Goal: Transaction & Acquisition: Book appointment/travel/reservation

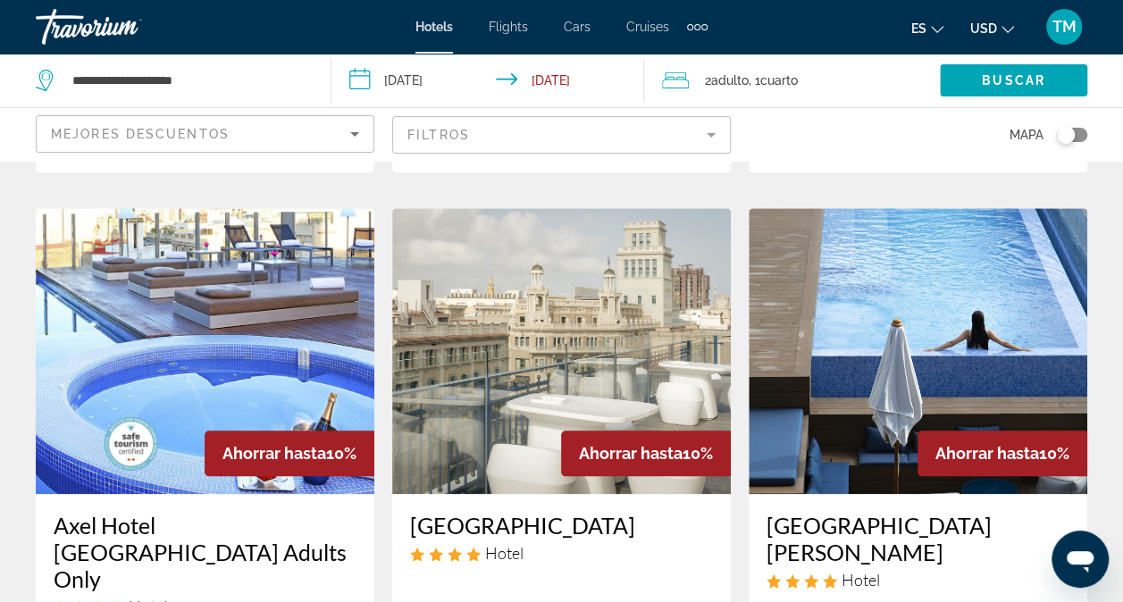
scroll to position [688, 0]
drag, startPoint x: 0, startPoint y: 0, endPoint x: 681, endPoint y: 343, distance: 762.1
click at [681, 343] on img "Main content" at bounding box center [561, 351] width 338 height 286
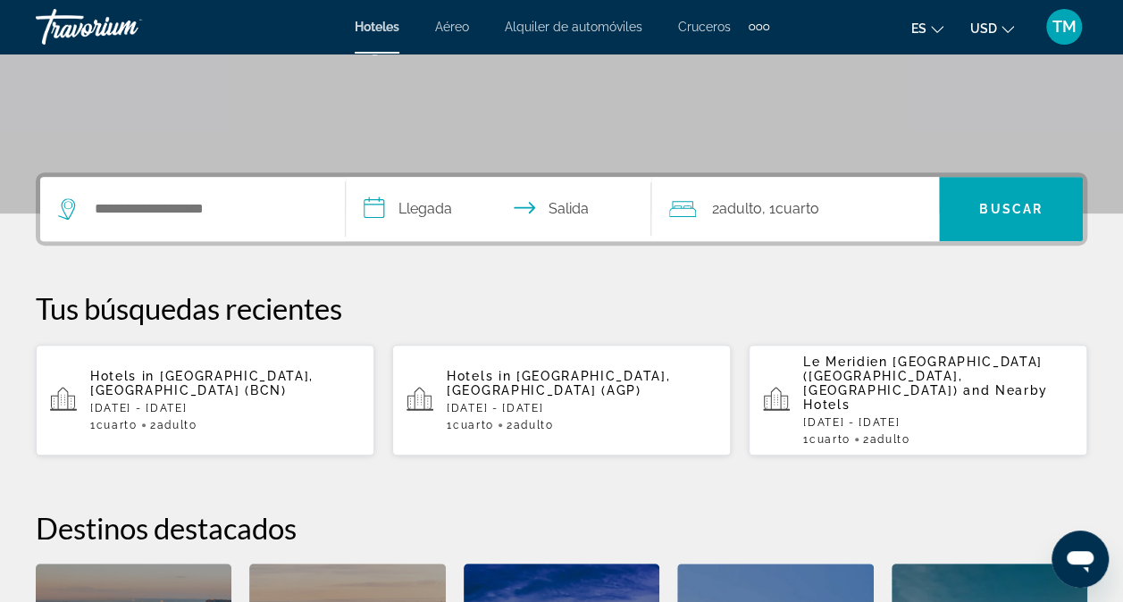
scroll to position [322, 0]
click at [163, 403] on p "[DATE] - [DATE]" at bounding box center [225, 409] width 270 height 13
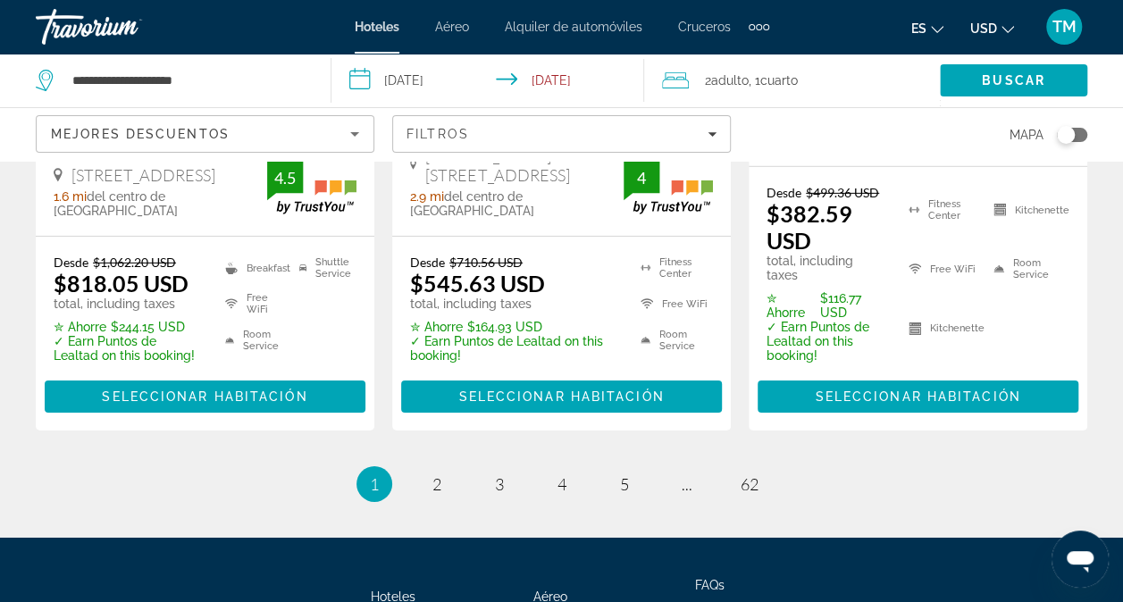
scroll to position [2721, 0]
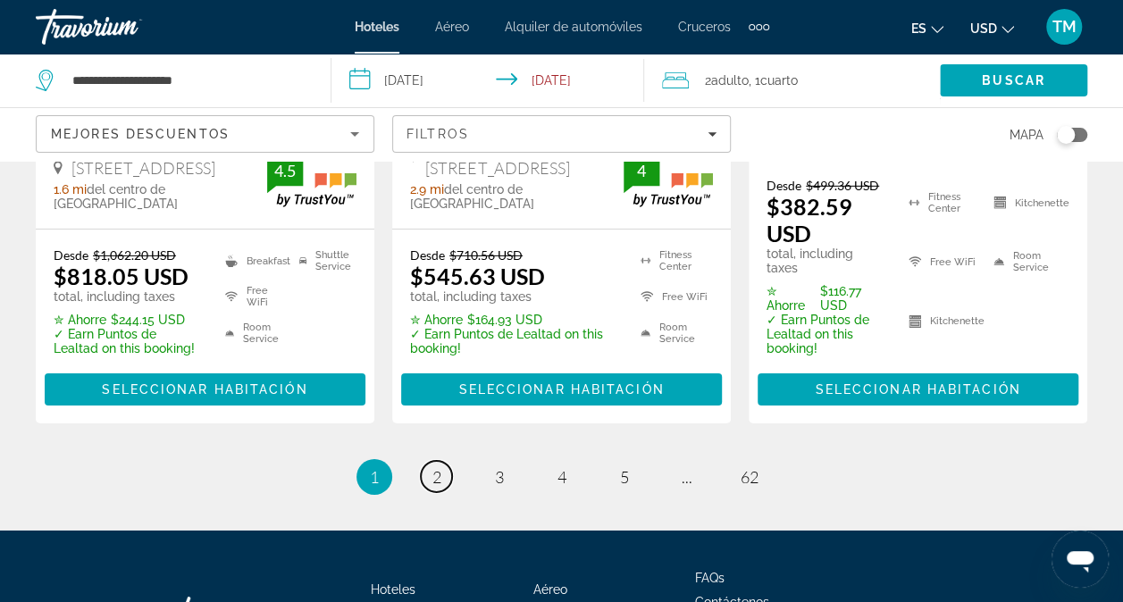
drag, startPoint x: 163, startPoint y: 386, endPoint x: 430, endPoint y: 403, distance: 267.6
click at [430, 461] on link "page 2" at bounding box center [436, 476] width 31 height 31
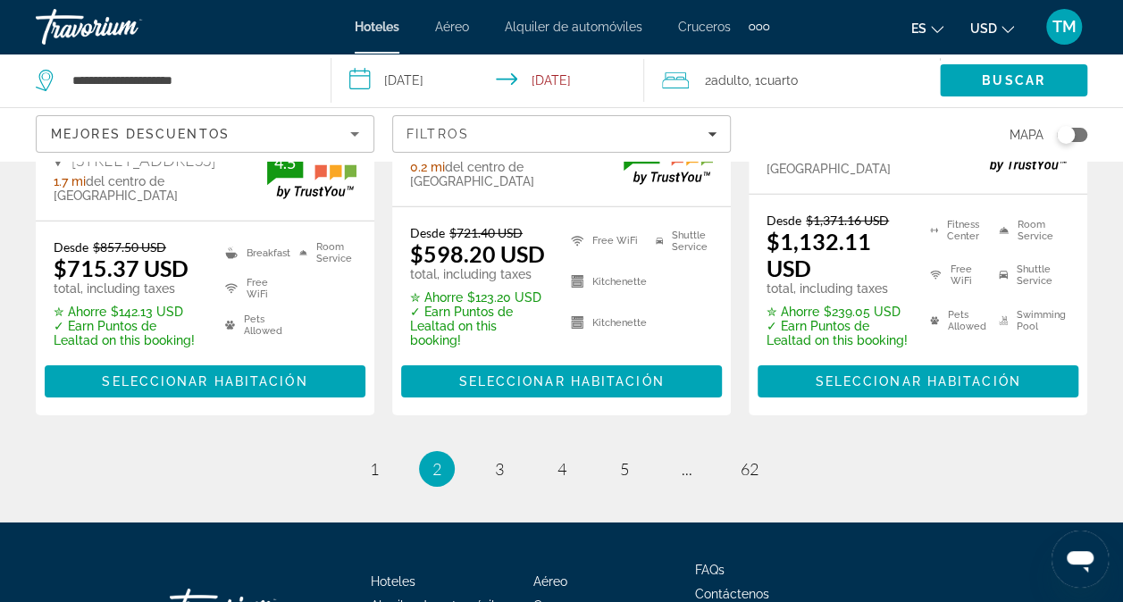
scroll to position [2671, 0]
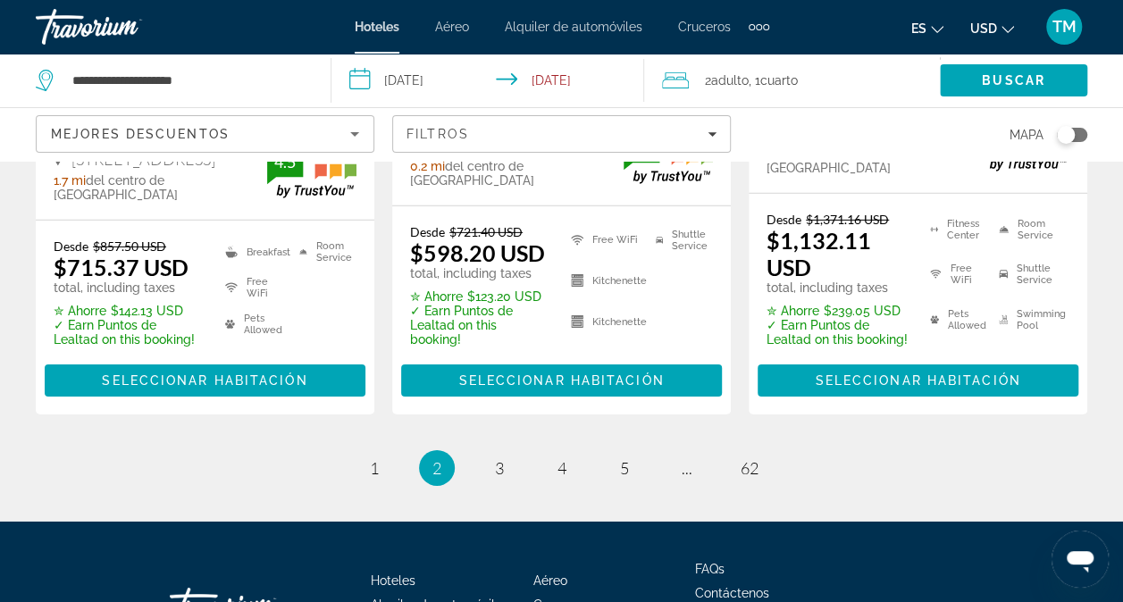
drag, startPoint x: 430, startPoint y: 403, endPoint x: 777, endPoint y: 391, distance: 347.6
click at [777, 450] on ul "2 / 62 page 1 You're on page 2 page 3 page 4 page 5 page ... page 62" at bounding box center [561, 468] width 1051 height 36
click at [497, 458] on span "3" at bounding box center [499, 468] width 9 height 20
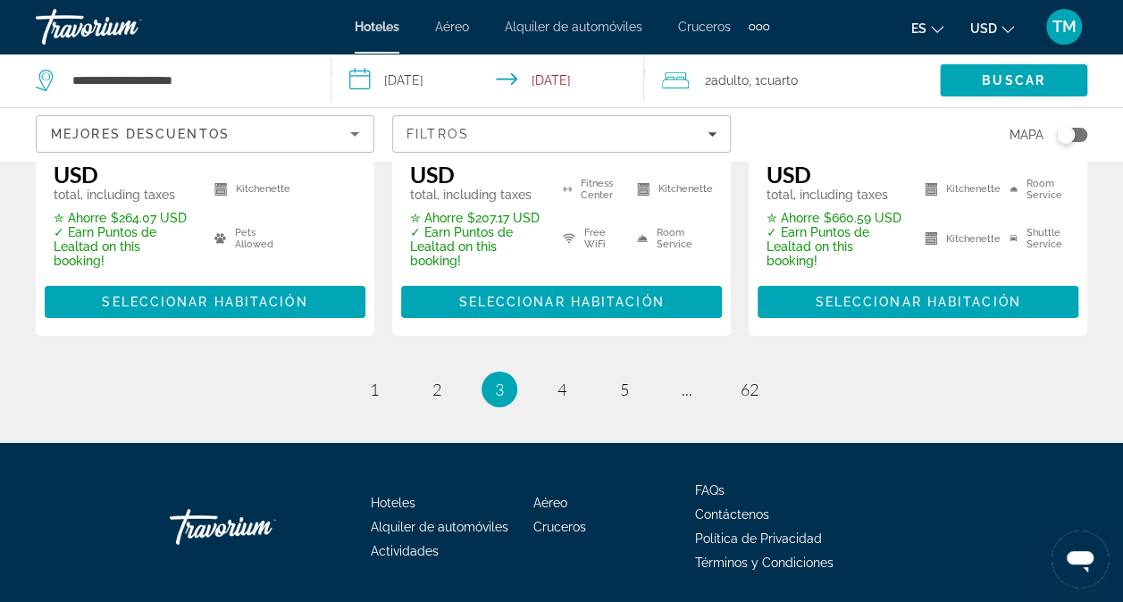
scroll to position [2780, 0]
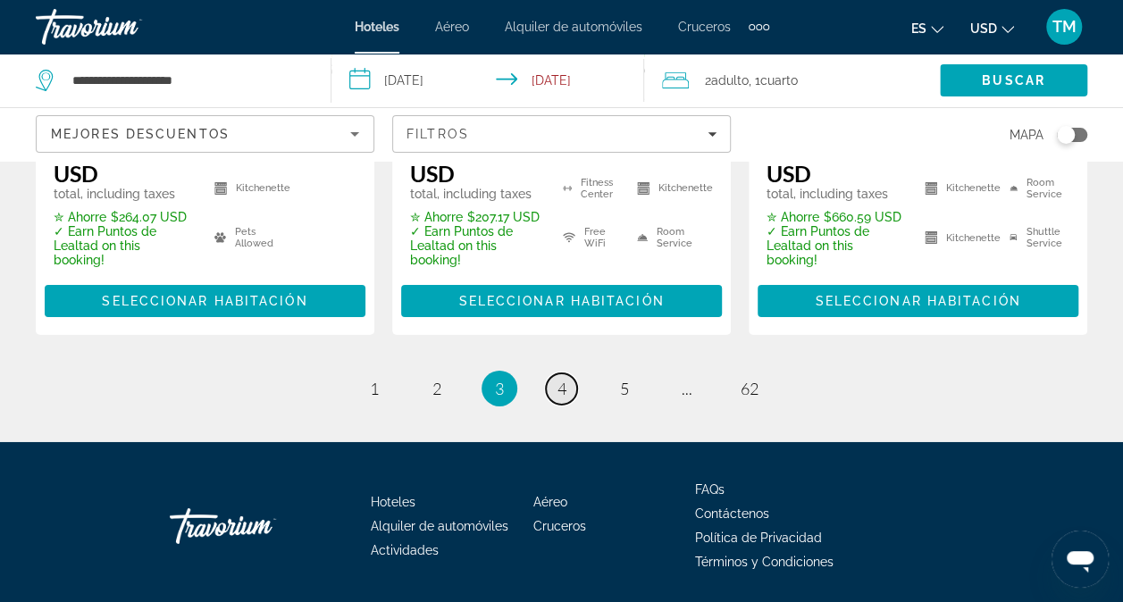
click at [569, 373] on link "page 4" at bounding box center [561, 388] width 31 height 31
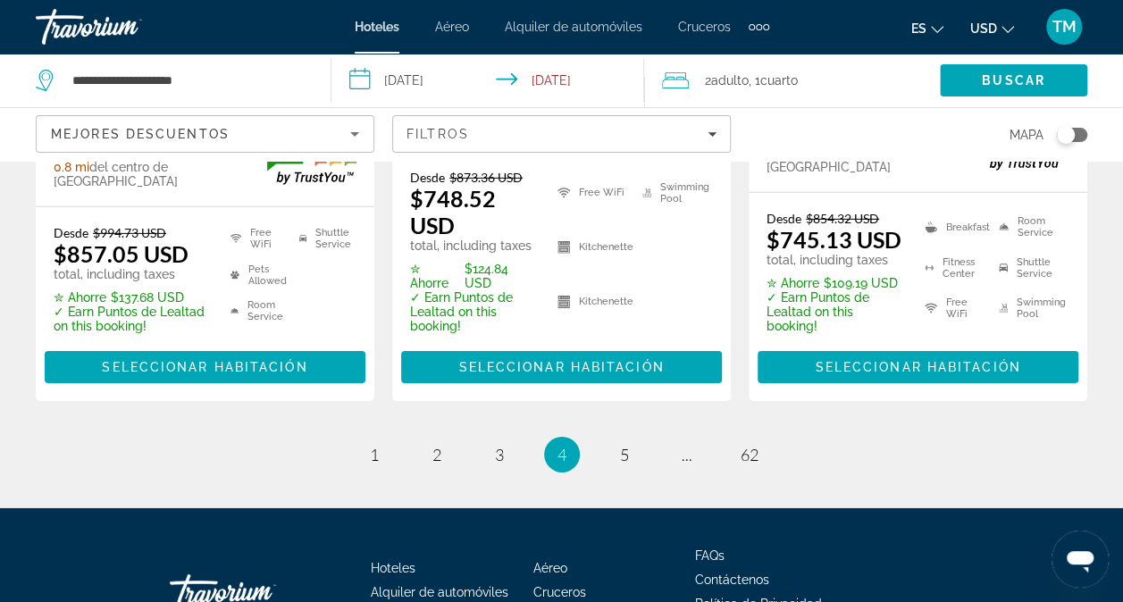
scroll to position [2645, 0]
click at [620, 445] on span "5" at bounding box center [624, 455] width 9 height 20
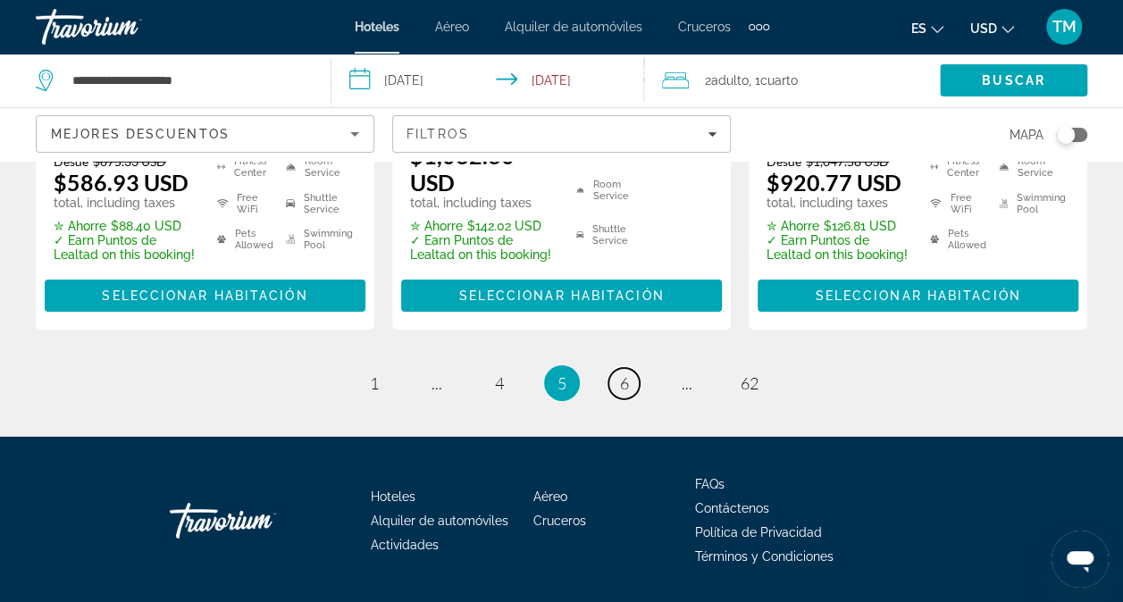
scroll to position [2679, 0]
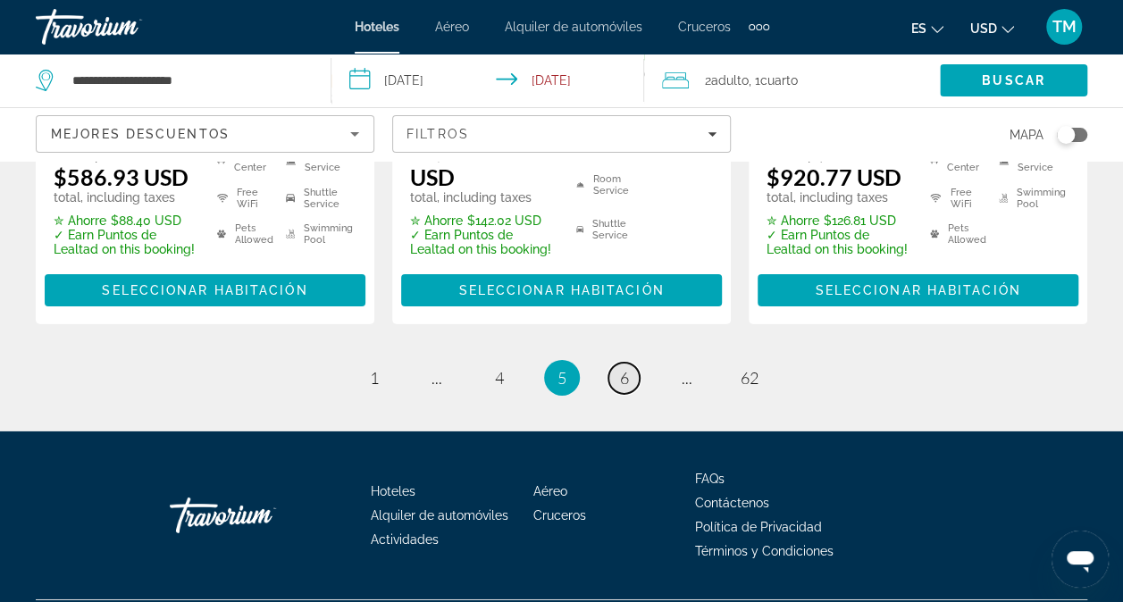
click at [623, 368] on span "6" at bounding box center [624, 378] width 9 height 20
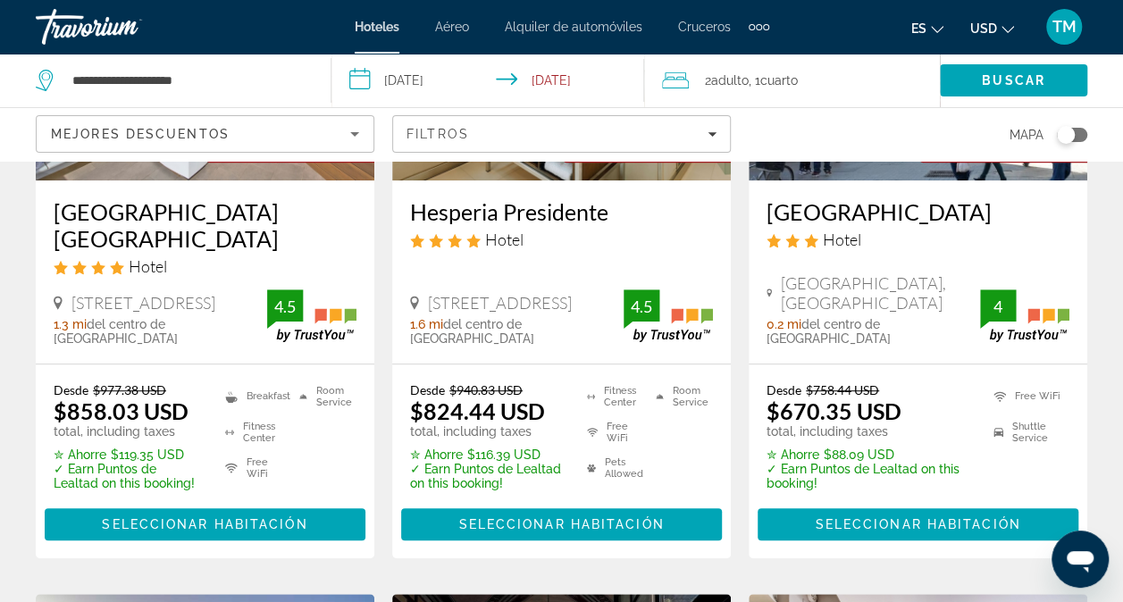
scroll to position [330, 0]
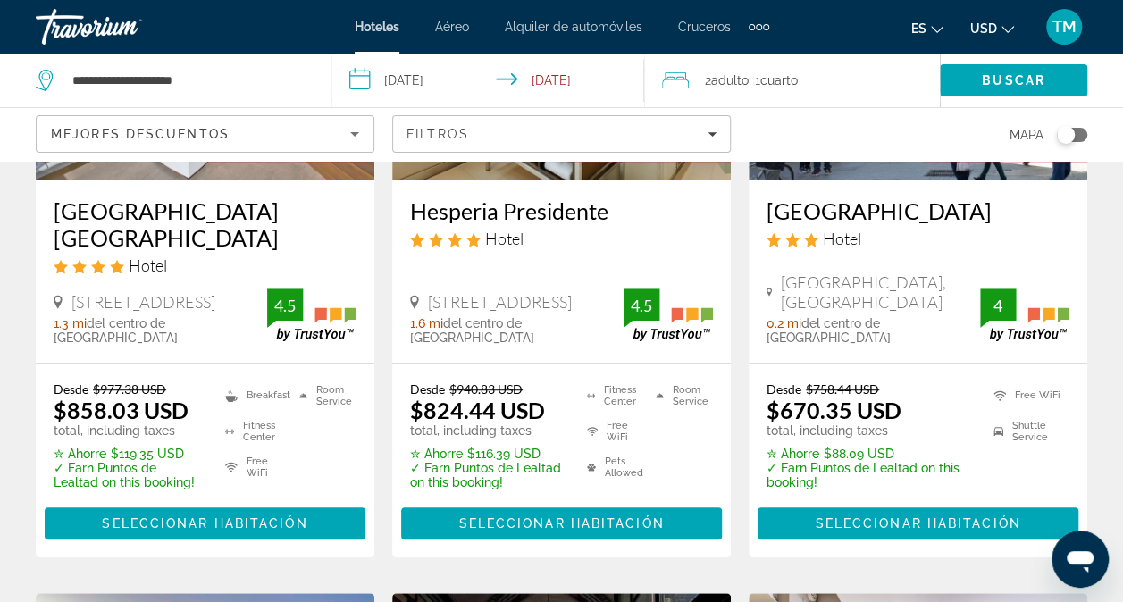
click at [623, 381] on li "Fitness Center" at bounding box center [612, 394] width 69 height 27
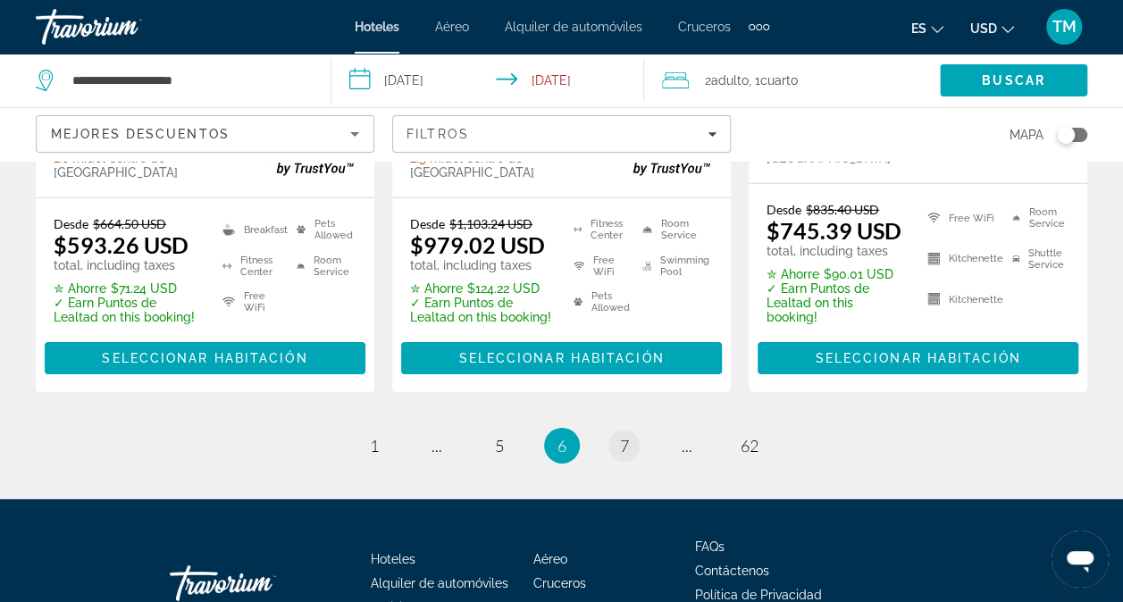
scroll to position [2641, 0]
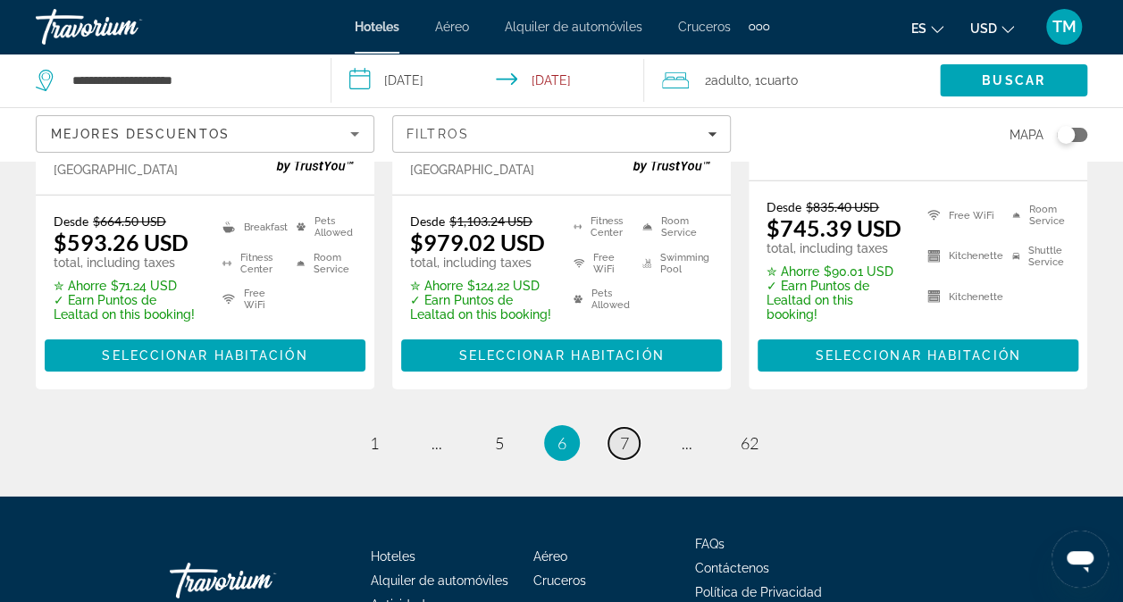
click at [628, 433] on span "7" at bounding box center [624, 443] width 9 height 20
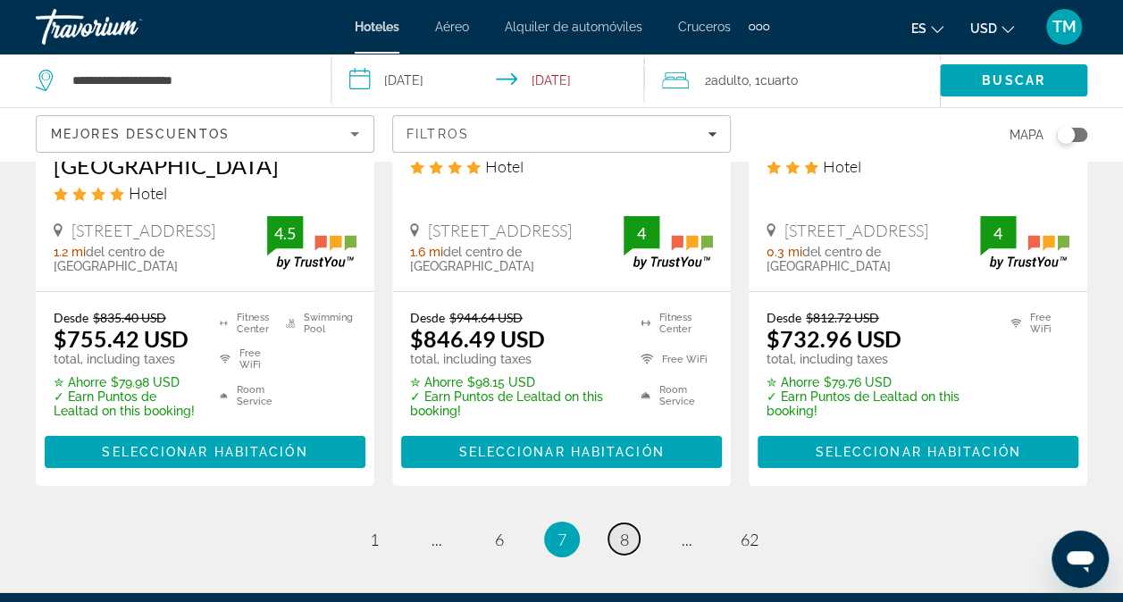
scroll to position [2543, 0]
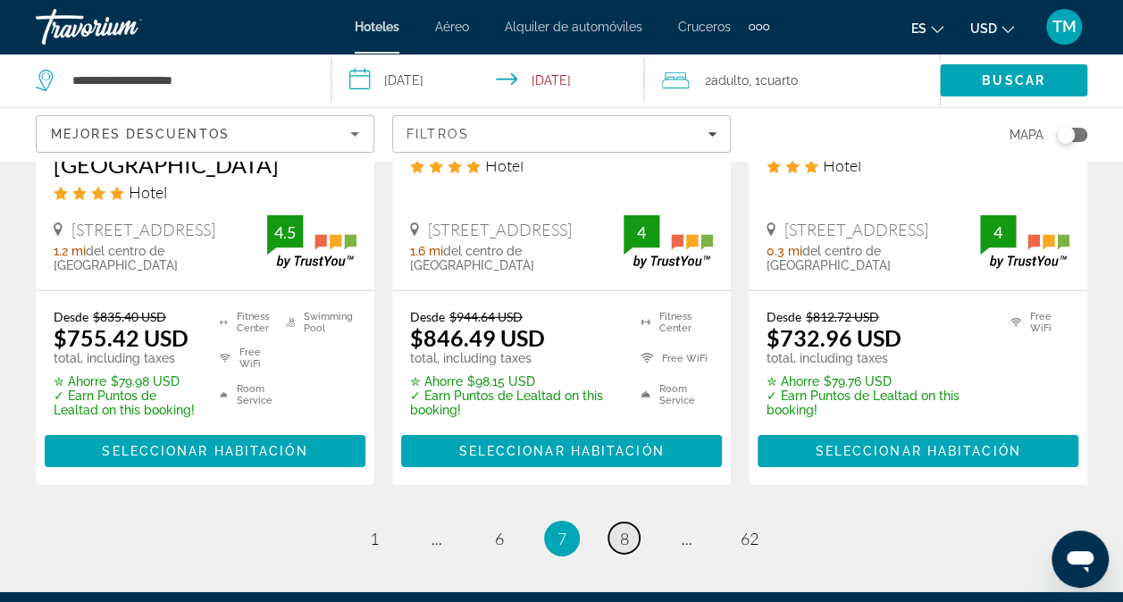
click at [627, 529] on span "8" at bounding box center [624, 539] width 9 height 20
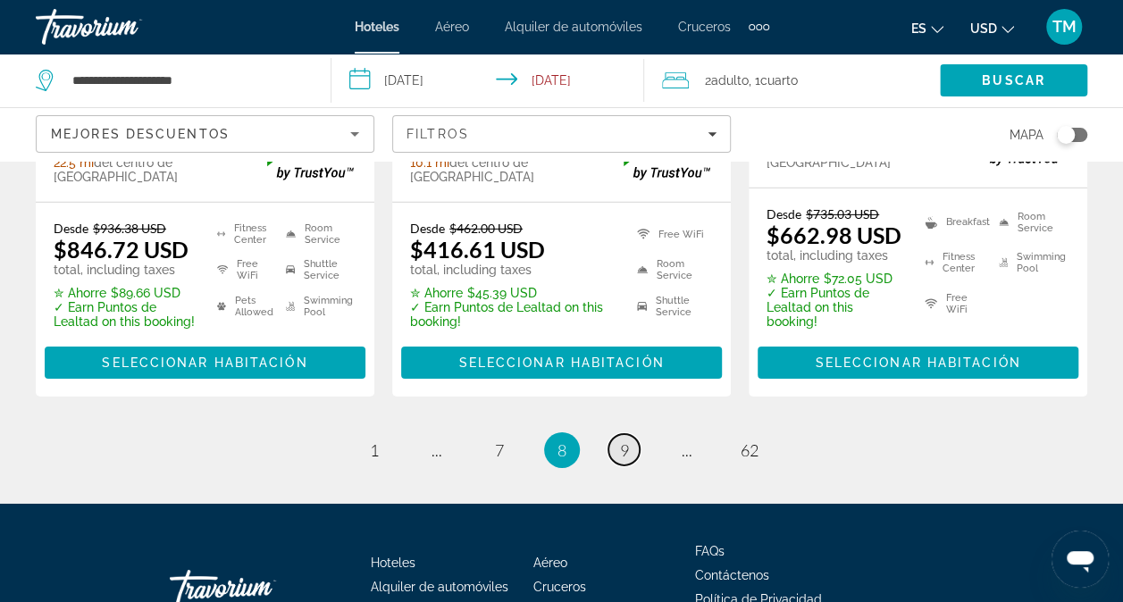
scroll to position [2729, 0]
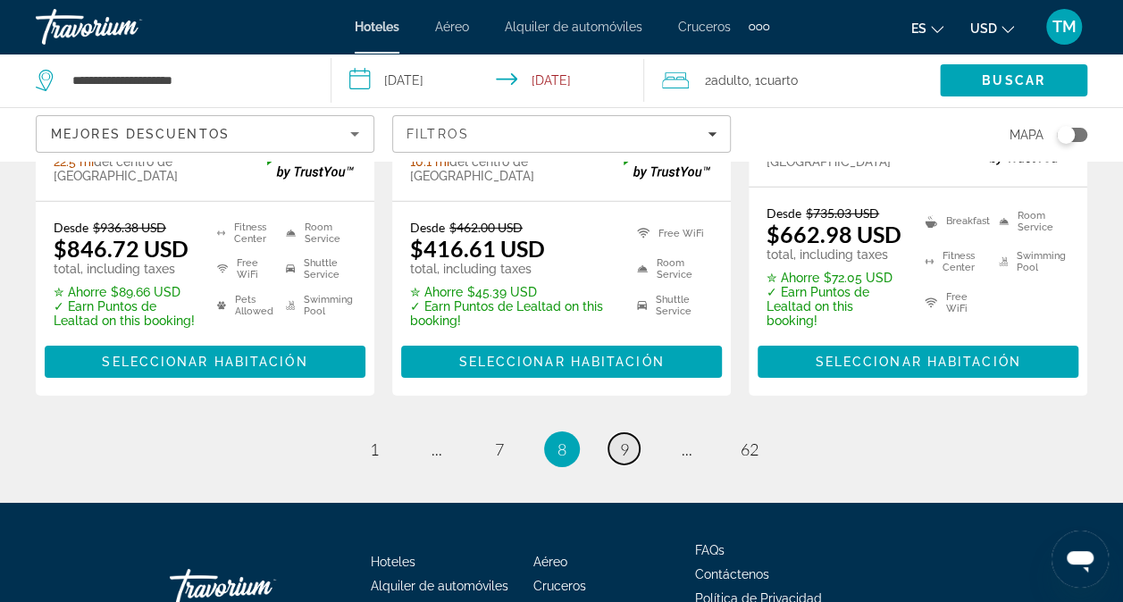
click at [622, 439] on span "9" at bounding box center [624, 449] width 9 height 20
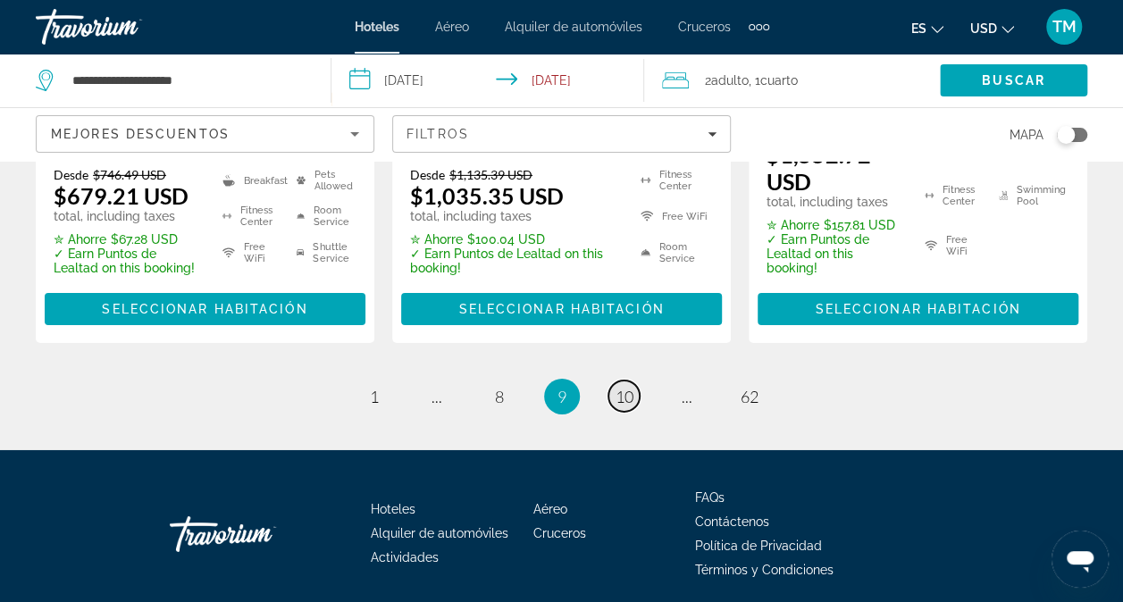
scroll to position [2760, 0]
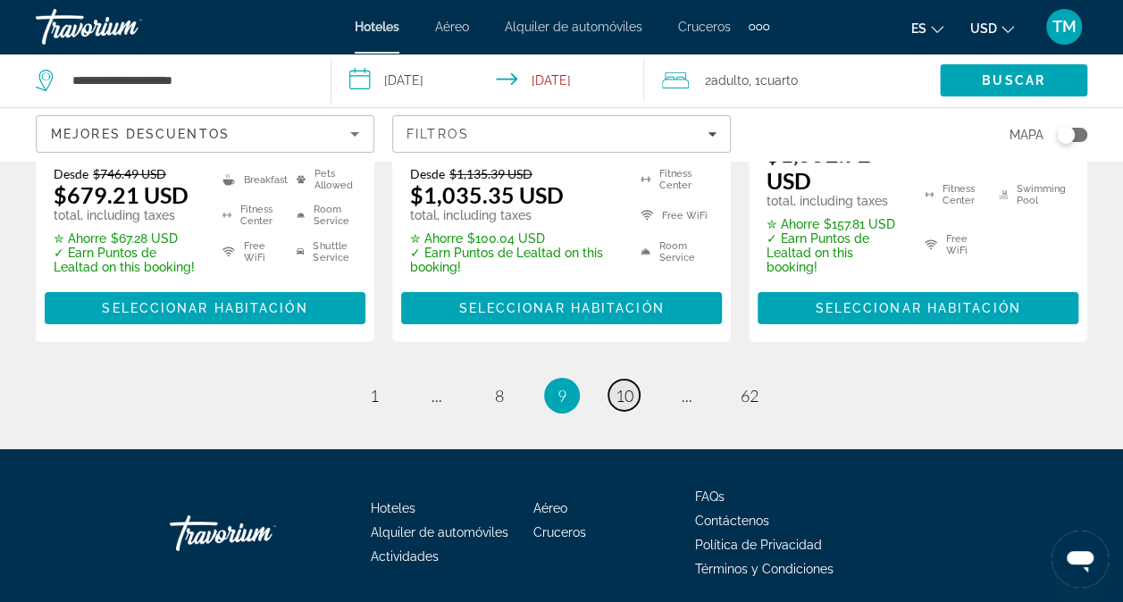
click at [623, 386] on span "10" at bounding box center [624, 396] width 18 height 20
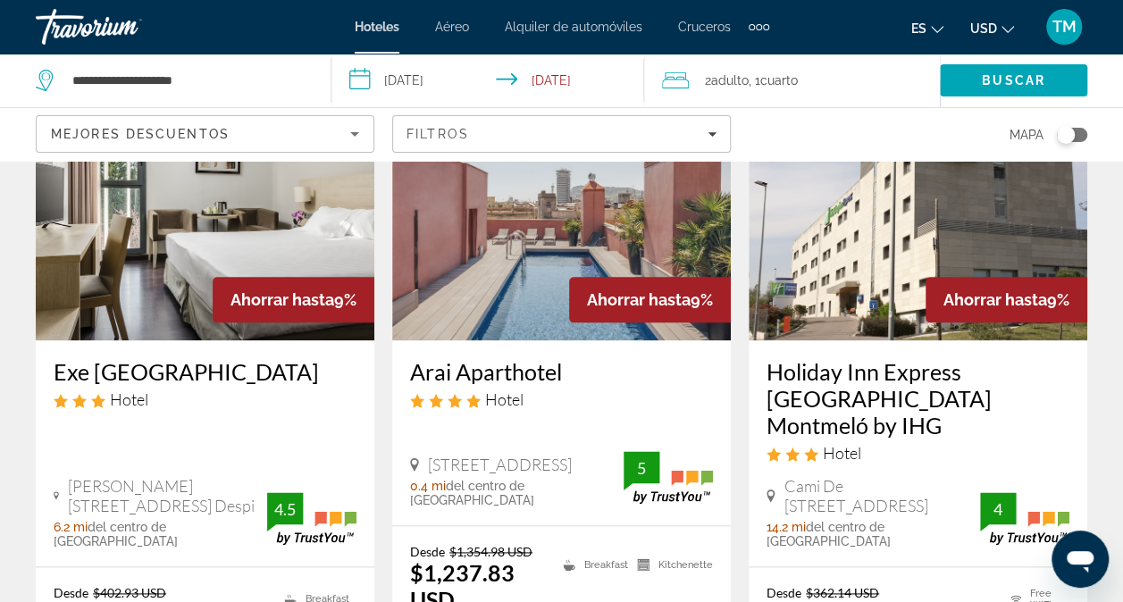
scroll to position [895, 0]
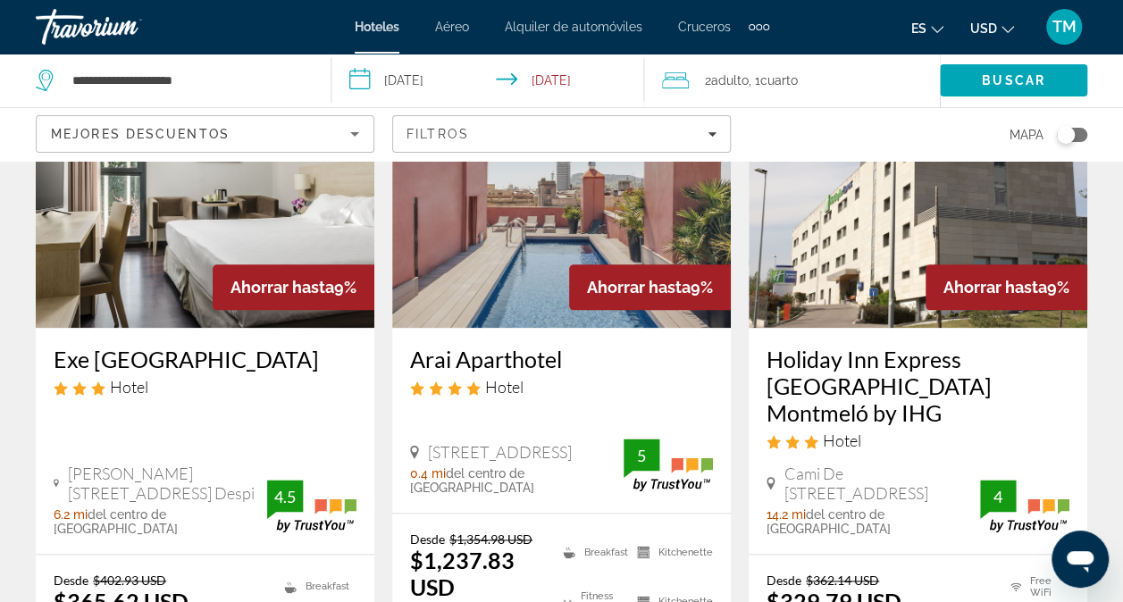
click at [623, 358] on h3 "Arai Aparthotel" at bounding box center [561, 359] width 303 height 27
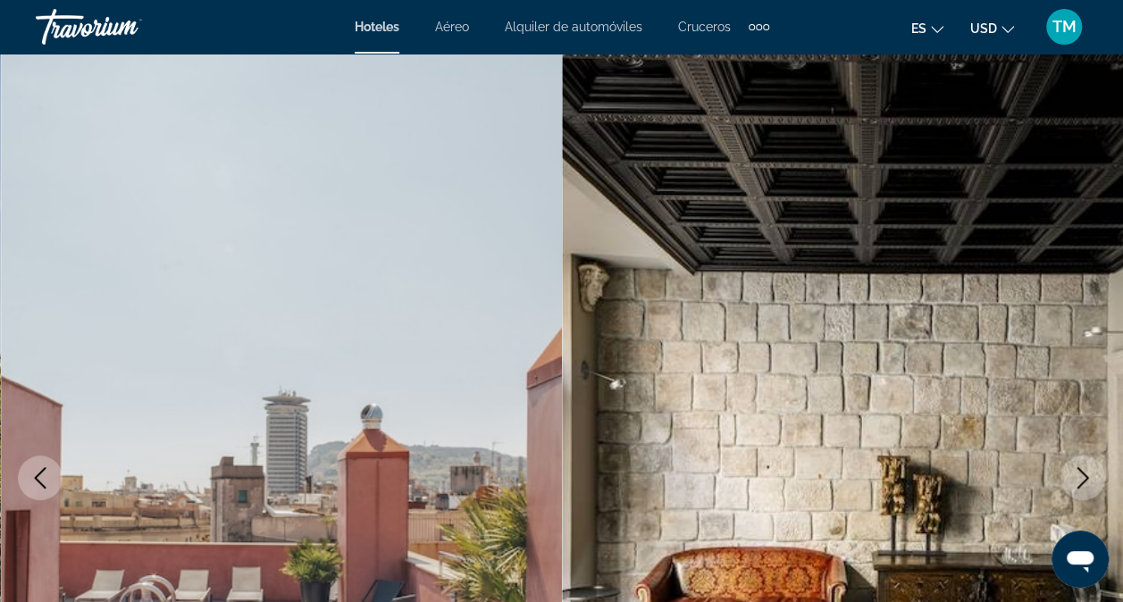
drag, startPoint x: 623, startPoint y: 358, endPoint x: 272, endPoint y: 160, distance: 403.9
click at [272, 160] on img "Main content" at bounding box center [282, 478] width 562 height 848
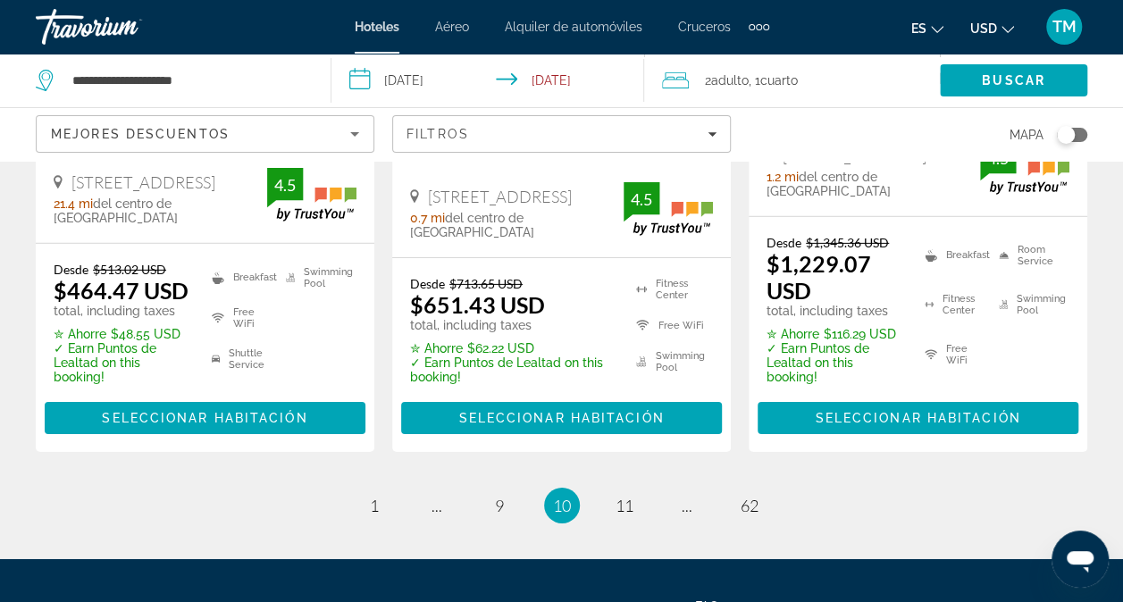
scroll to position [2692, 0]
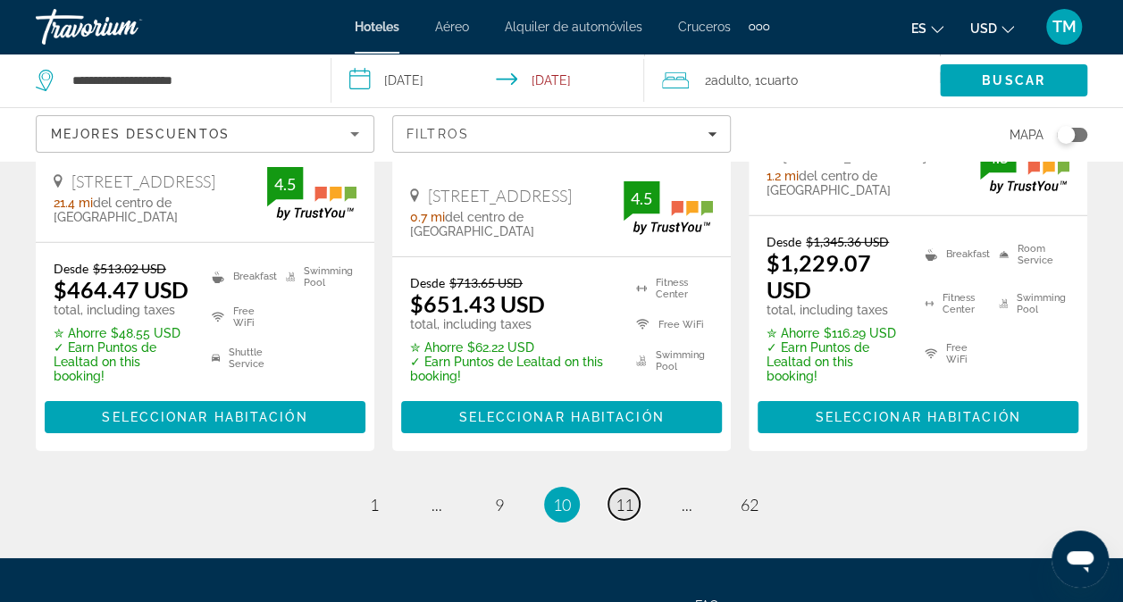
click at [627, 495] on span "11" at bounding box center [624, 505] width 18 height 20
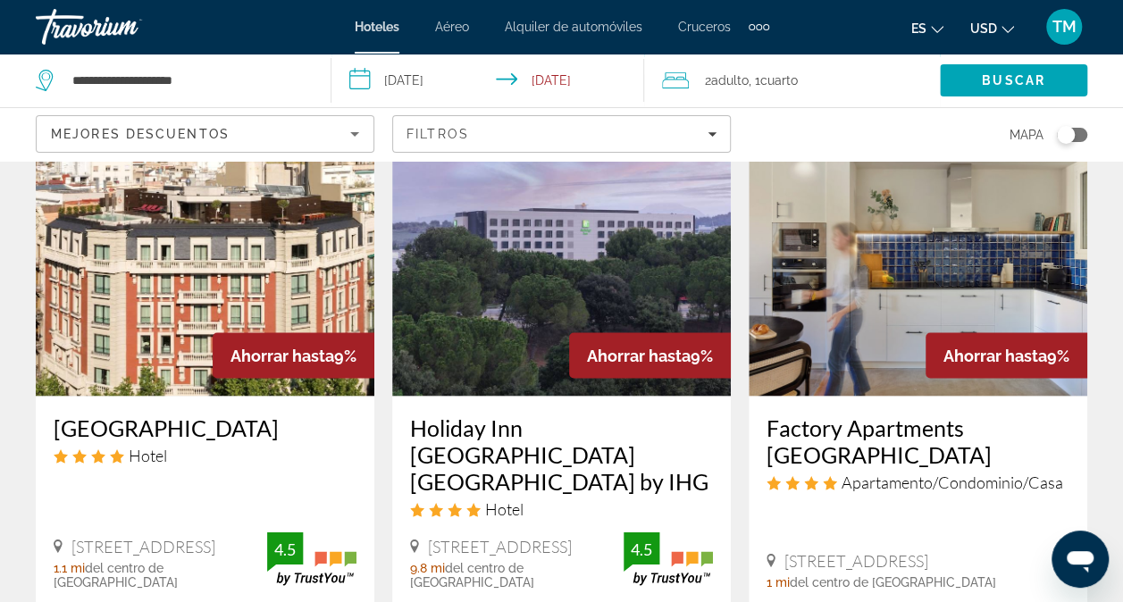
scroll to position [1698, 0]
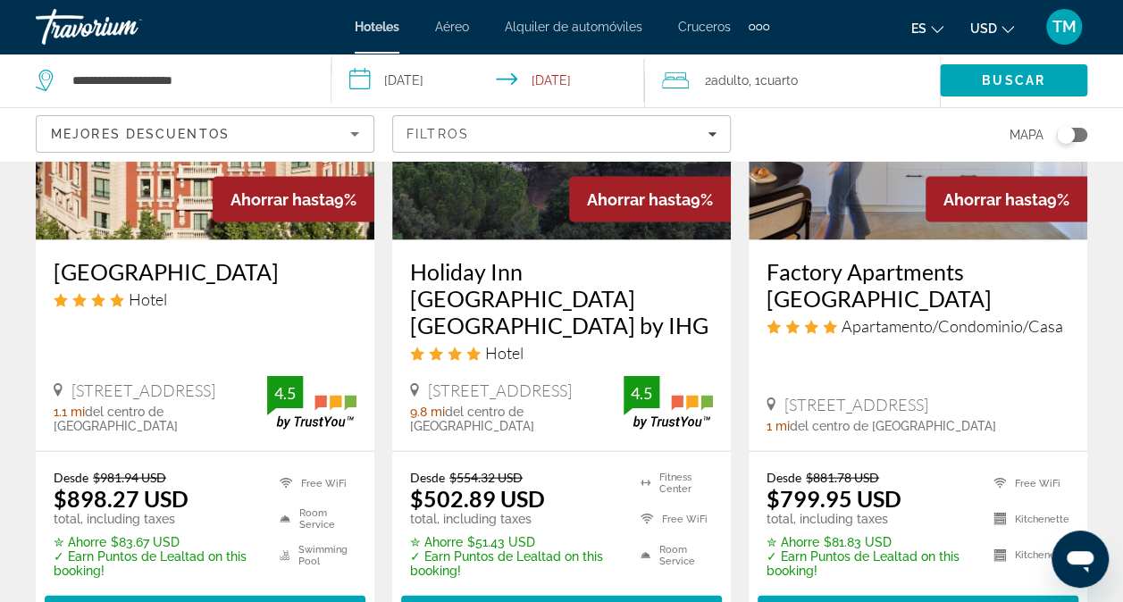
click at [627, 470] on ul "Fitness Center Free WiFi Room Service" at bounding box center [666, 524] width 96 height 108
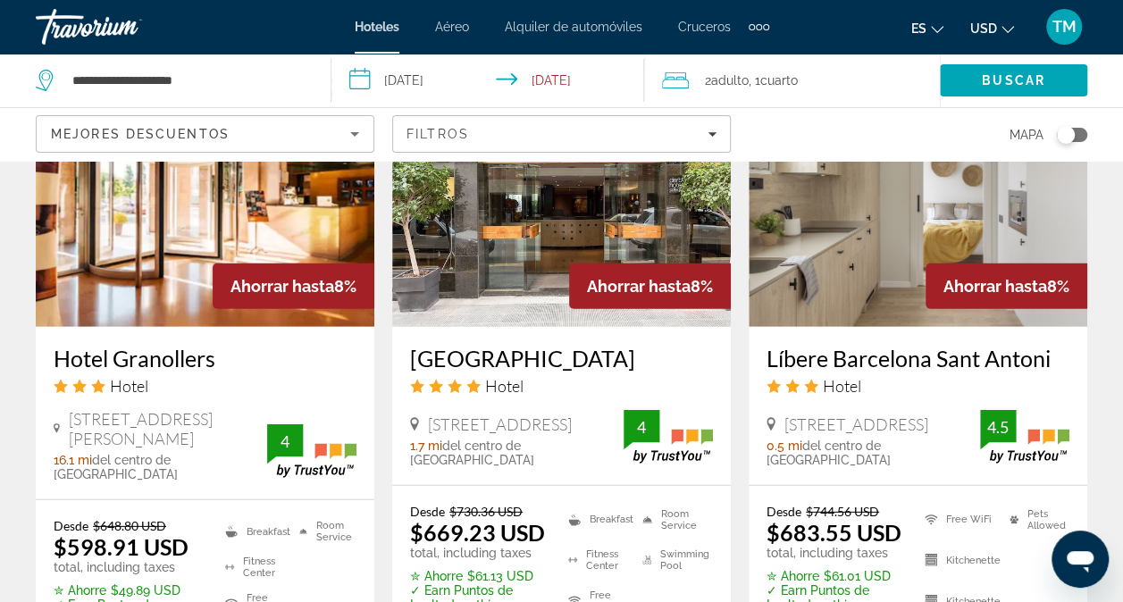
scroll to position [2337, 0]
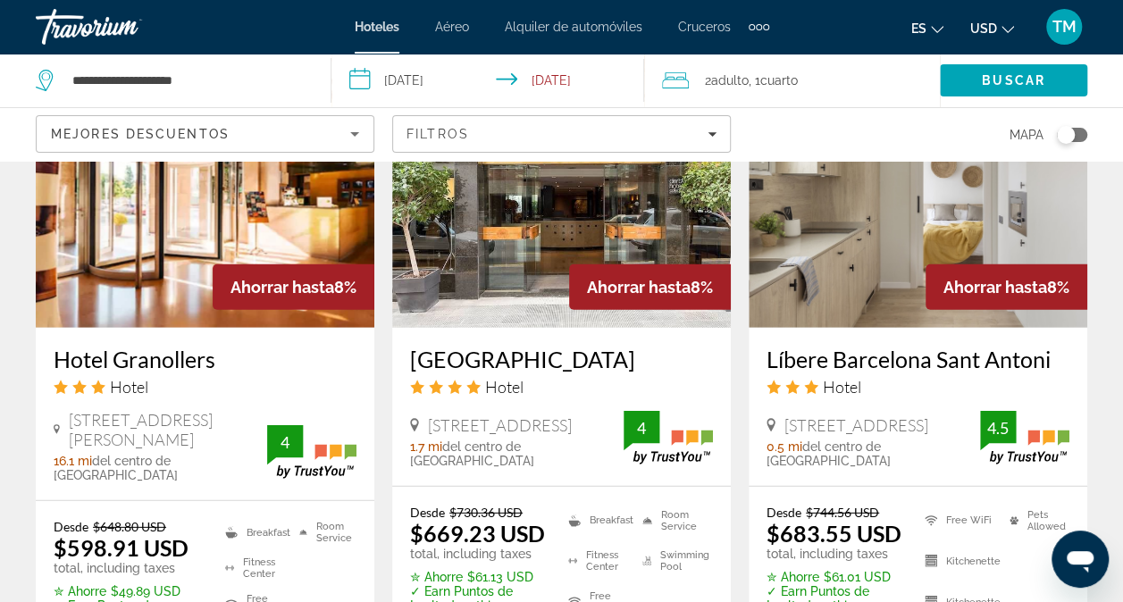
click at [627, 505] on li "Breakfast" at bounding box center [596, 521] width 74 height 32
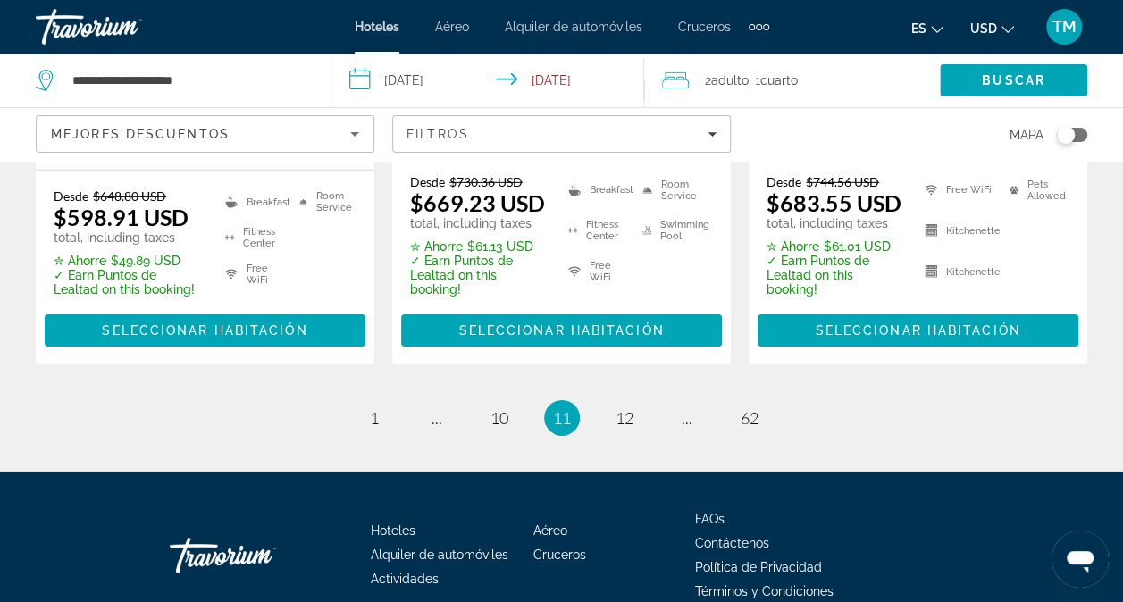
scroll to position [2670, 0]
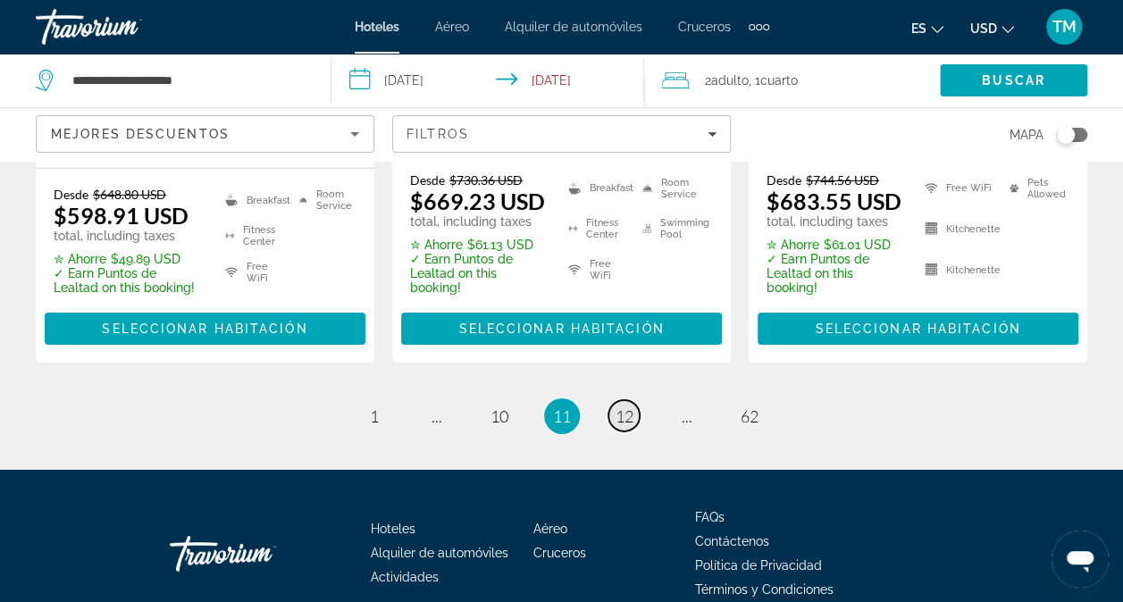
click at [631, 406] on span "12" at bounding box center [624, 416] width 18 height 20
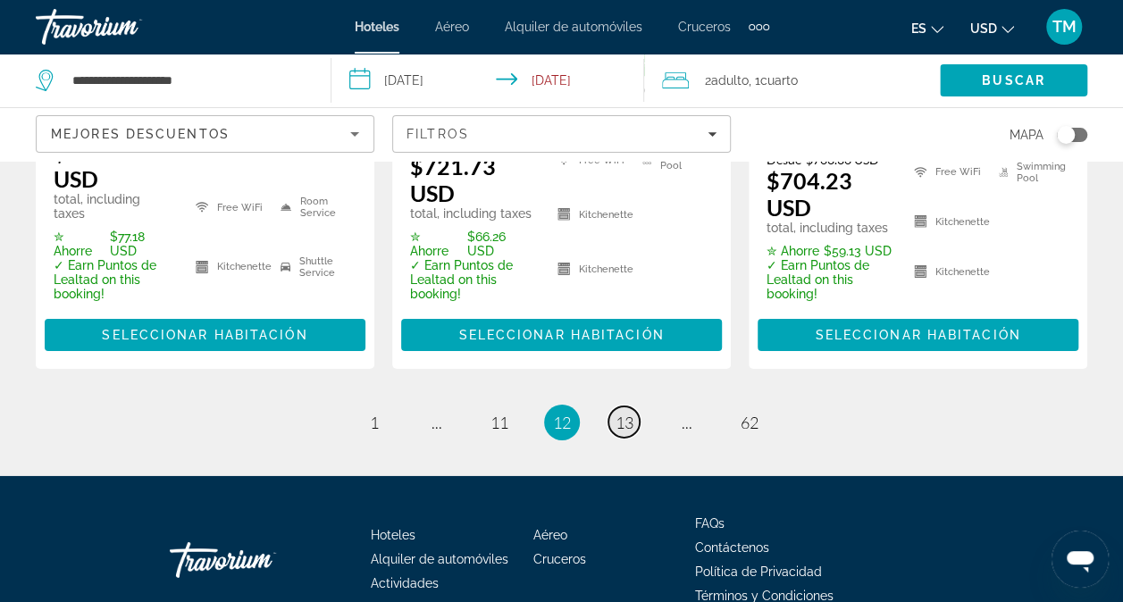
scroll to position [2700, 0]
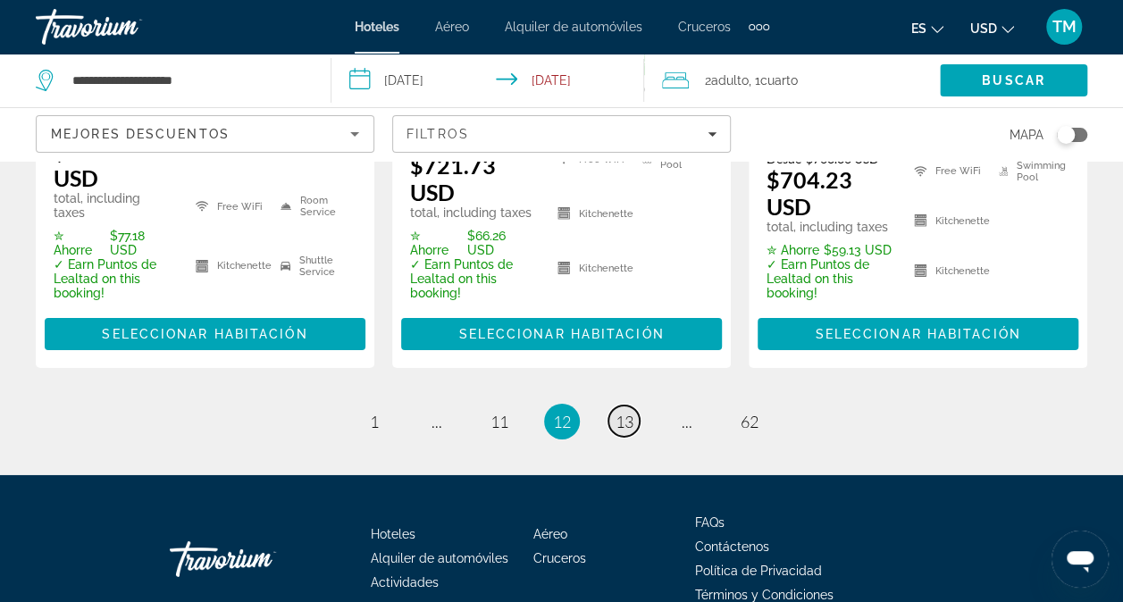
click at [624, 412] on span "13" at bounding box center [624, 422] width 18 height 20
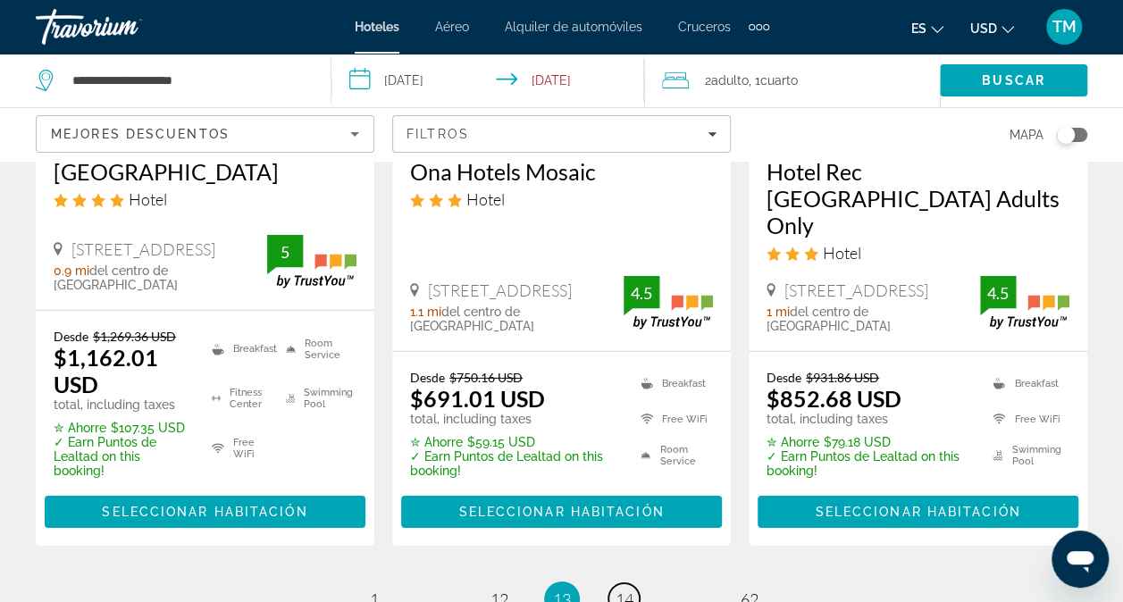
scroll to position [2539, 0]
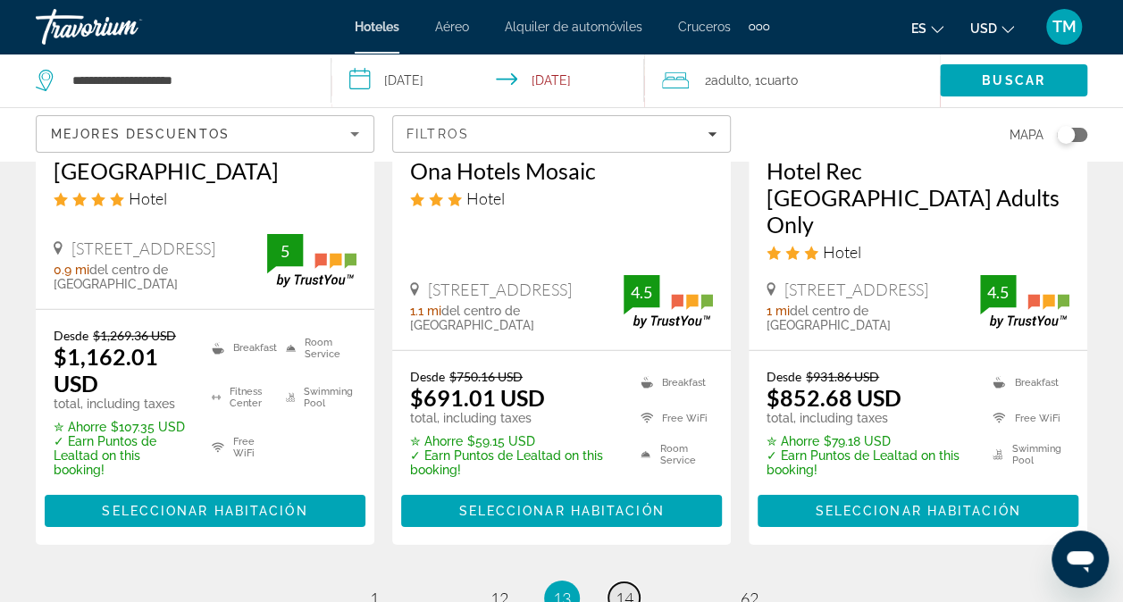
click at [629, 589] on span "14" at bounding box center [624, 599] width 18 height 20
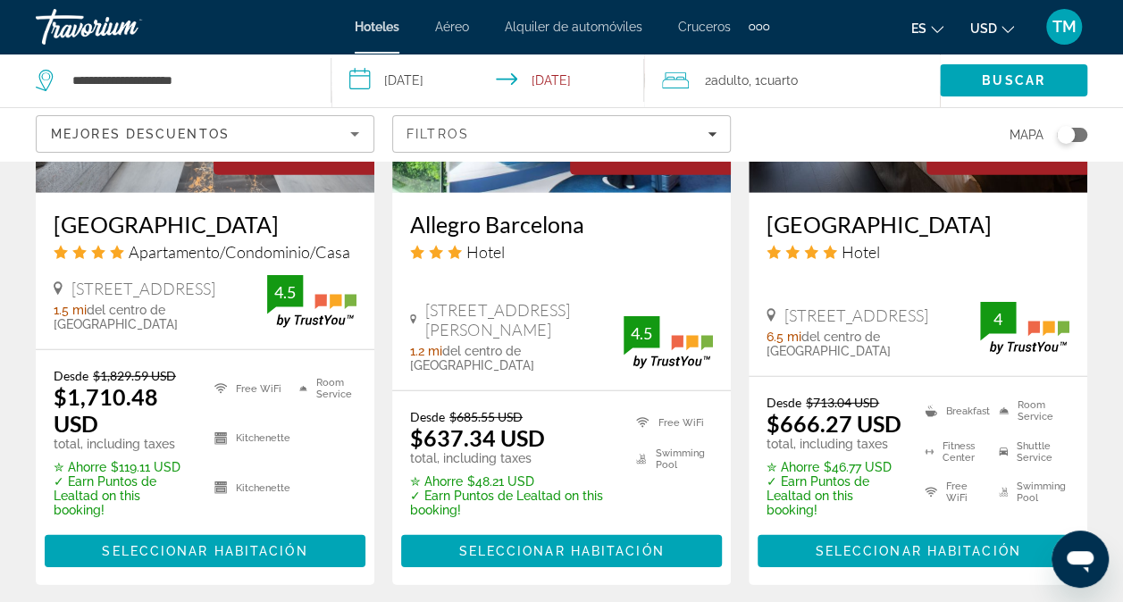
scroll to position [2407, 0]
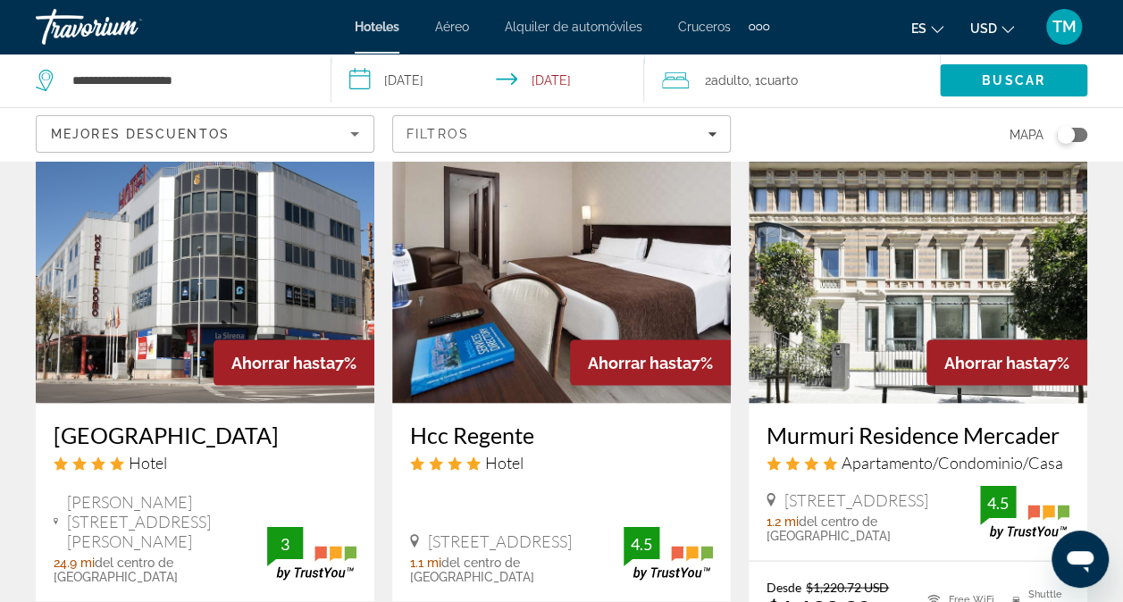
scroll to position [1604, 0]
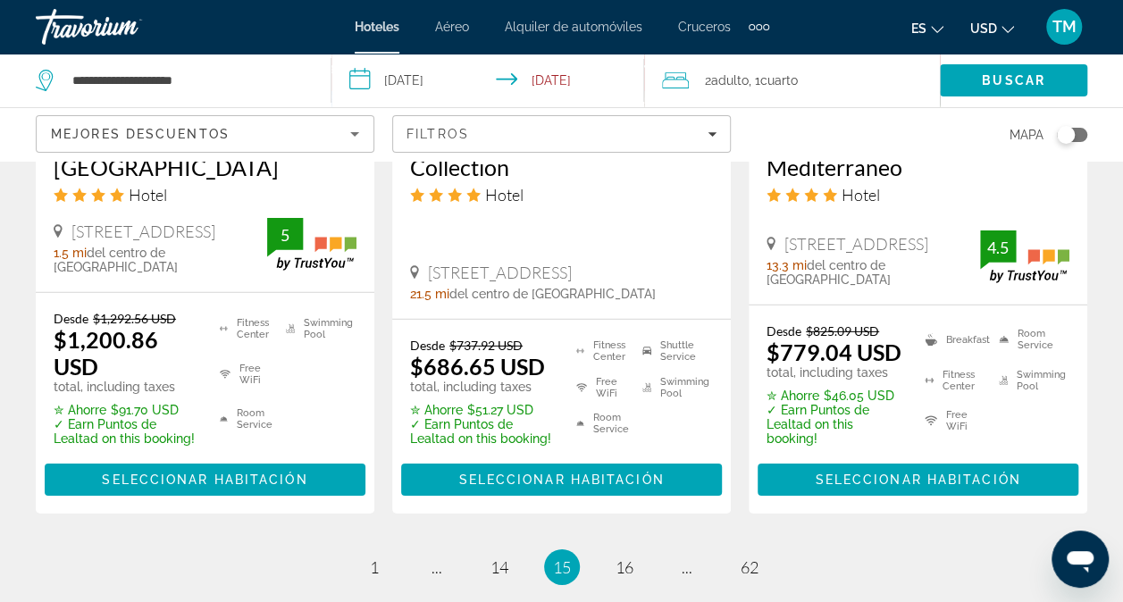
scroll to position [2748, 0]
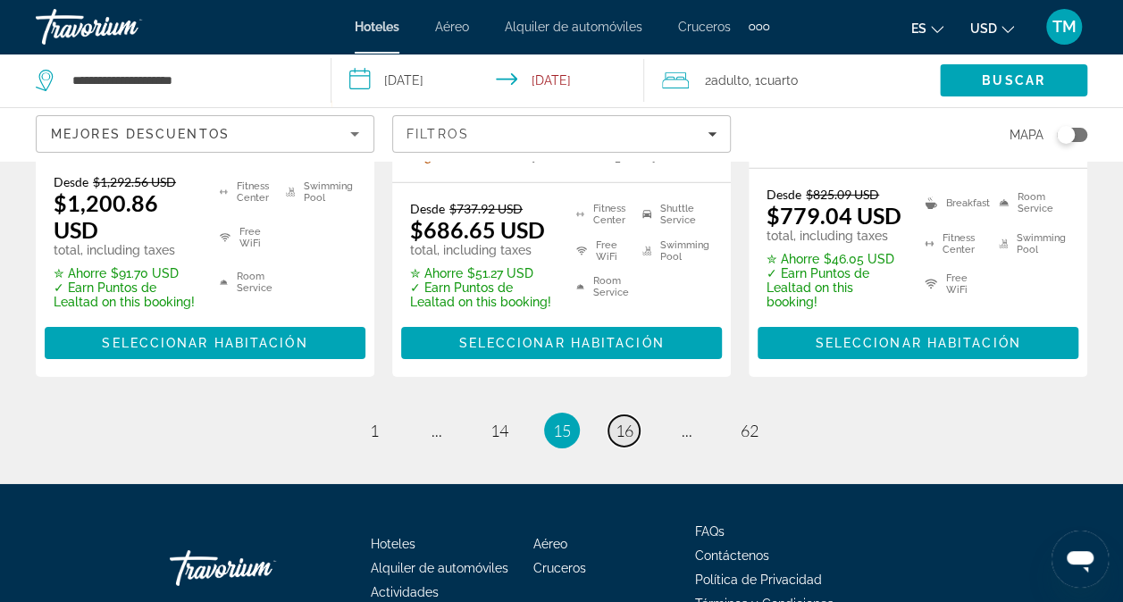
click at [624, 421] on span "16" at bounding box center [624, 431] width 18 height 20
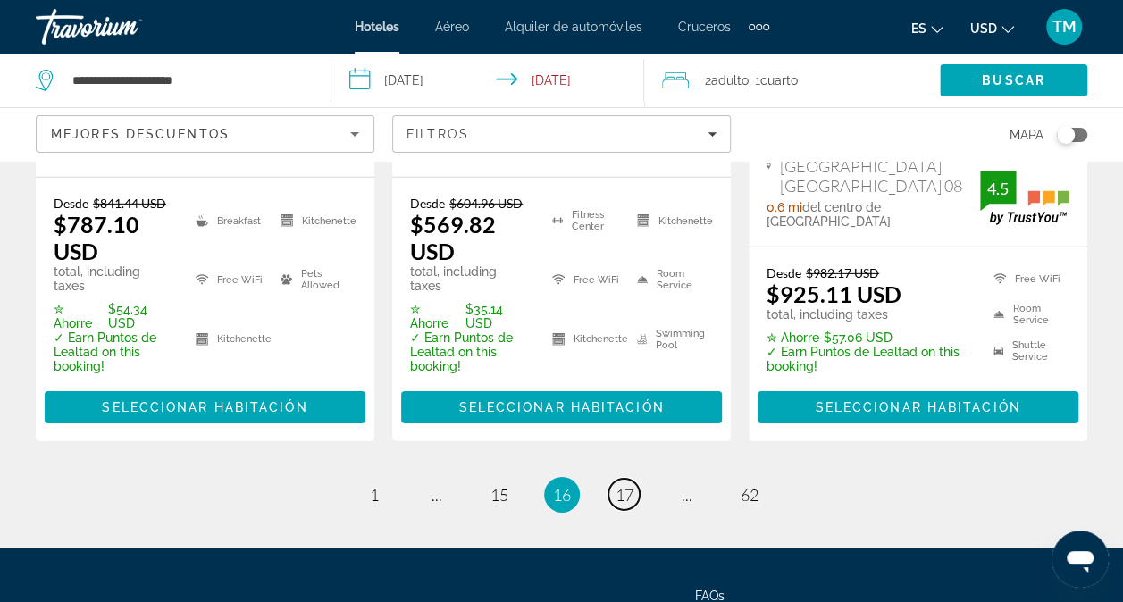
scroll to position [2598, 0]
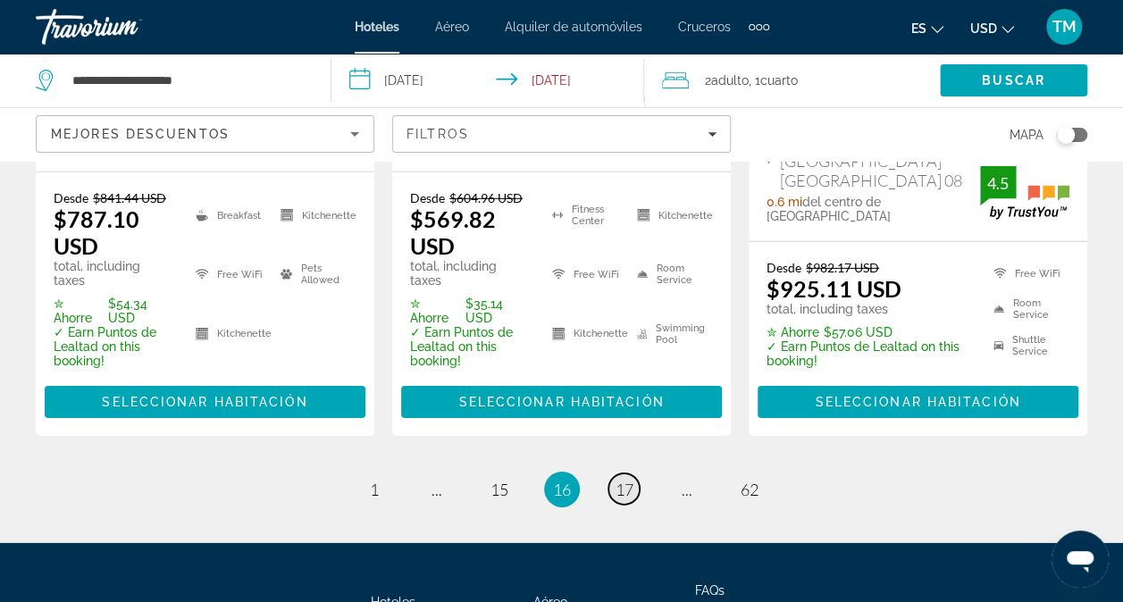
click at [618, 480] on span "17" at bounding box center [624, 490] width 18 height 20
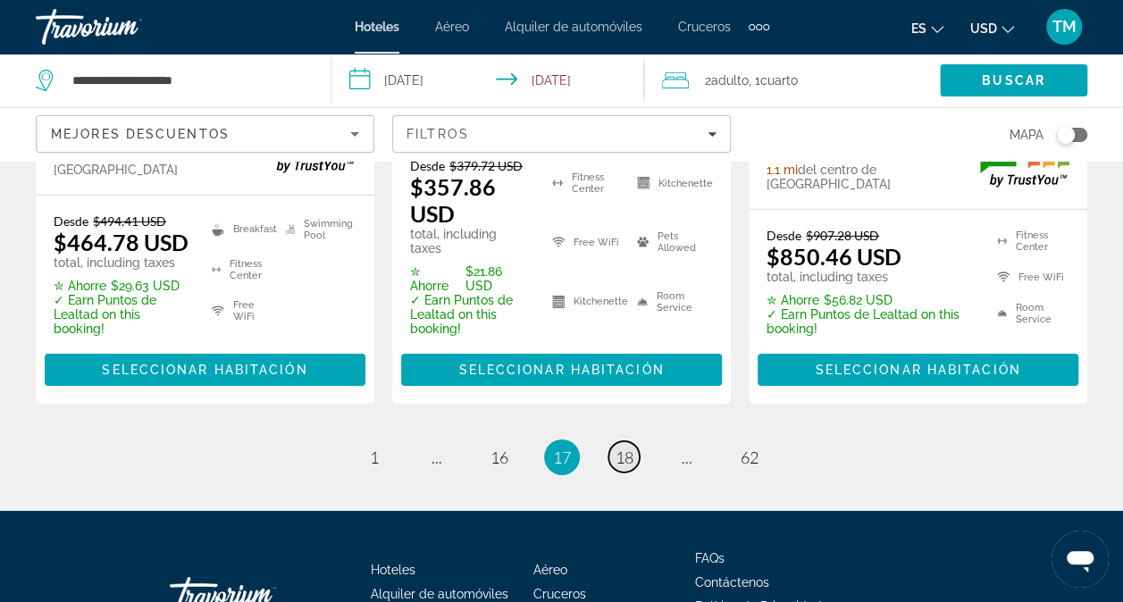
scroll to position [2728, 0]
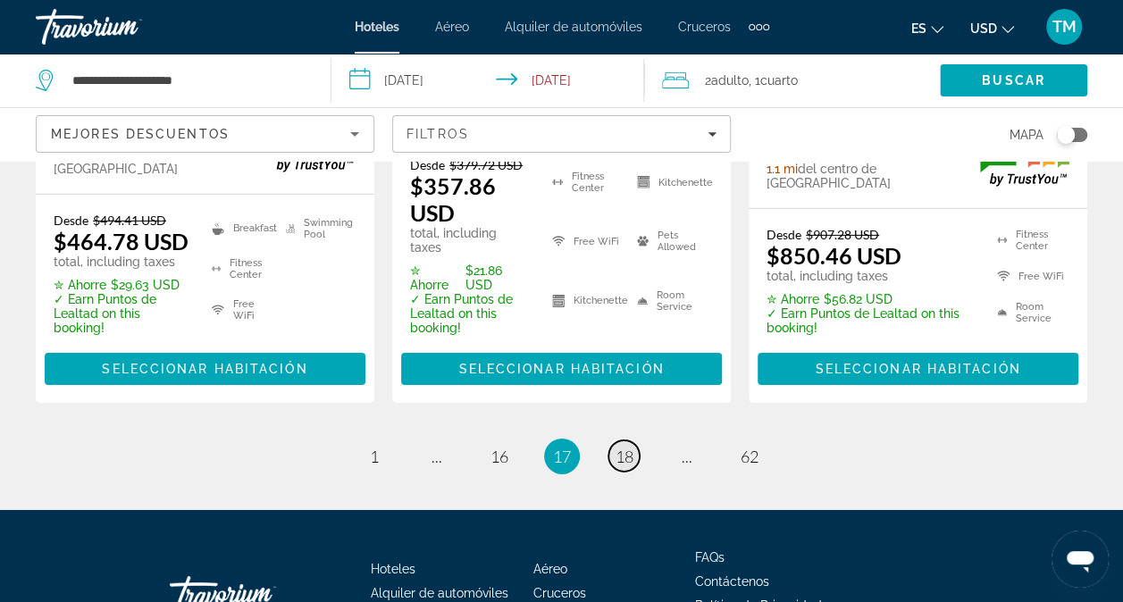
click at [627, 447] on span "18" at bounding box center [624, 457] width 18 height 20
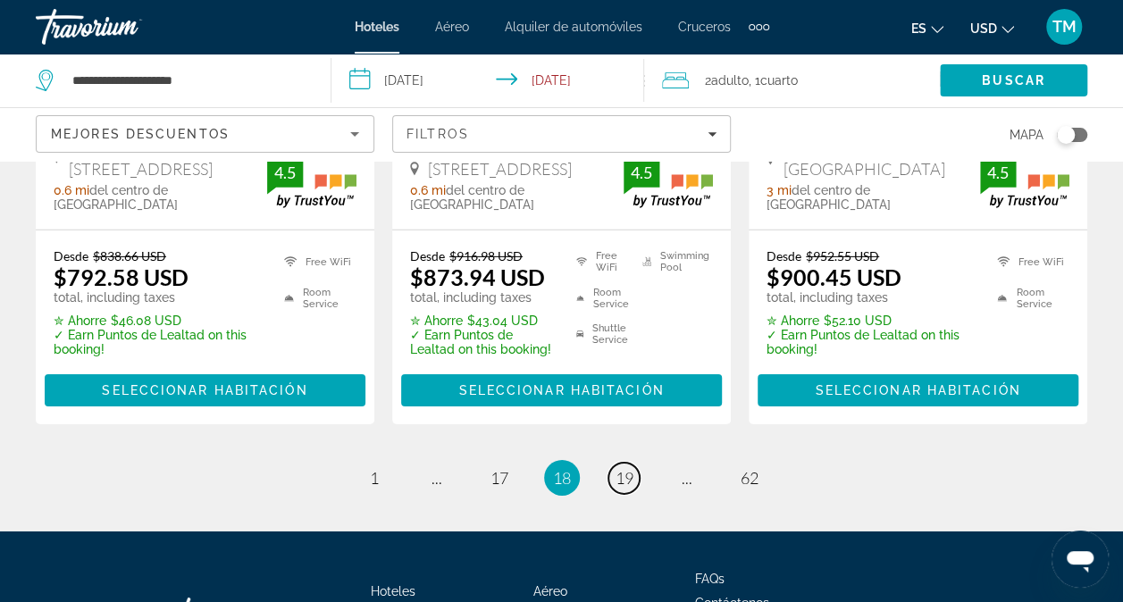
scroll to position [2679, 0]
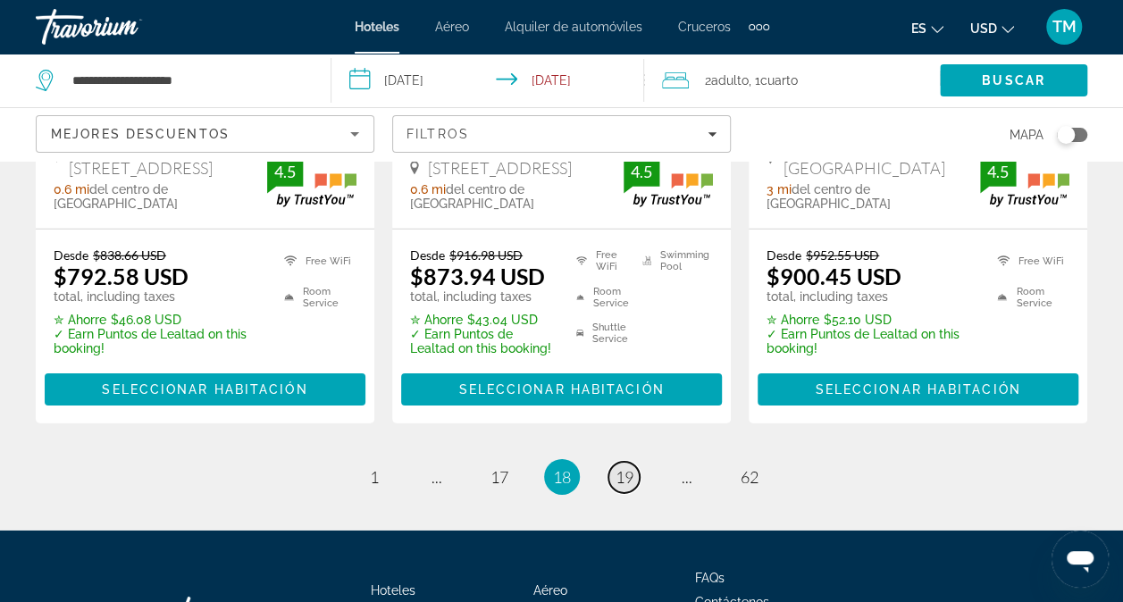
click at [623, 467] on span "19" at bounding box center [624, 477] width 18 height 20
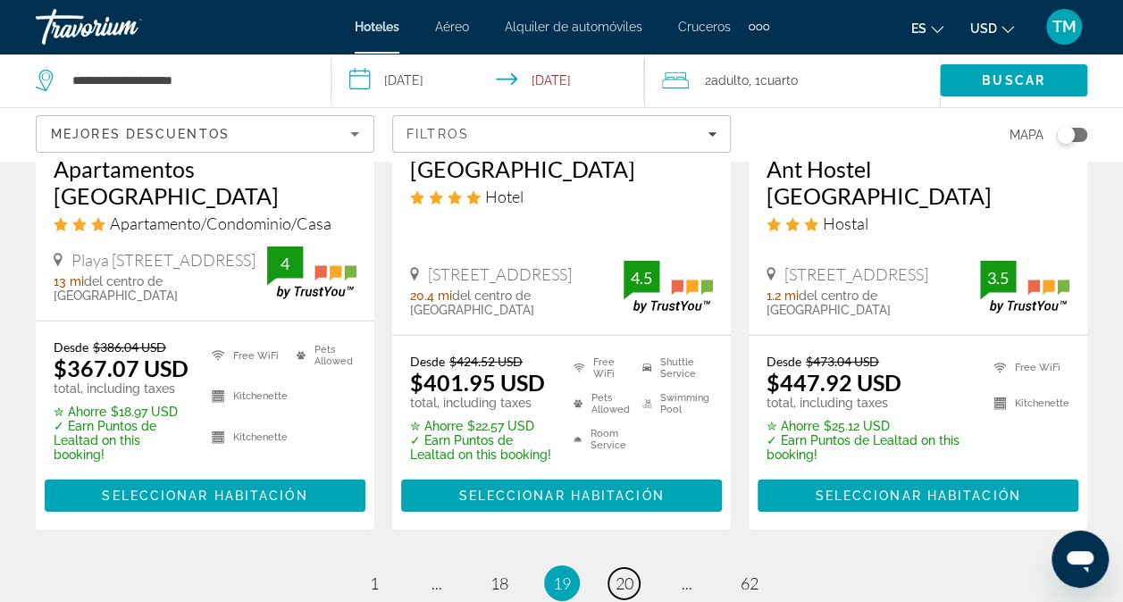
scroll to position [2471, 0]
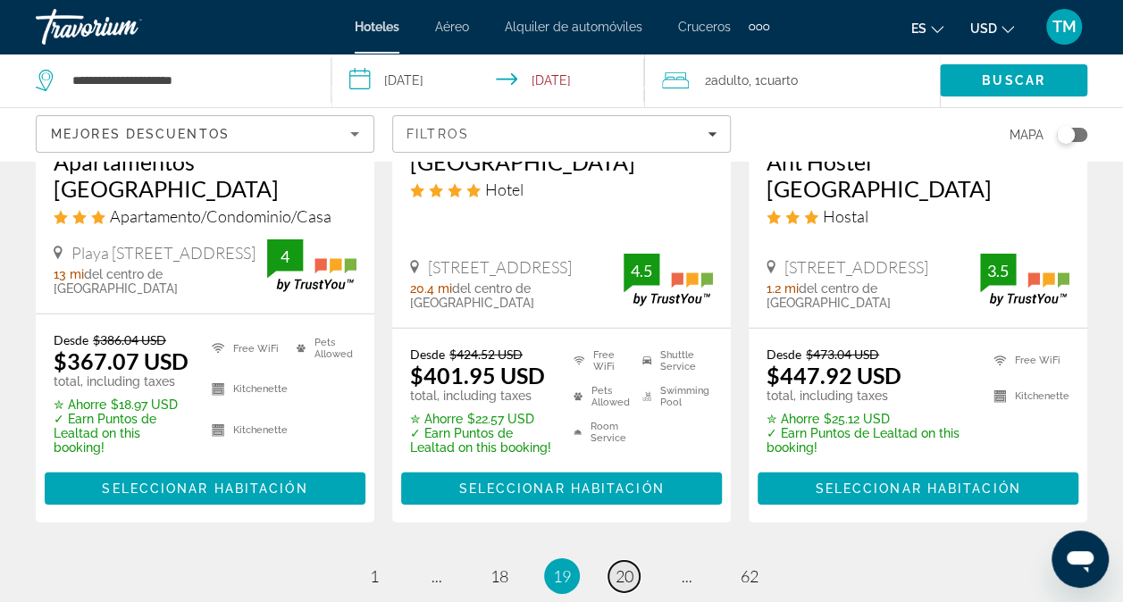
click at [625, 566] on span "20" at bounding box center [624, 576] width 18 height 20
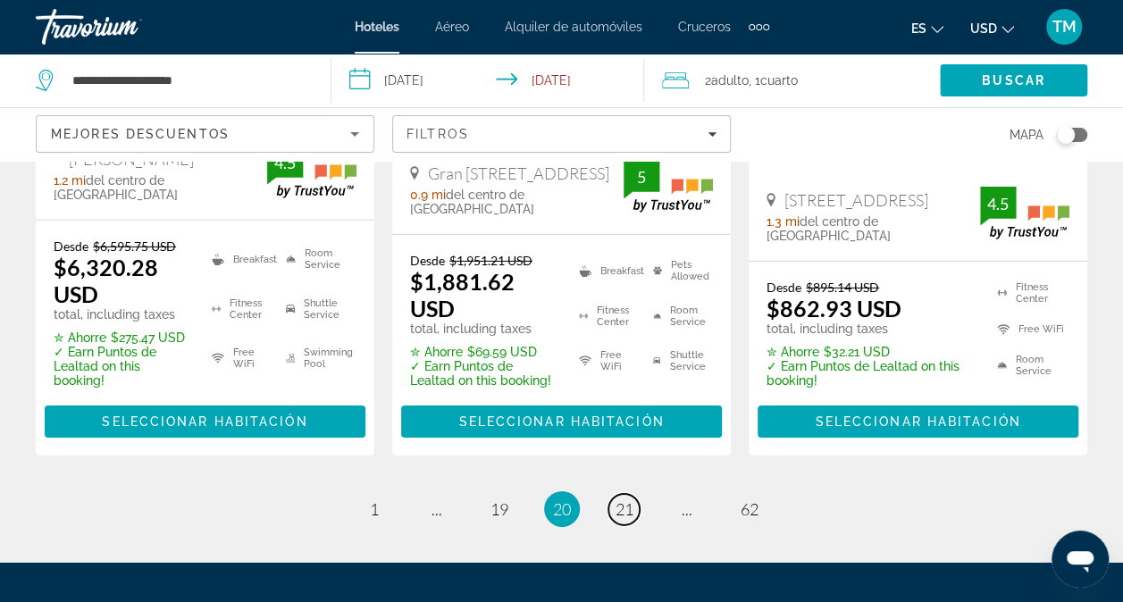
scroll to position [2734, 0]
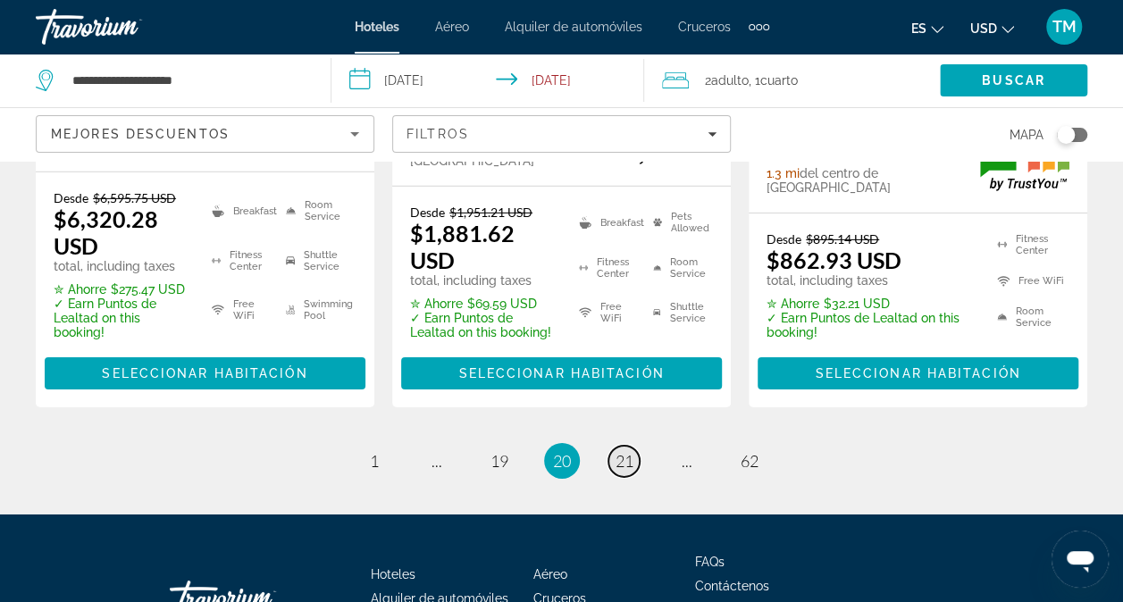
click at [625, 451] on span "21" at bounding box center [624, 461] width 18 height 20
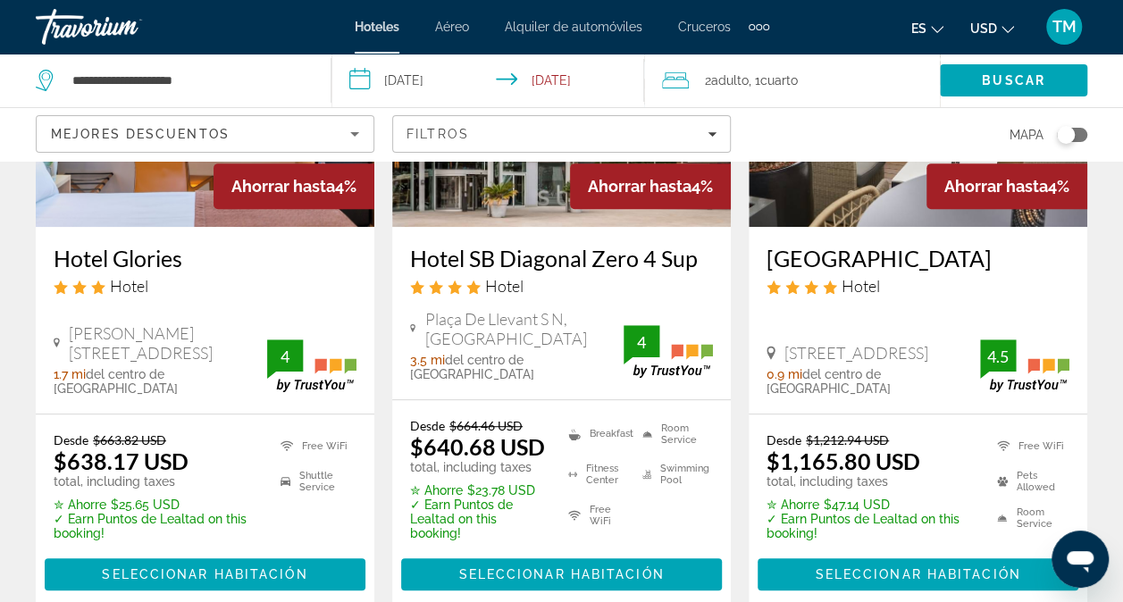
scroll to position [288, 0]
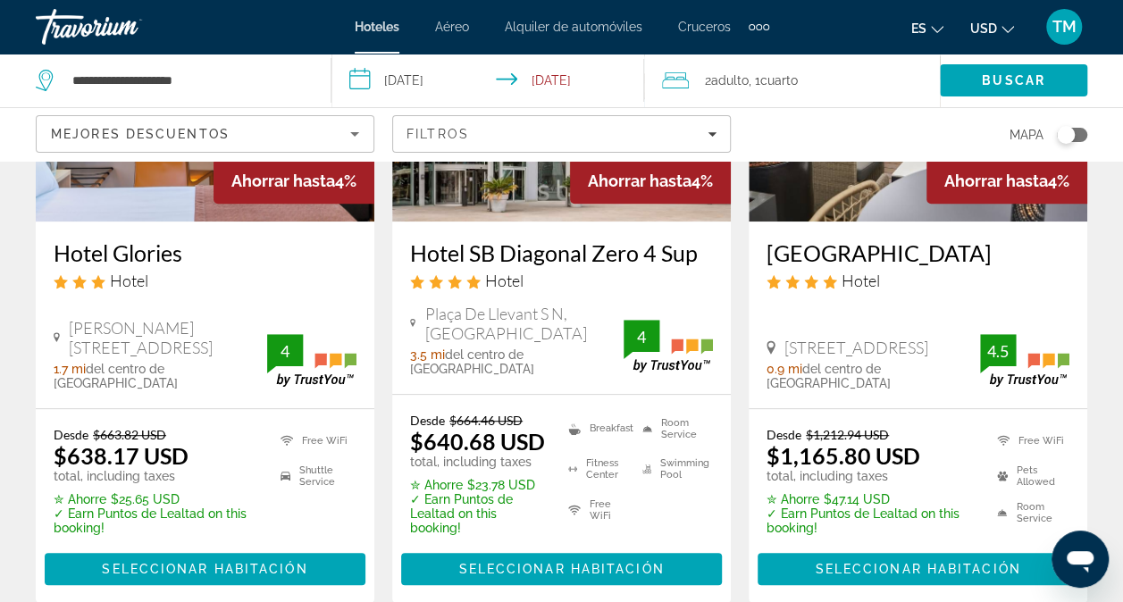
click at [625, 413] on li "Breakfast" at bounding box center [596, 429] width 74 height 32
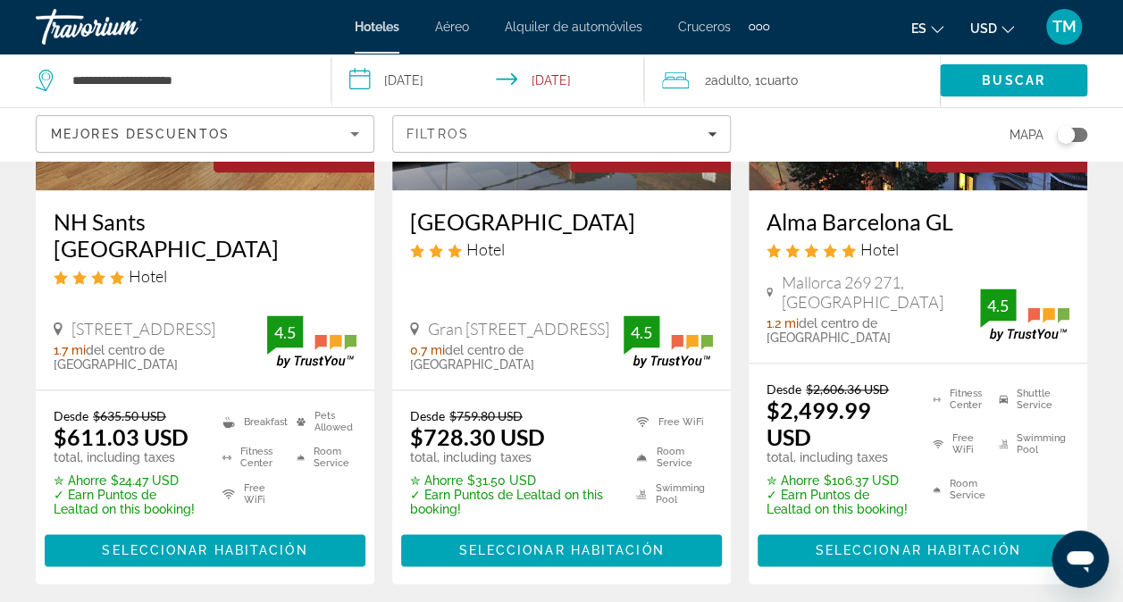
scroll to position [1032, 0]
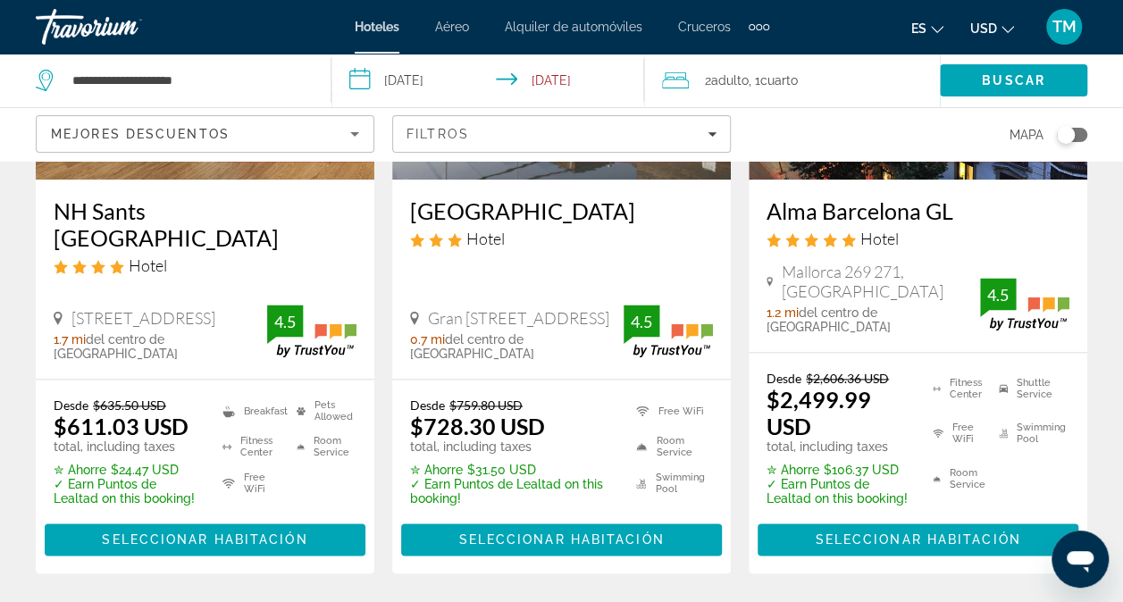
click at [625, 407] on ul "Free WiFi Room Service Swimming Pool" at bounding box center [663, 451] width 99 height 108
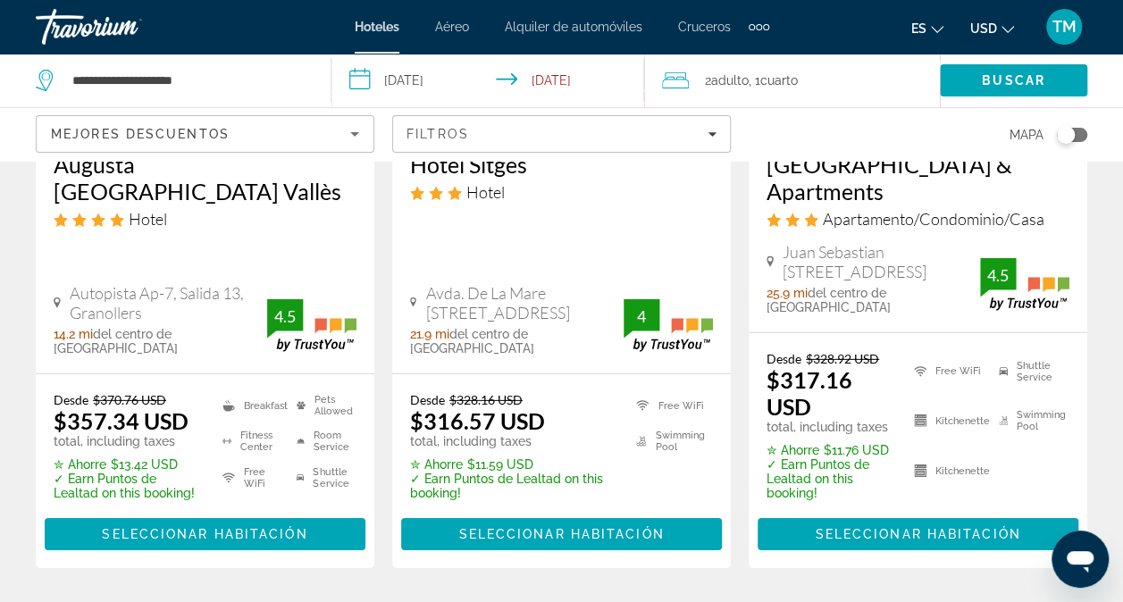
scroll to position [2485, 0]
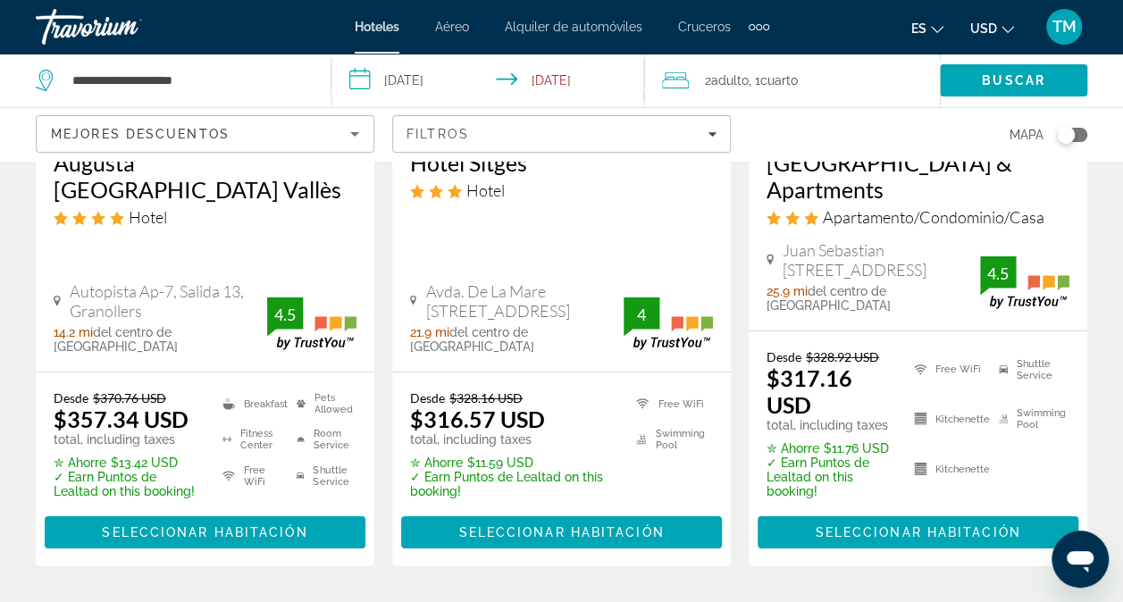
click at [625, 407] on ul "Free WiFi Swimming Pool" at bounding box center [663, 444] width 99 height 108
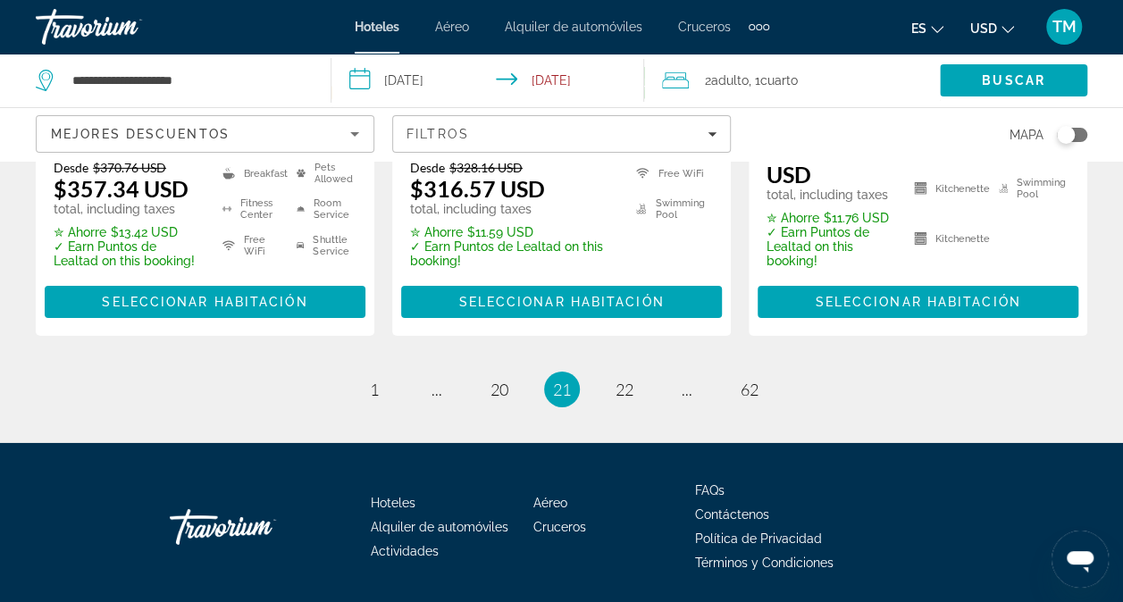
scroll to position [2716, 0]
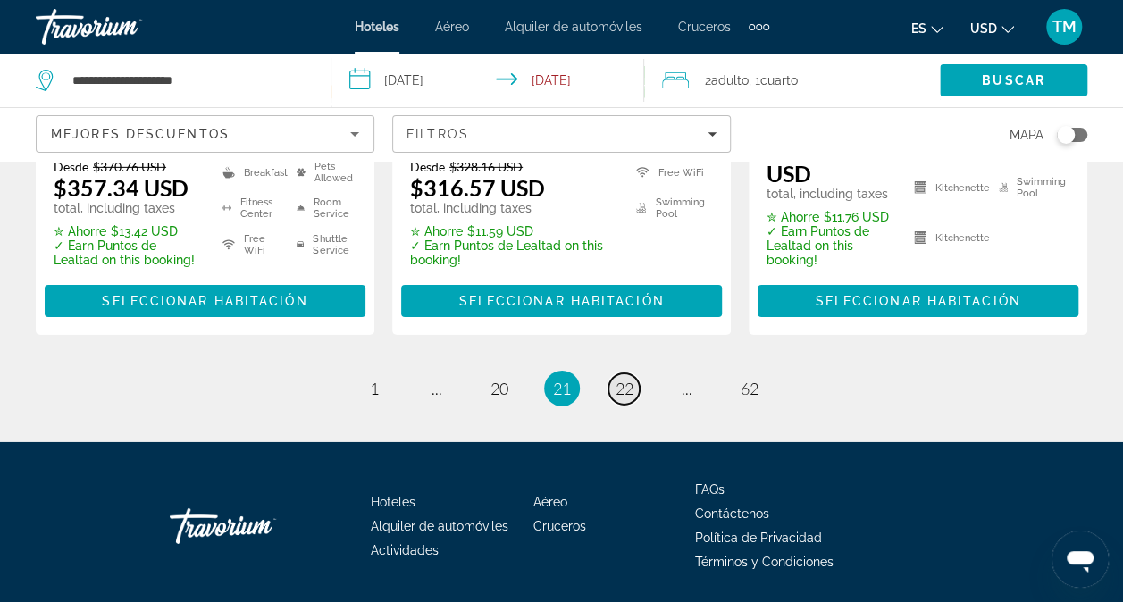
click at [627, 379] on span "22" at bounding box center [624, 389] width 18 height 20
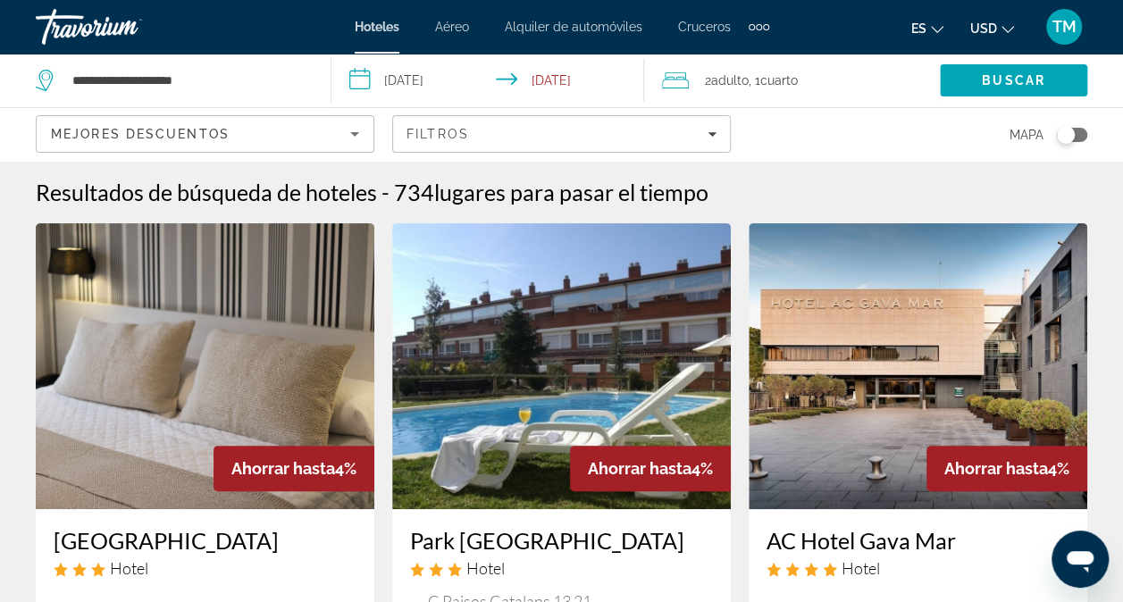
click at [627, 329] on img "Main content" at bounding box center [561, 366] width 338 height 286
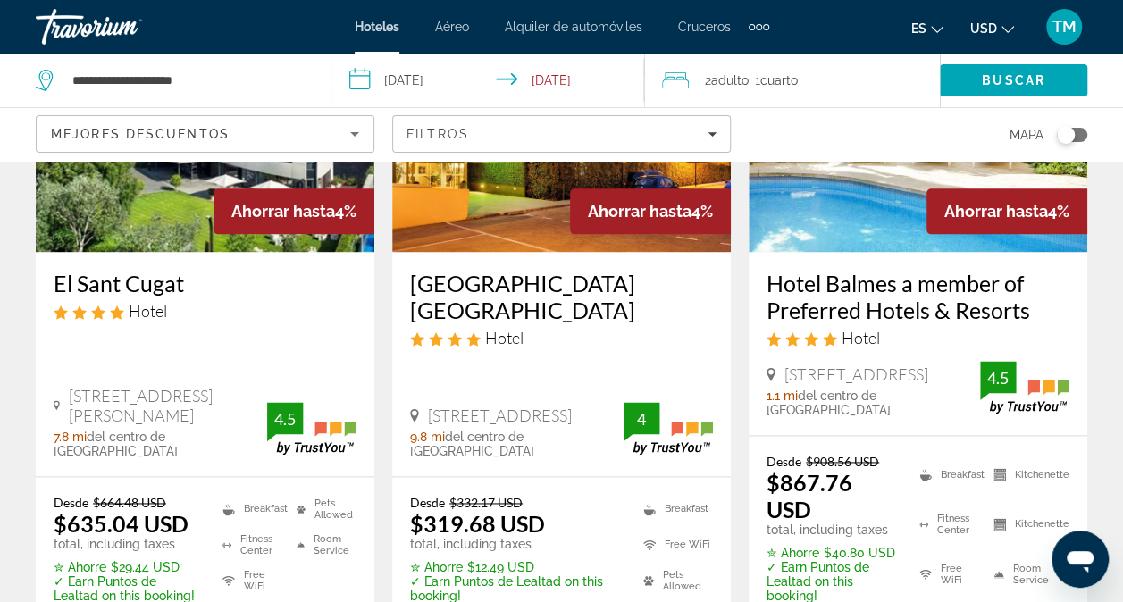
scroll to position [1017, 0]
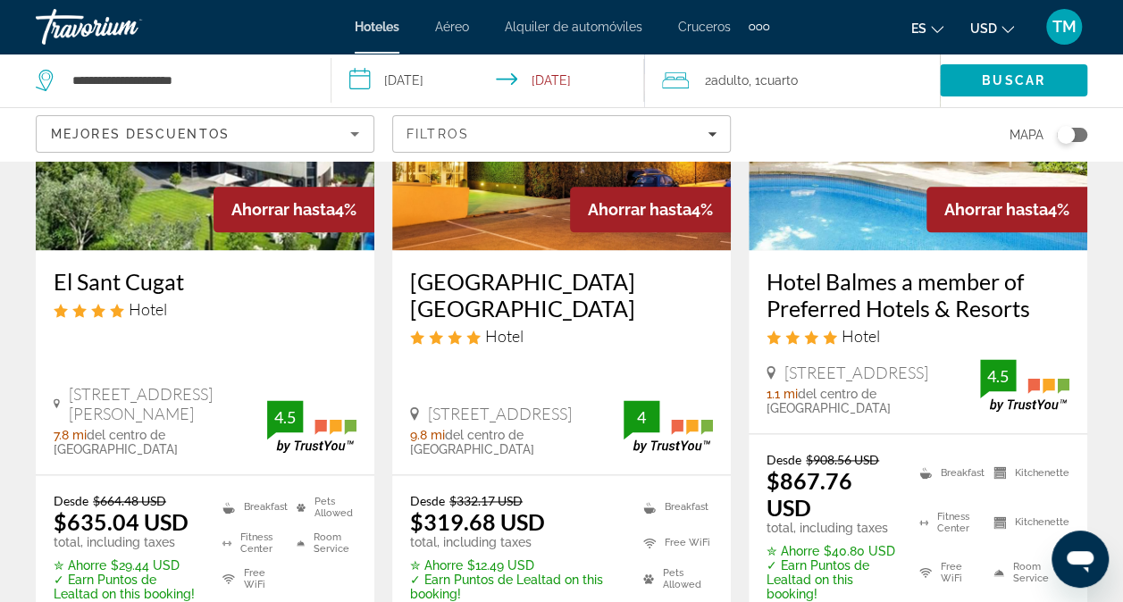
click at [383, 181] on app-hotels-search-item "Ahorrar hasta 4% [GEOGRAPHIC_DATA] [GEOGRAPHIC_DATA] Hotel [GEOGRAPHIC_DATA] 15…" at bounding box center [561, 316] width 356 height 705
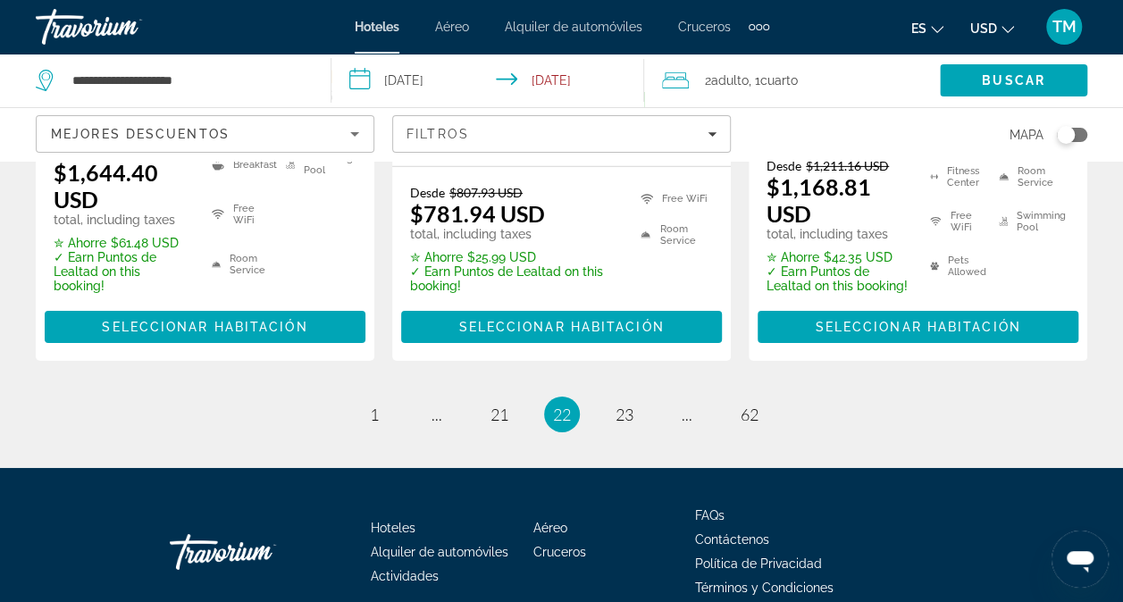
scroll to position [2795, 0]
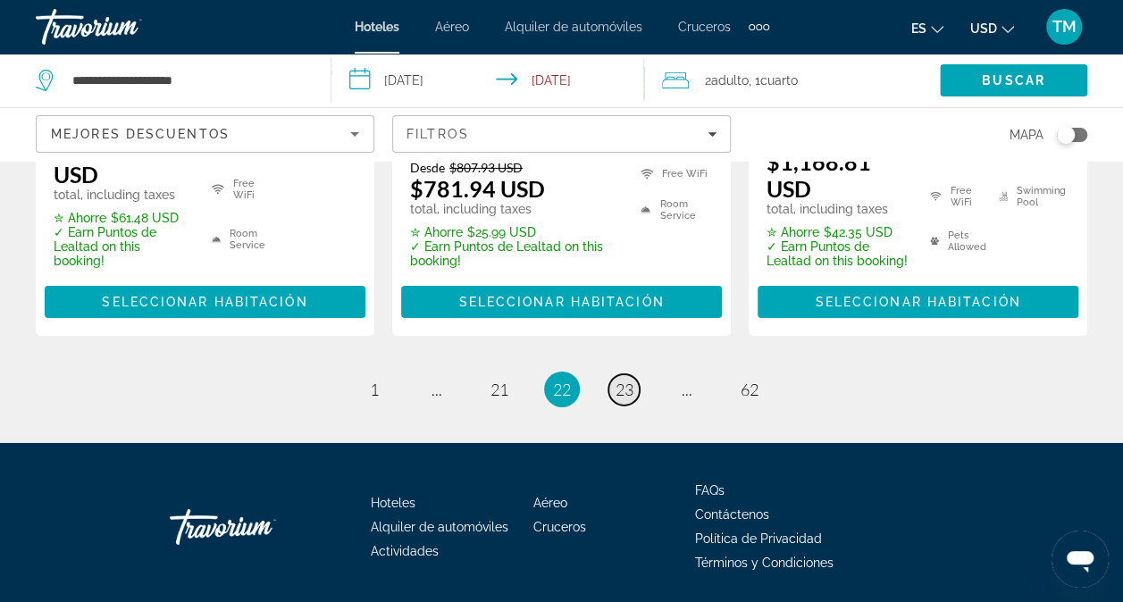
click at [623, 380] on span "23" at bounding box center [624, 390] width 18 height 20
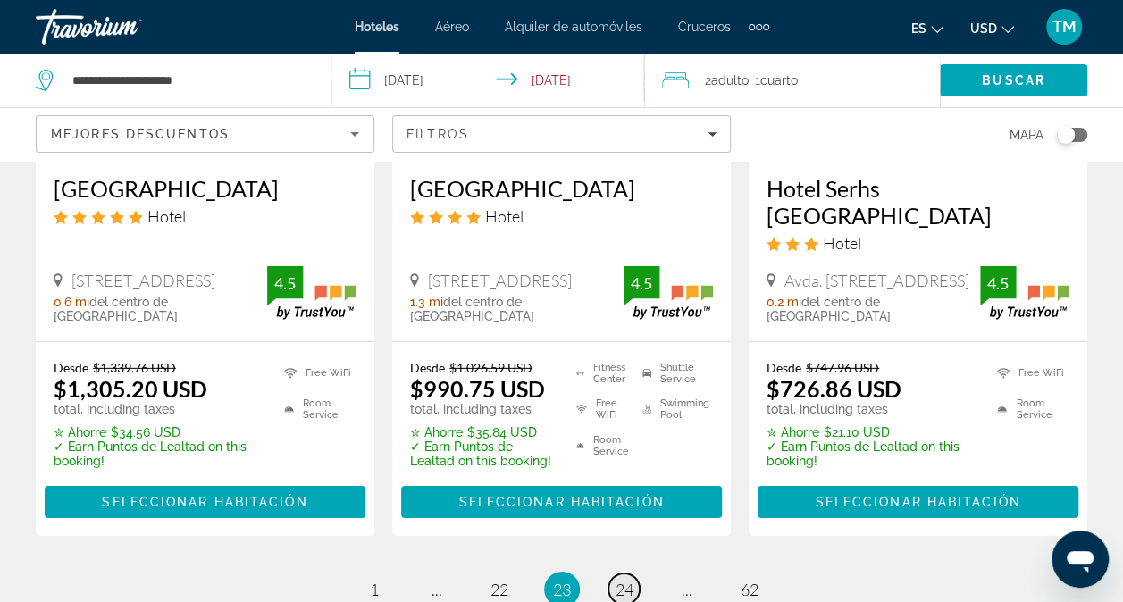
scroll to position [2495, 0]
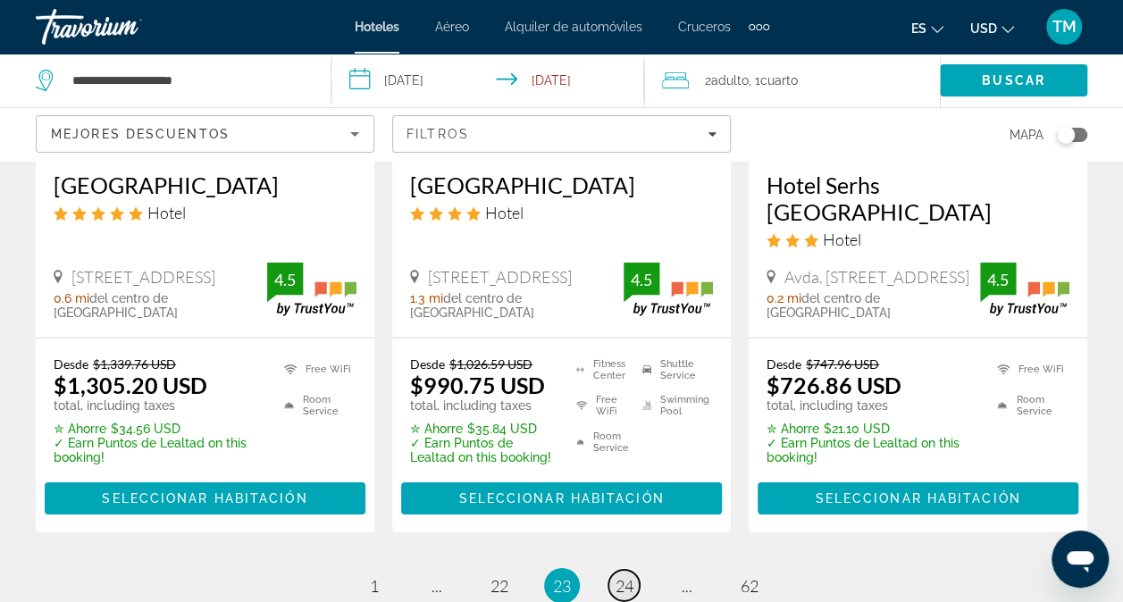
click at [625, 576] on span "24" at bounding box center [624, 586] width 18 height 20
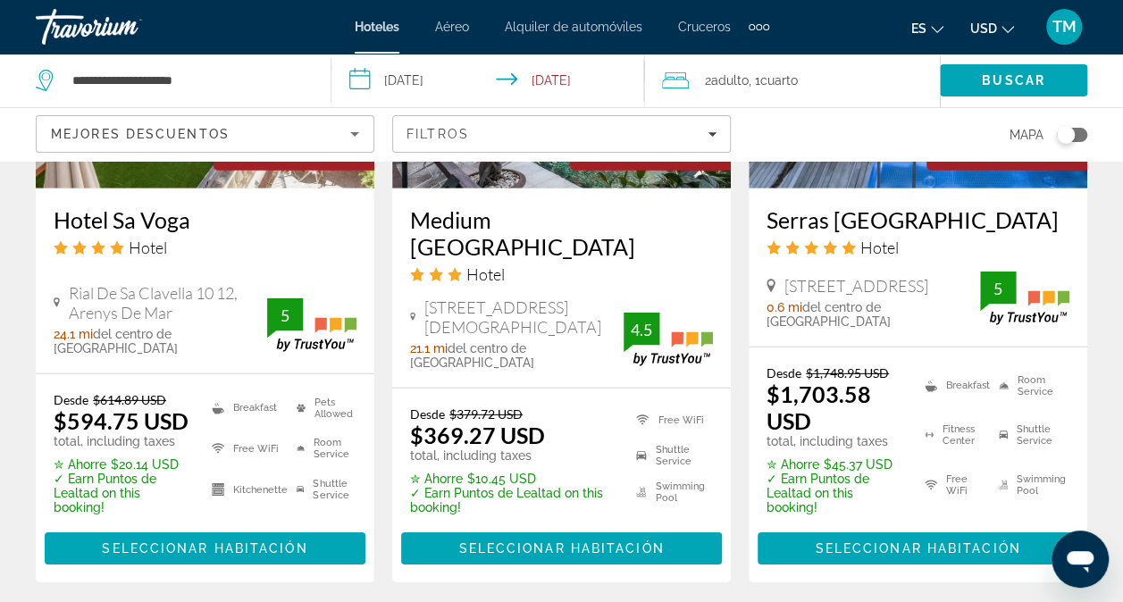
scroll to position [2502, 0]
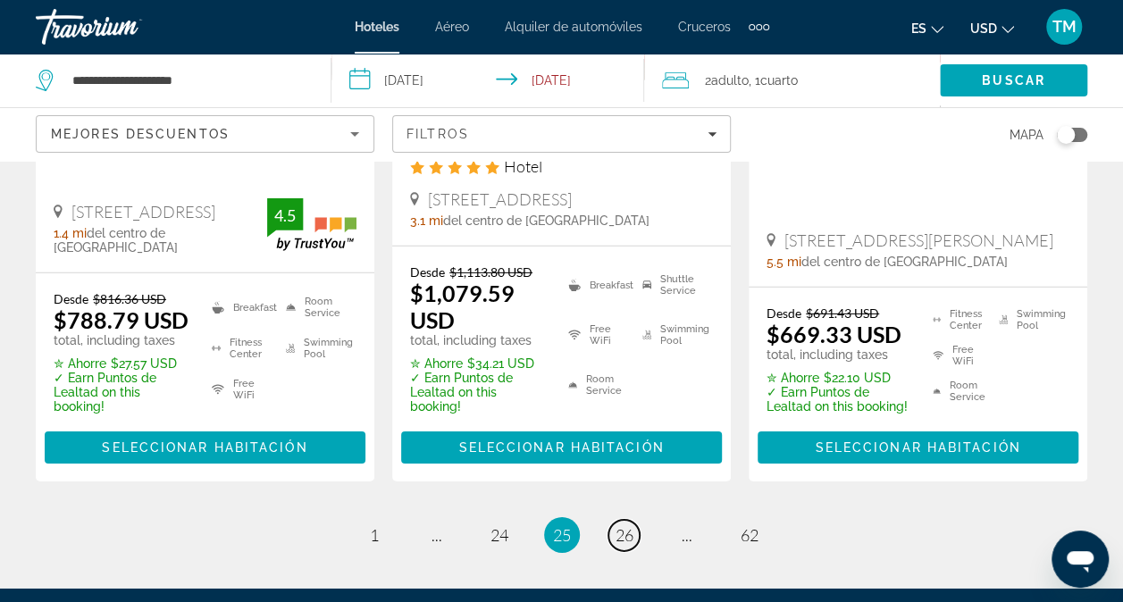
scroll to position [2688, 0]
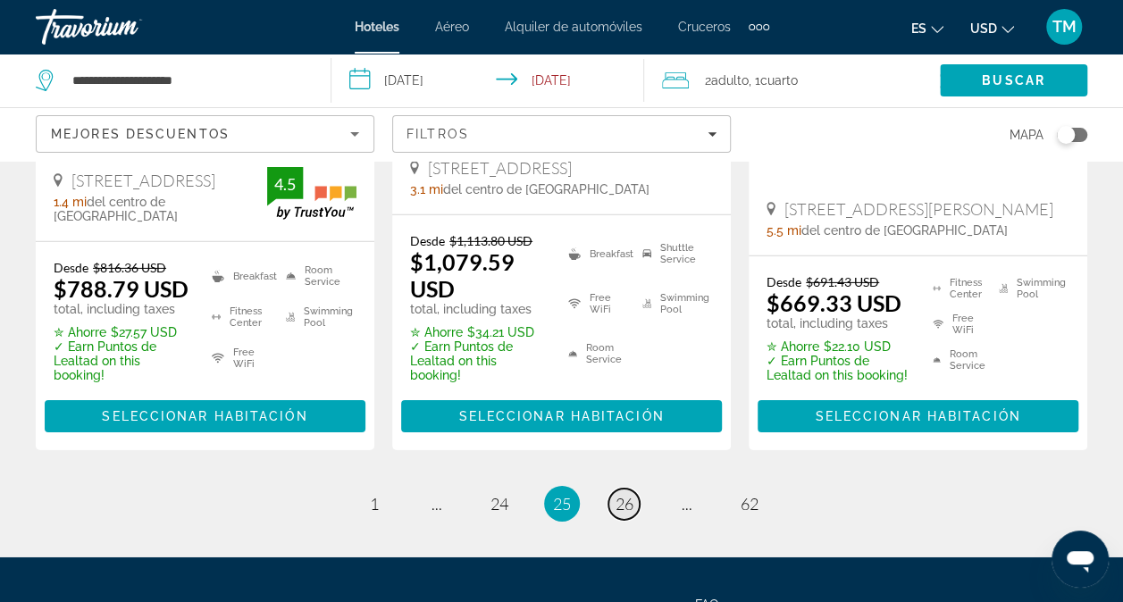
click at [629, 494] on span "26" at bounding box center [624, 504] width 18 height 20
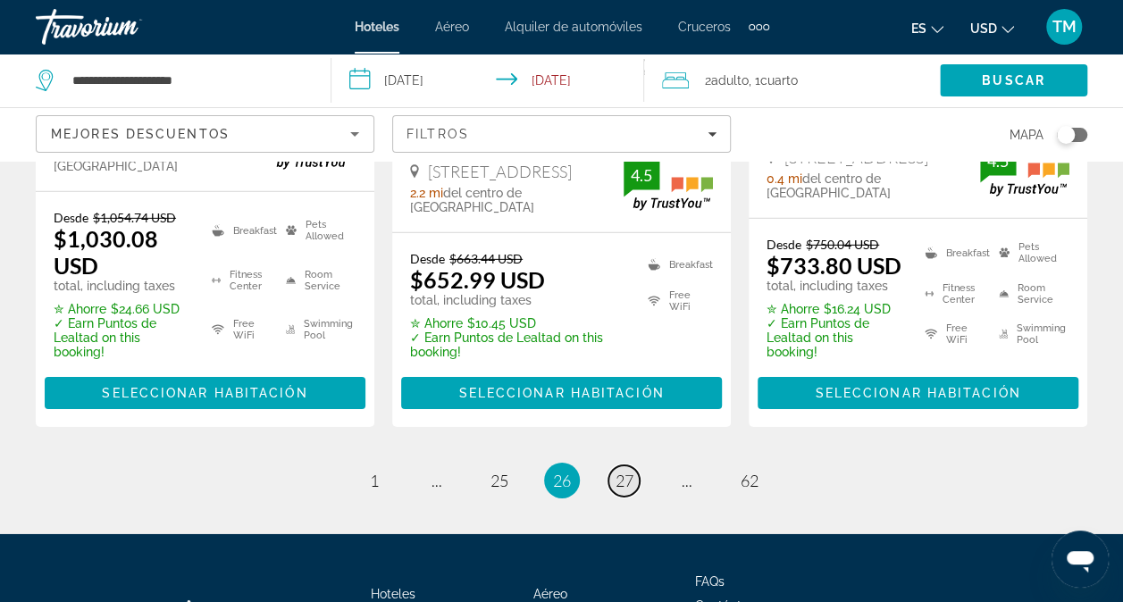
scroll to position [2645, 0]
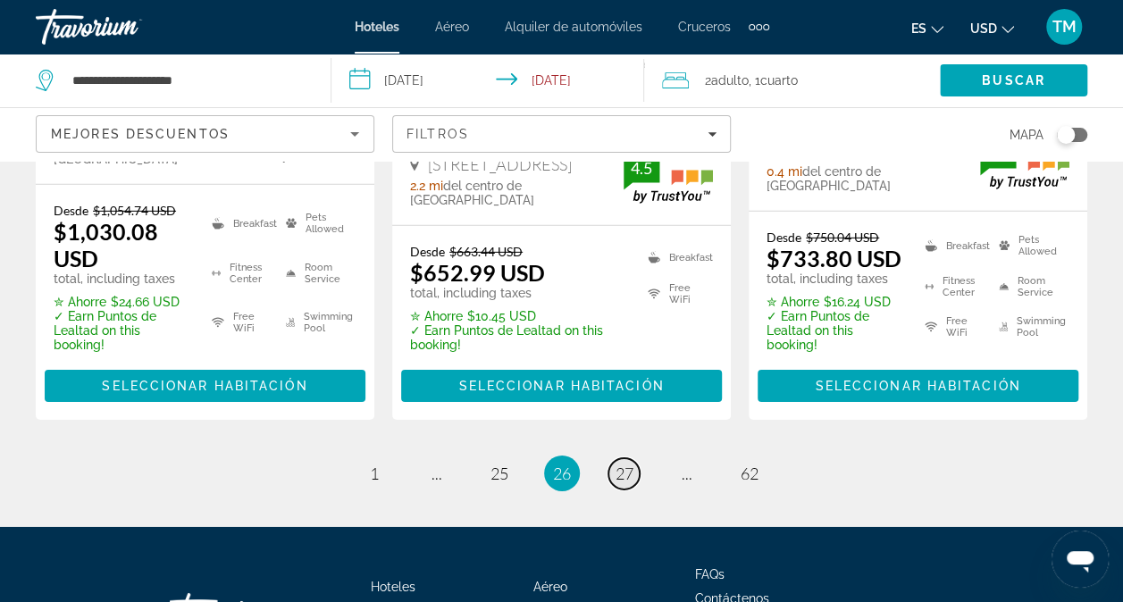
click at [613, 458] on link "page 27" at bounding box center [623, 473] width 31 height 31
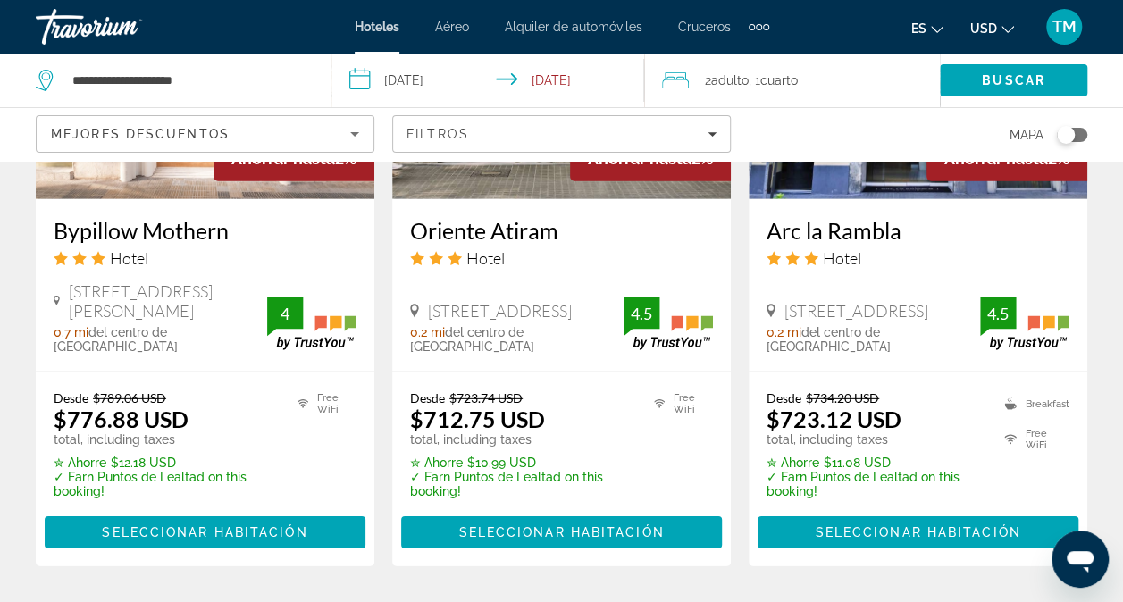
scroll to position [2437, 0]
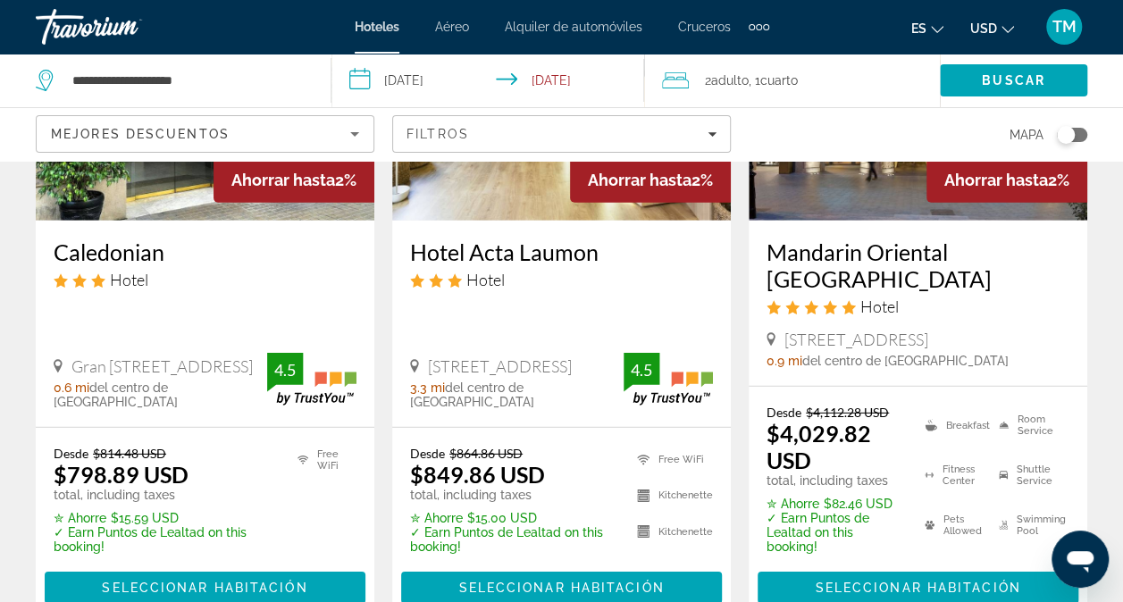
scroll to position [2469, 0]
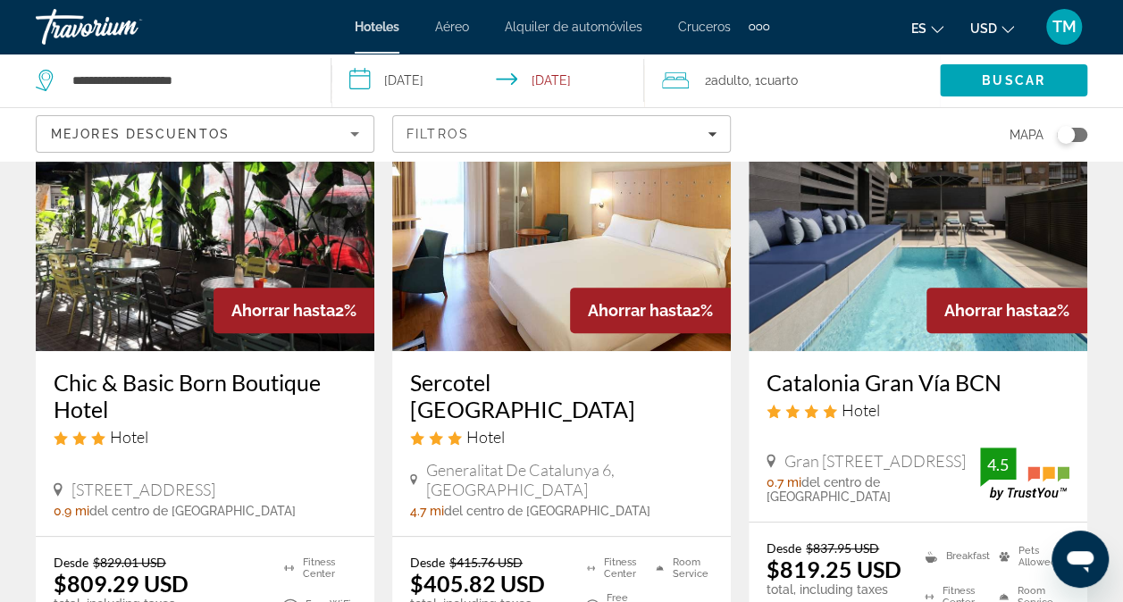
scroll to position [171, 0]
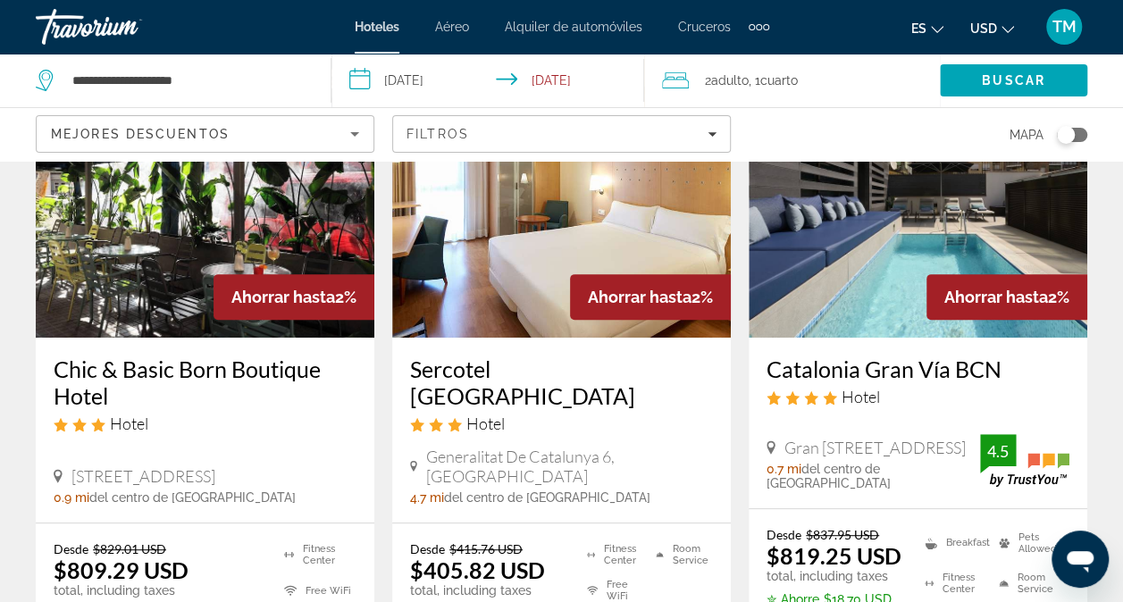
drag, startPoint x: 625, startPoint y: 552, endPoint x: 346, endPoint y: 431, distance: 304.4
click at [346, 431] on div "Hotel" at bounding box center [205, 424] width 303 height 20
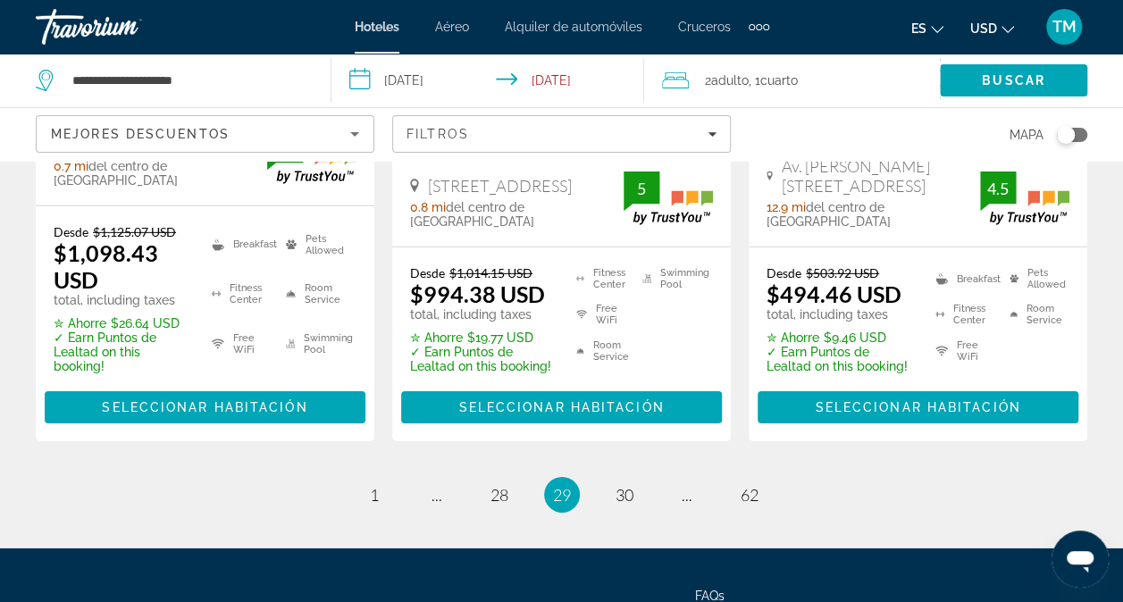
scroll to position [2592, 0]
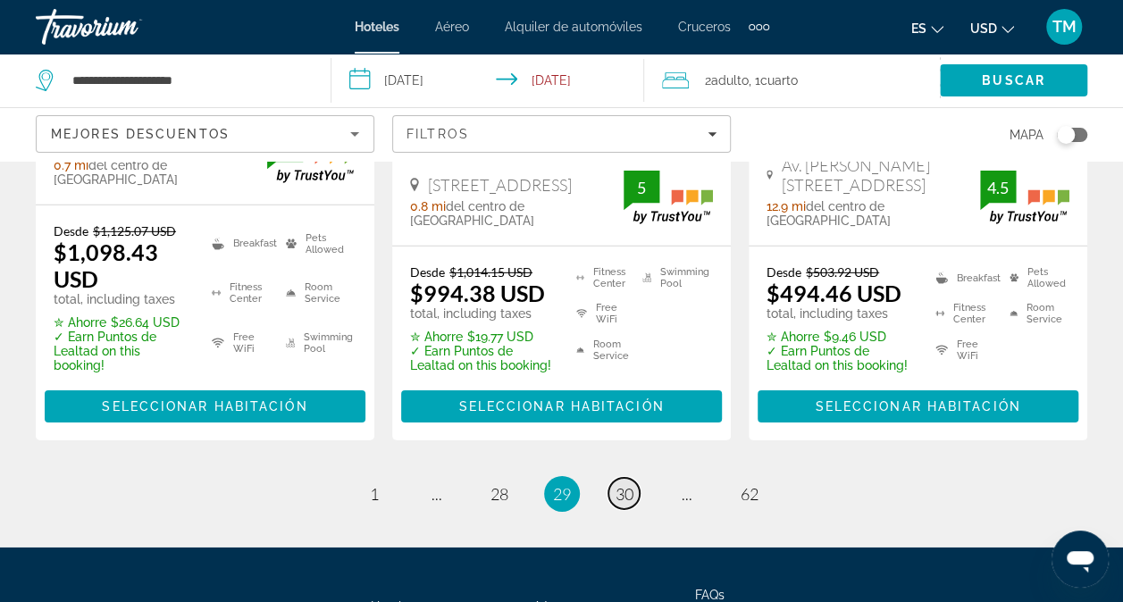
click at [621, 484] on span "30" at bounding box center [624, 494] width 18 height 20
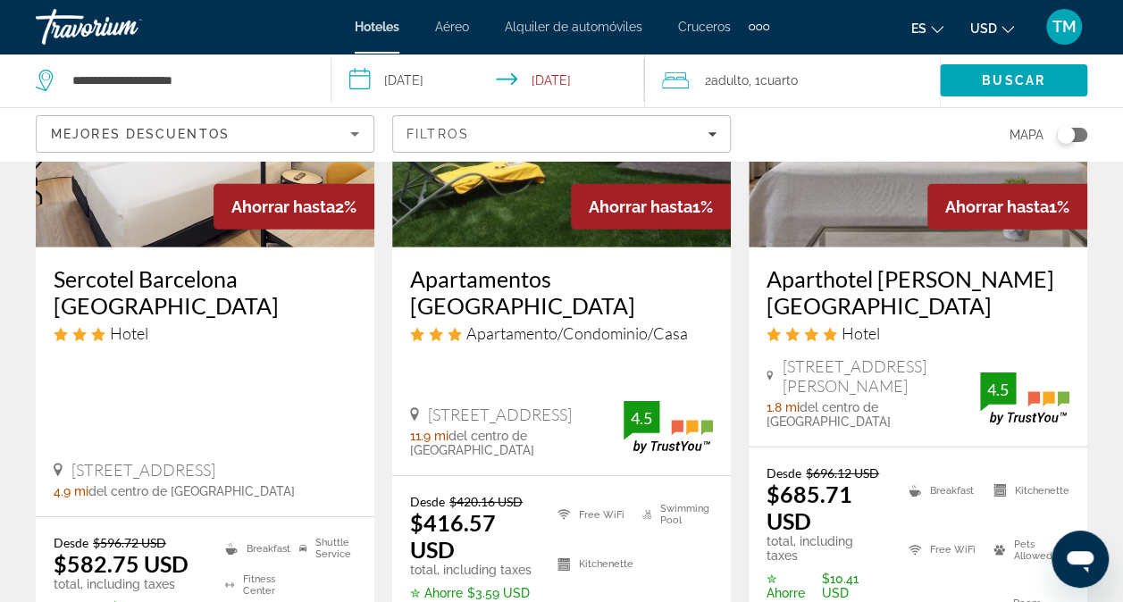
scroll to position [2498, 0]
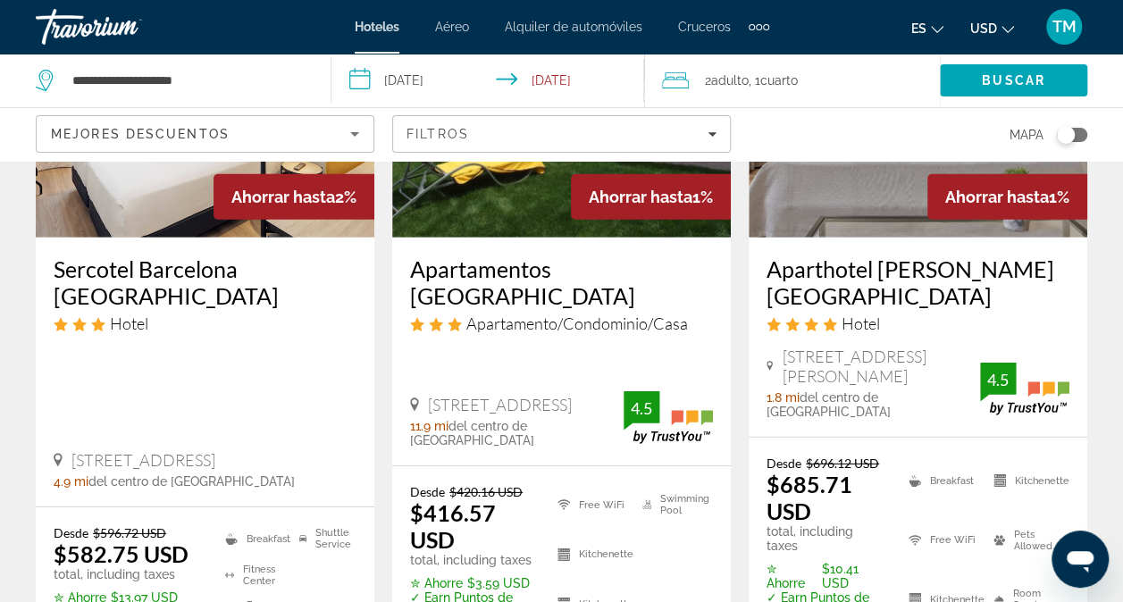
click at [621, 484] on li "Free WiFi" at bounding box center [590, 504] width 85 height 41
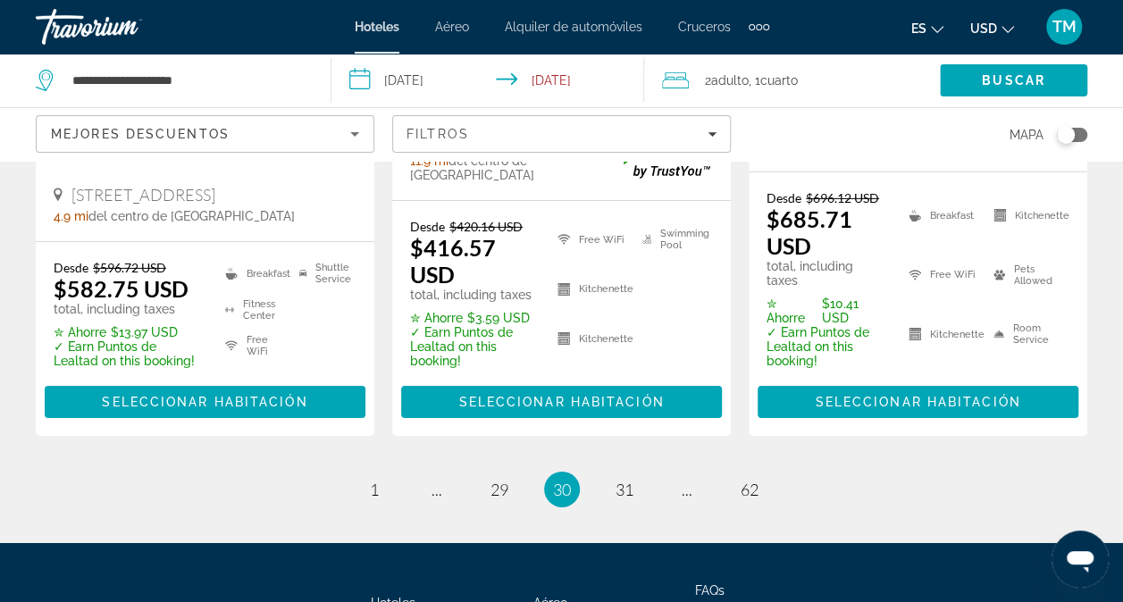
scroll to position [2775, 0]
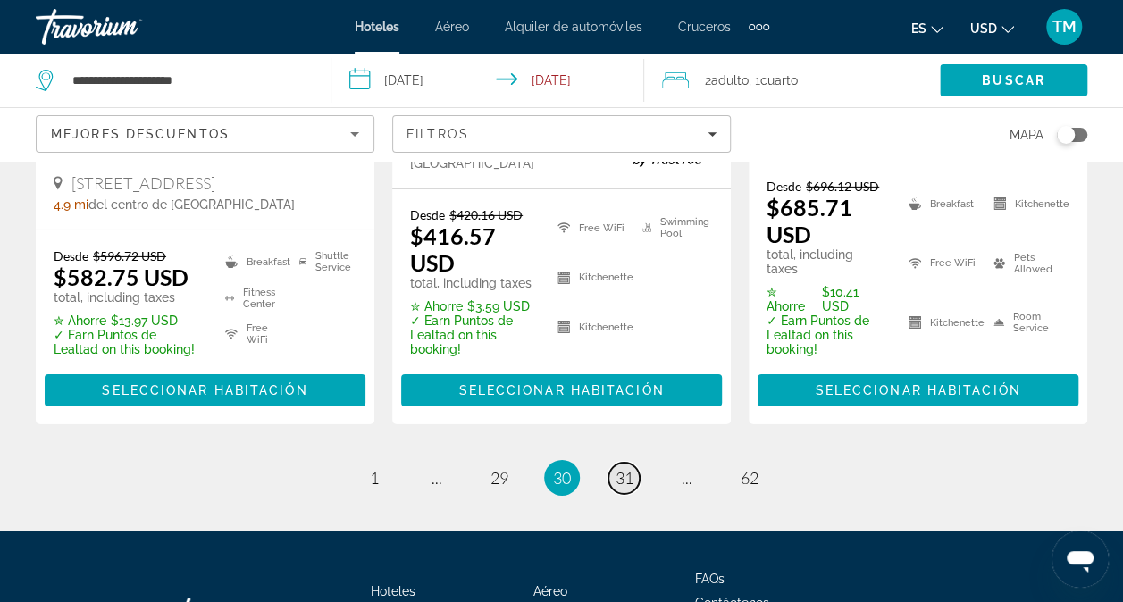
click at [627, 468] on span "31" at bounding box center [624, 478] width 18 height 20
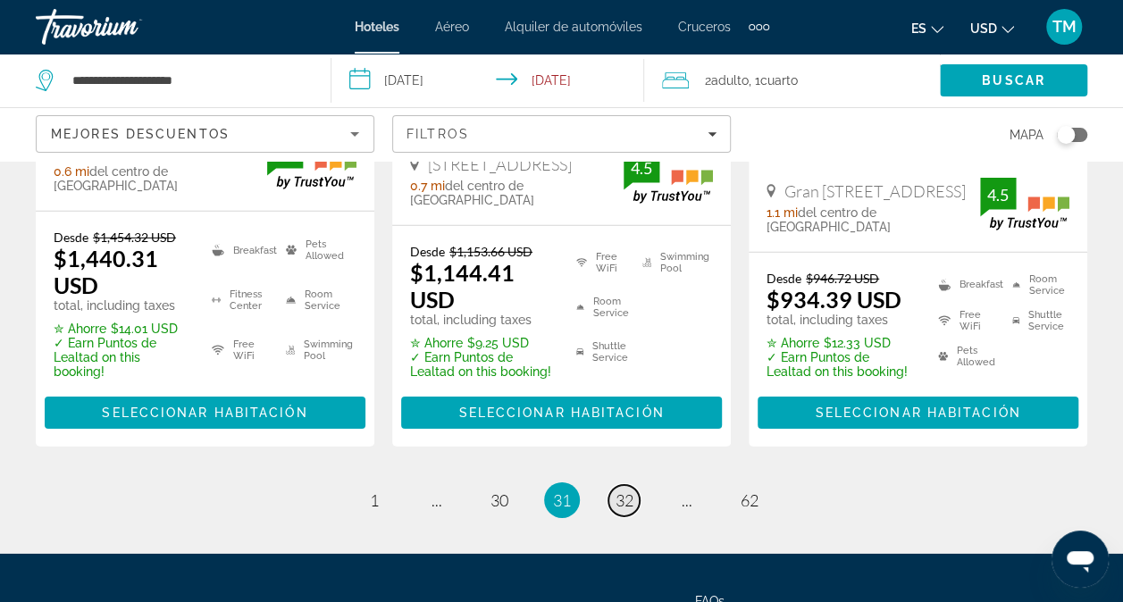
scroll to position [2599, 0]
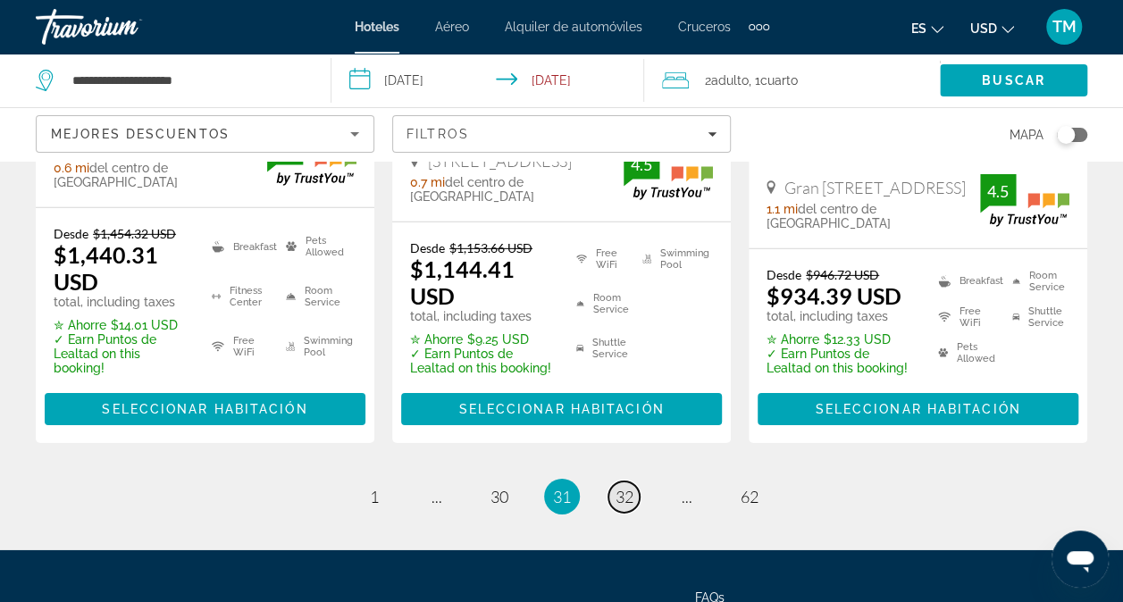
click at [627, 487] on span "32" at bounding box center [624, 497] width 18 height 20
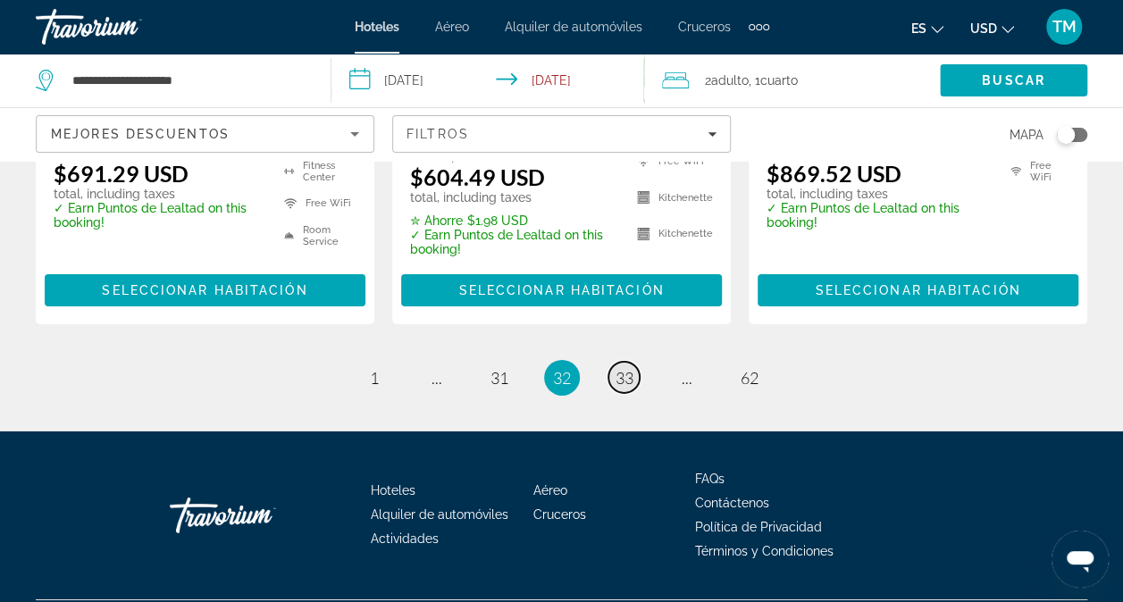
scroll to position [2744, 0]
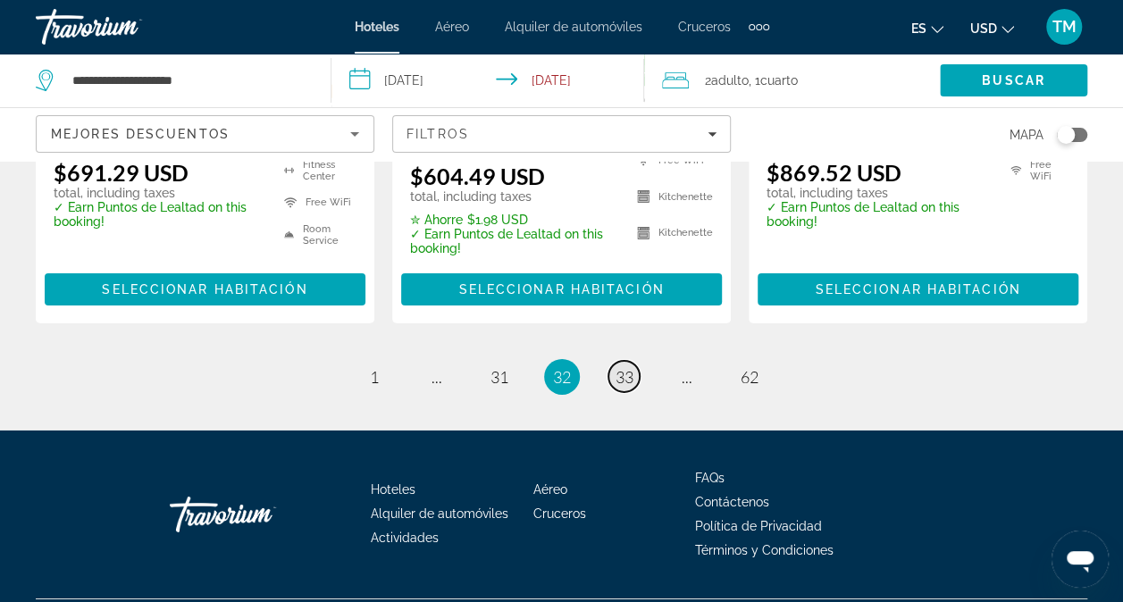
click at [623, 367] on span "33" at bounding box center [624, 377] width 18 height 20
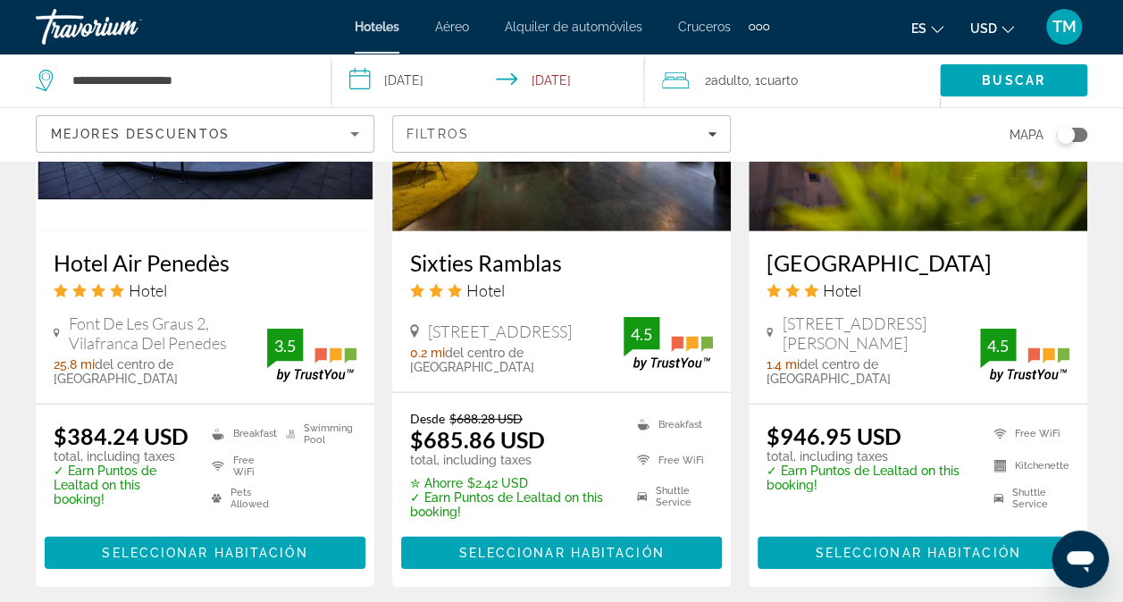
scroll to position [2397, 0]
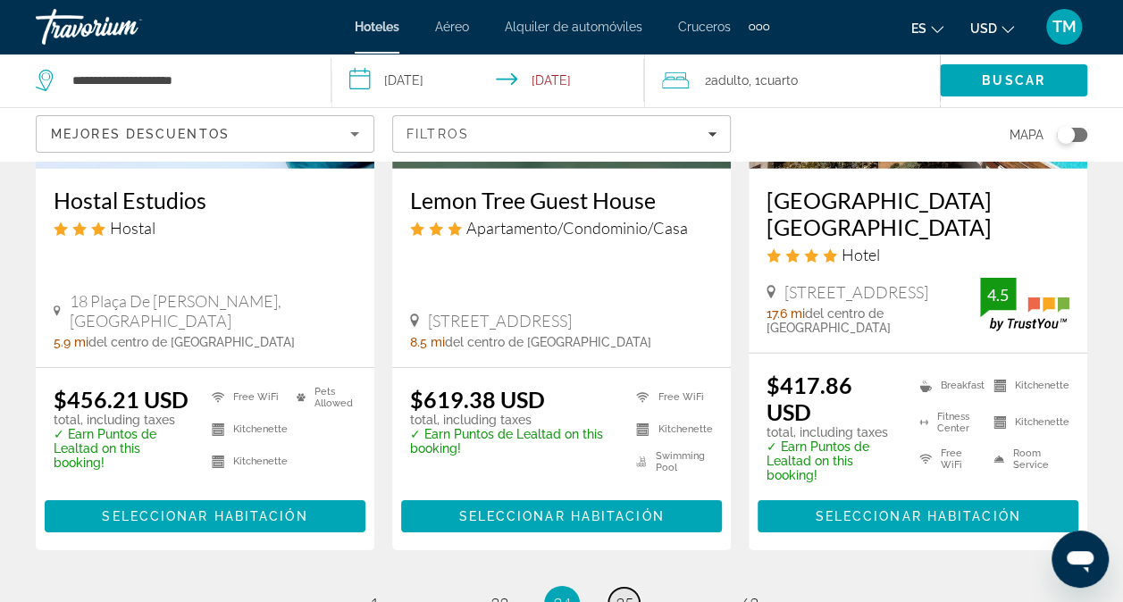
scroll to position [2691, 0]
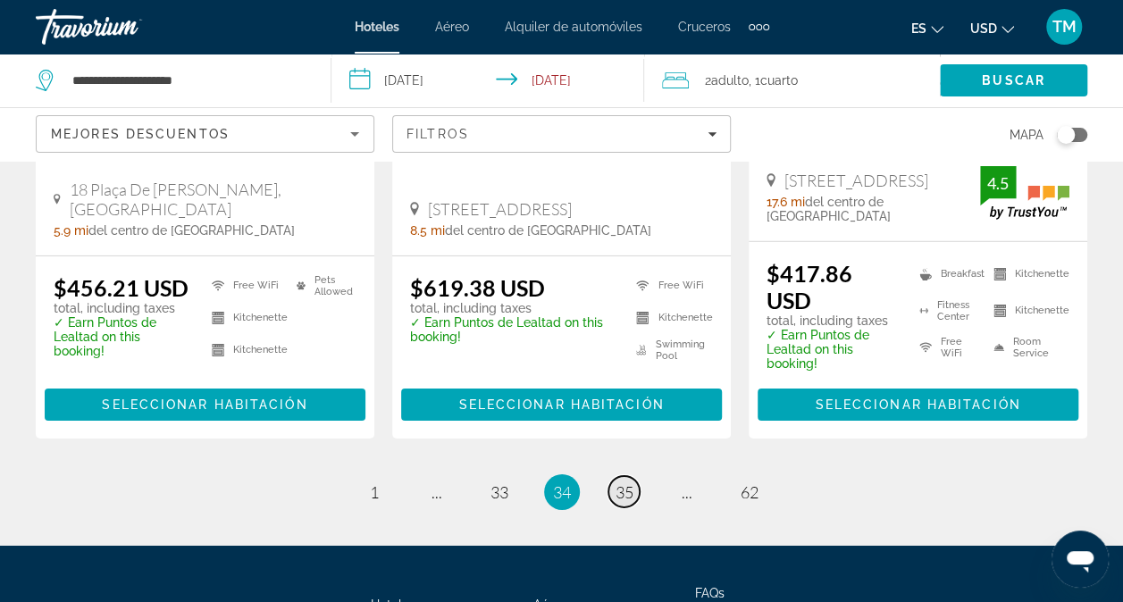
click at [629, 482] on span "35" at bounding box center [624, 492] width 18 height 20
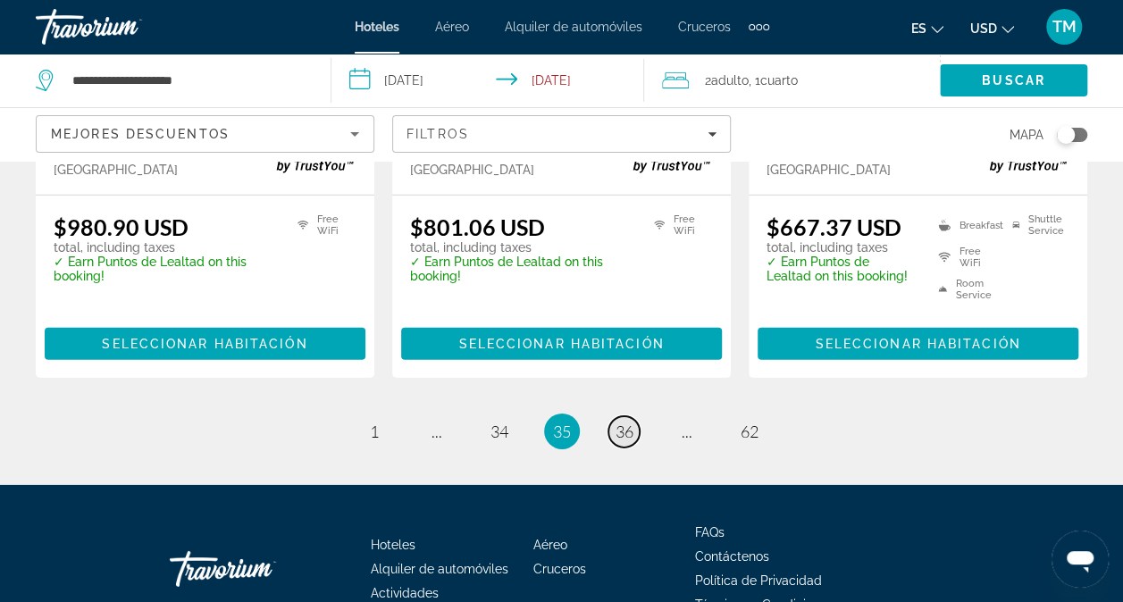
scroll to position [2580, 0]
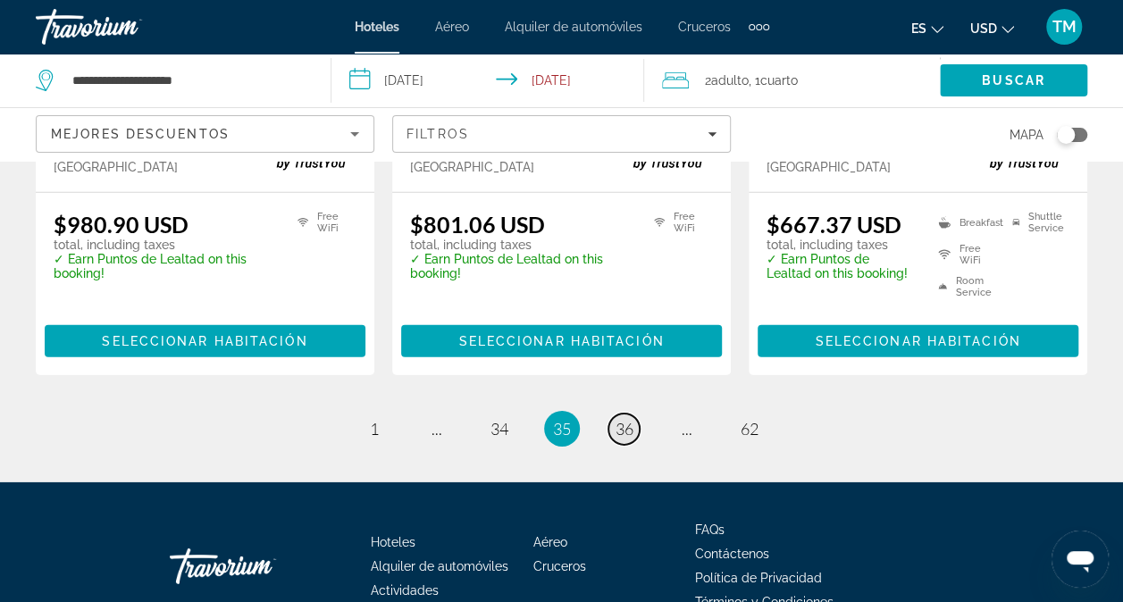
drag, startPoint x: 629, startPoint y: 405, endPoint x: 629, endPoint y: 416, distance: 10.7
click at [629, 419] on span "36" at bounding box center [624, 429] width 18 height 20
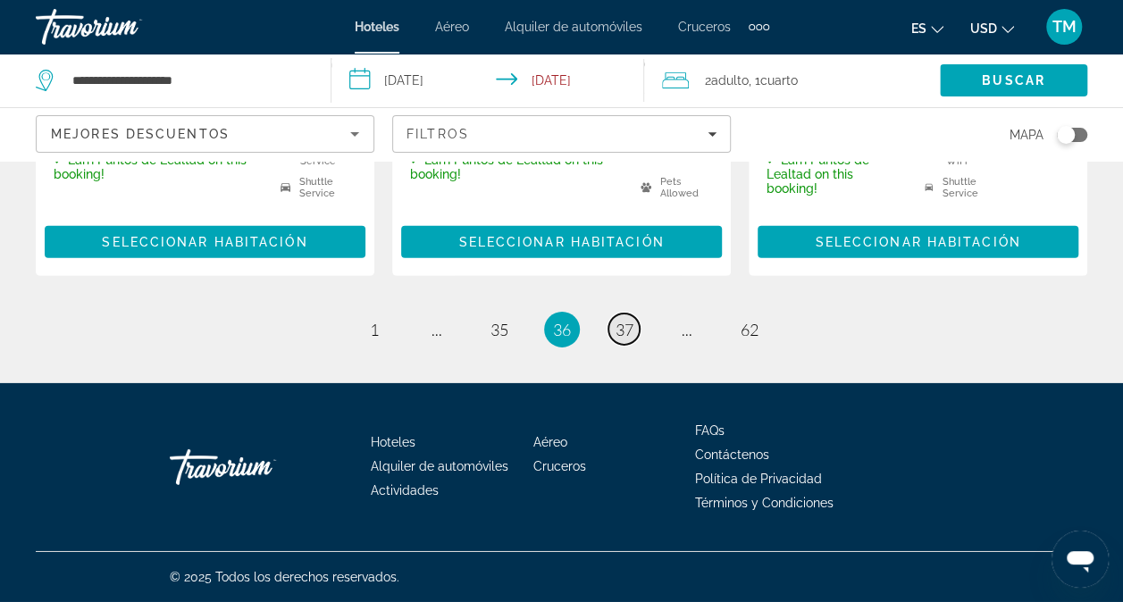
scroll to position [2654, 0]
click at [627, 315] on link "page 37" at bounding box center [623, 328] width 31 height 31
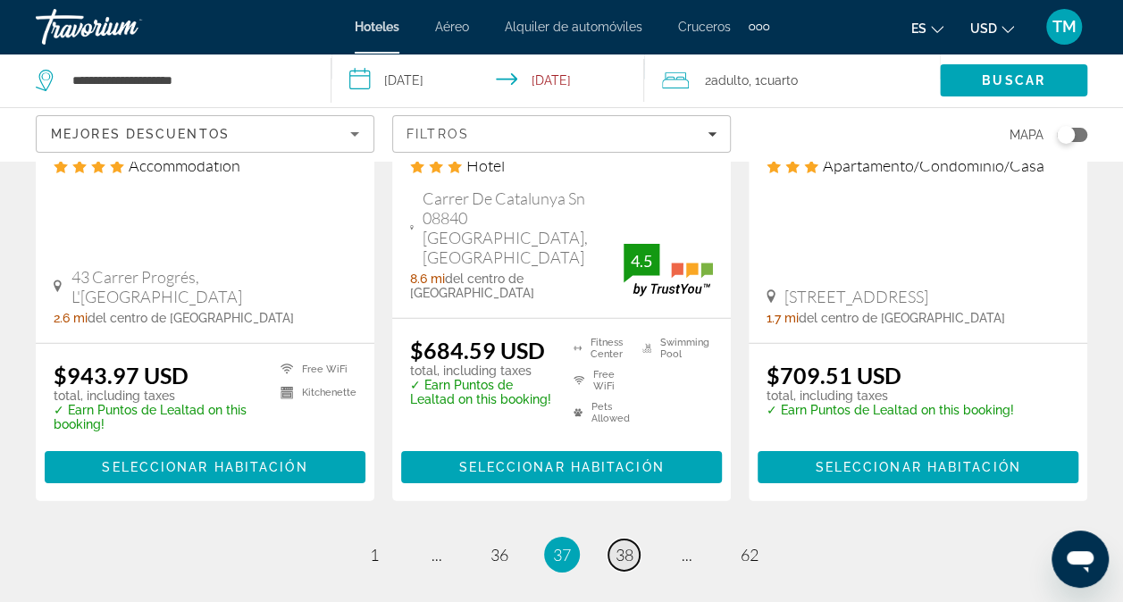
scroll to position [2517, 0]
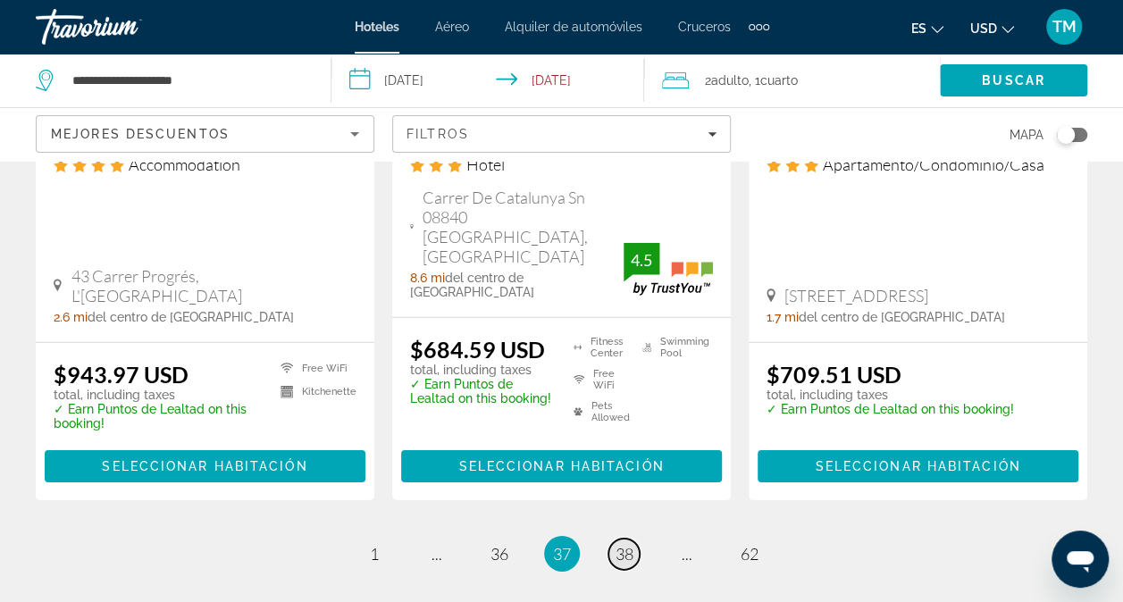
click at [622, 544] on span "38" at bounding box center [624, 554] width 18 height 20
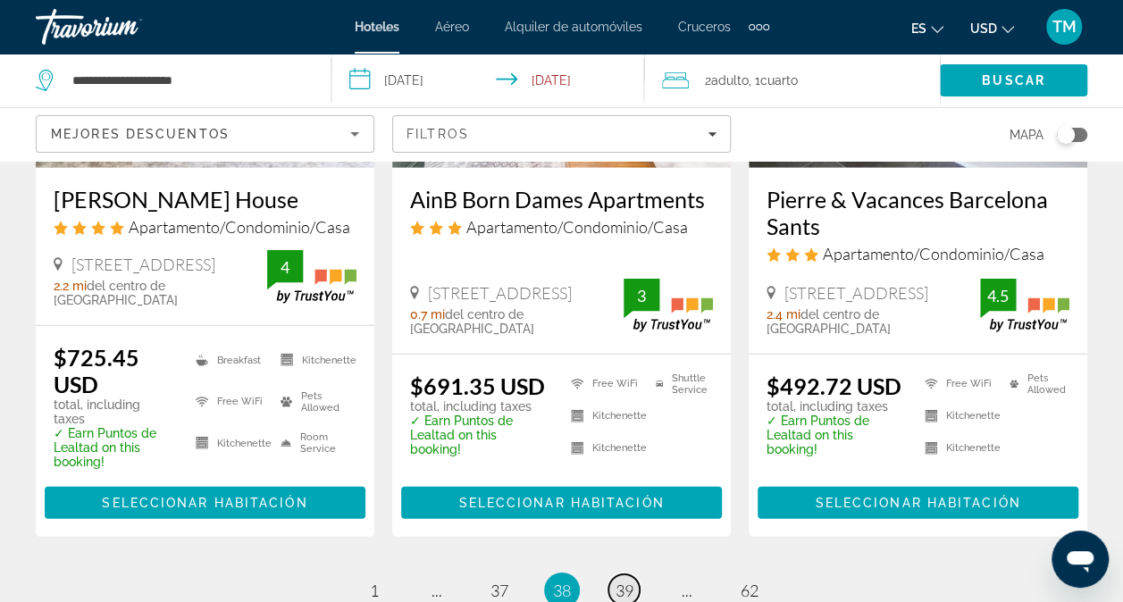
scroll to position [2406, 0]
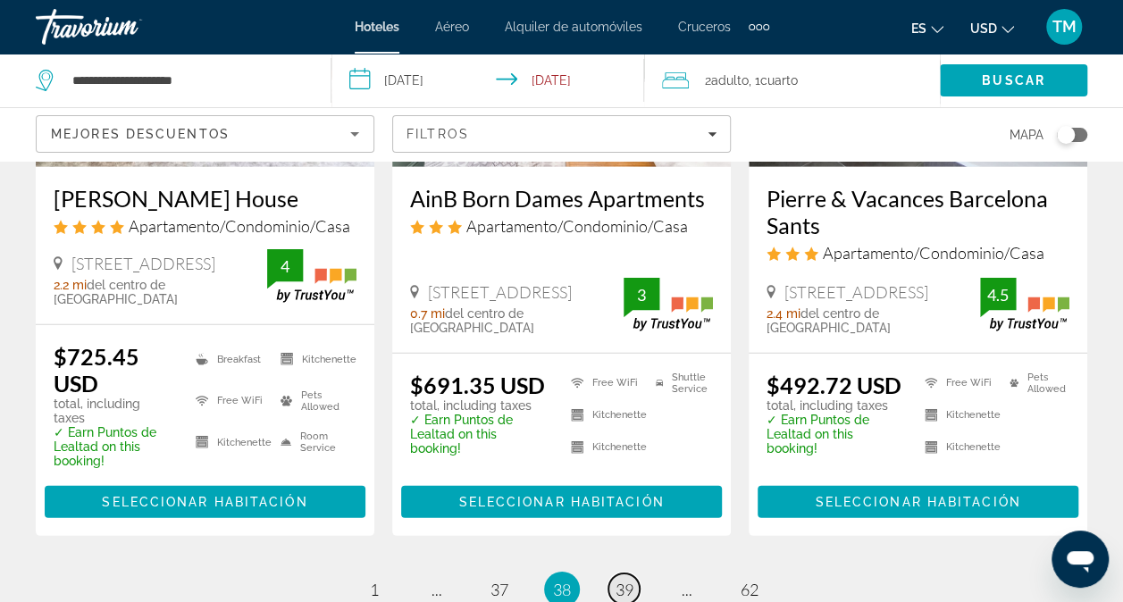
click at [623, 580] on span "39" at bounding box center [624, 590] width 18 height 20
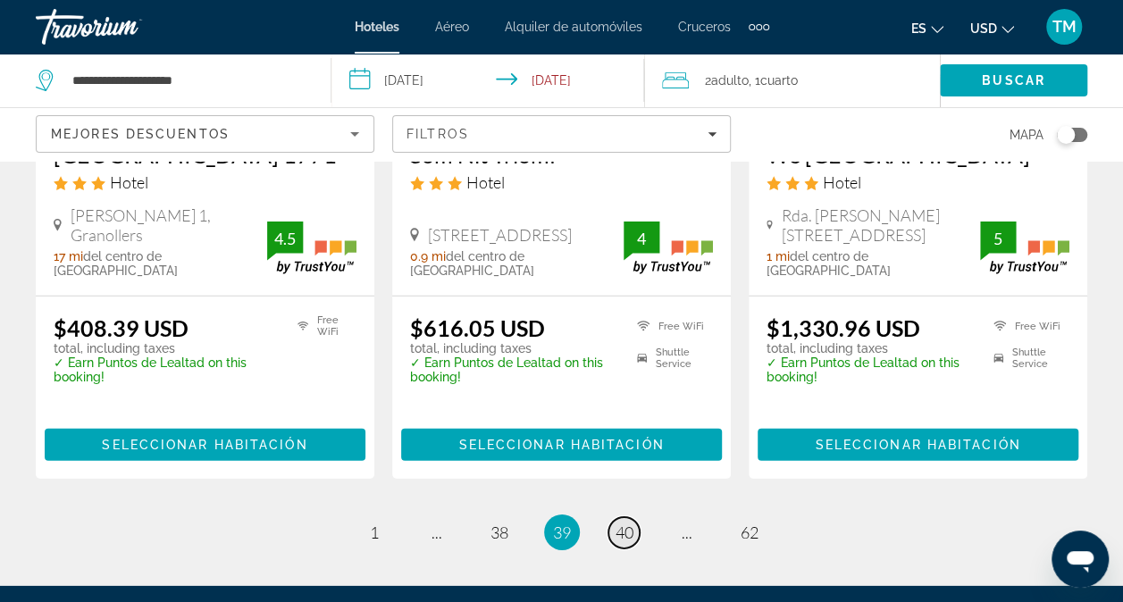
scroll to position [2475, 0]
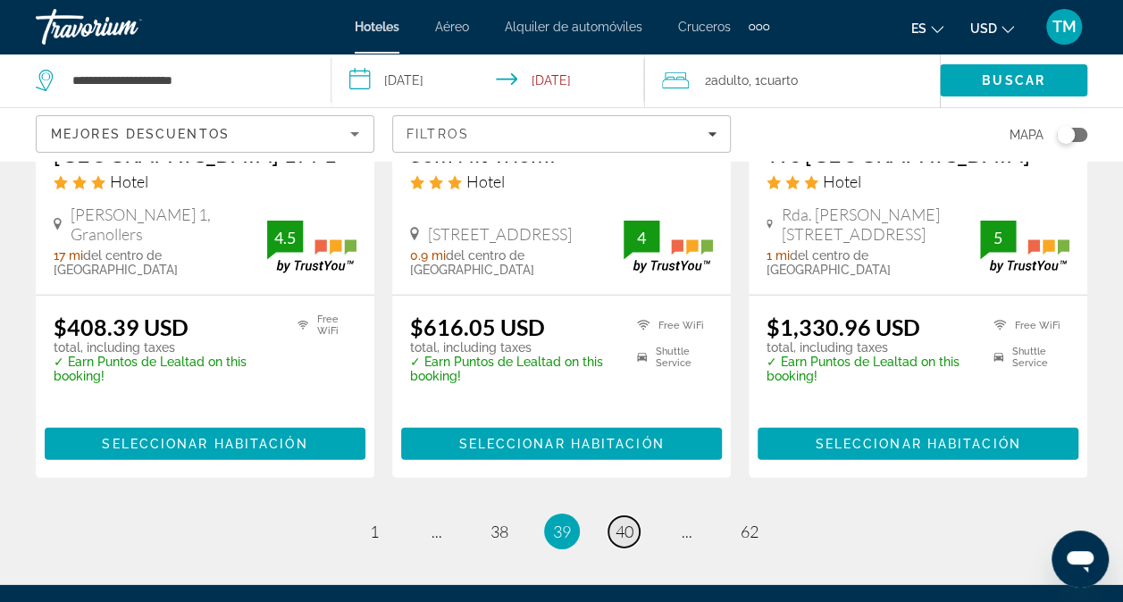
click at [625, 522] on span "40" at bounding box center [624, 532] width 18 height 20
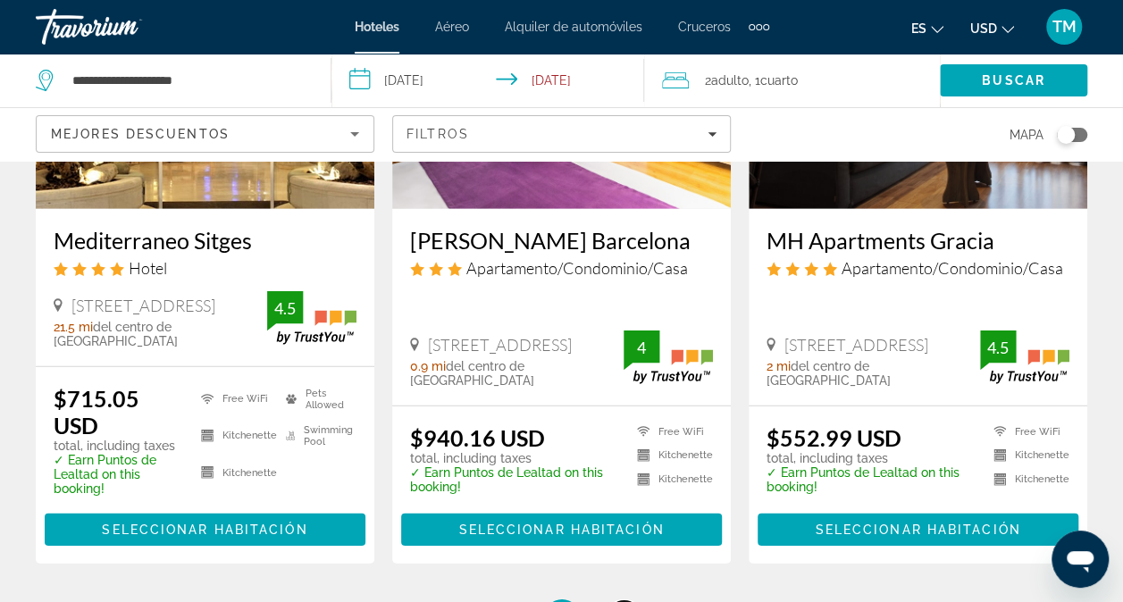
scroll to position [2519, 0]
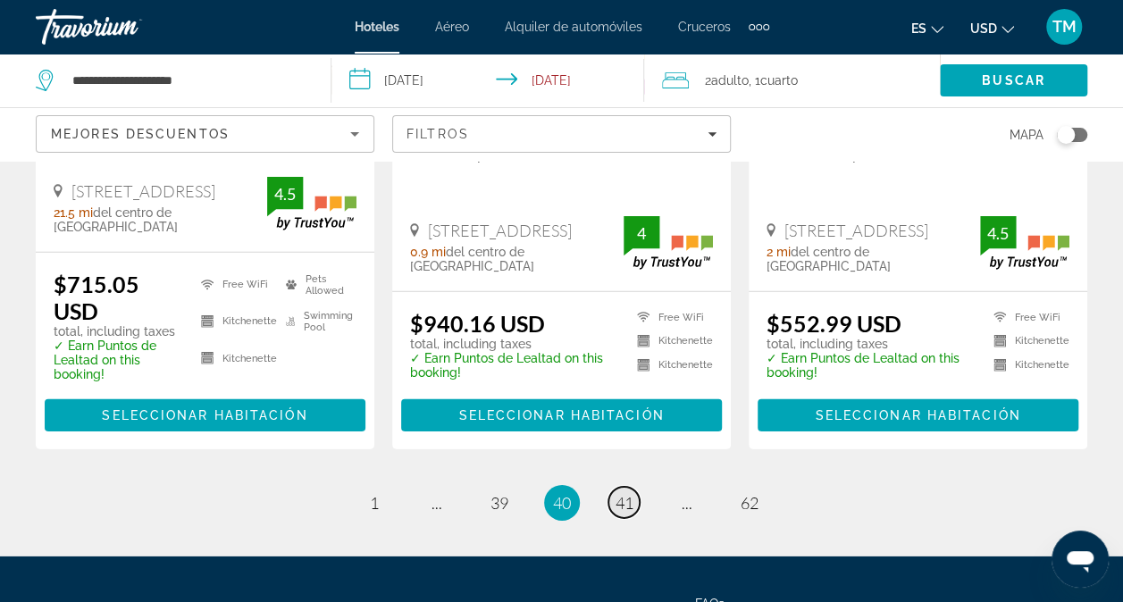
click at [623, 493] on span "41" at bounding box center [624, 503] width 18 height 20
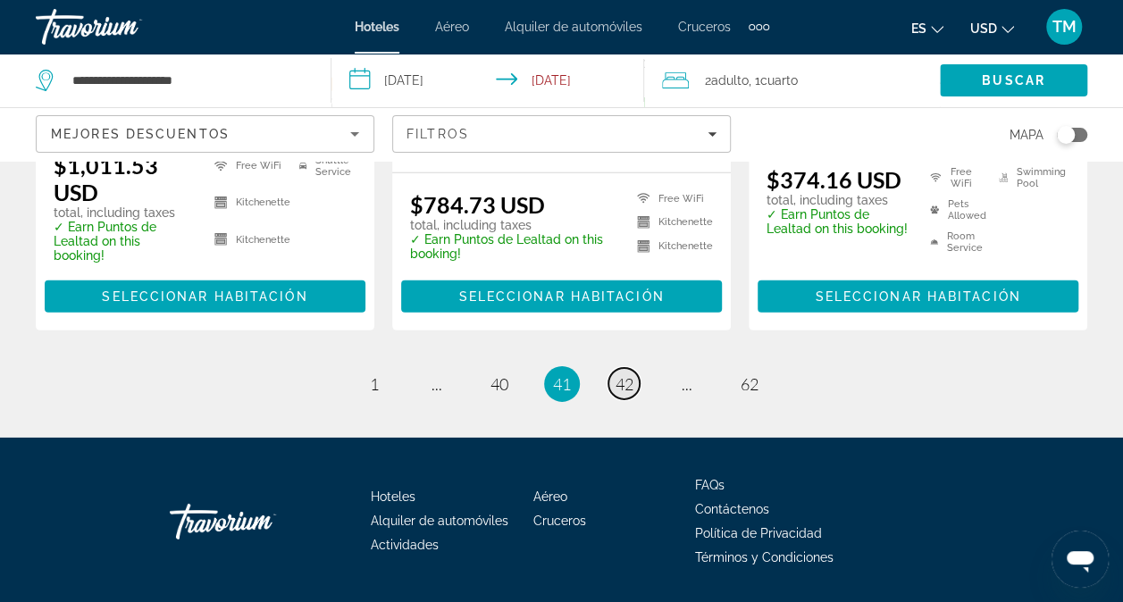
scroll to position [2611, 0]
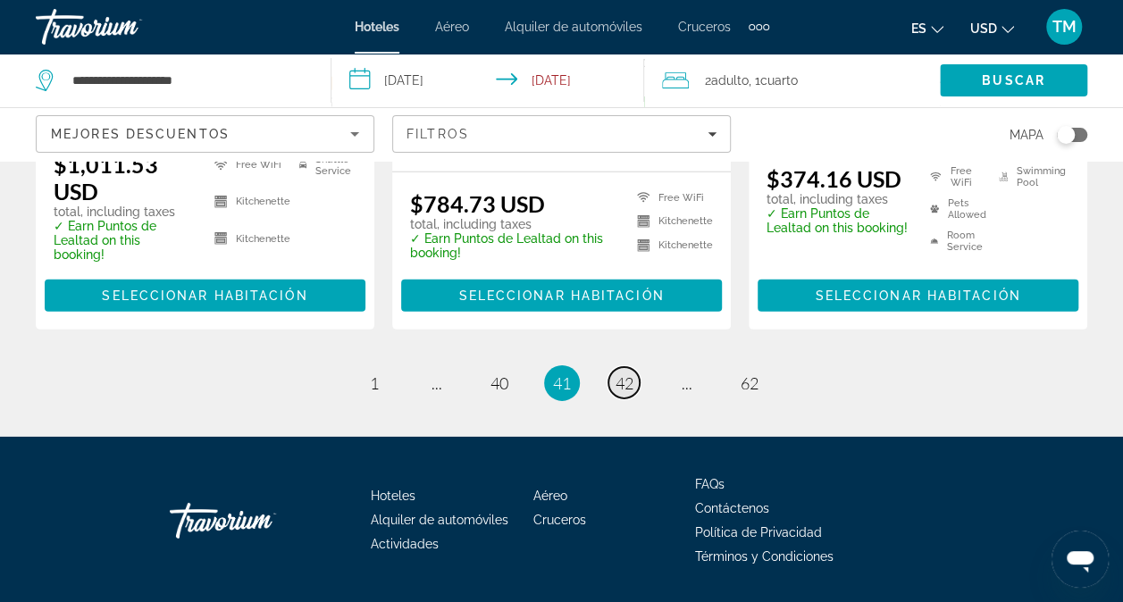
click at [619, 377] on span "42" at bounding box center [624, 383] width 18 height 20
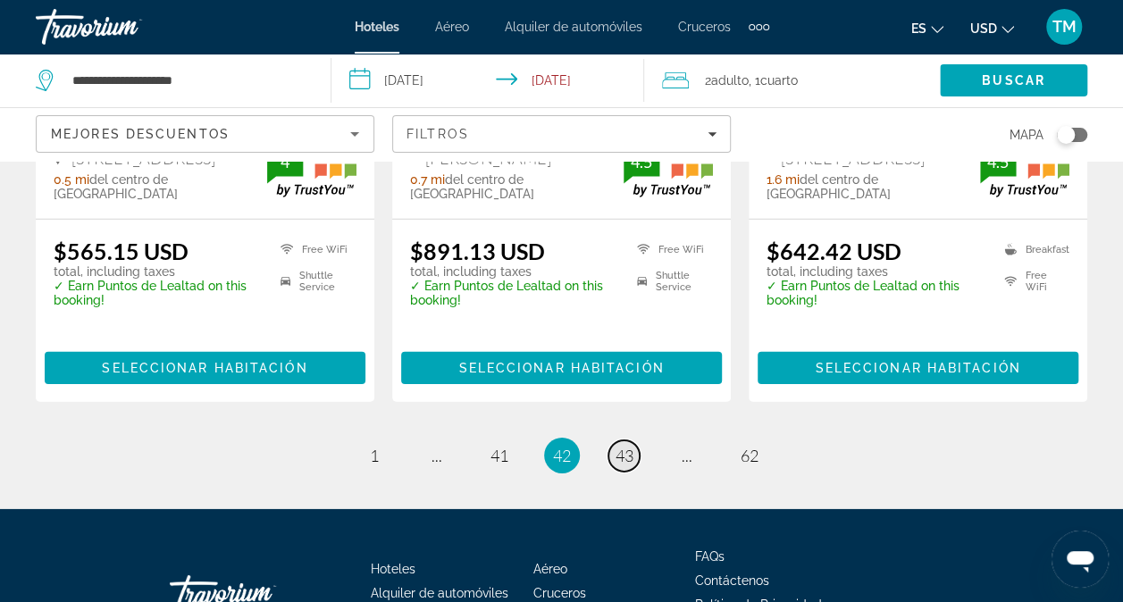
scroll to position [2572, 0]
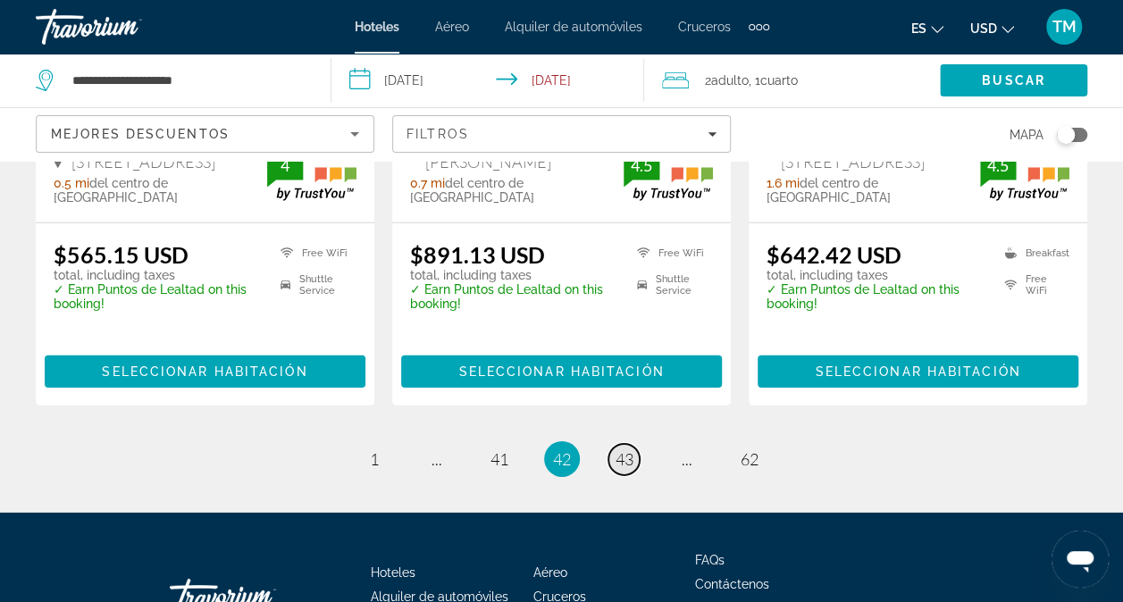
click at [619, 449] on span "43" at bounding box center [624, 459] width 18 height 20
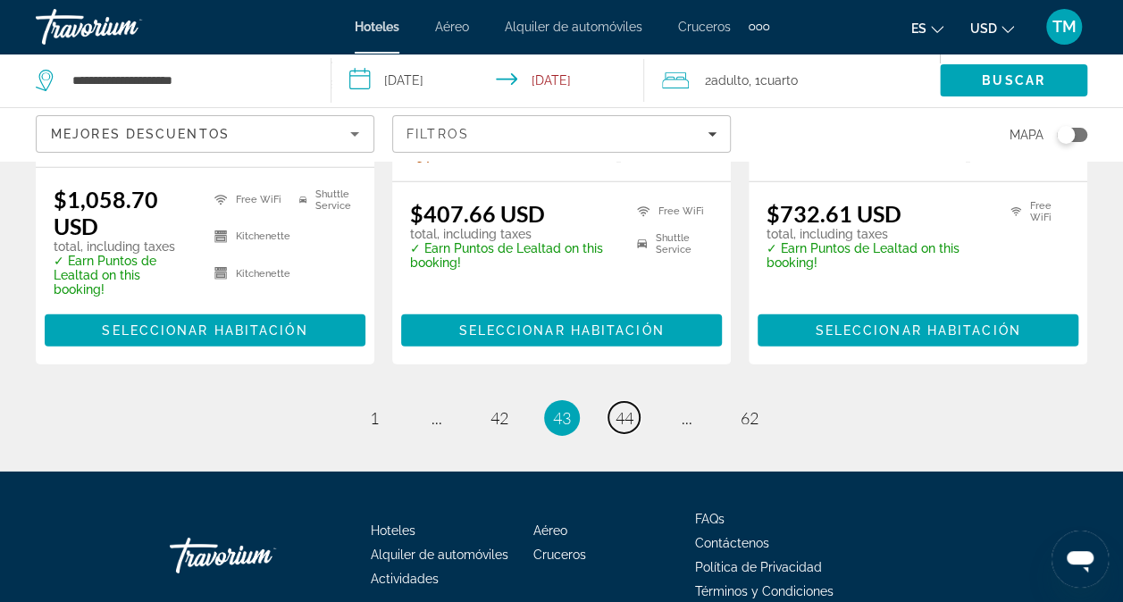
scroll to position [2583, 0]
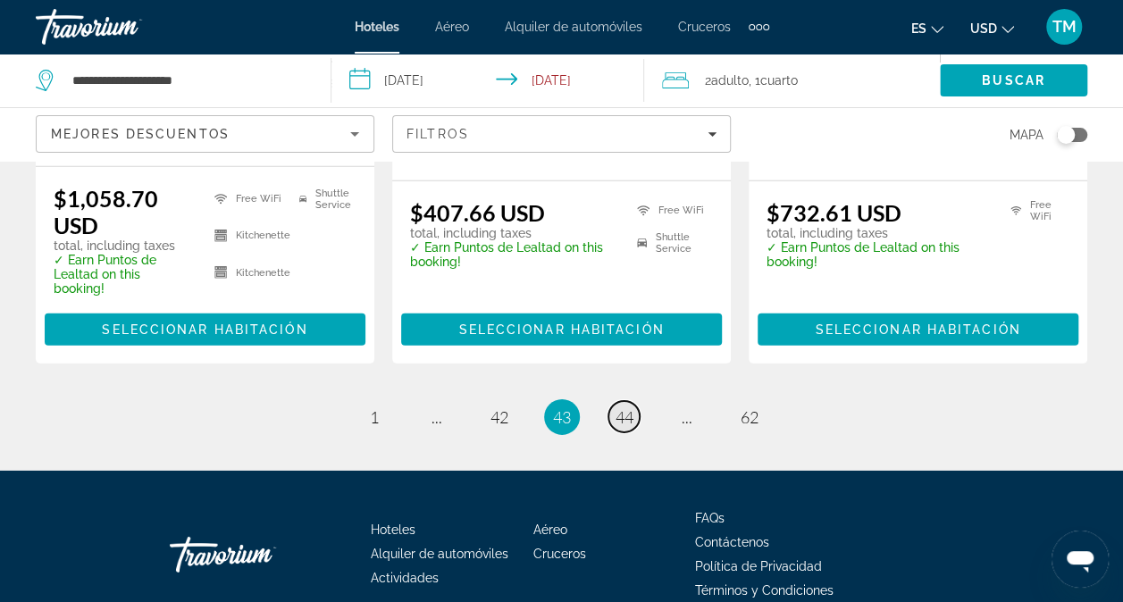
click at [619, 407] on span "44" at bounding box center [624, 417] width 18 height 20
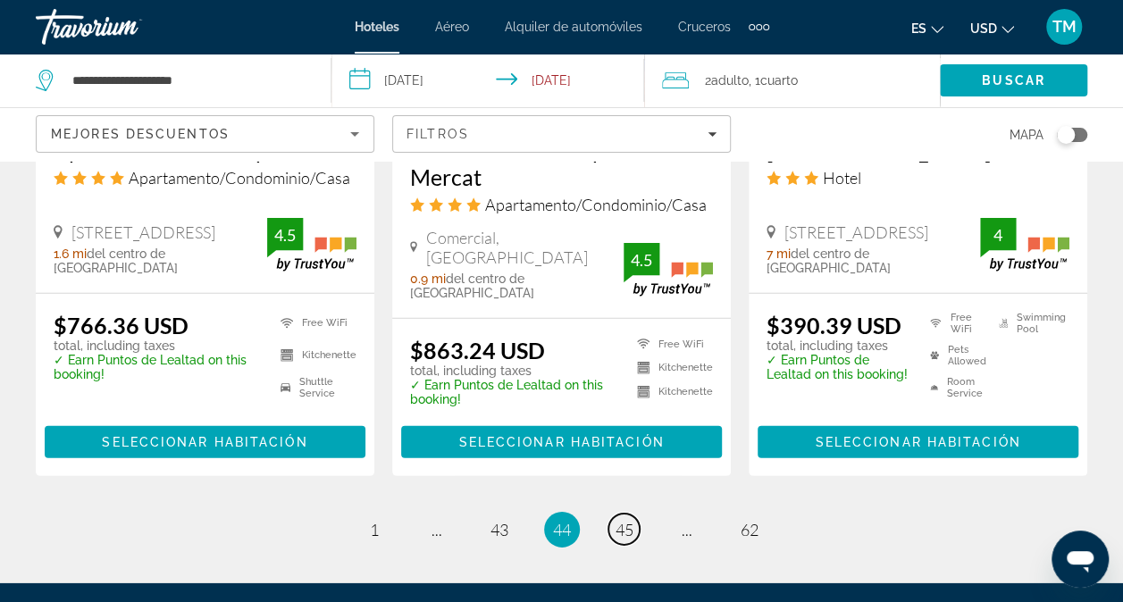
scroll to position [2480, 0]
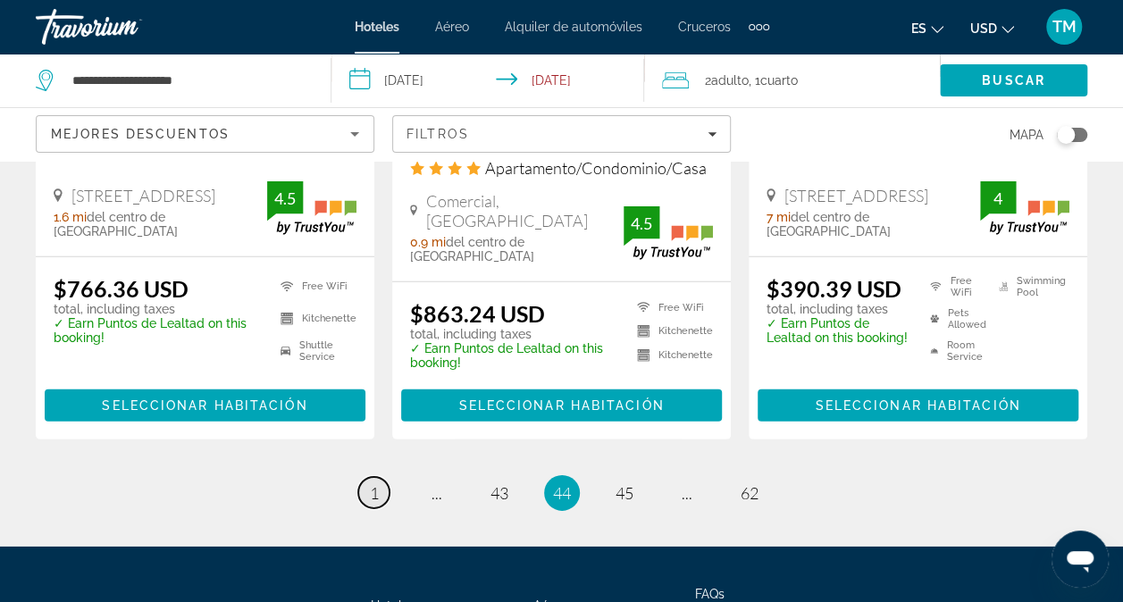
click at [370, 483] on span "1" at bounding box center [374, 493] width 9 height 20
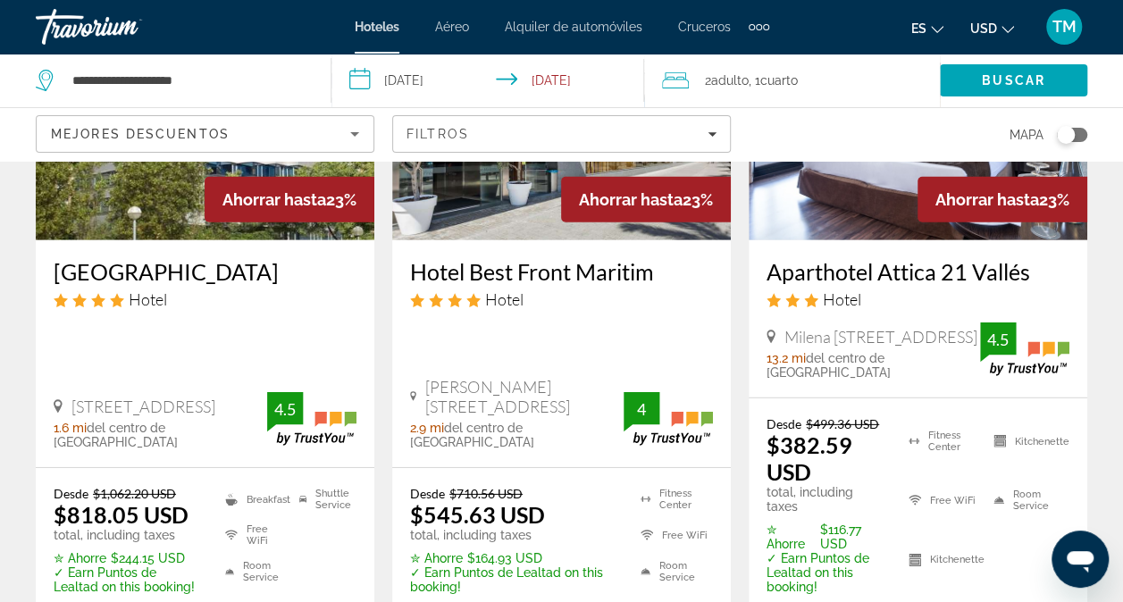
scroll to position [2798, 0]
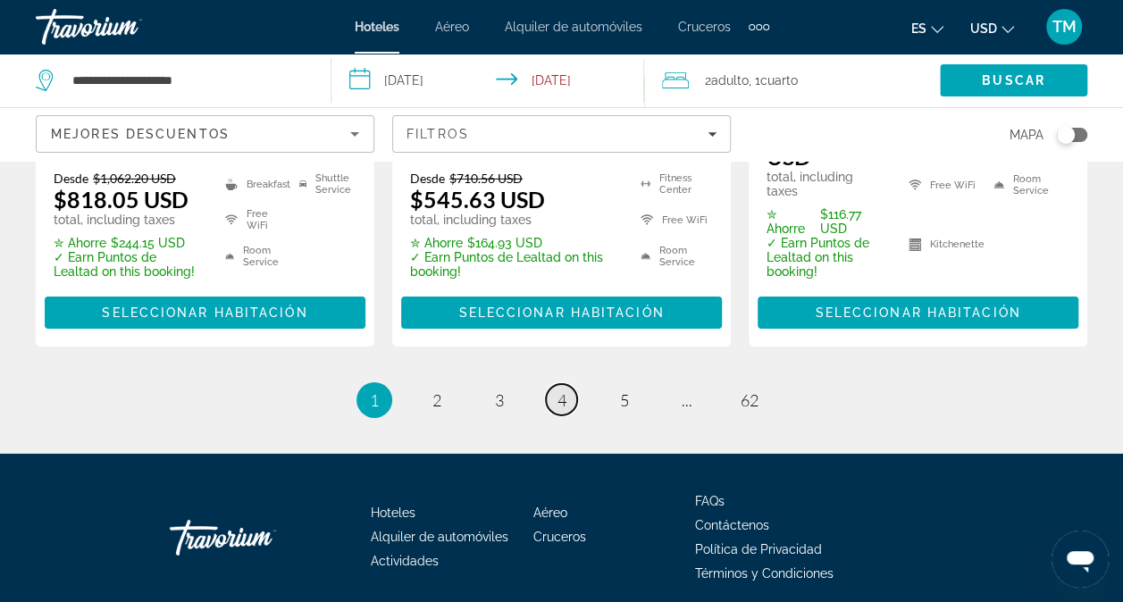
click at [564, 390] on span "4" at bounding box center [561, 400] width 9 height 20
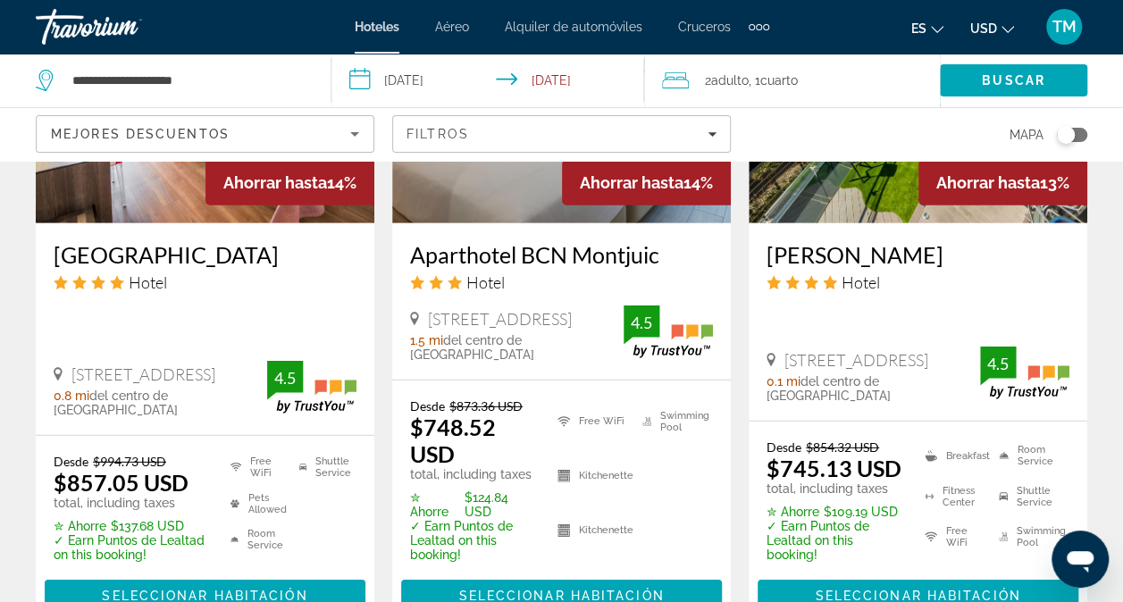
scroll to position [2418, 0]
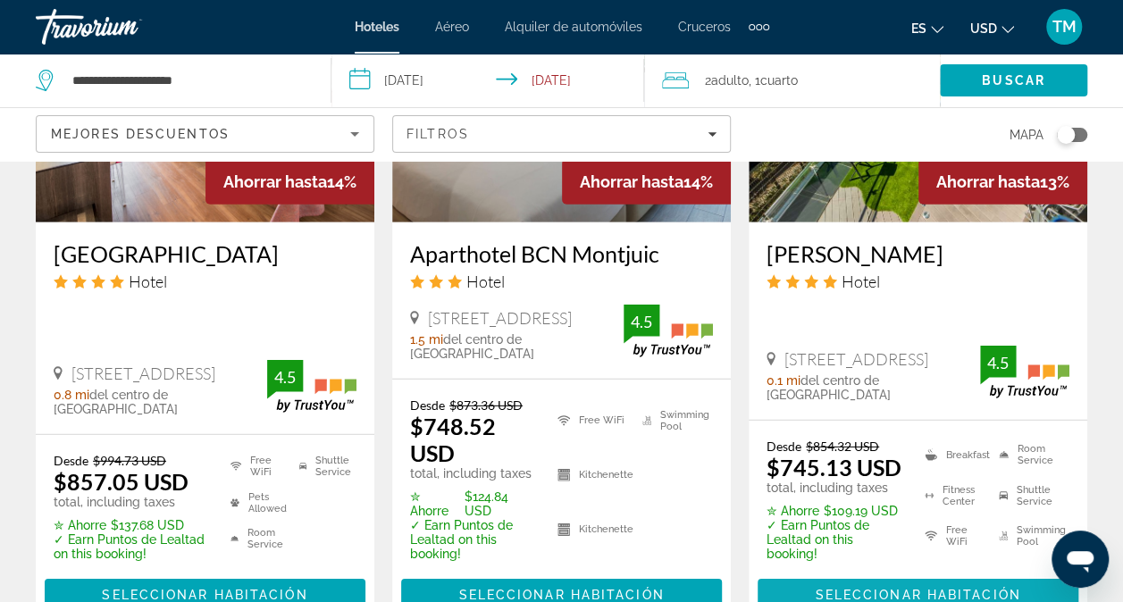
click at [894, 588] on span "Seleccionar habitación" at bounding box center [917, 595] width 205 height 14
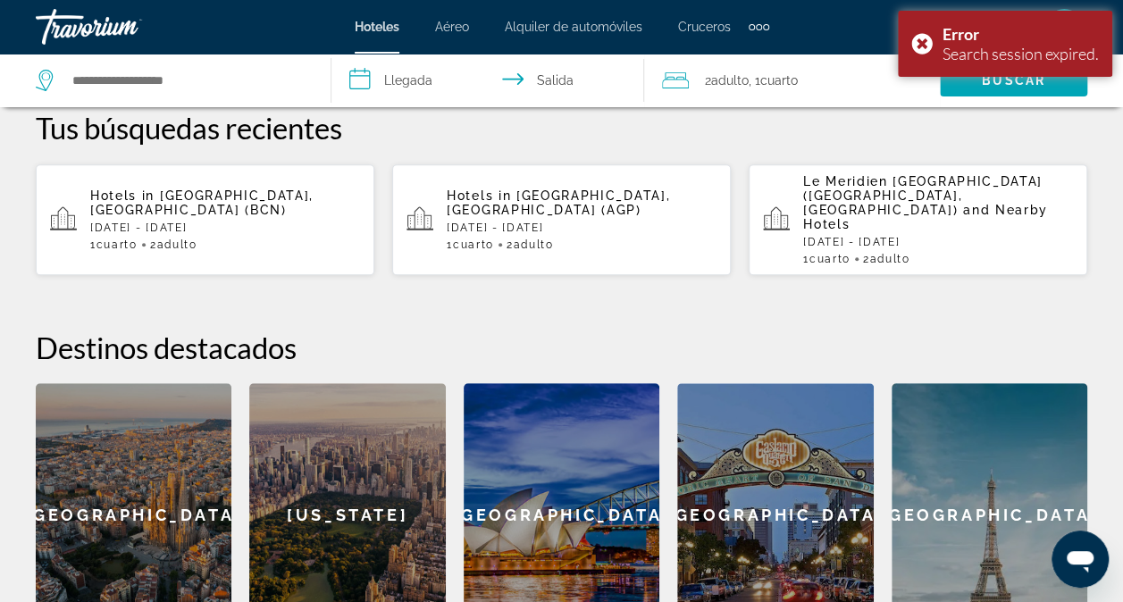
scroll to position [499, 0]
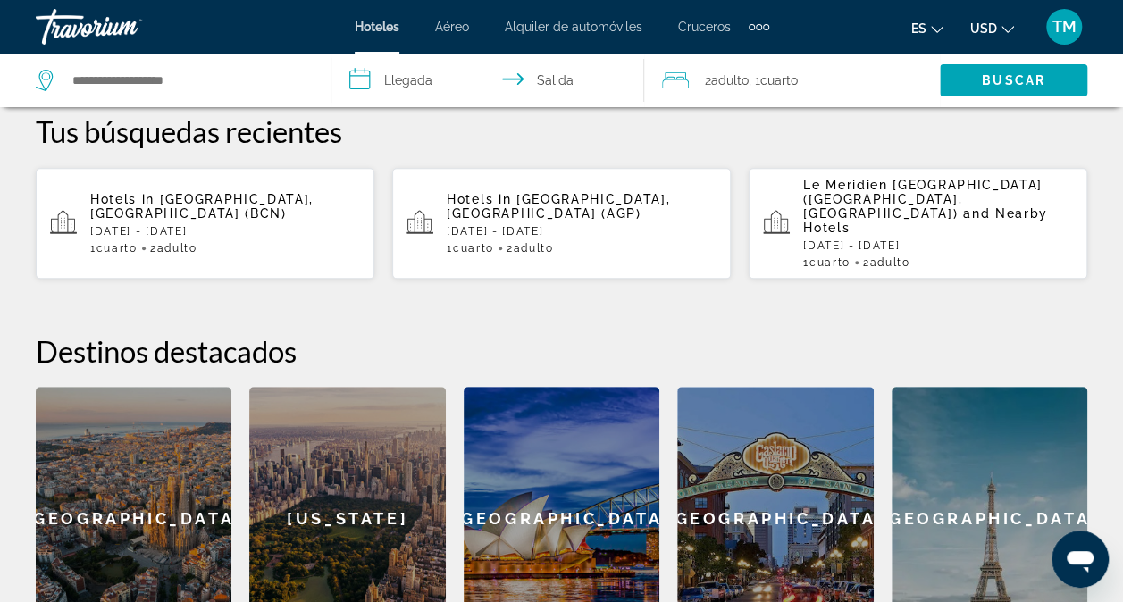
click at [199, 225] on p "[DATE] - [DATE]" at bounding box center [225, 231] width 270 height 13
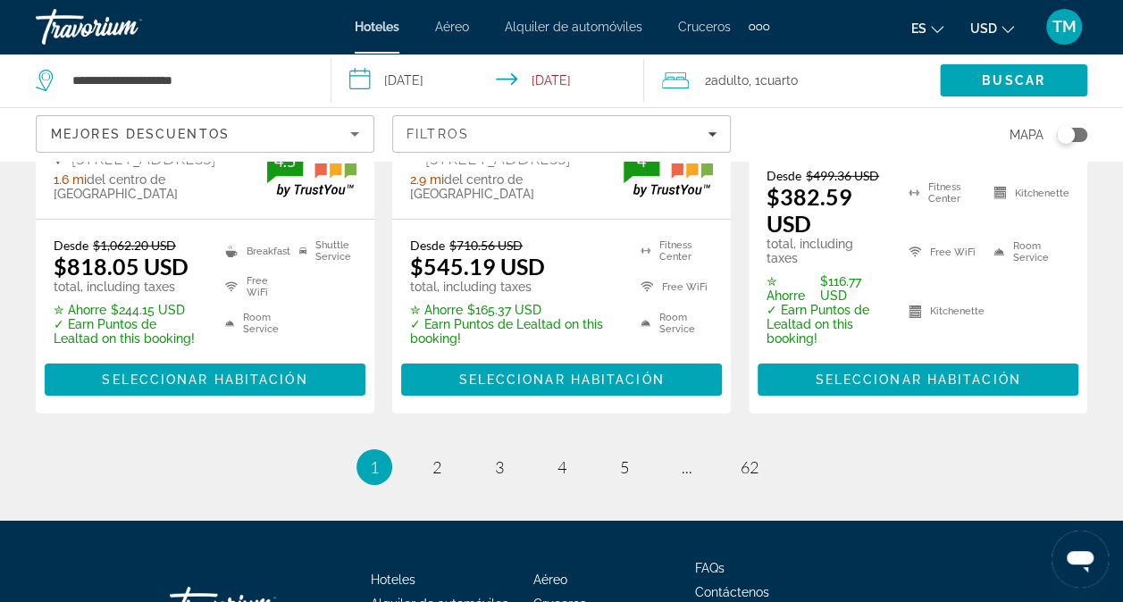
scroll to position [2787, 0]
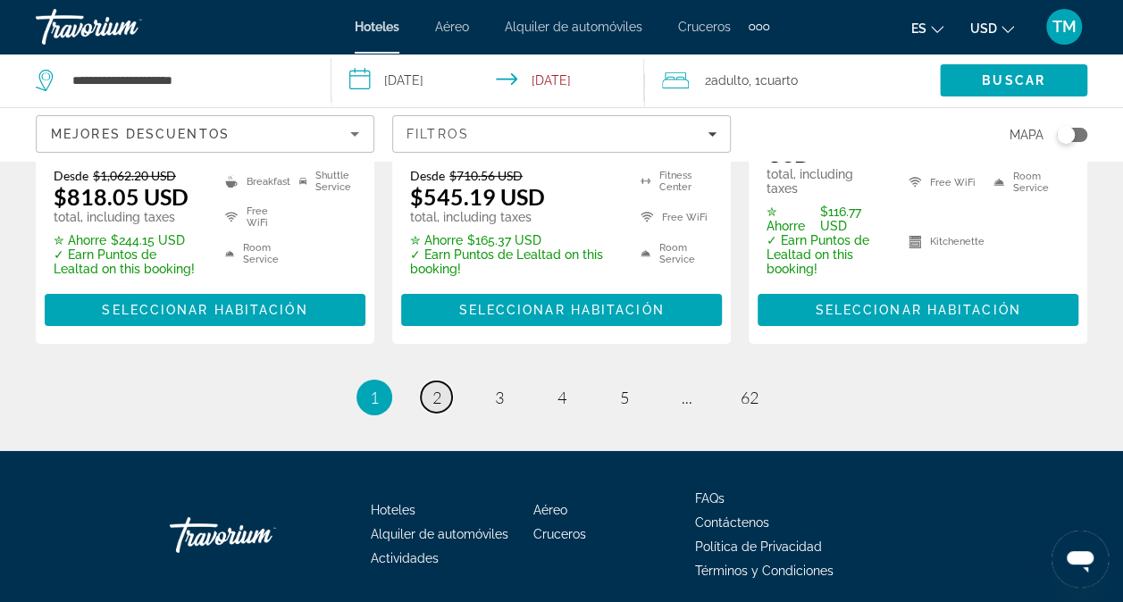
click at [439, 388] on span "2" at bounding box center [436, 398] width 9 height 20
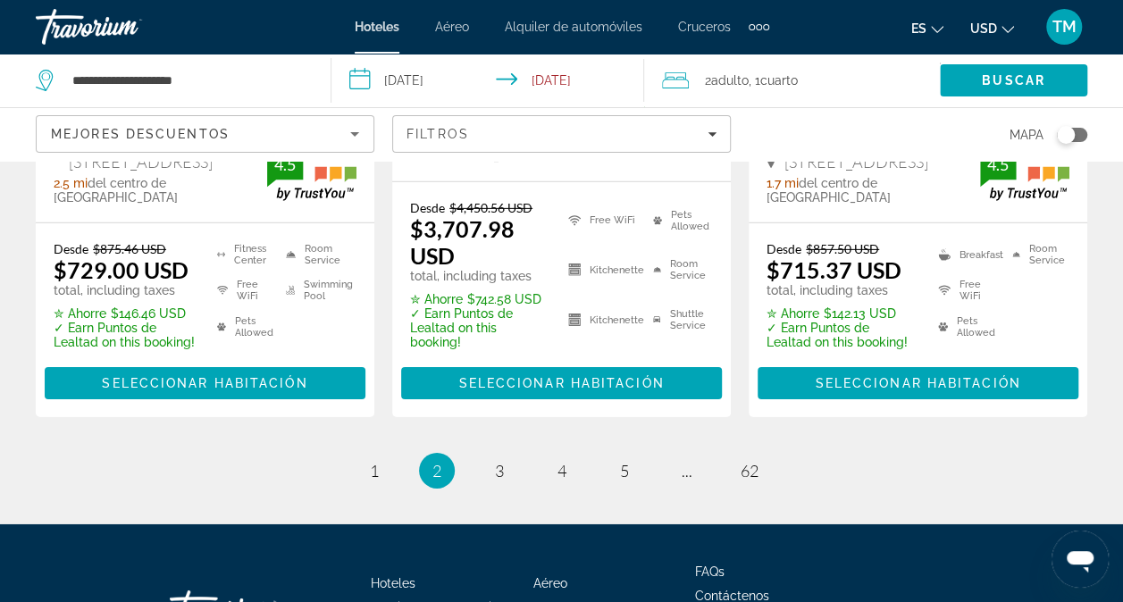
scroll to position [2748, 0]
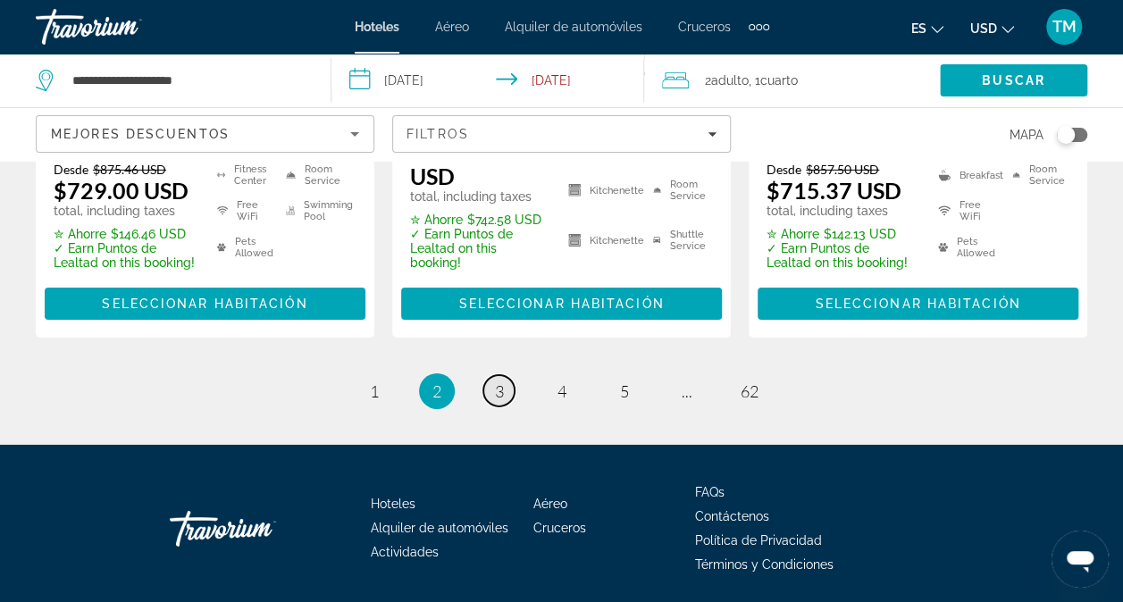
click at [499, 381] on span "3" at bounding box center [499, 391] width 9 height 20
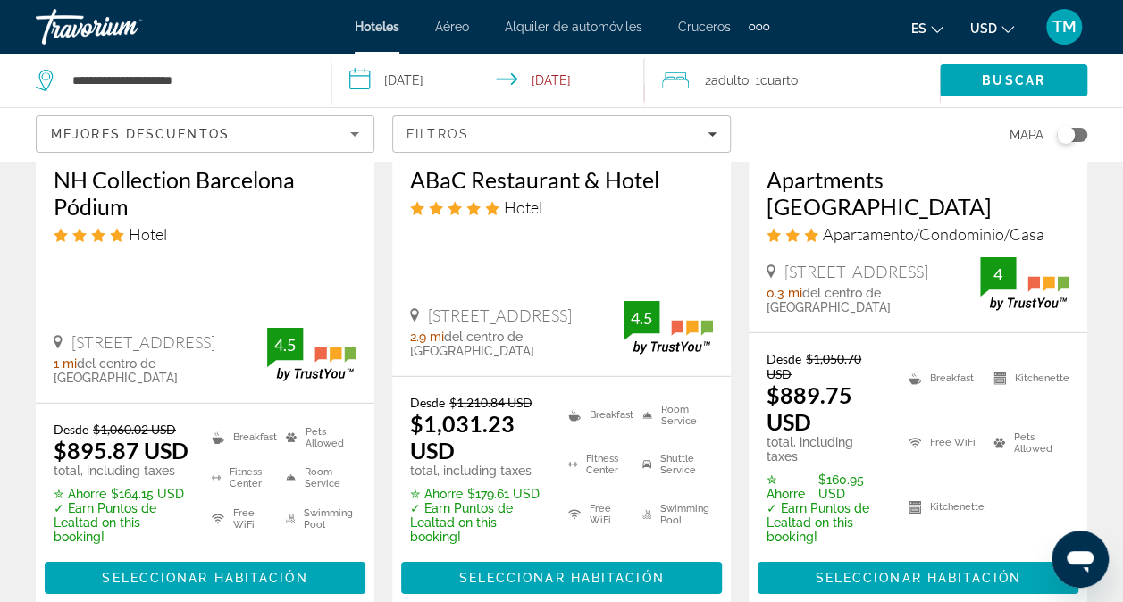
scroll to position [2653, 0]
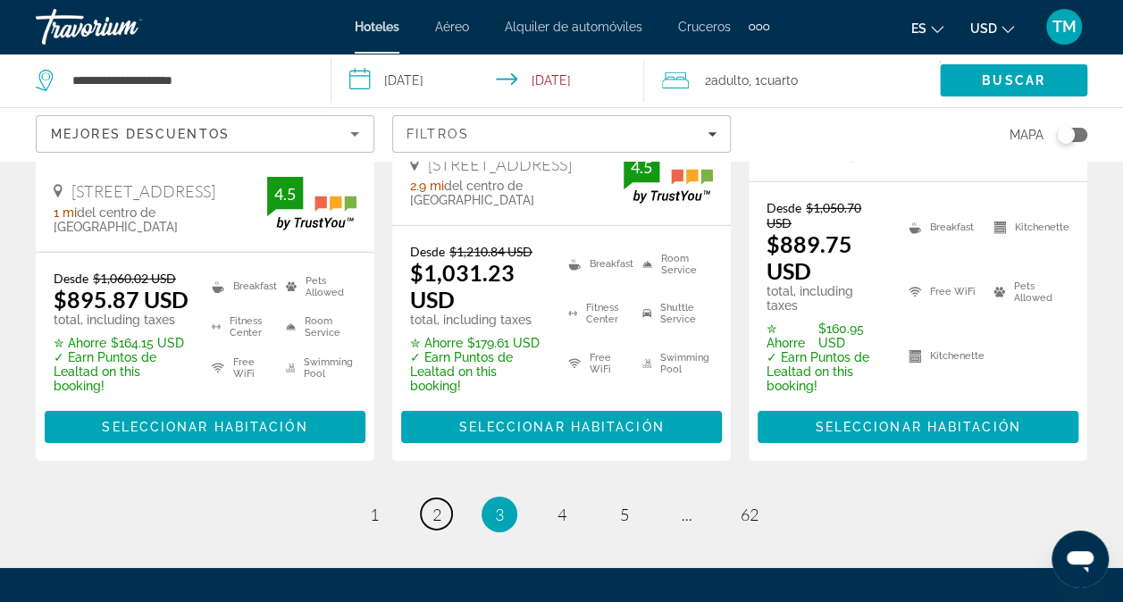
drag, startPoint x: 499, startPoint y: 327, endPoint x: 449, endPoint y: 452, distance: 134.7
click at [449, 497] on li "page 2" at bounding box center [437, 515] width 36 height 36
click at [561, 505] on span "4" at bounding box center [561, 515] width 9 height 20
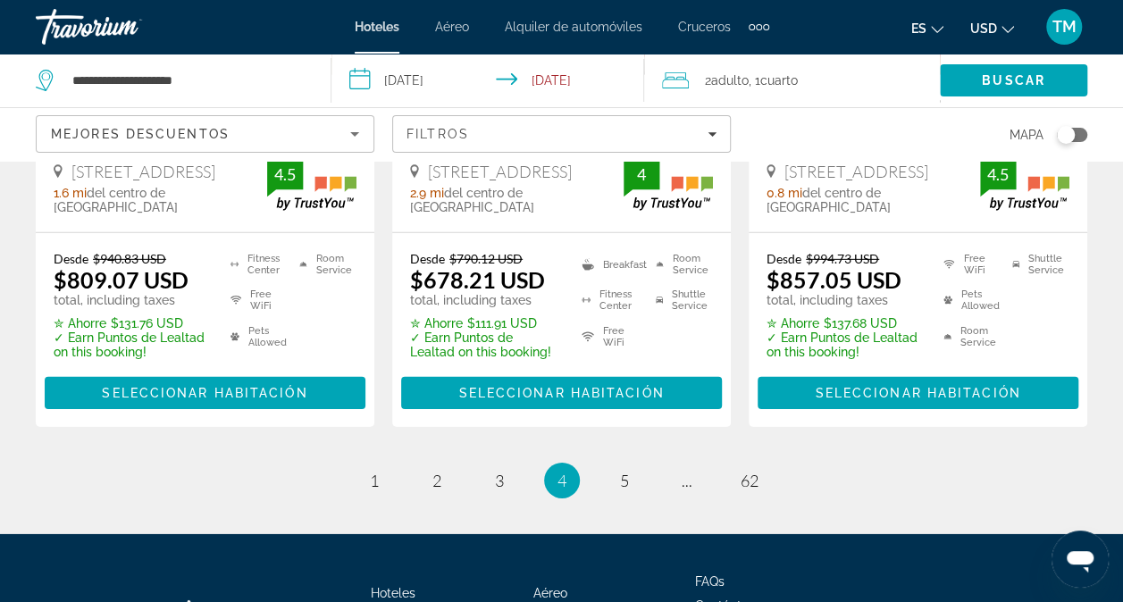
scroll to position [2569, 0]
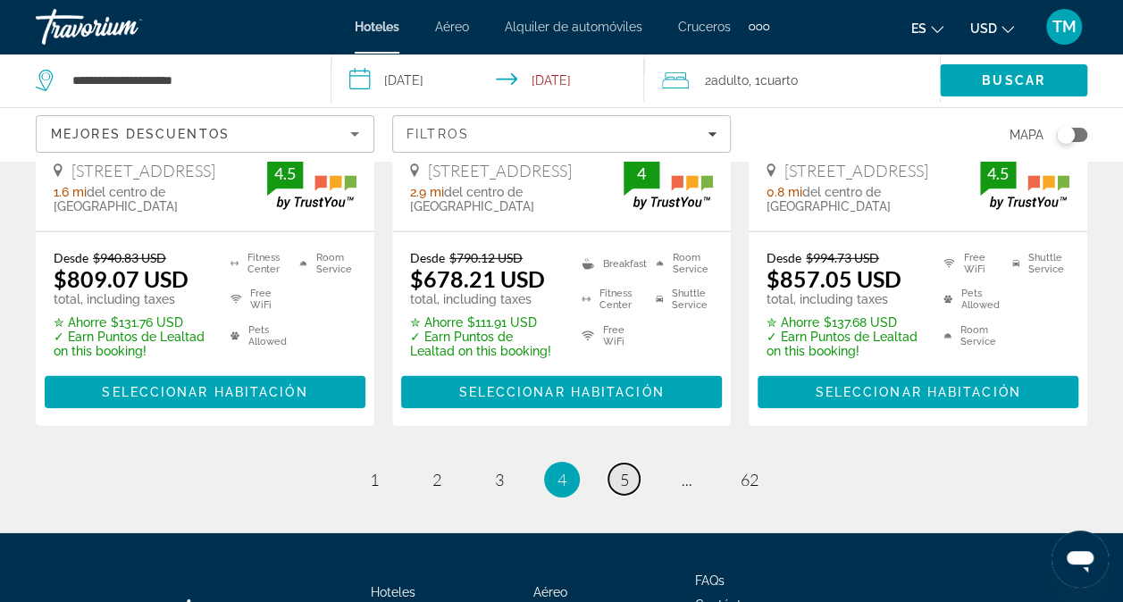
click at [631, 464] on link "page 5" at bounding box center [623, 479] width 31 height 31
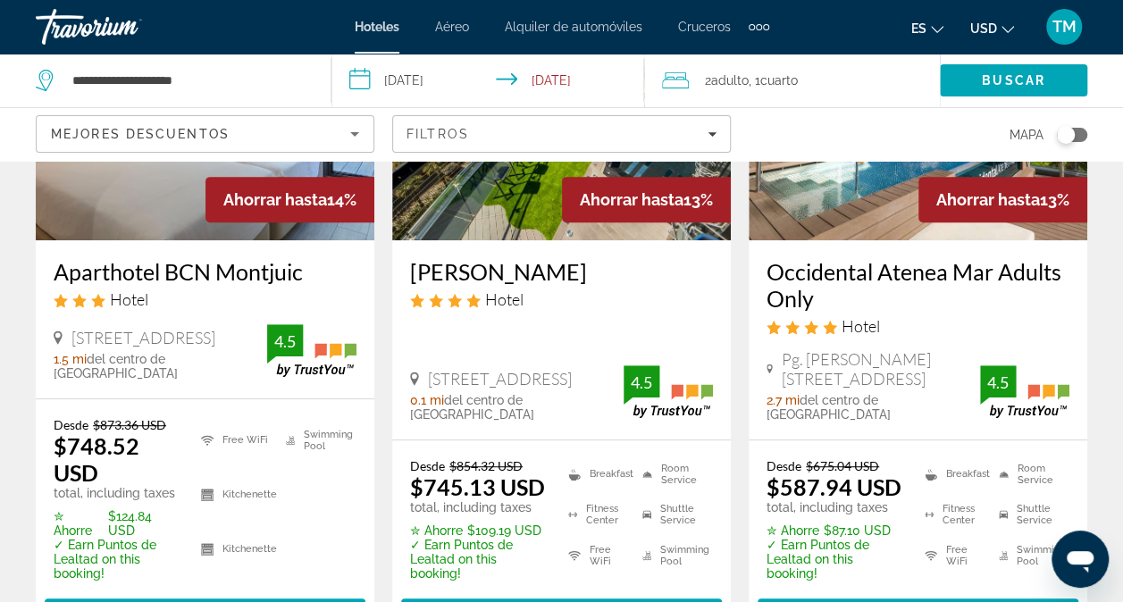
scroll to position [305, 0]
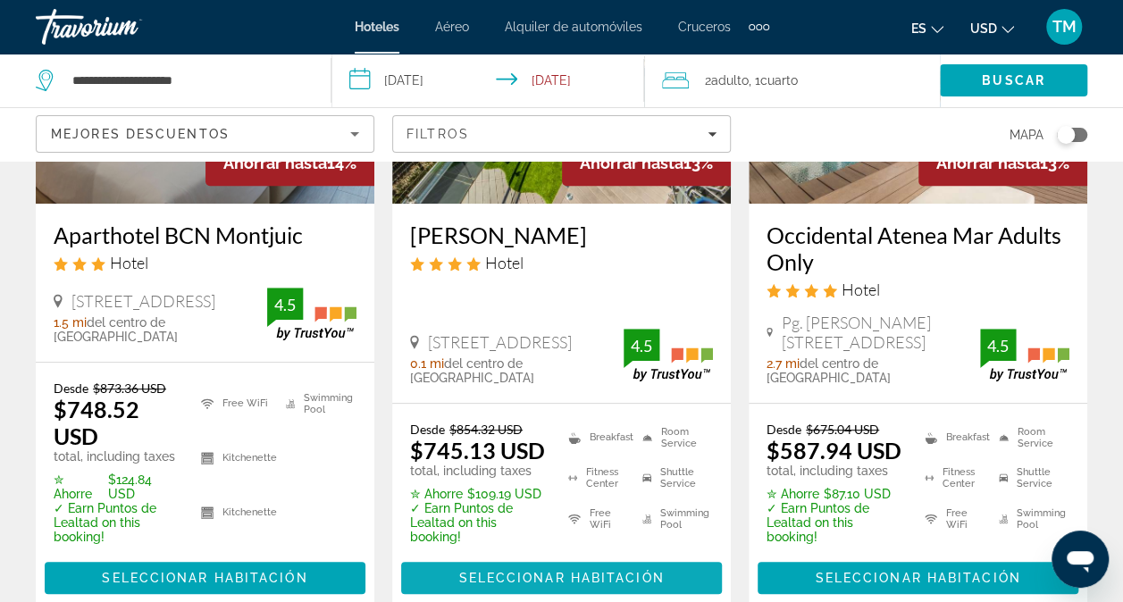
click at [531, 568] on span "Main content" at bounding box center [561, 577] width 321 height 43
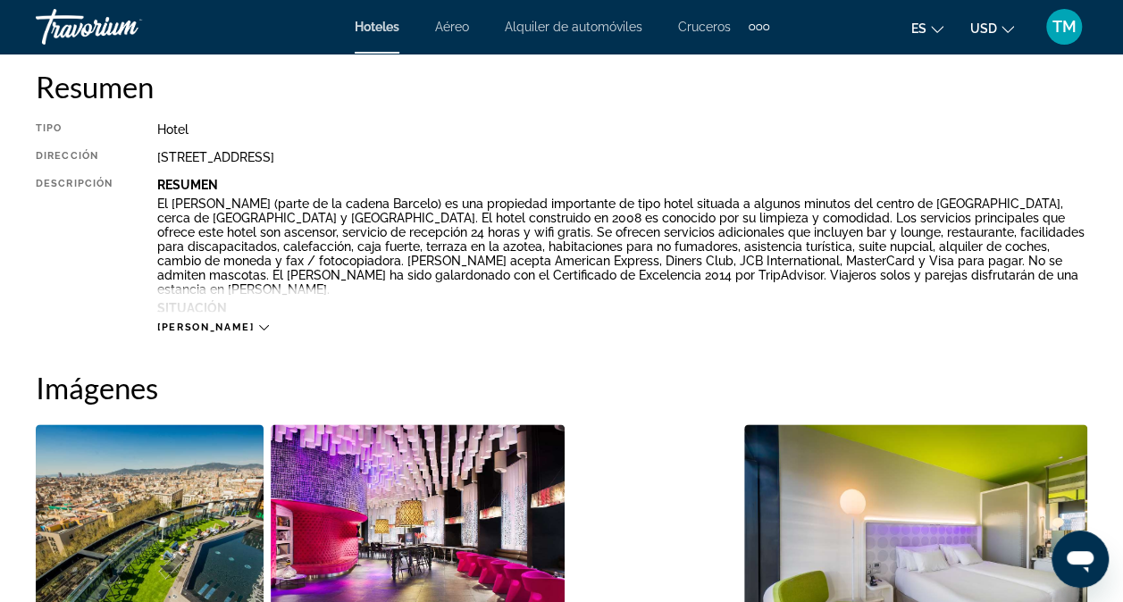
scroll to position [923, 0]
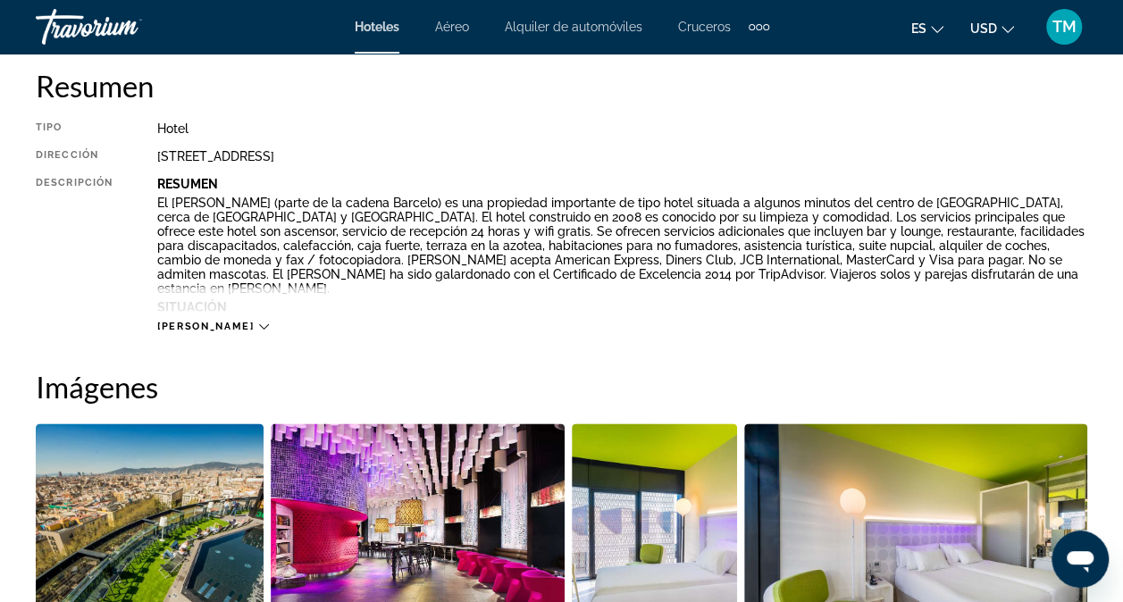
click at [211, 324] on div "[PERSON_NAME]" at bounding box center [212, 327] width 111 height 12
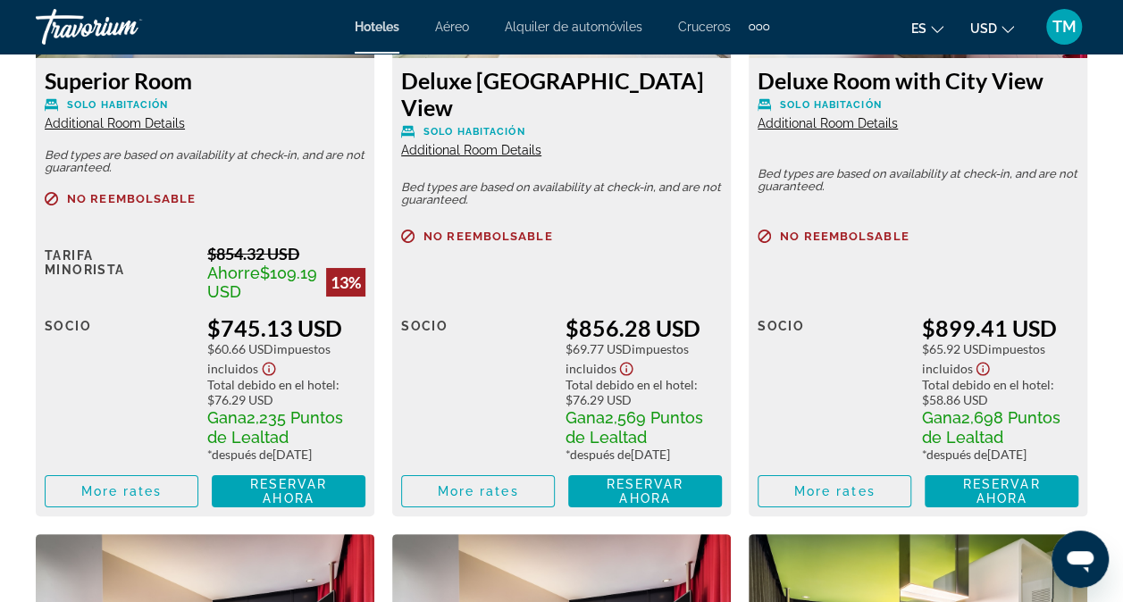
scroll to position [3279, 0]
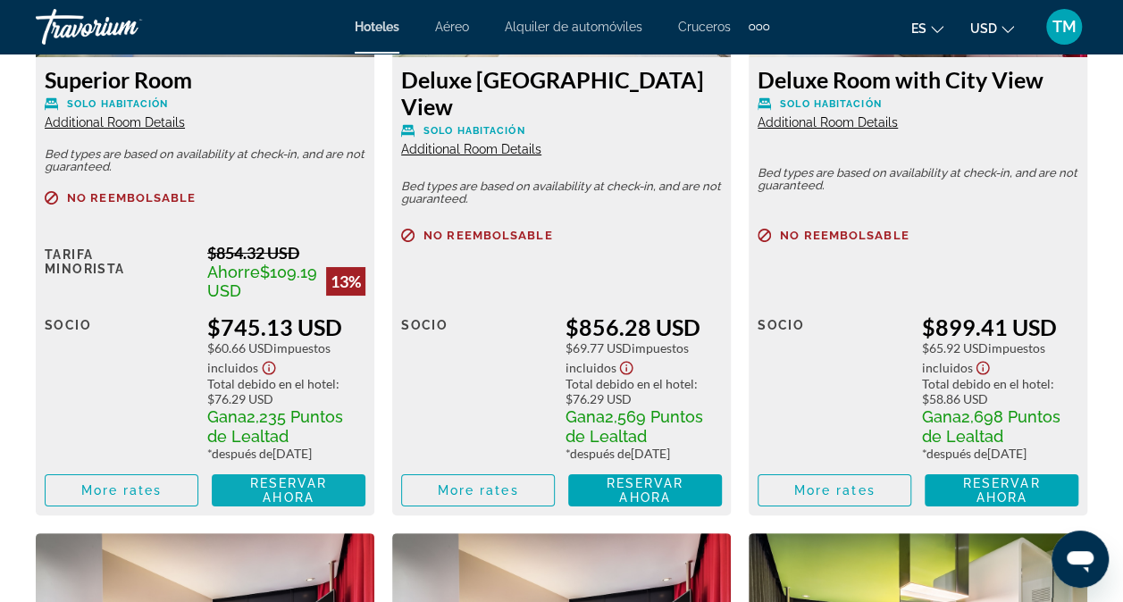
drag, startPoint x: 293, startPoint y: 481, endPoint x: 263, endPoint y: 486, distance: 30.8
click at [263, 486] on span "Reservar ahora" at bounding box center [289, 490] width 78 height 29
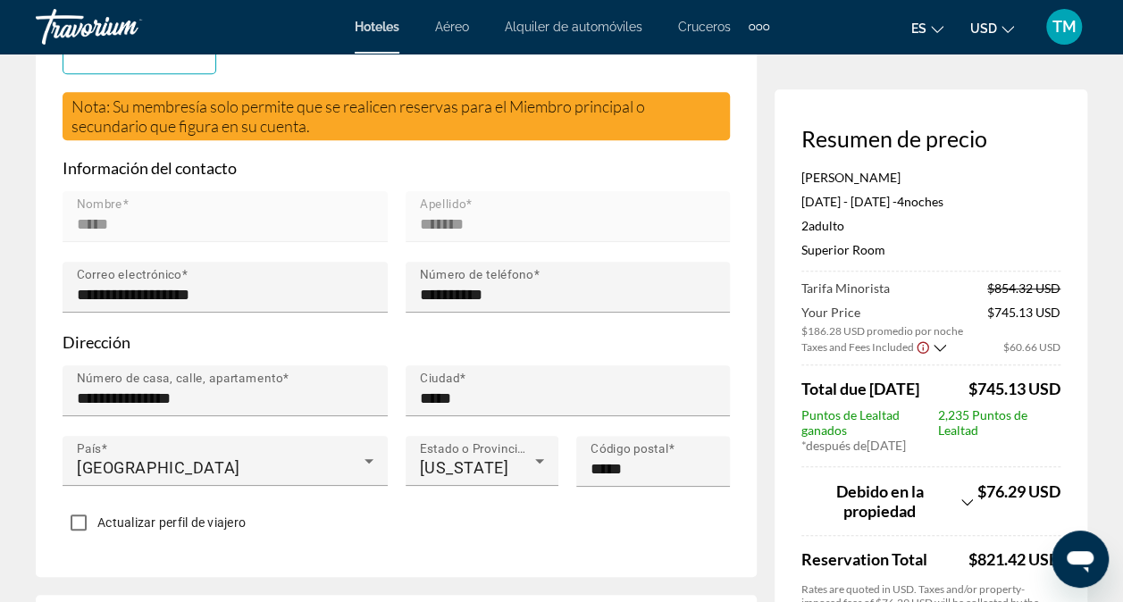
scroll to position [522, 0]
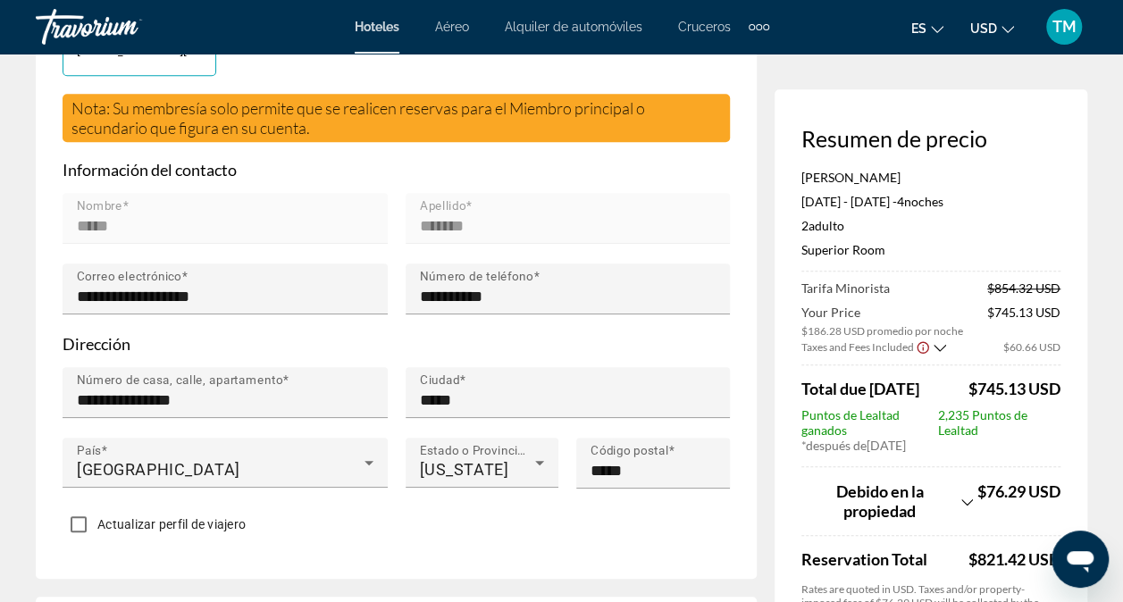
click at [997, 284] on span "$854.32 USD" at bounding box center [1023, 287] width 73 height 15
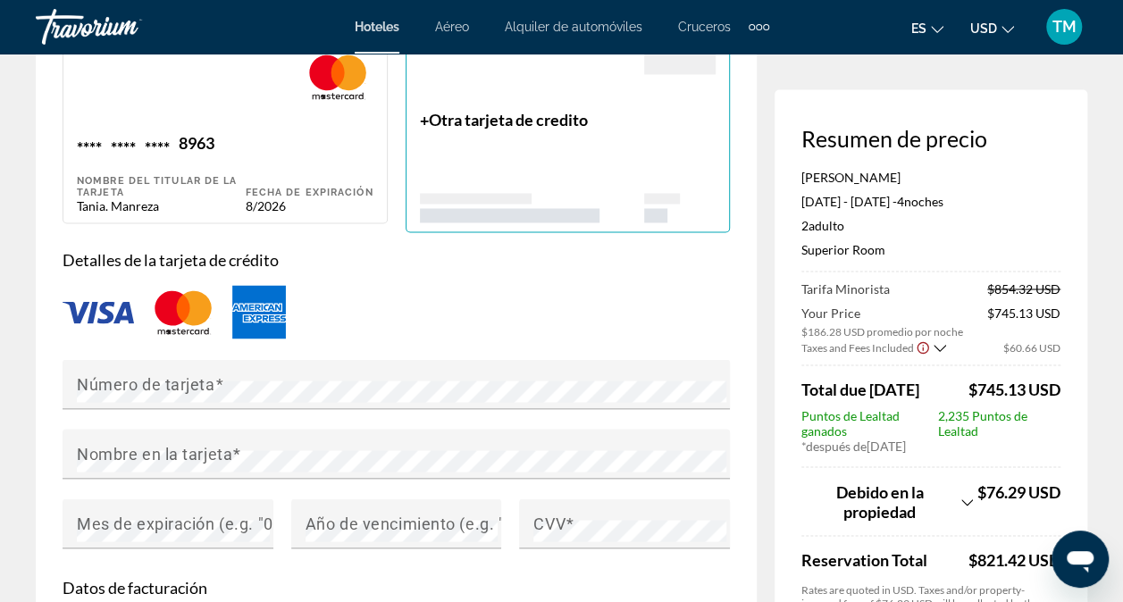
scroll to position [1399, 0]
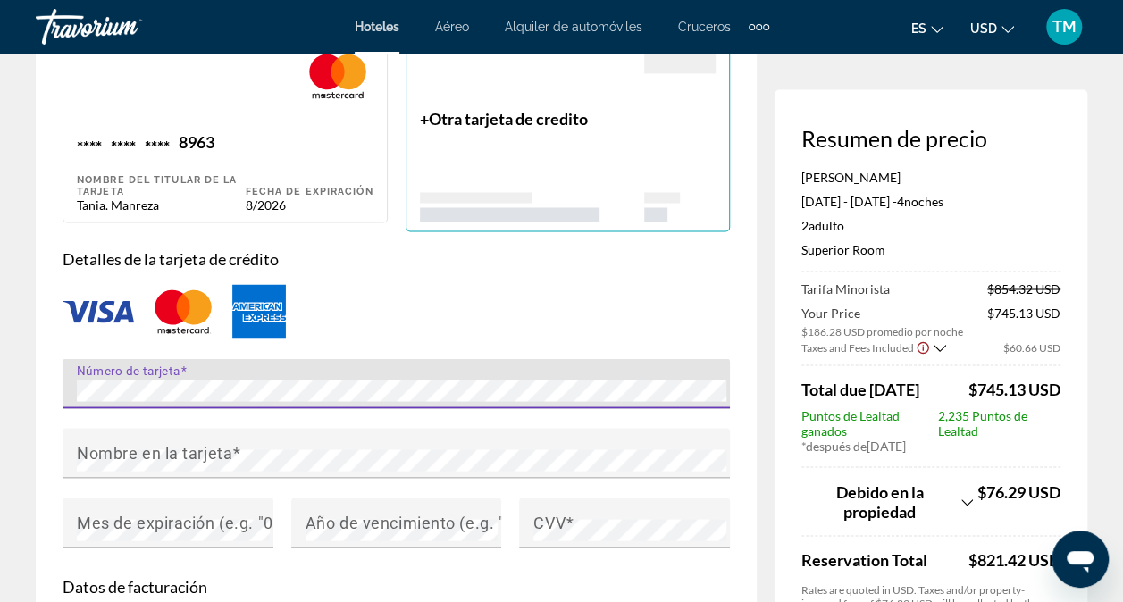
click at [924, 346] on icon "Show Taxes and Fees disclaimer" at bounding box center [922, 347] width 14 height 16
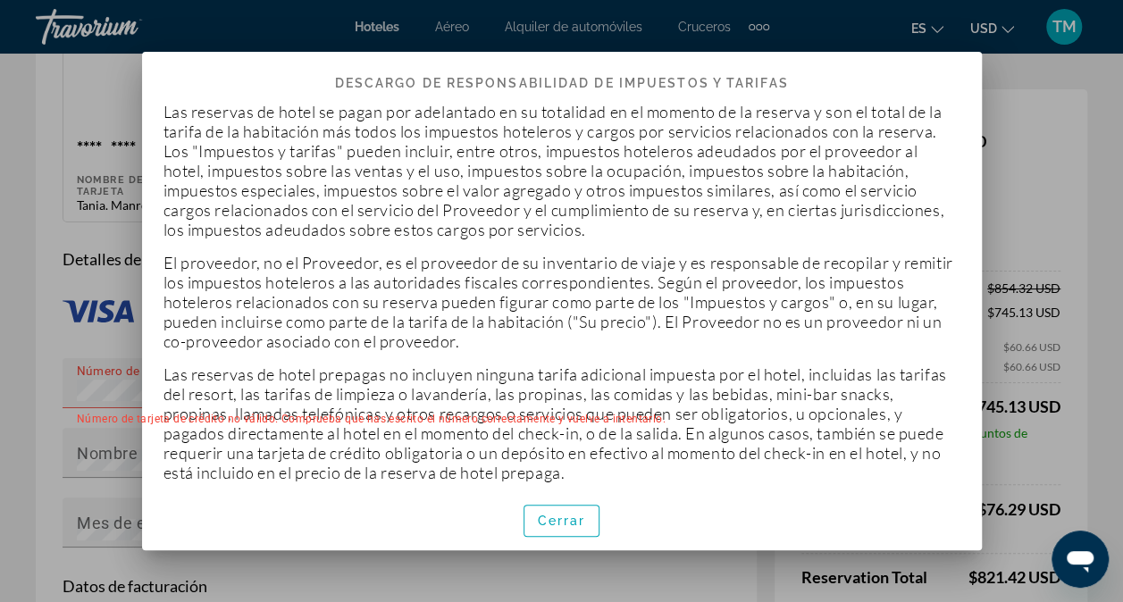
scroll to position [16, 0]
click at [627, 464] on p "Las reservas de hotel prepagas no incluyen ninguna tarifa adicional impuesta po…" at bounding box center [561, 423] width 797 height 118
click at [572, 519] on span "Cerrar" at bounding box center [562, 521] width 48 height 14
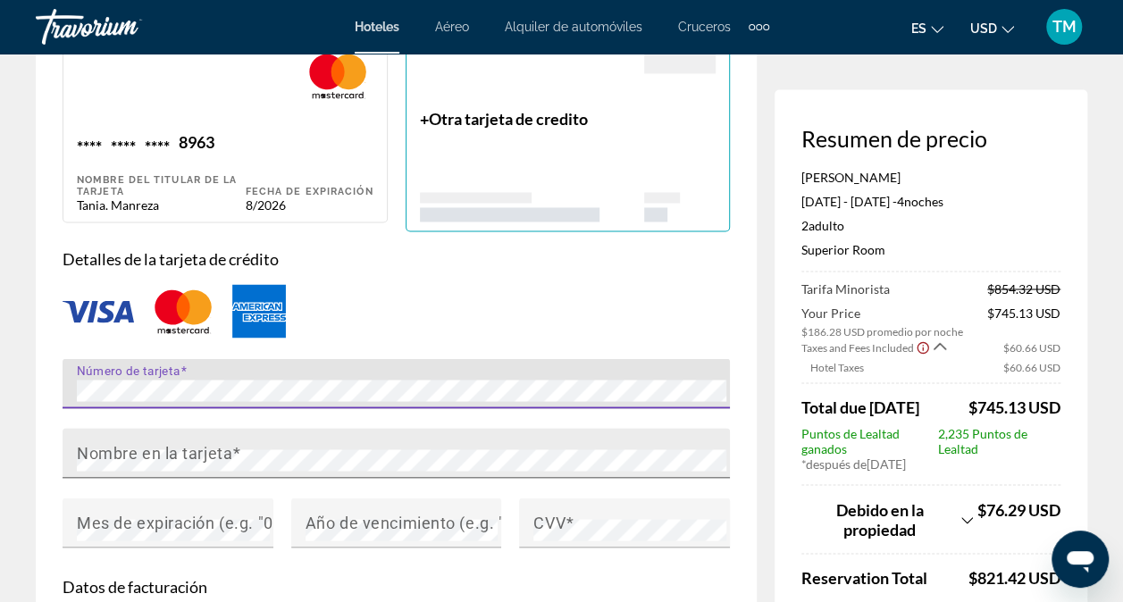
click at [84, 449] on mat-label "Nombre en la tarjeta" at bounding box center [154, 453] width 155 height 19
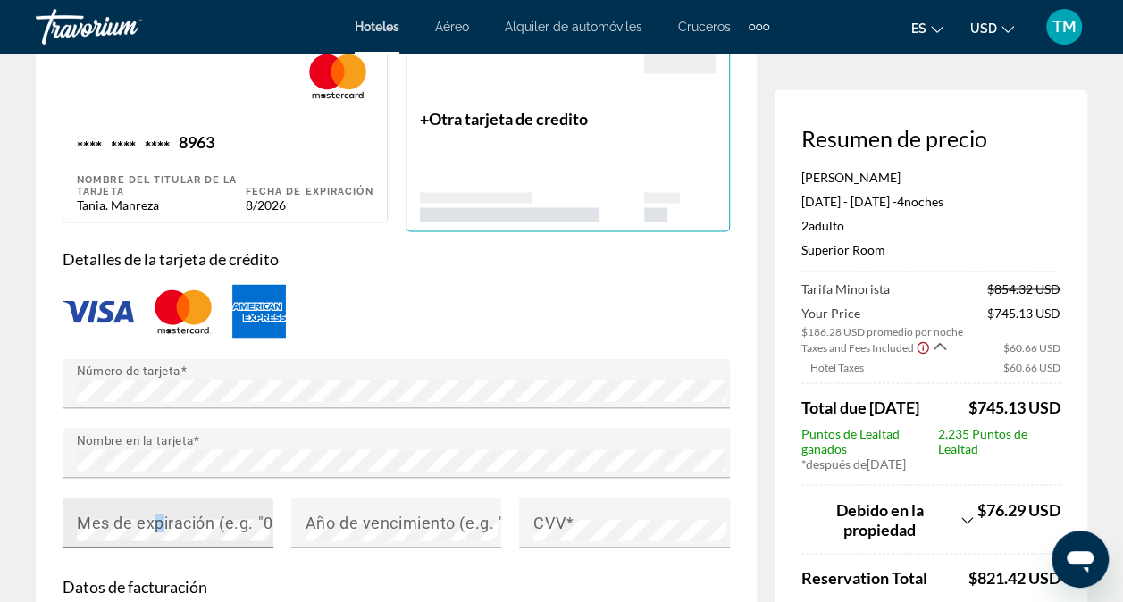
drag, startPoint x: 154, startPoint y: 527, endPoint x: 163, endPoint y: 513, distance: 16.9
click at [163, 514] on mat-label "Mes de expiración (e.g. "05")" at bounding box center [185, 523] width 217 height 19
click at [460, 524] on mat-label "Año de vencimiento (e.g. "2030")" at bounding box center [429, 523] width 248 height 19
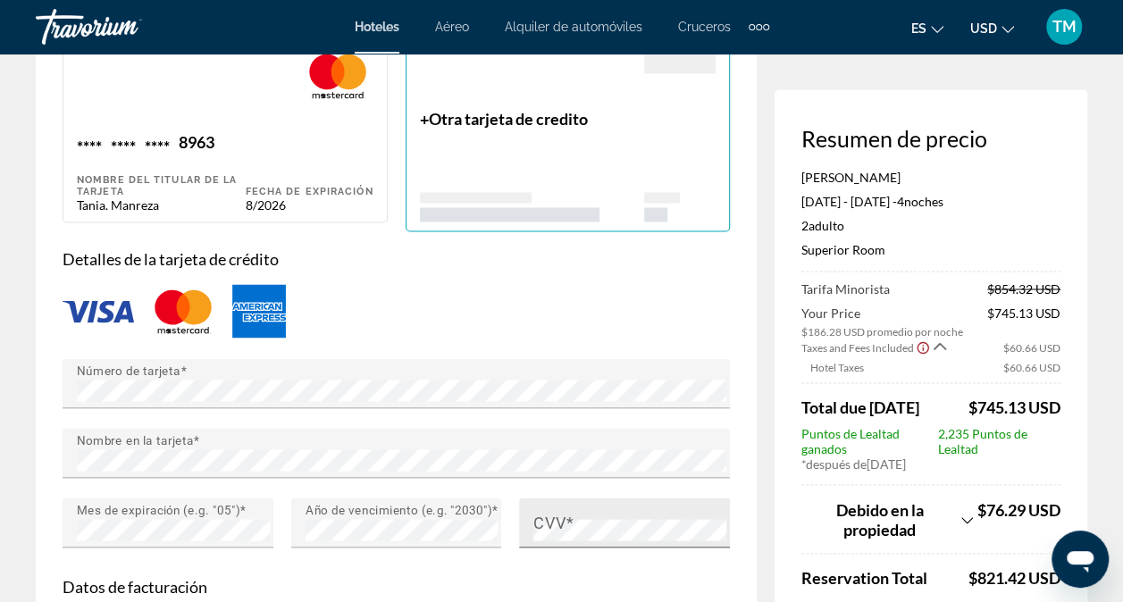
click at [571, 522] on span "Main content" at bounding box center [569, 523] width 9 height 19
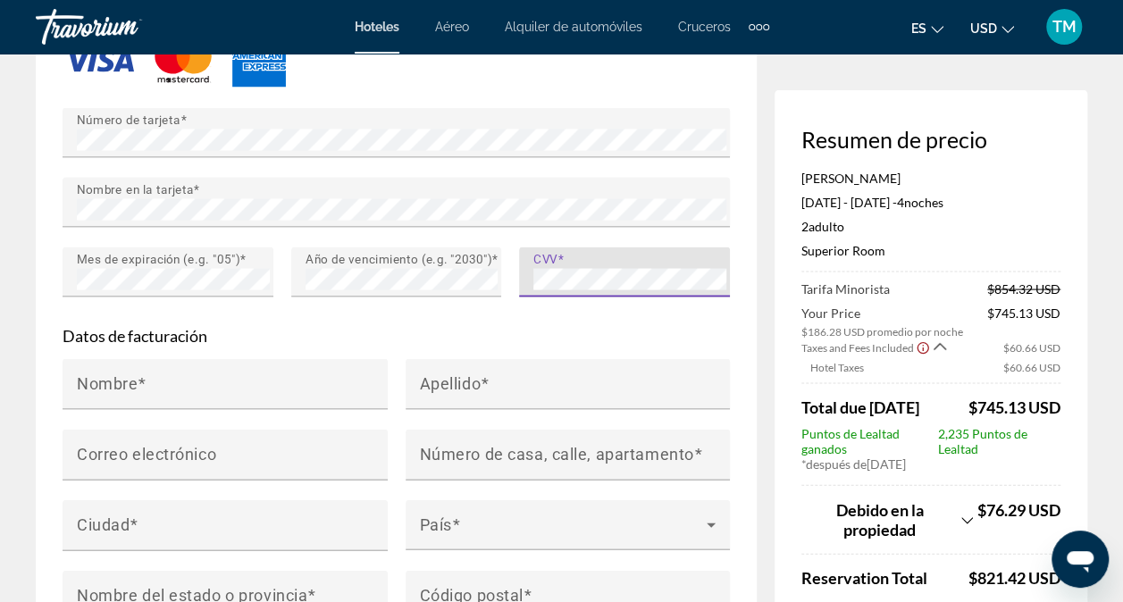
scroll to position [1650, 0]
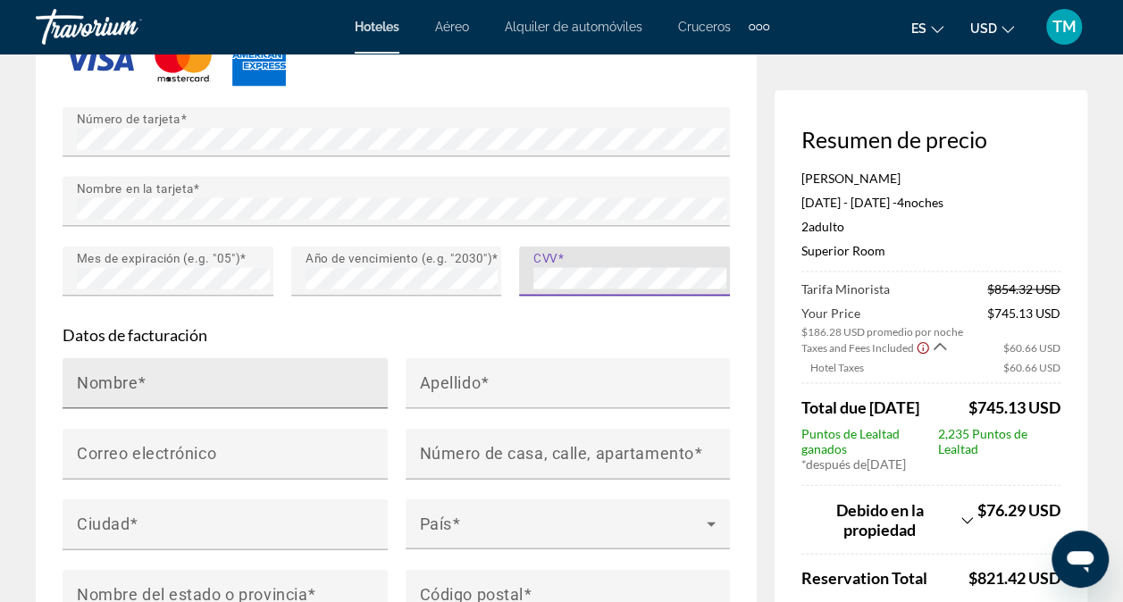
click at [161, 370] on div "Nombre" at bounding box center [230, 382] width 307 height 51
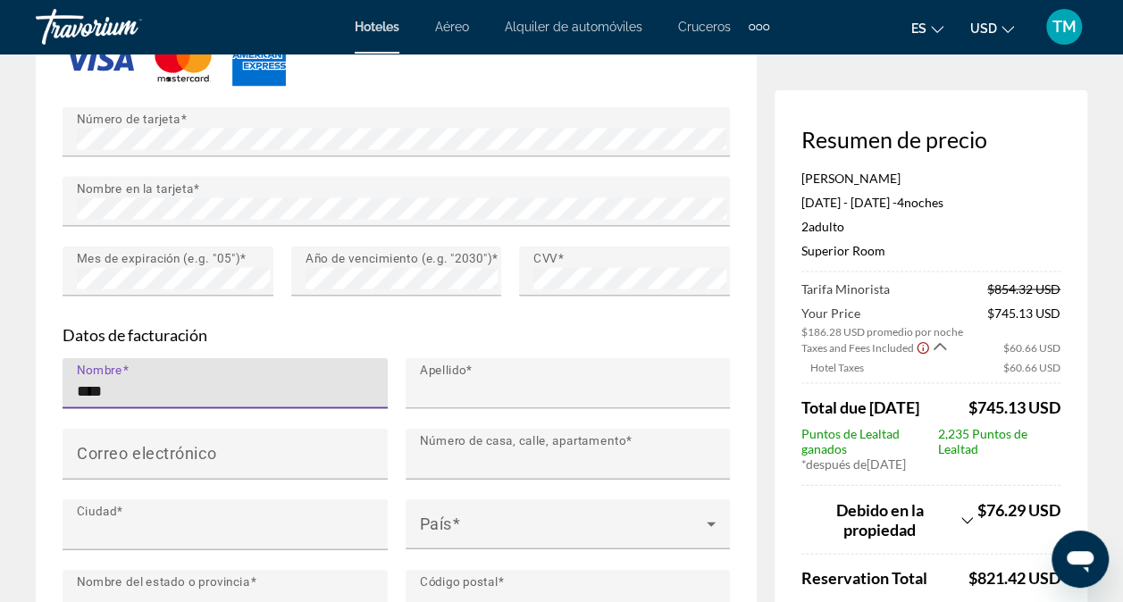
type input "*******"
type input "*********"
type input "**********"
type input "*****"
type input "**"
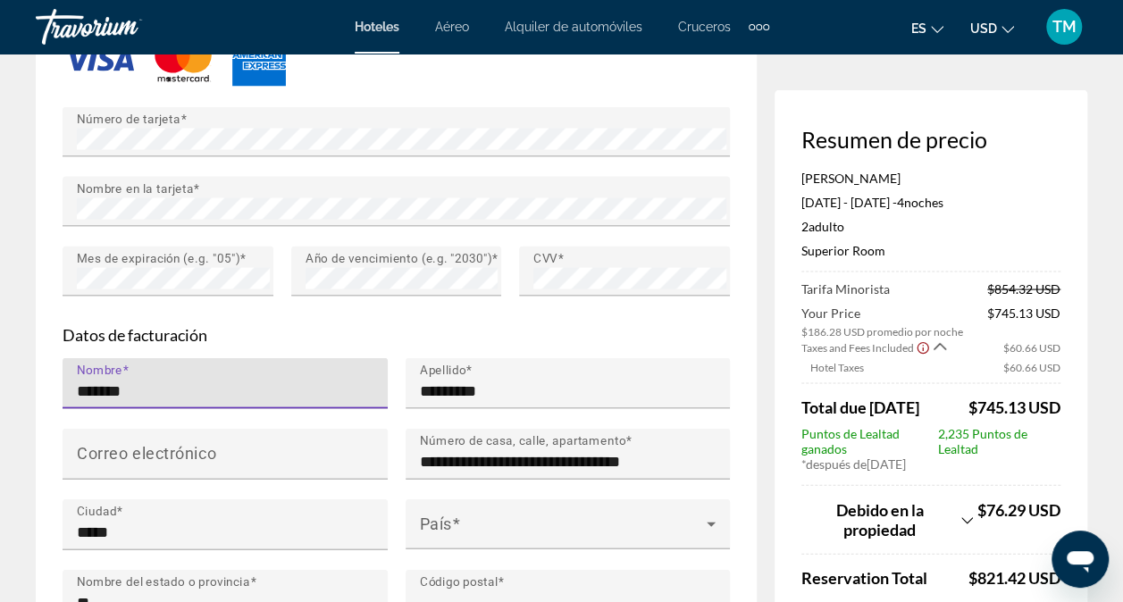
type input "*****"
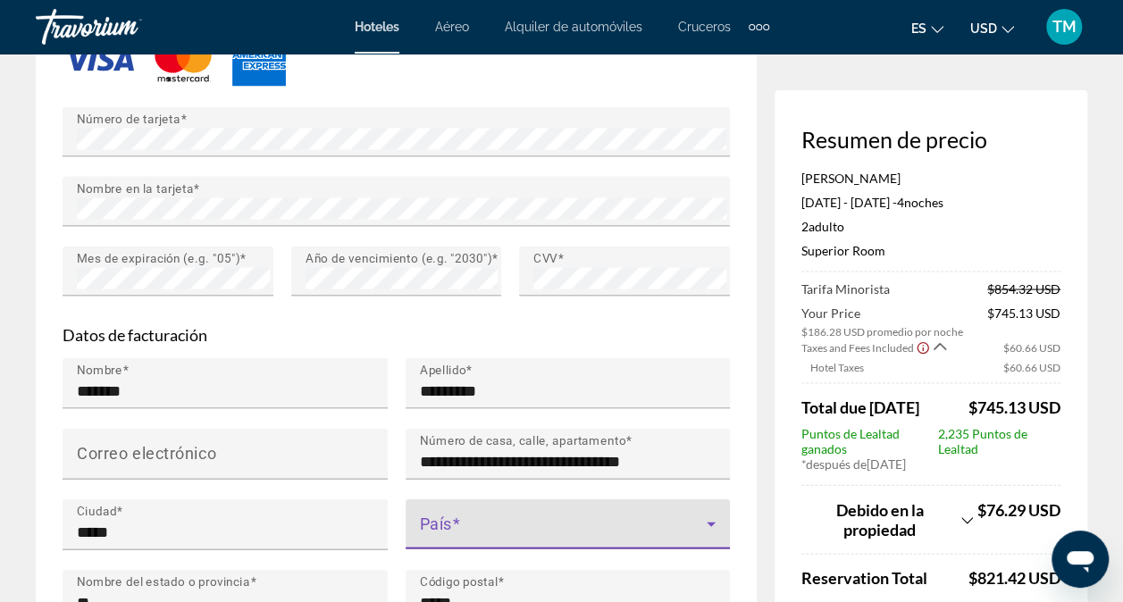
click at [713, 514] on icon "Main content" at bounding box center [710, 523] width 21 height 21
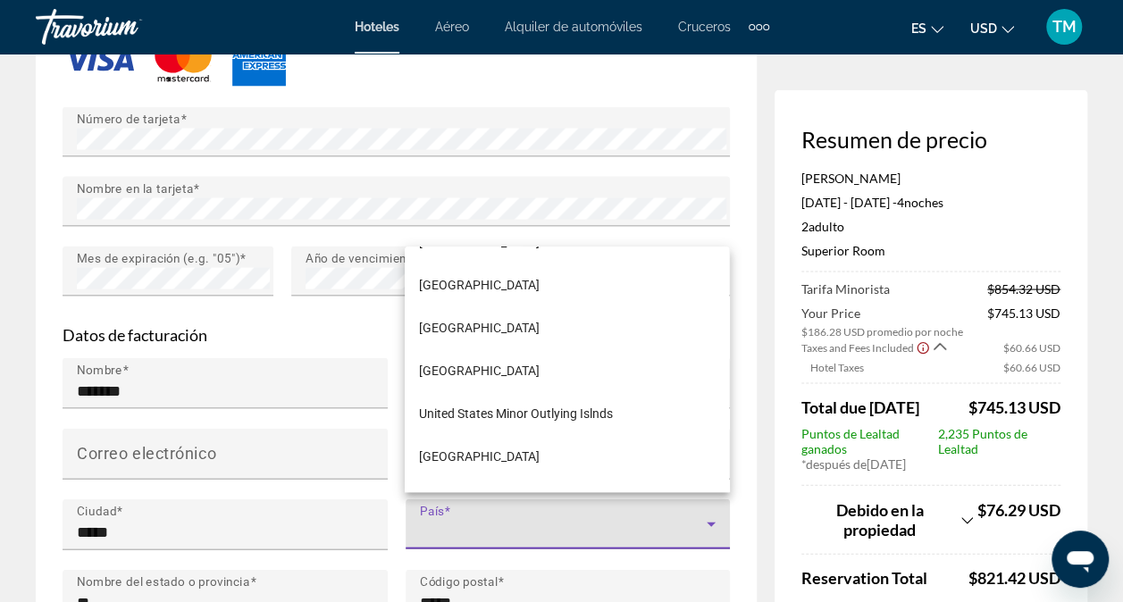
scroll to position [10282, 0]
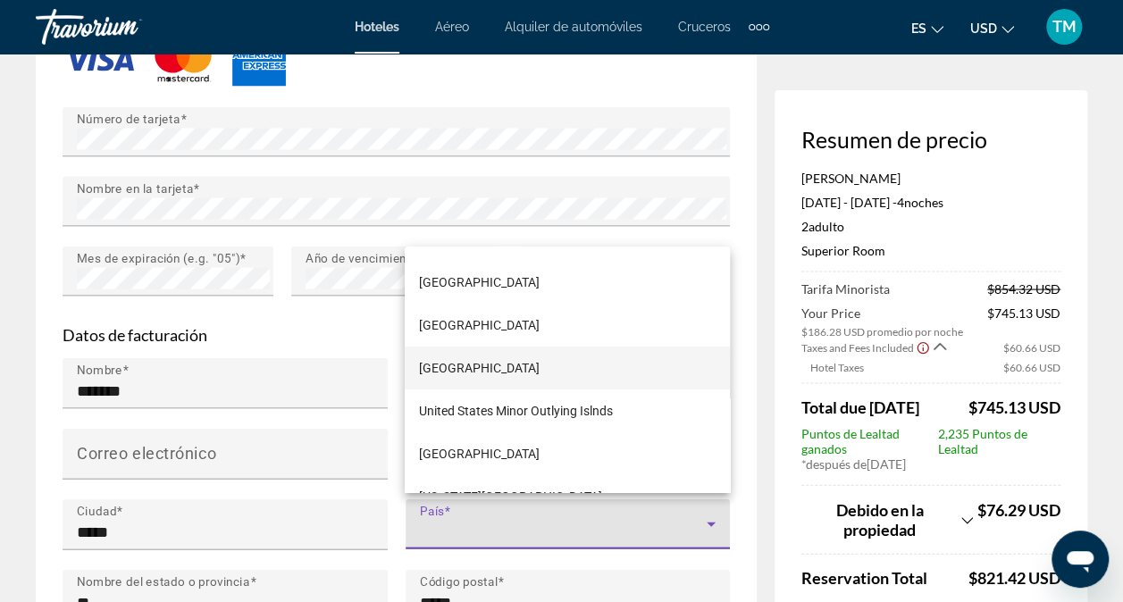
click at [476, 372] on span "[GEOGRAPHIC_DATA]" at bounding box center [479, 367] width 121 height 21
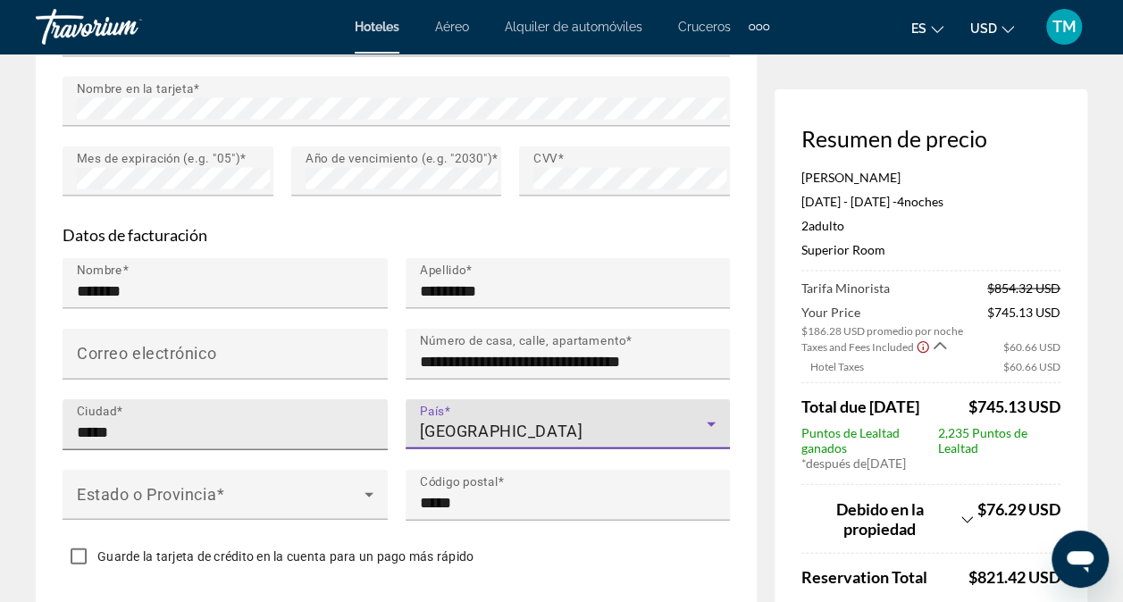
scroll to position [1758, 0]
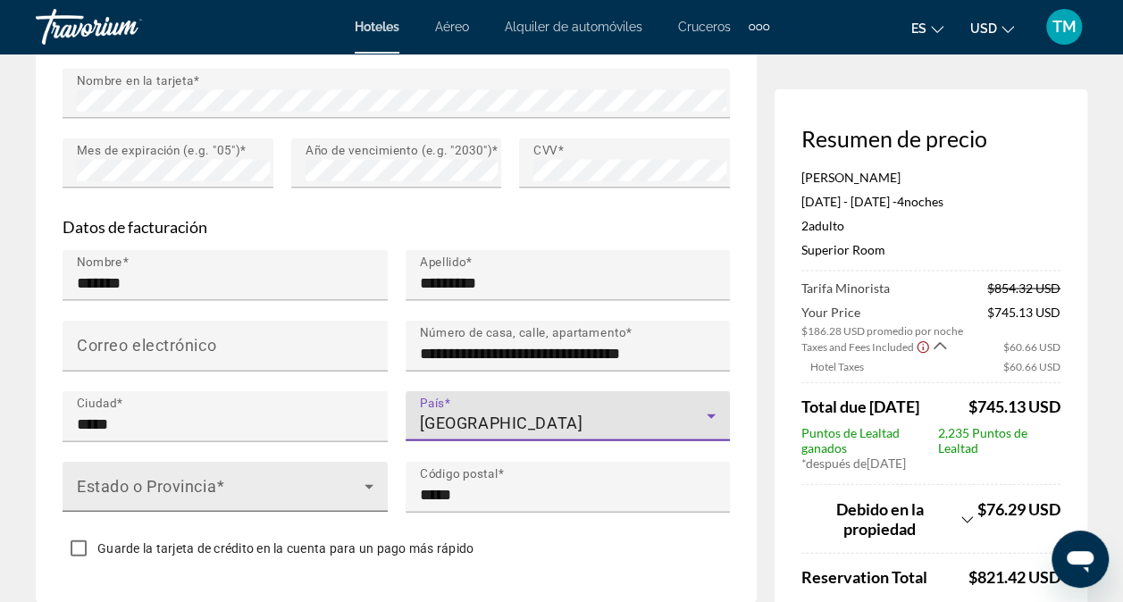
click at [369, 476] on icon "Main content" at bounding box center [368, 486] width 21 height 21
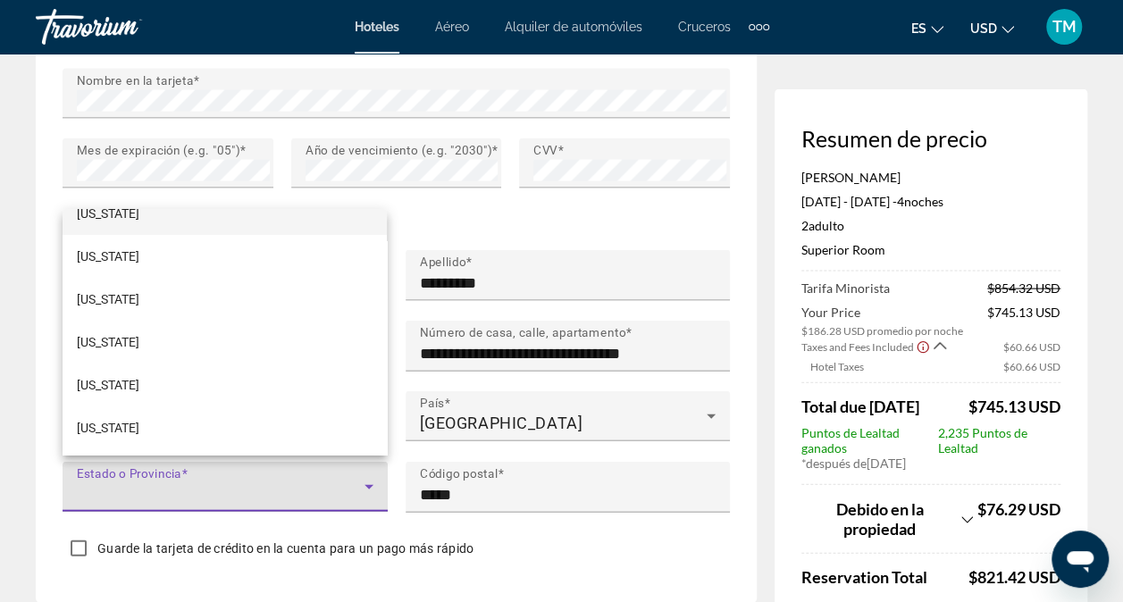
scroll to position [196, 0]
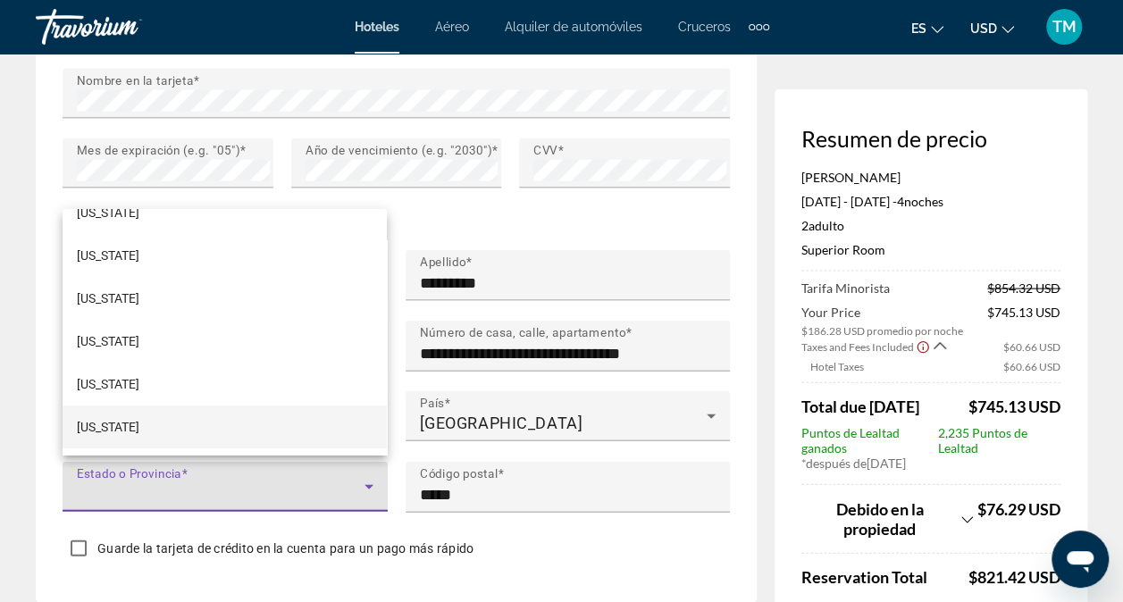
click at [109, 429] on span "[US_STATE]" at bounding box center [108, 426] width 63 height 21
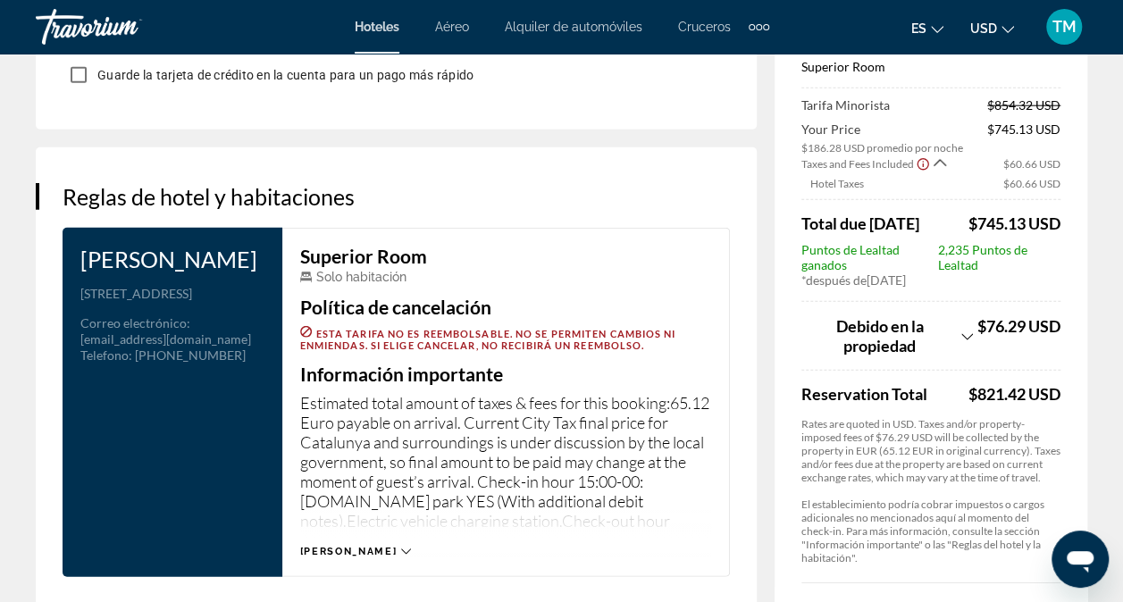
scroll to position [2211, 0]
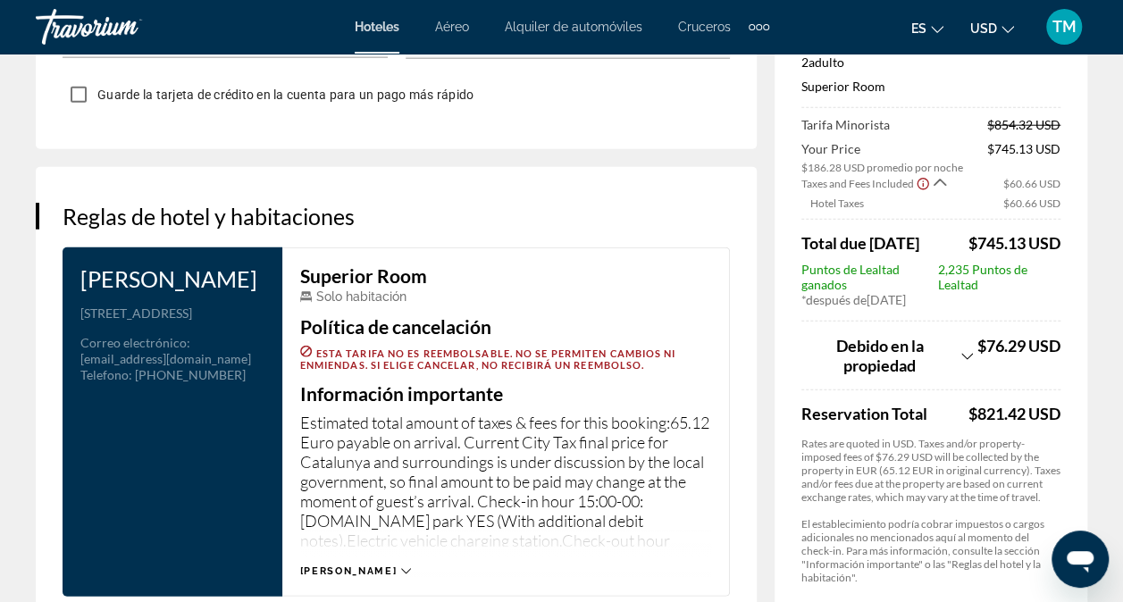
click at [529, 557] on div "[PERSON_NAME]" at bounding box center [505, 553] width 411 height 49
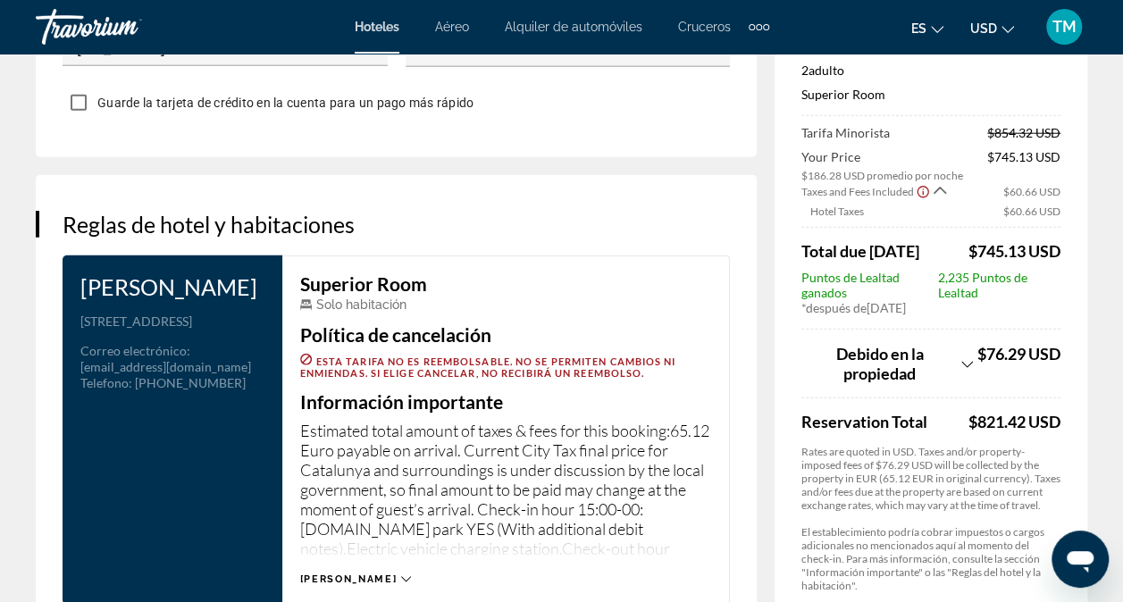
scroll to position [2201, 0]
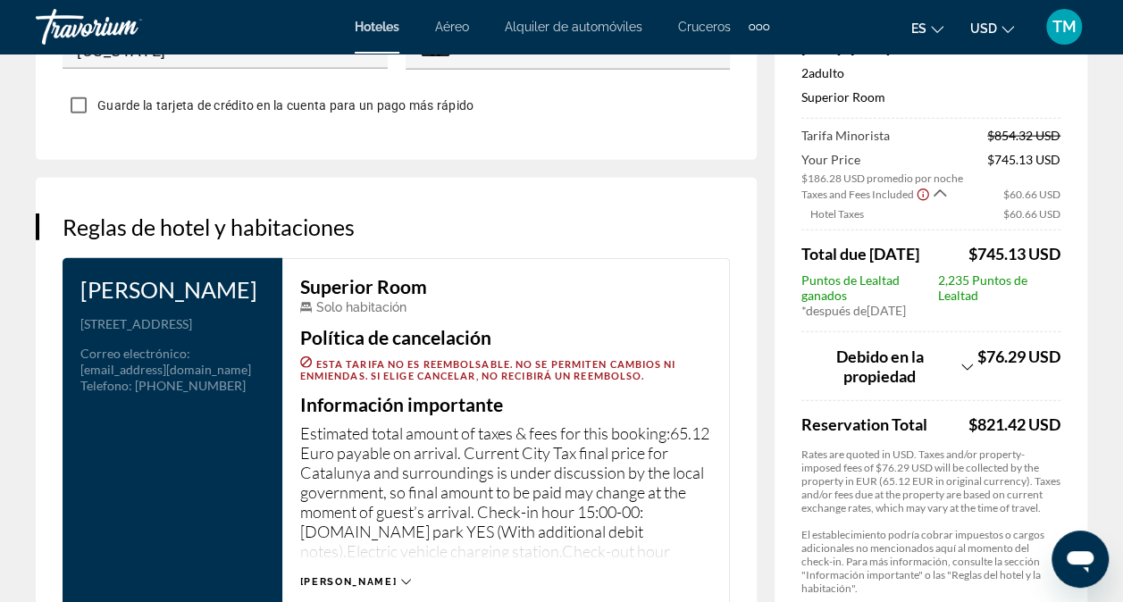
click at [234, 180] on div "Reglas de hotel y habitaciones [PERSON_NAME] Dirección [STREET_ADDRESS] Correo …" at bounding box center [396, 410] width 721 height 465
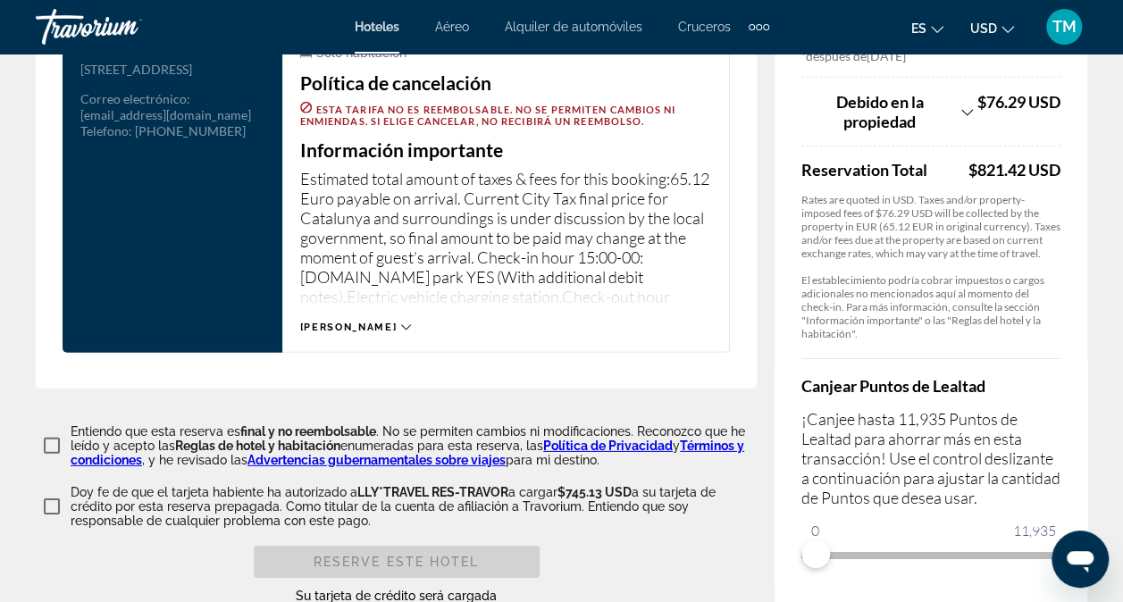
scroll to position [2460, 0]
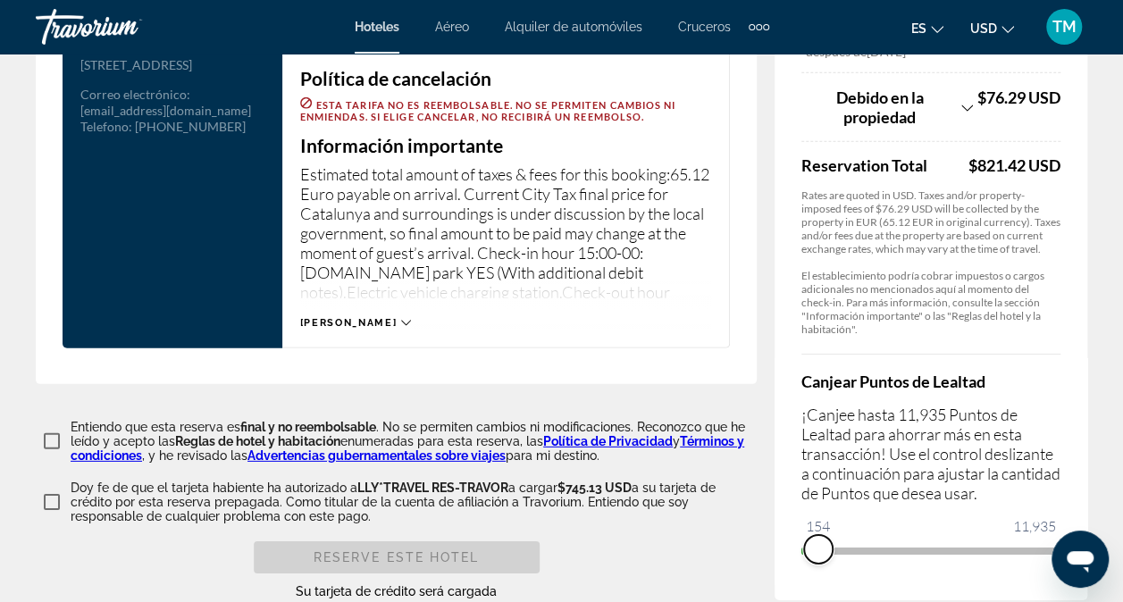
click at [818, 543] on span "ngx-slider" at bounding box center [818, 549] width 29 height 29
drag, startPoint x: 820, startPoint y: 539, endPoint x: 920, endPoint y: 532, distance: 100.2
click at [920, 535] on span "ngx-slider" at bounding box center [920, 549] width 29 height 29
drag, startPoint x: 920, startPoint y: 532, endPoint x: 1073, endPoint y: 513, distance: 154.0
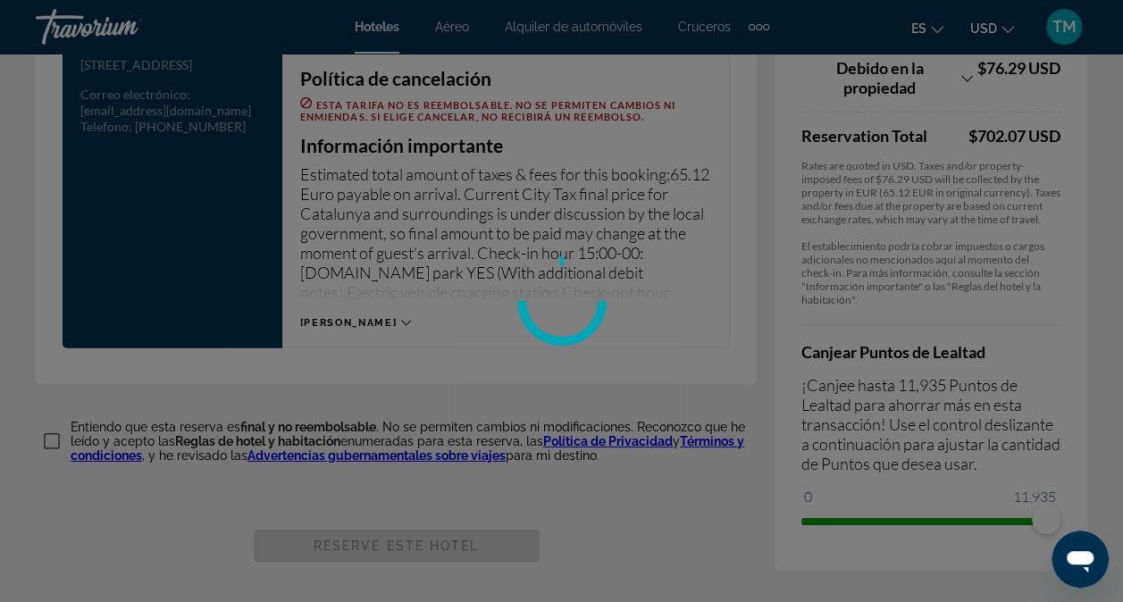
drag, startPoint x: 1073, startPoint y: 513, endPoint x: 943, endPoint y: 561, distance: 138.2
click at [943, 561] on div at bounding box center [561, 301] width 1123 height 602
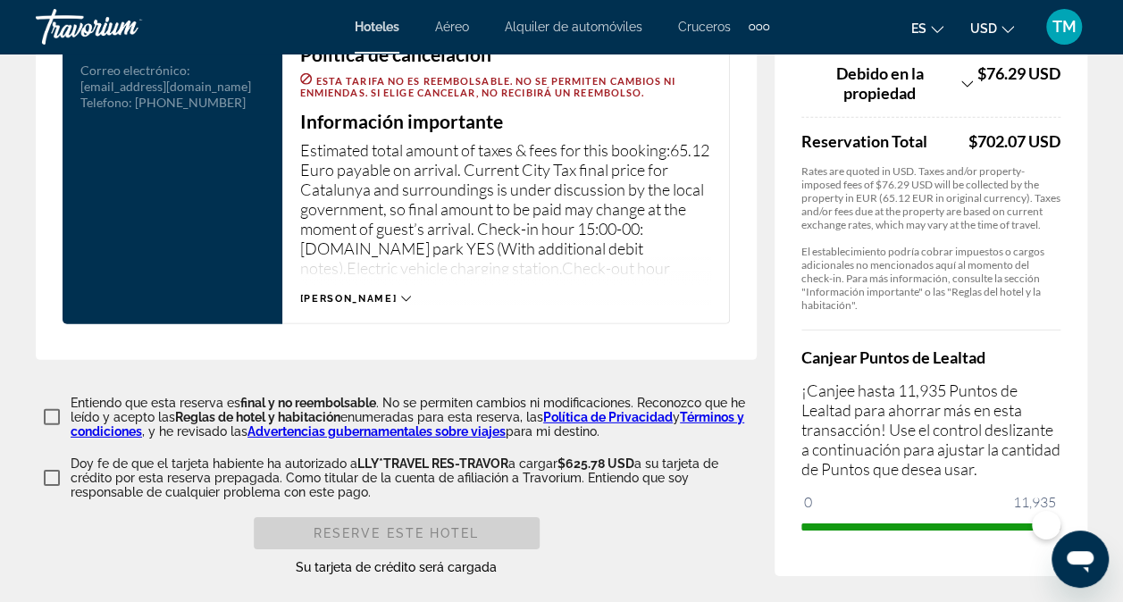
scroll to position [2493, 0]
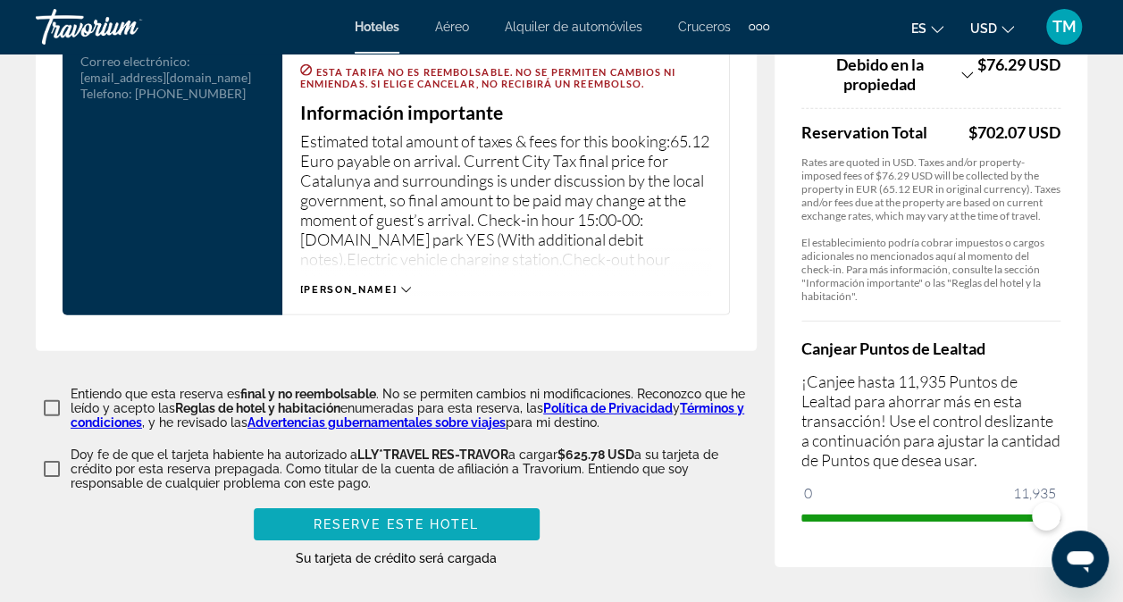
drag, startPoint x: 385, startPoint y: 519, endPoint x: 347, endPoint y: 514, distance: 37.8
click at [347, 517] on span "Reserve este hotel" at bounding box center [396, 524] width 166 height 14
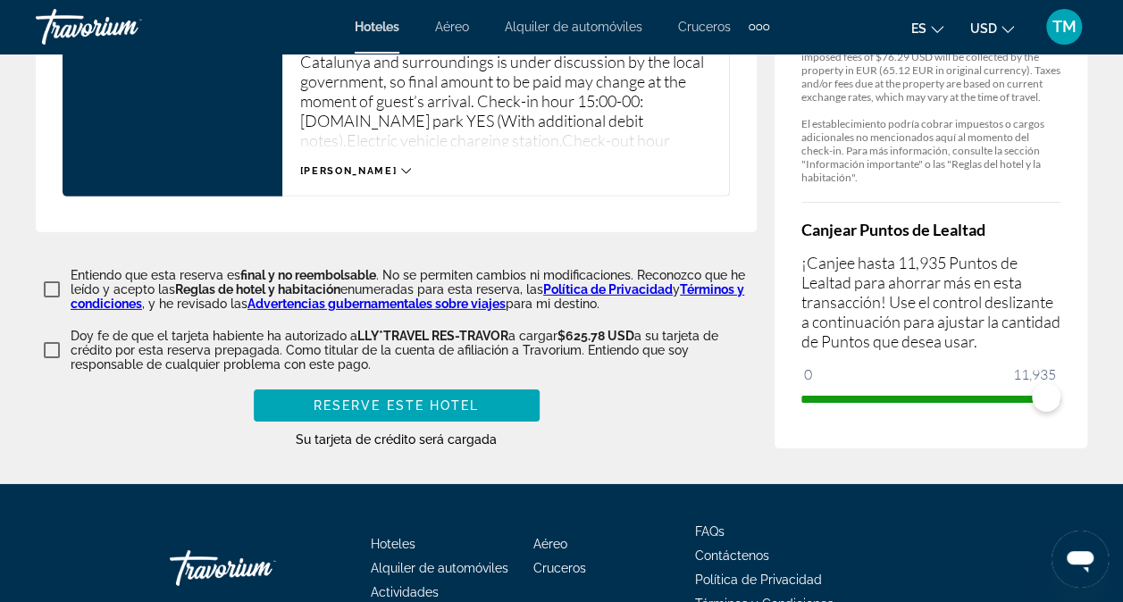
scroll to position [2699, 0]
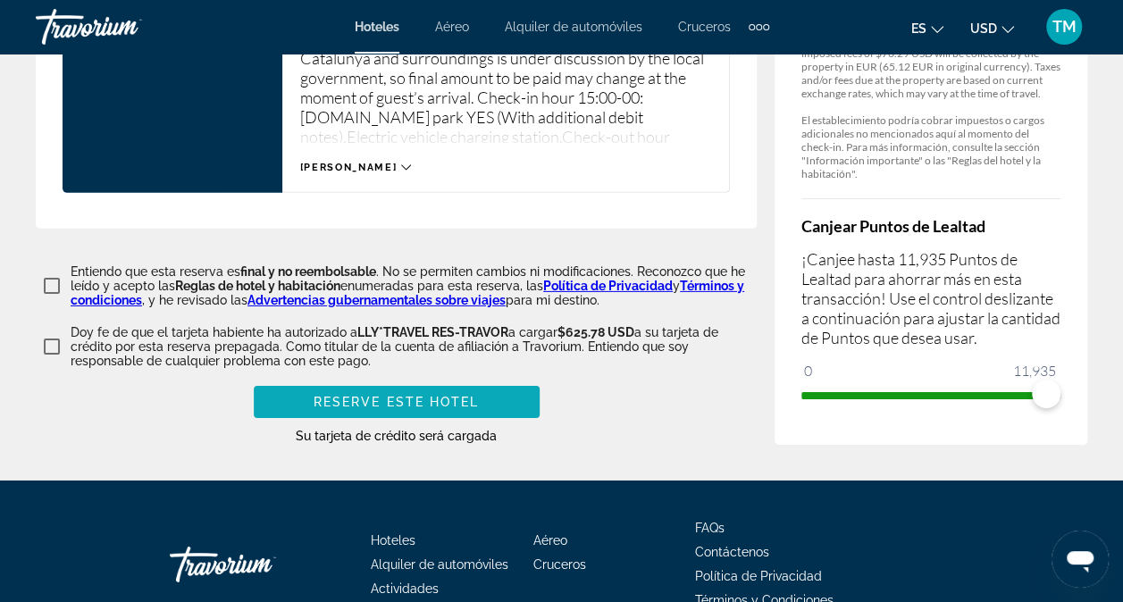
click at [397, 395] on span "Reserve este hotel" at bounding box center [396, 402] width 166 height 14
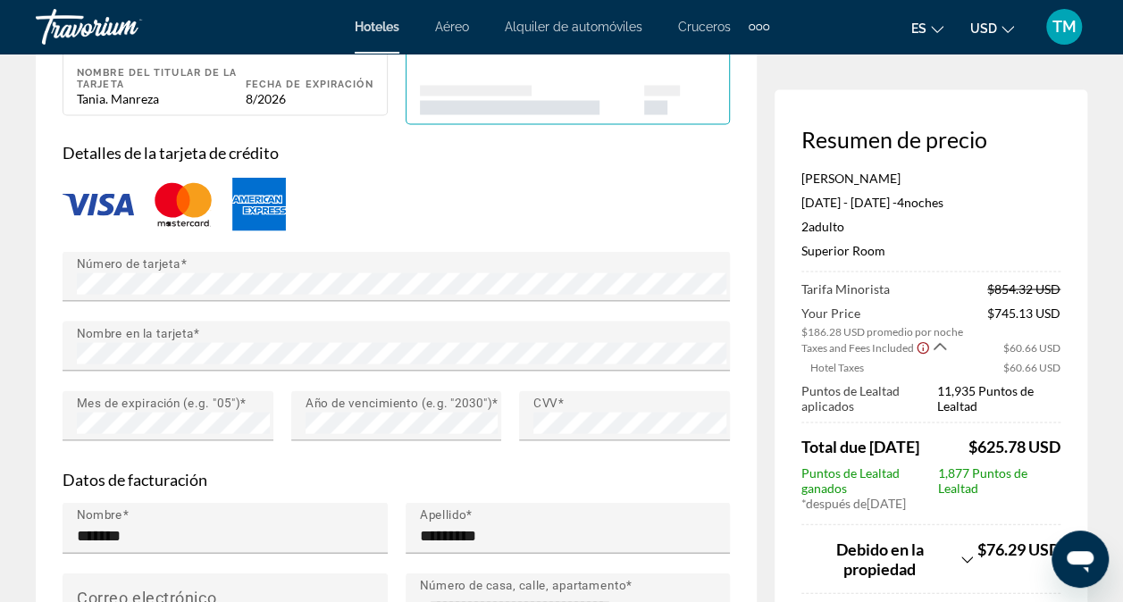
scroll to position [1645, 0]
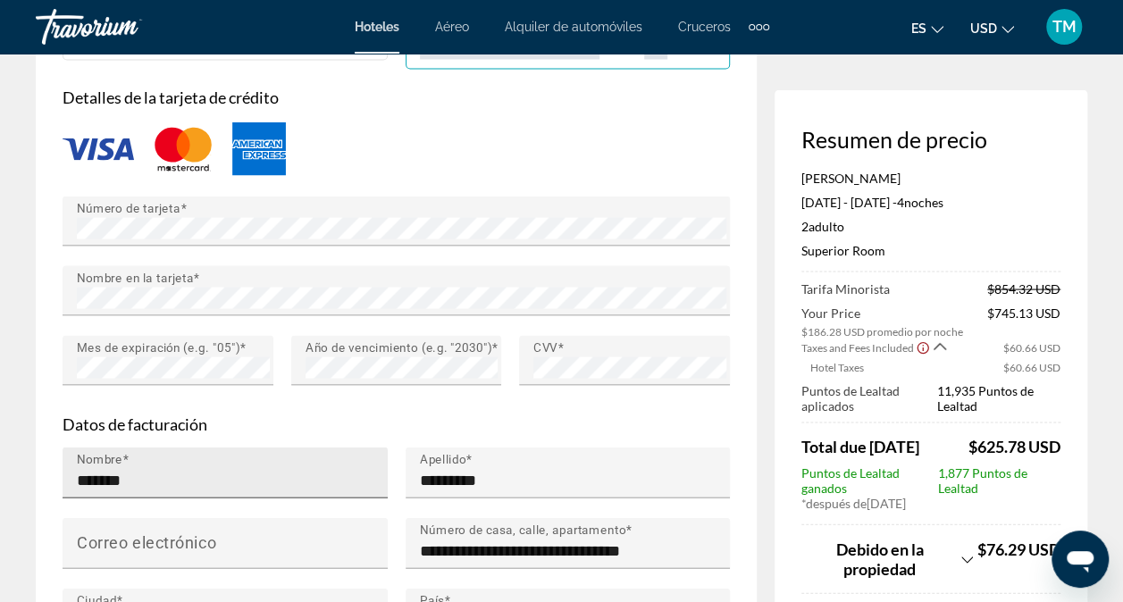
click at [170, 472] on input "*******" at bounding box center [230, 479] width 307 height 21
click at [151, 475] on input "*******" at bounding box center [230, 479] width 307 height 21
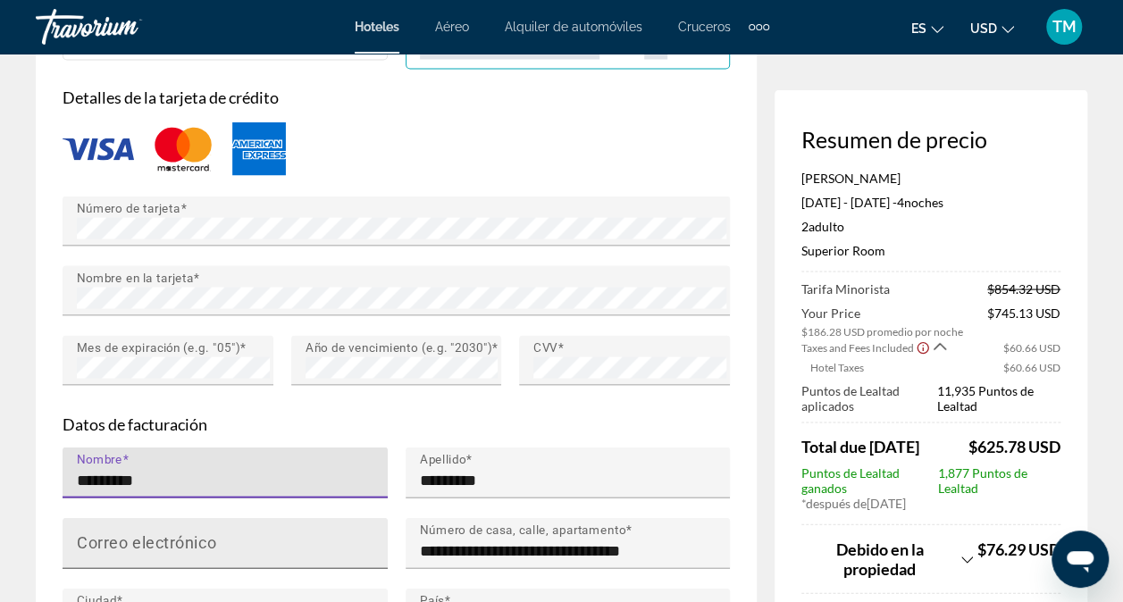
type input "*********"
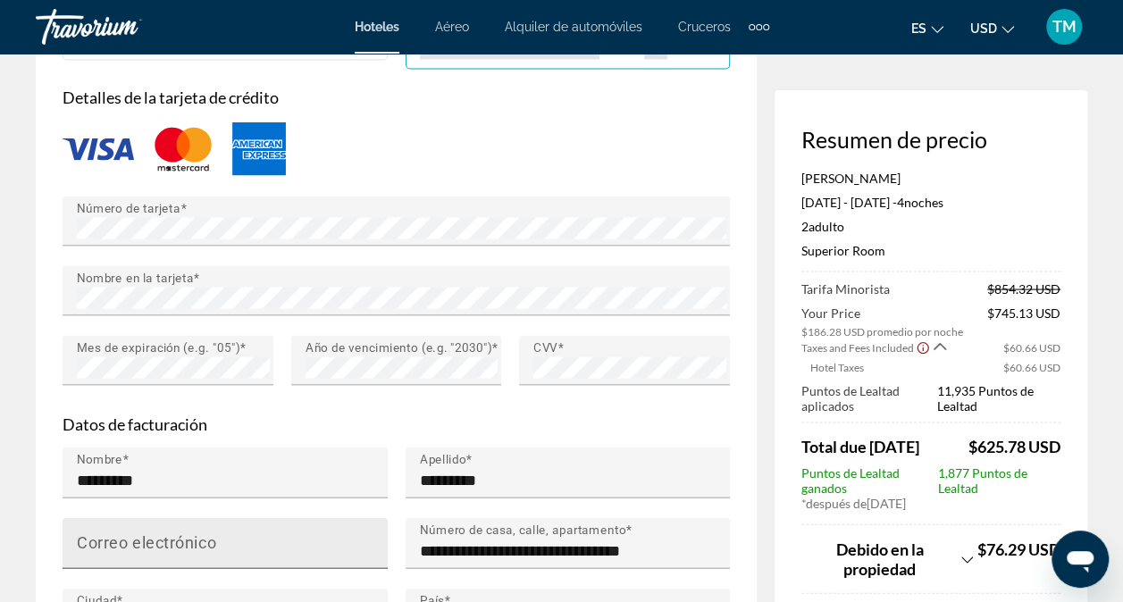
click at [77, 539] on mat-label "Correo electrónico" at bounding box center [146, 542] width 139 height 19
click at [77, 539] on input "Correo electrónico" at bounding box center [230, 549] width 307 height 21
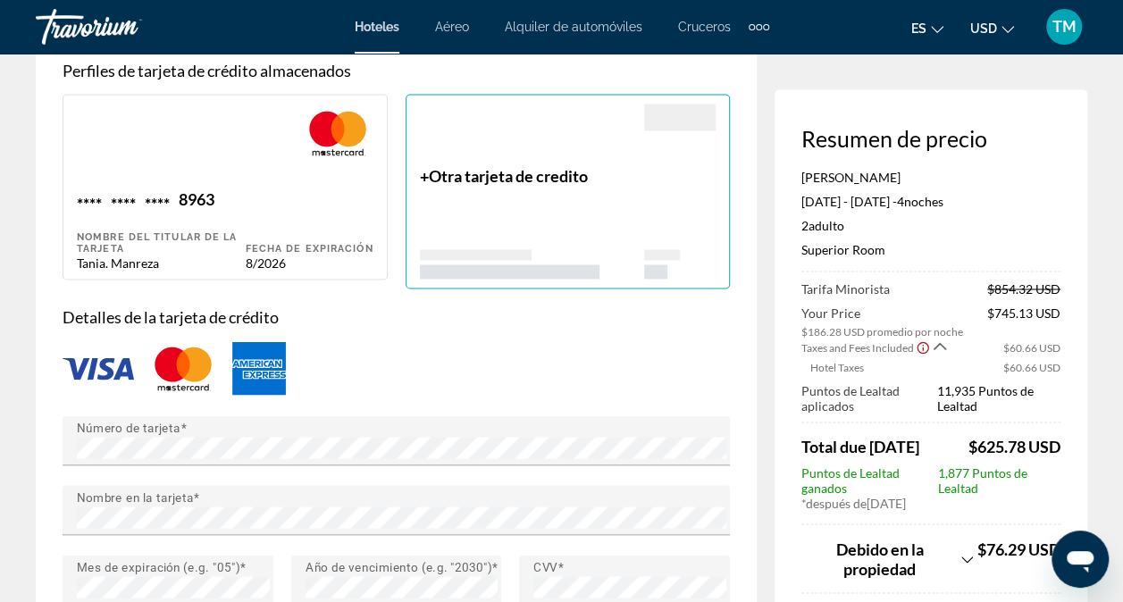
scroll to position [1425, 0]
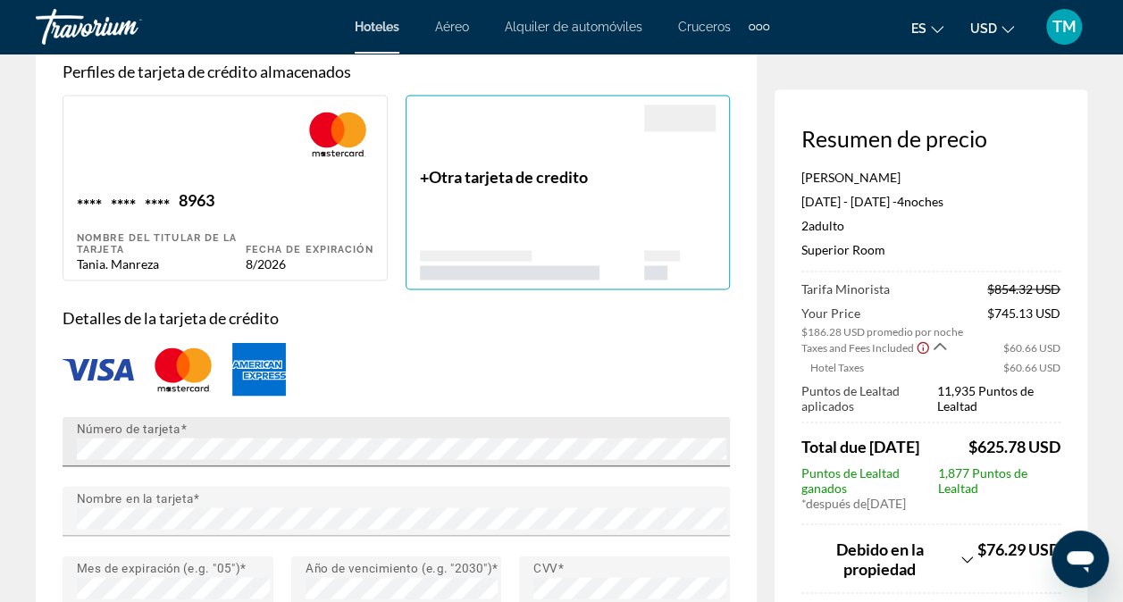
type input "**********"
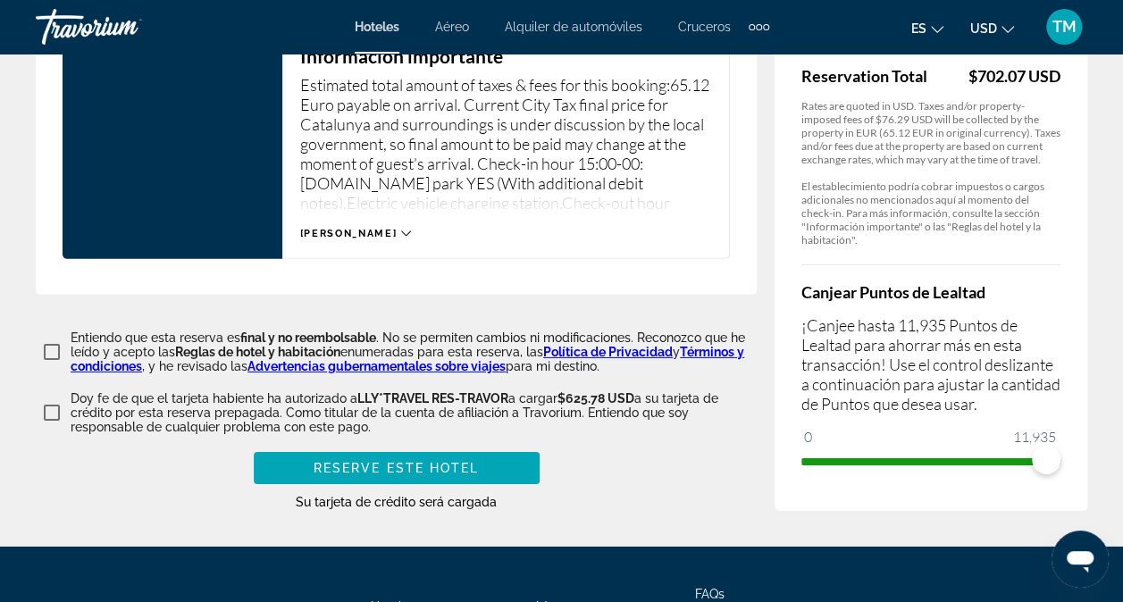
scroll to position [2635, 0]
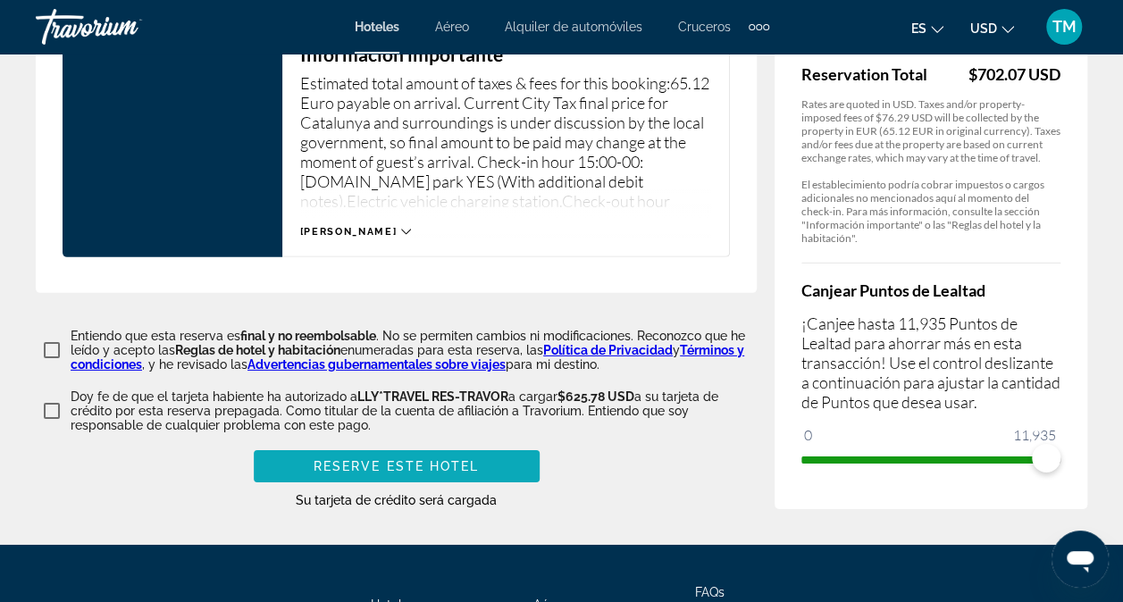
drag, startPoint x: 401, startPoint y: 458, endPoint x: 362, endPoint y: 450, distance: 40.1
click at [362, 459] on span "Reserve este hotel" at bounding box center [396, 466] width 166 height 14
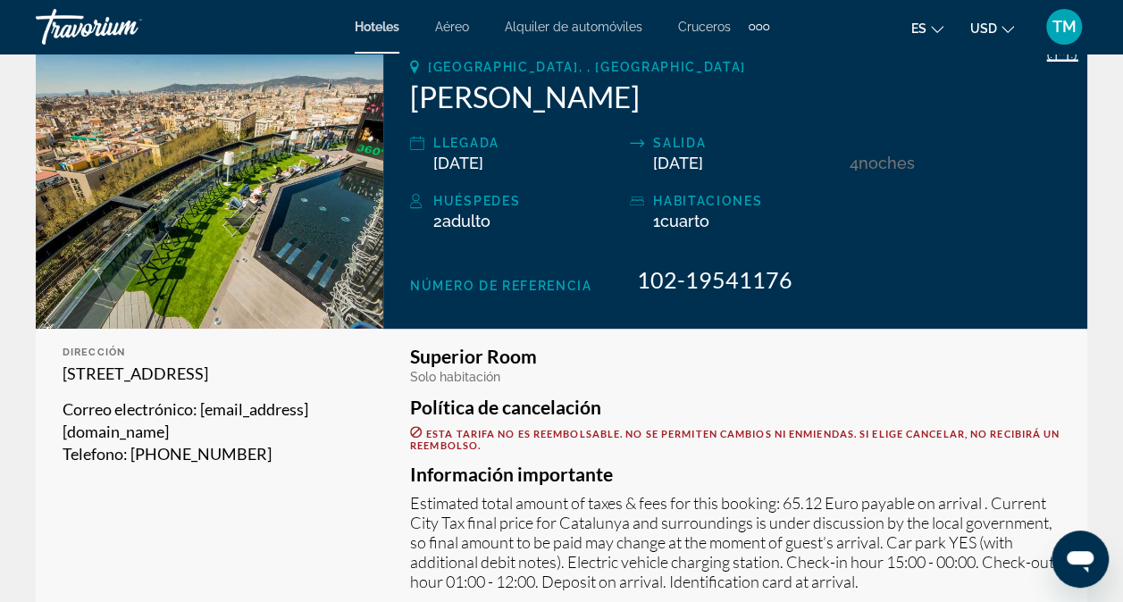
scroll to position [253, 0]
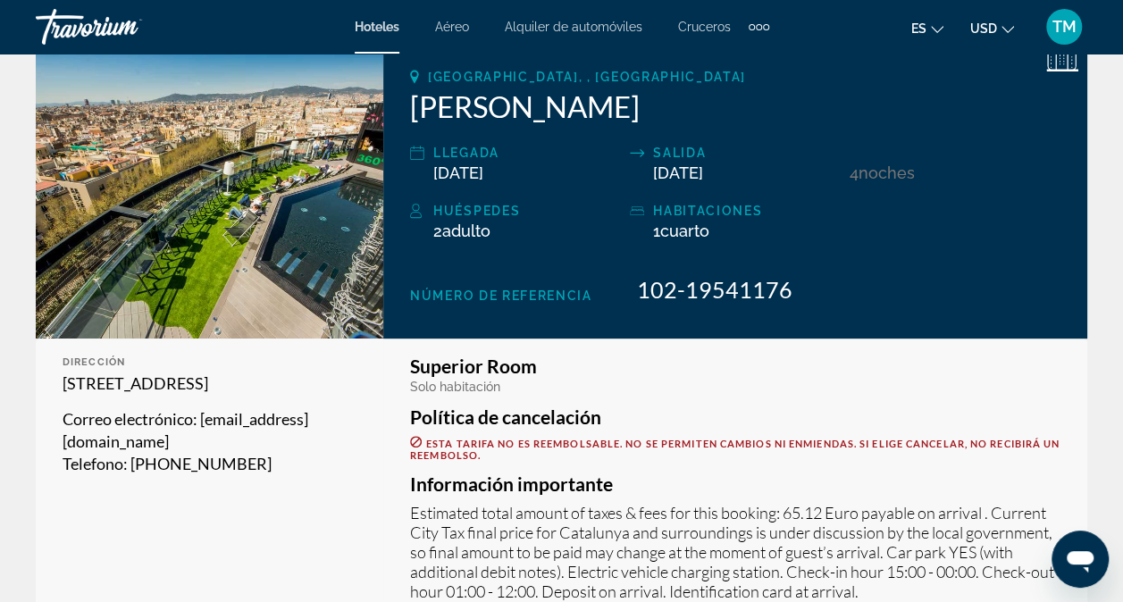
click at [809, 307] on div "[GEOGRAPHIC_DATA], , [GEOGRAPHIC_DATA] [PERSON_NAME] Llegada [DATE] Salida [DAT…" at bounding box center [735, 185] width 704 height 305
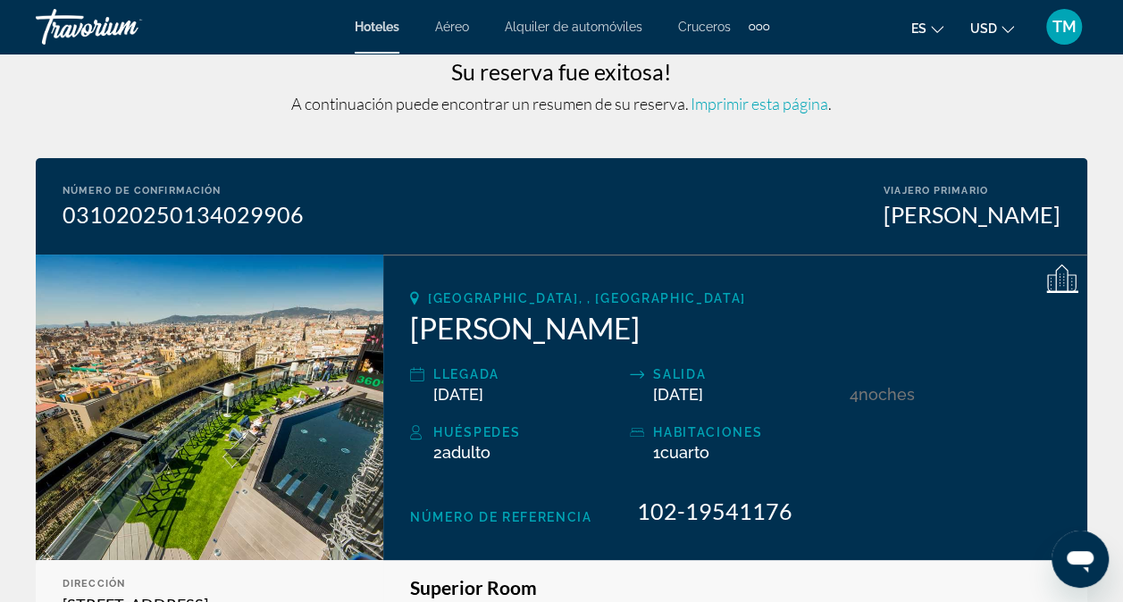
scroll to position [0, 0]
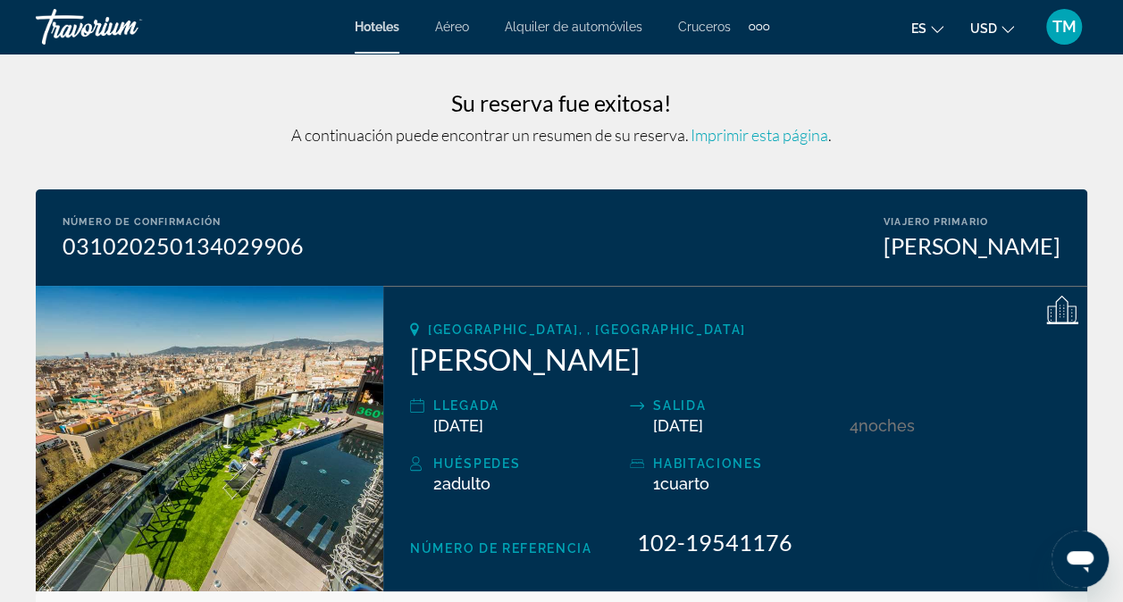
click at [757, 26] on div "Extra navigation items" at bounding box center [759, 27] width 6 height 6
click at [716, 60] on span "Actividades" at bounding box center [721, 60] width 68 height 14
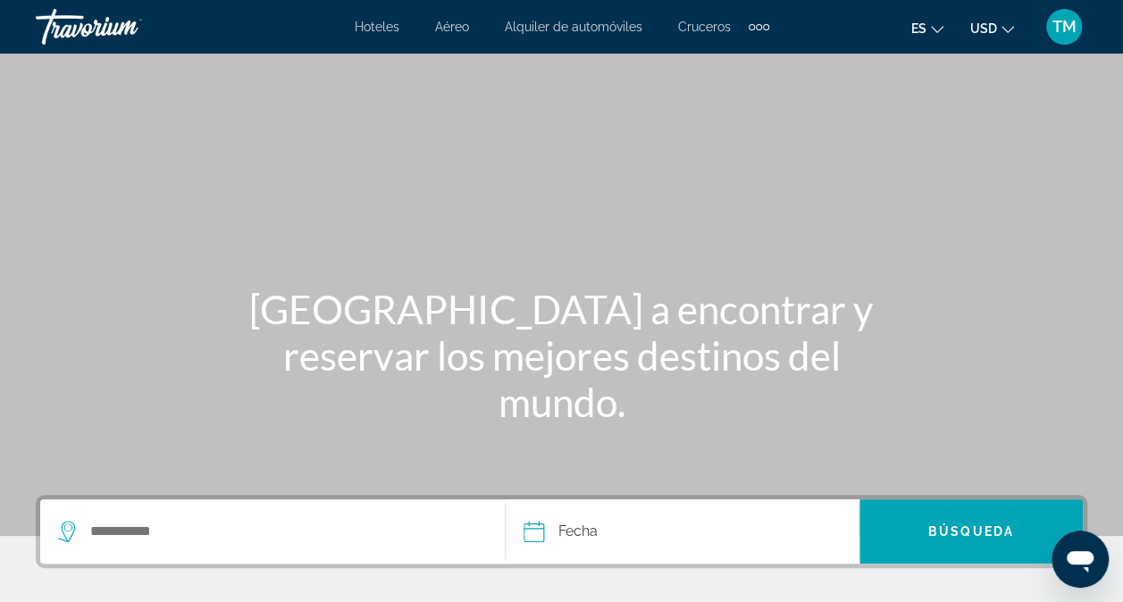
click at [766, 22] on div "Extra navigation items" at bounding box center [758, 26] width 21 height 27
click at [711, 53] on span "Actividades" at bounding box center [719, 60] width 71 height 14
click at [711, 53] on mat-toolbar "Hoteles Aéreo Alquiler de automóviles Cruceros Actividades Hoteles Aéreo Alquil…" at bounding box center [561, 27] width 1123 height 54
click at [756, 26] on div "Extra navigation items" at bounding box center [759, 27] width 6 height 6
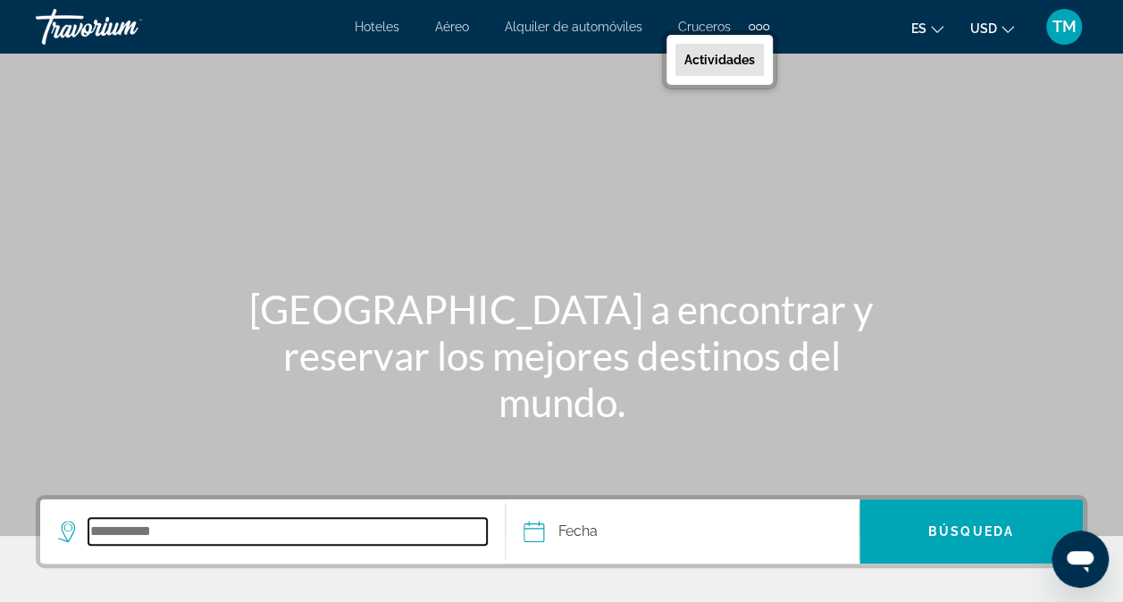
click at [90, 529] on input "Search destination" at bounding box center [287, 531] width 398 height 27
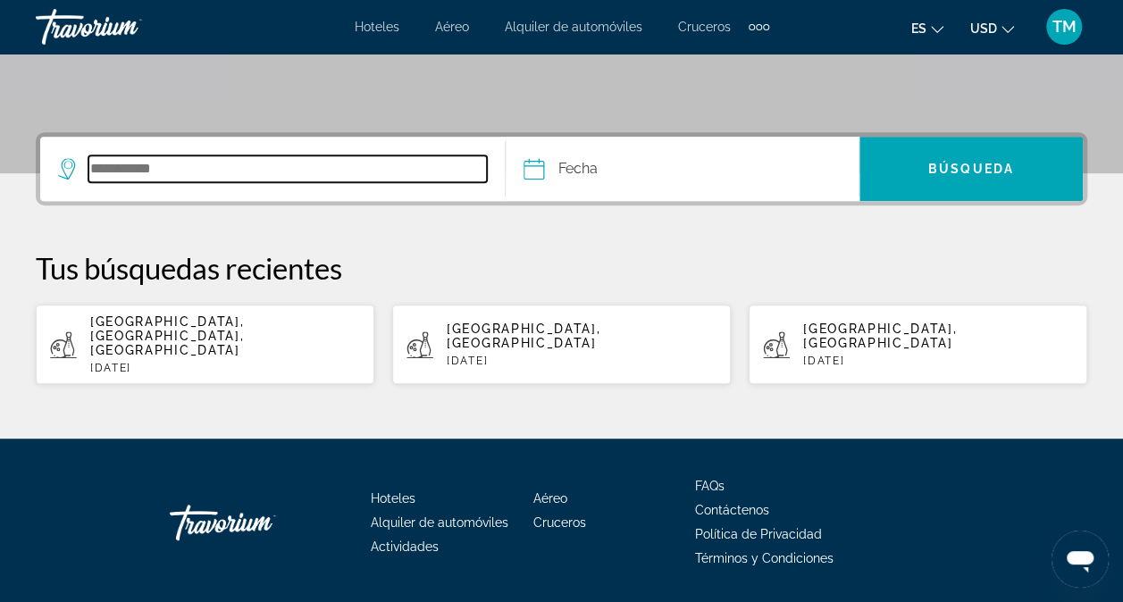
scroll to position [388, 0]
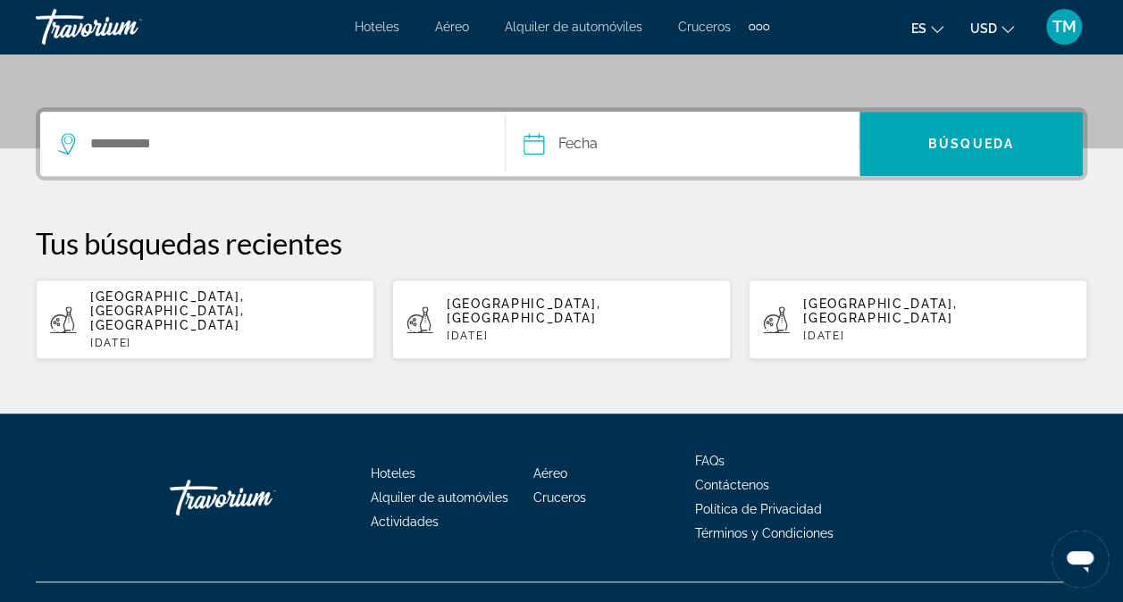
click at [143, 293] on span "[GEOGRAPHIC_DATA], [GEOGRAPHIC_DATA], [GEOGRAPHIC_DATA]" at bounding box center [167, 310] width 154 height 43
type input "**********"
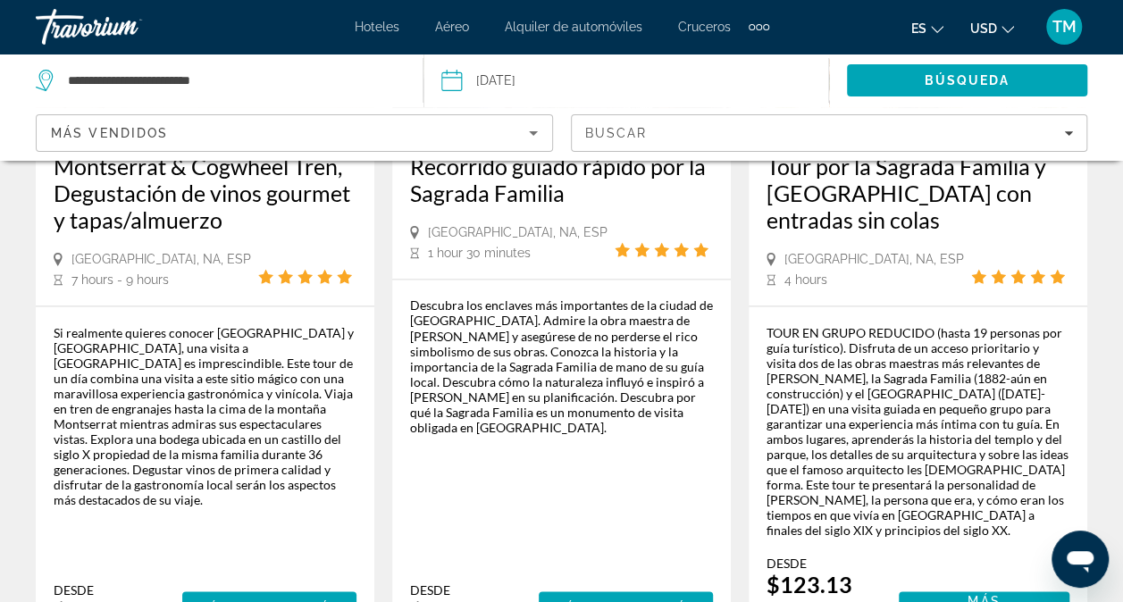
scroll to position [1346, 0]
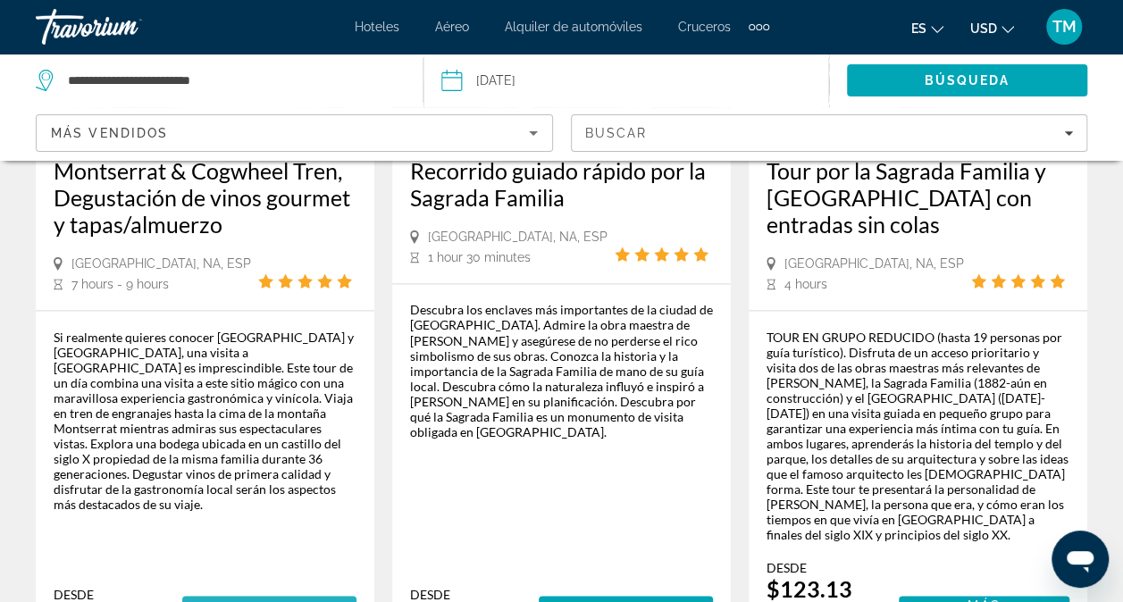
click at [249, 601] on span "Más información" at bounding box center [269, 612] width 146 height 14
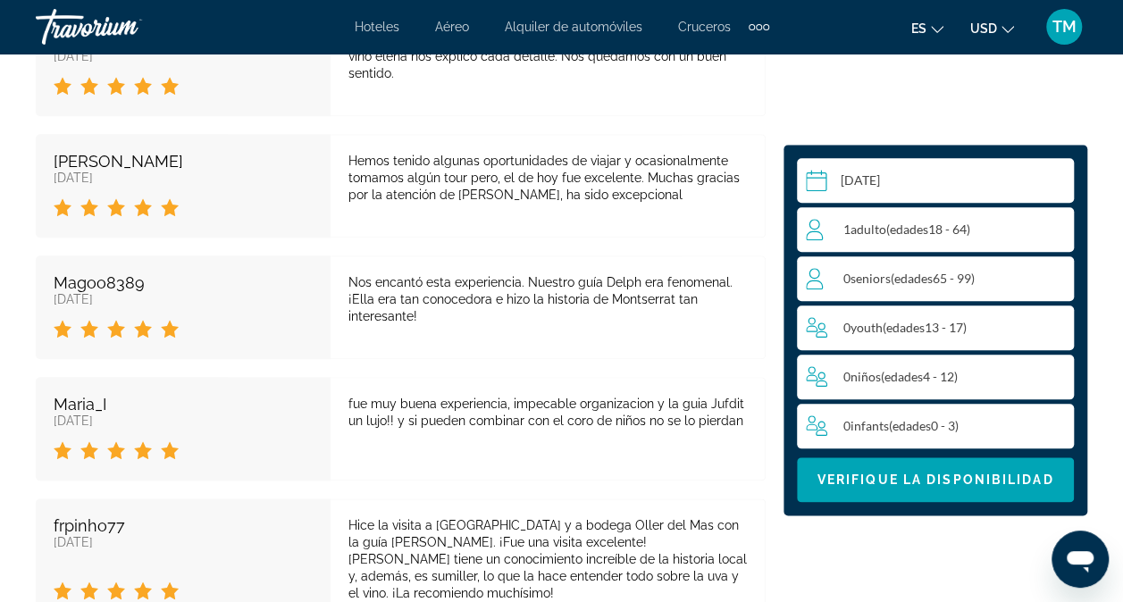
scroll to position [4148, 0]
click at [868, 273] on span "Seniors" at bounding box center [870, 278] width 40 height 15
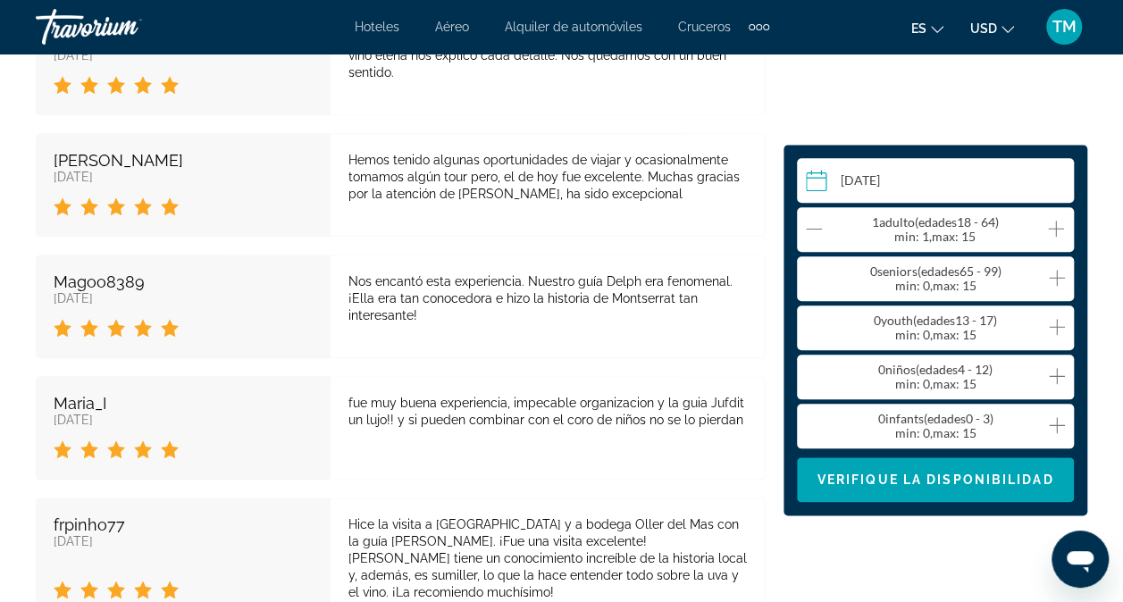
click at [1049, 279] on icon "Increment seniors" at bounding box center [1057, 277] width 16 height 21
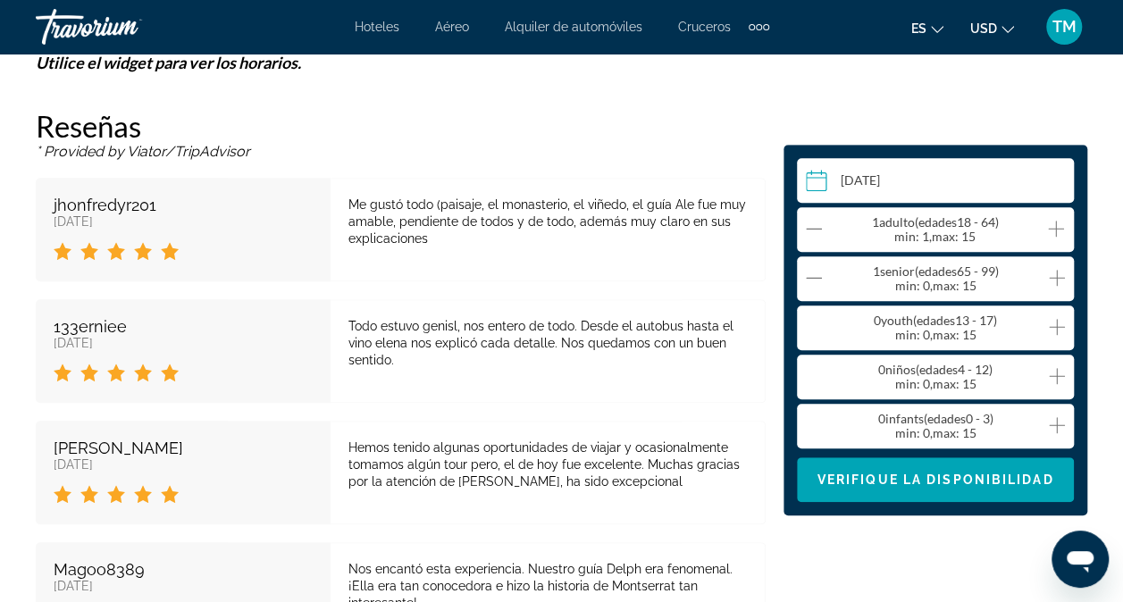
scroll to position [3853, 0]
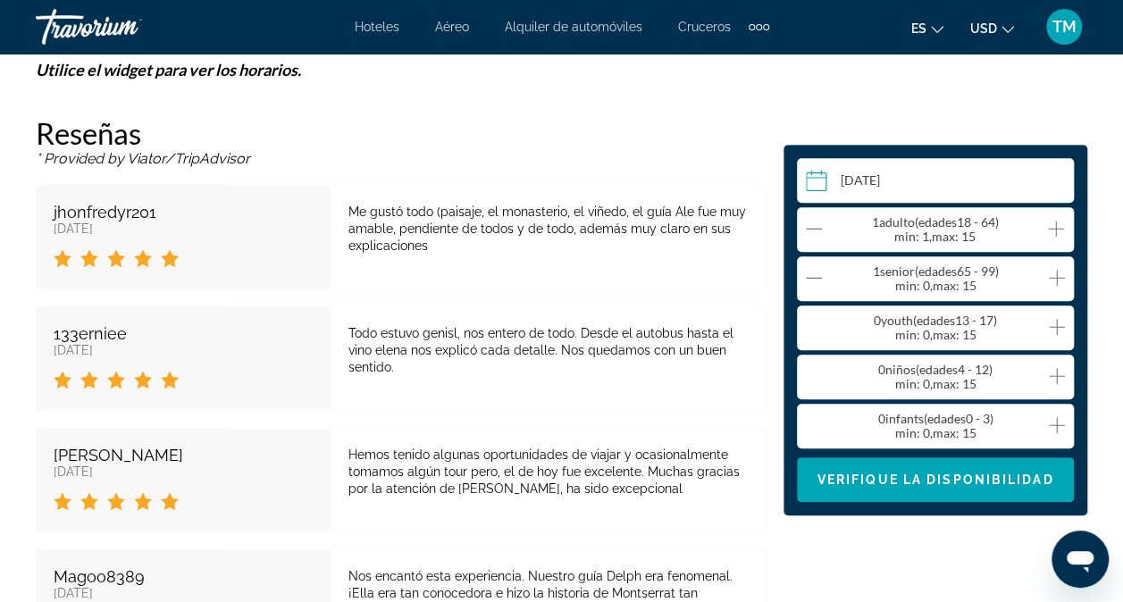
click at [815, 175] on input "Main content" at bounding box center [939, 183] width 284 height 50
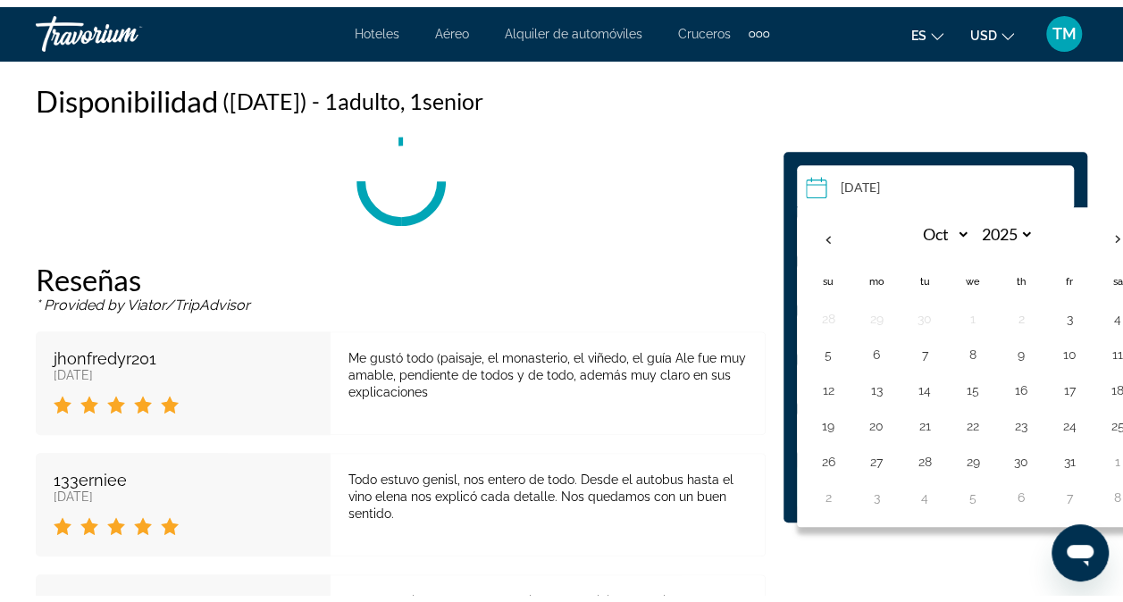
scroll to position [3751, 0]
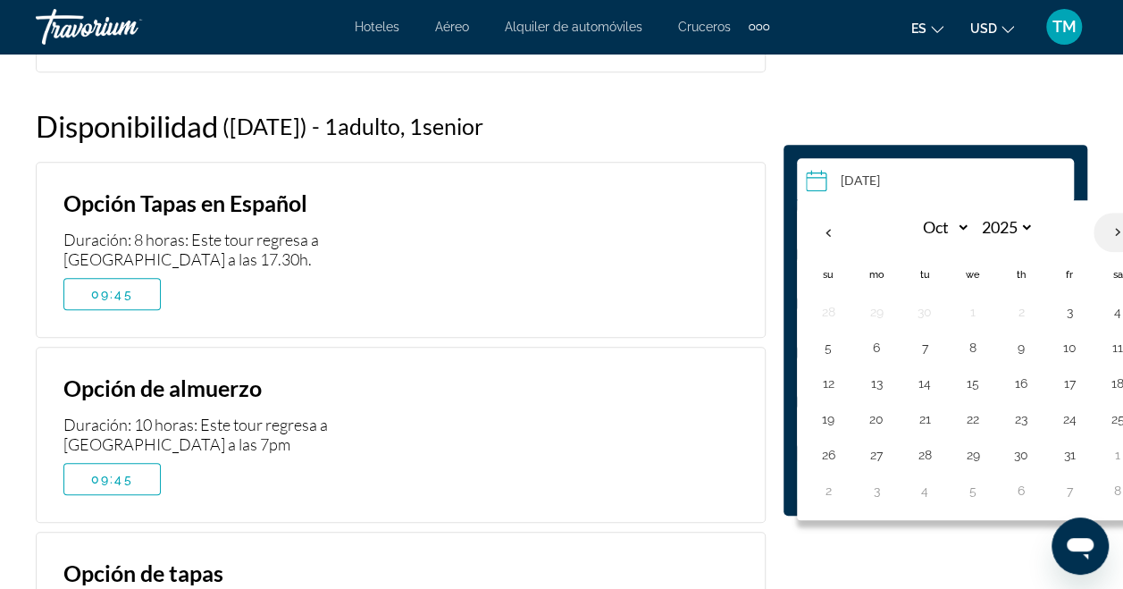
click at [1099, 225] on th "Next month" at bounding box center [1117, 232] width 48 height 39
select select "**"
click at [870, 341] on button "3" at bounding box center [876, 347] width 29 height 25
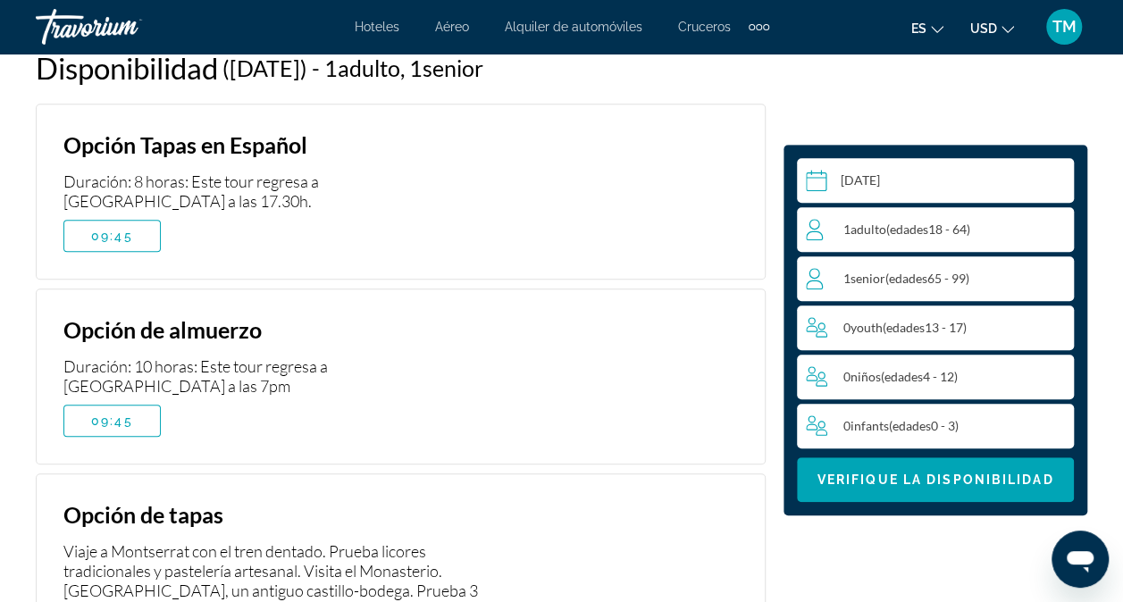
scroll to position [3806, 0]
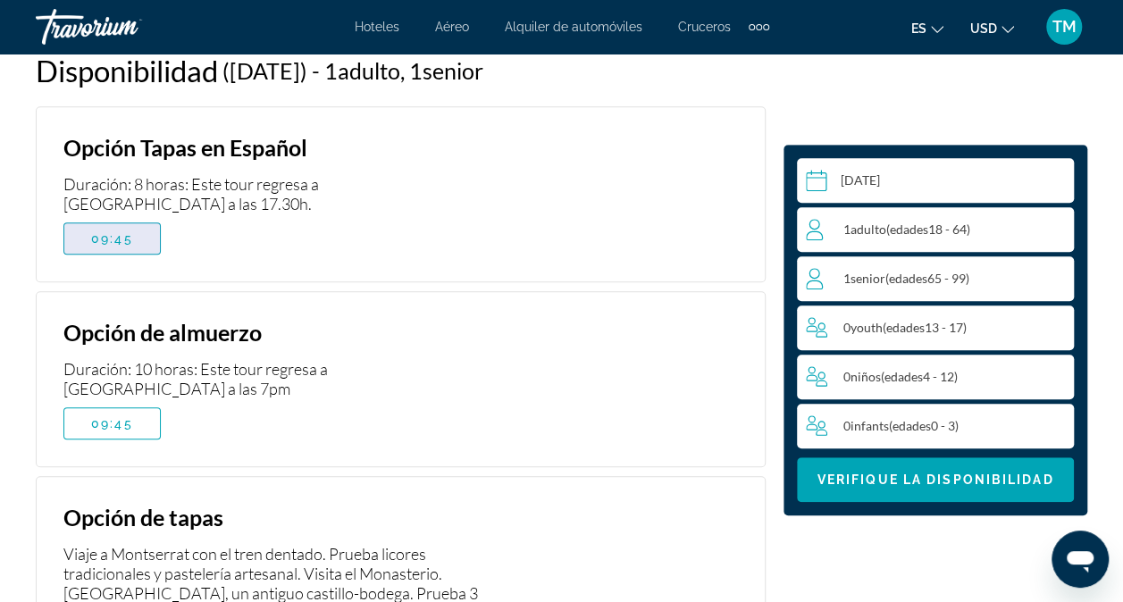
click at [100, 222] on span "Main content" at bounding box center [112, 238] width 96 height 43
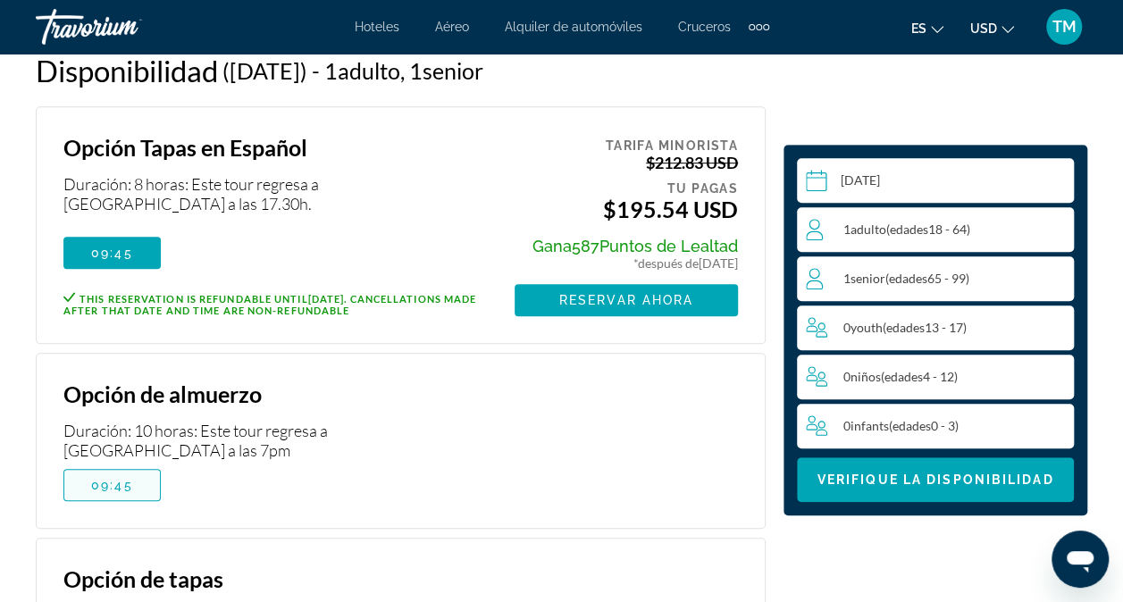
click at [104, 478] on span "09:45" at bounding box center [112, 485] width 42 height 14
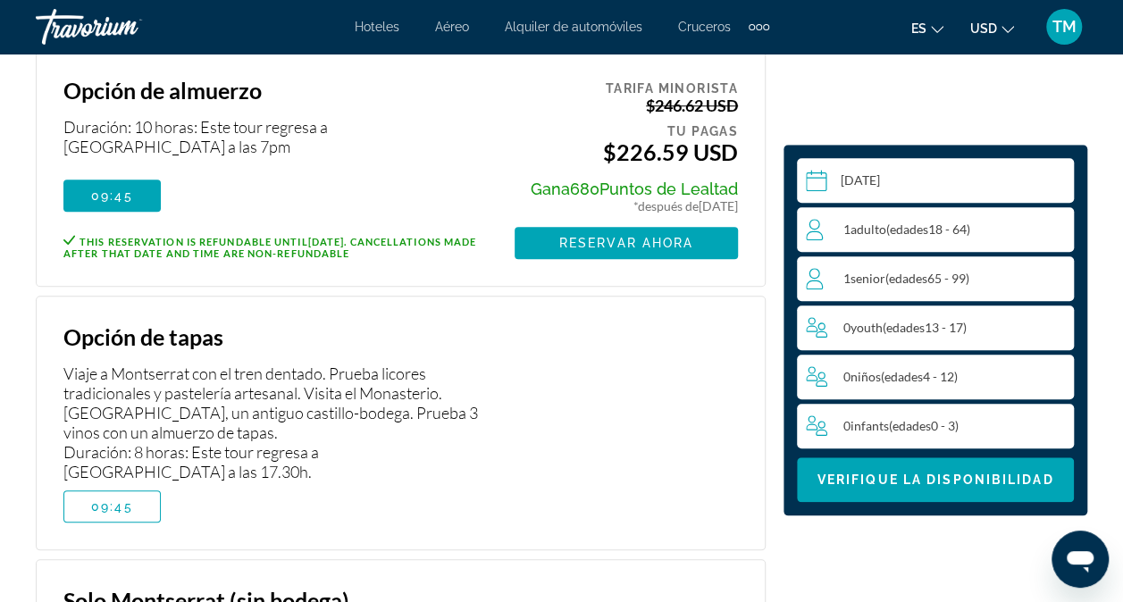
scroll to position [4051, 0]
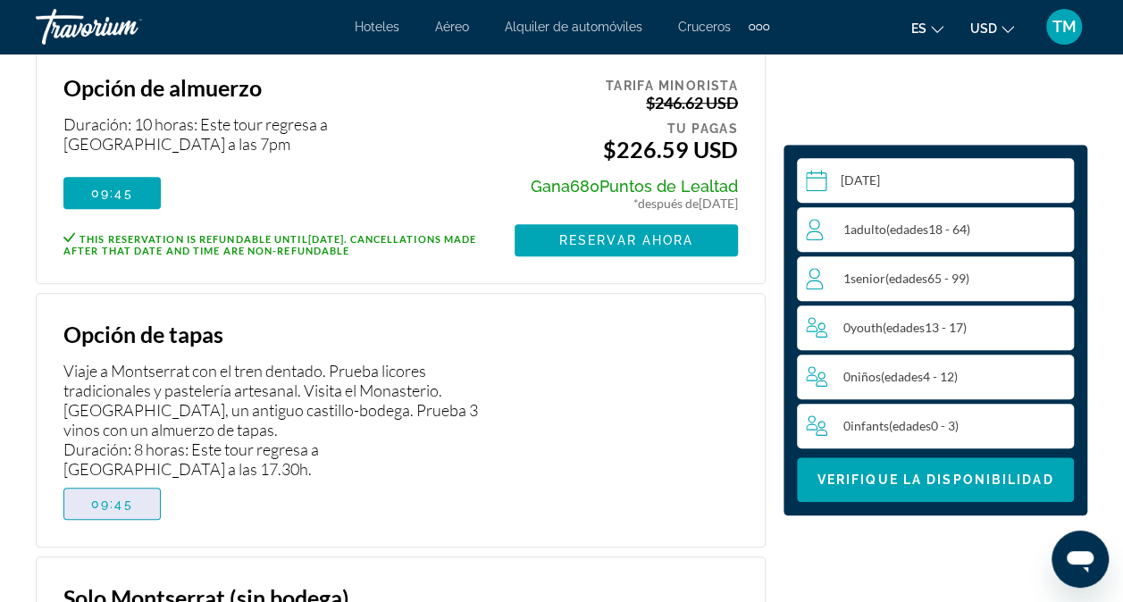
click at [98, 497] on span "09:45" at bounding box center [112, 504] width 42 height 14
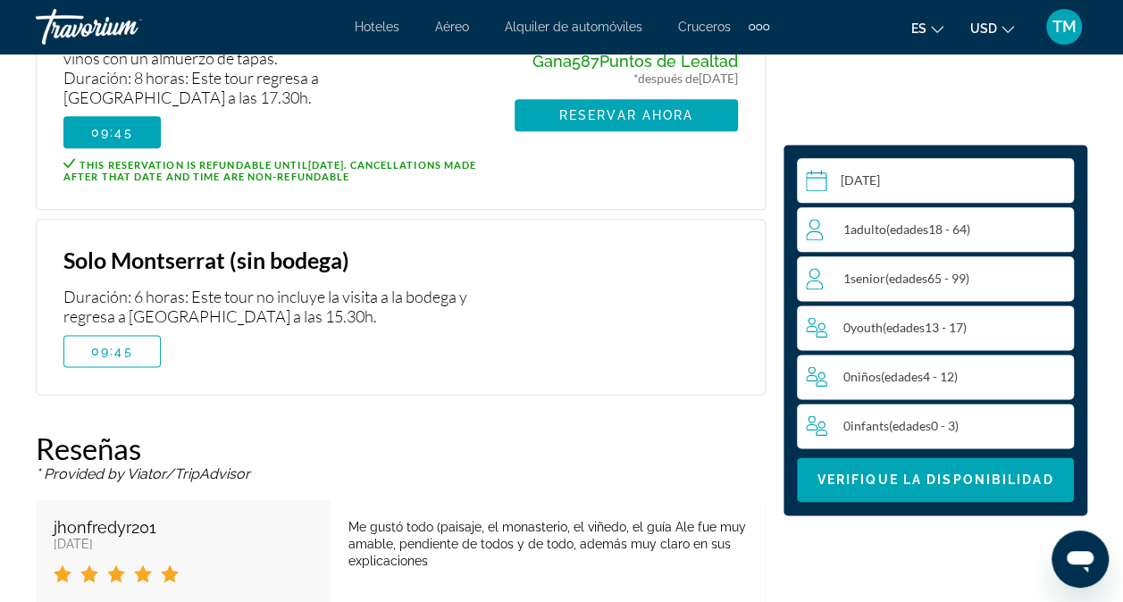
scroll to position [4367, 0]
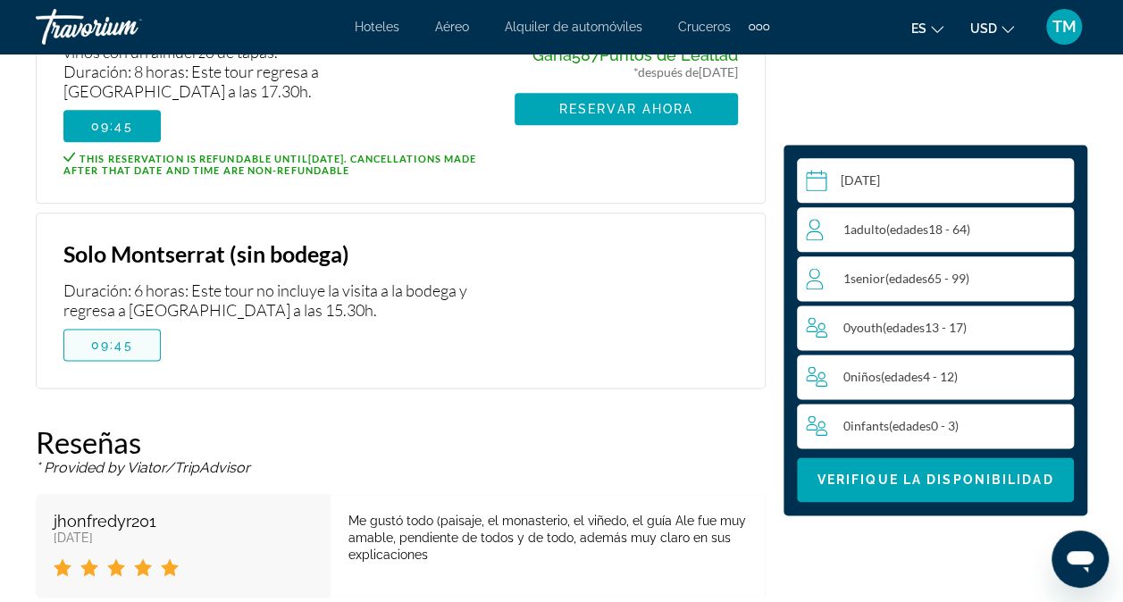
click at [111, 338] on span "09:45" at bounding box center [112, 345] width 42 height 14
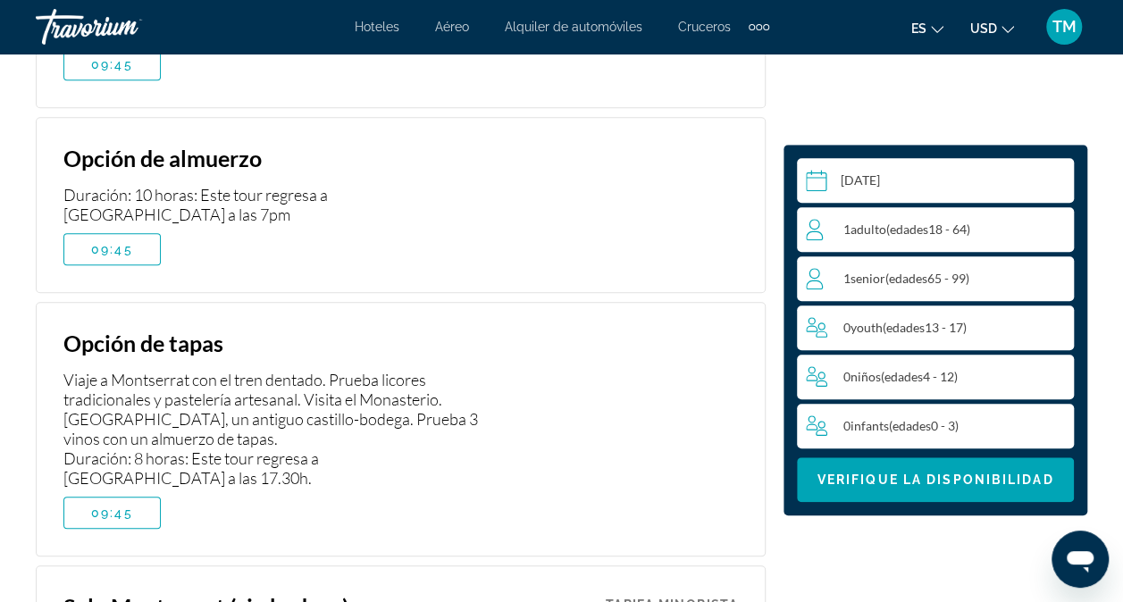
scroll to position [3980, 0]
click at [95, 492] on span "Main content" at bounding box center [112, 513] width 96 height 43
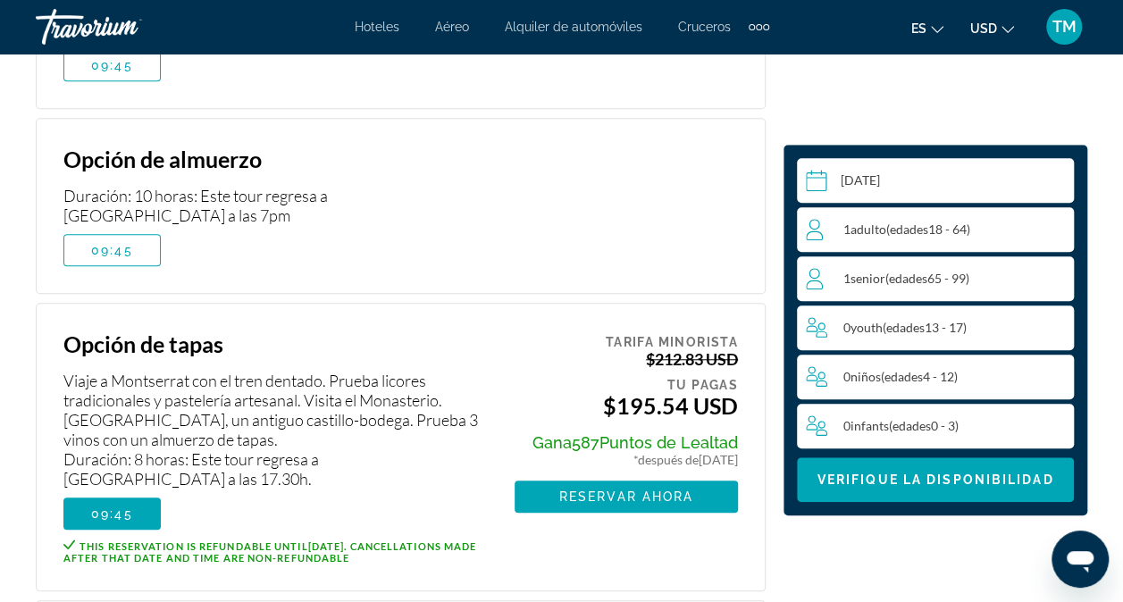
click at [811, 186] on input "**********" at bounding box center [939, 183] width 284 height 50
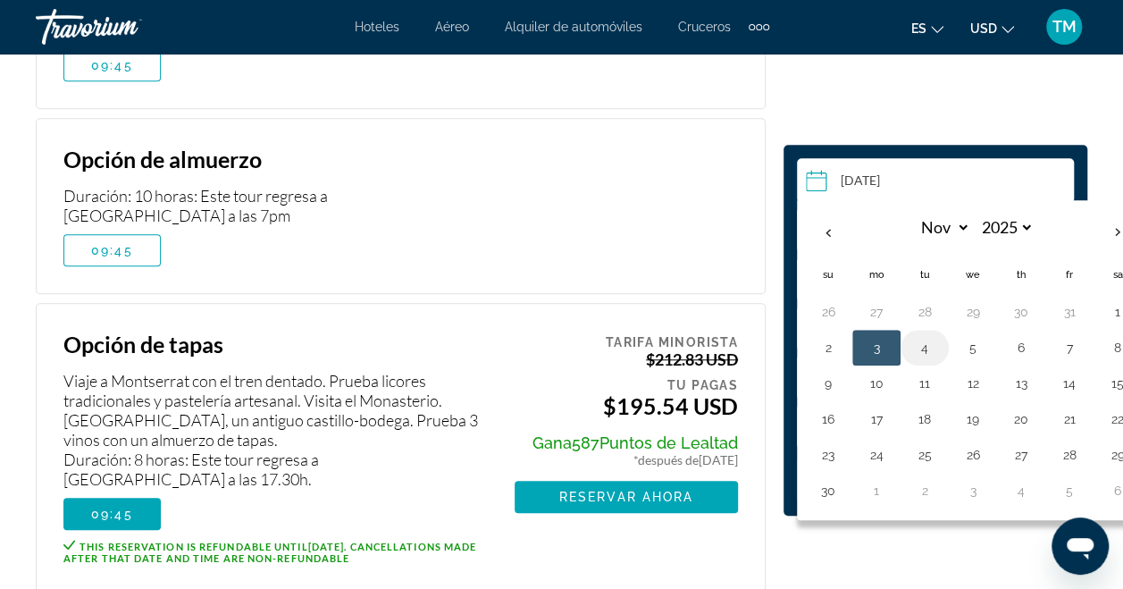
click at [929, 345] on button "4" at bounding box center [924, 347] width 29 height 25
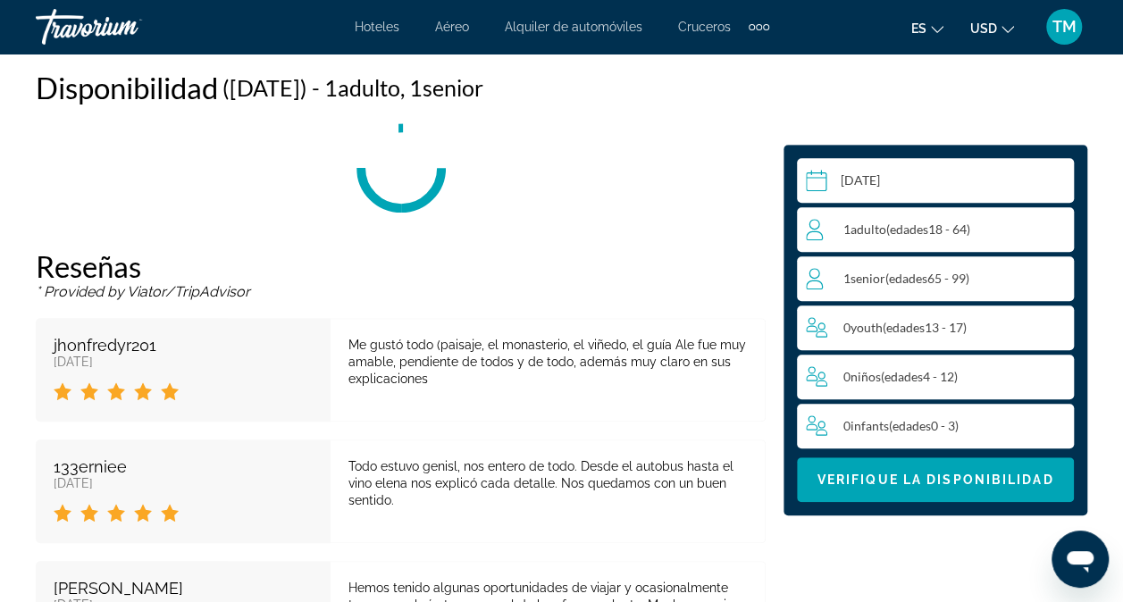
scroll to position [3751, 0]
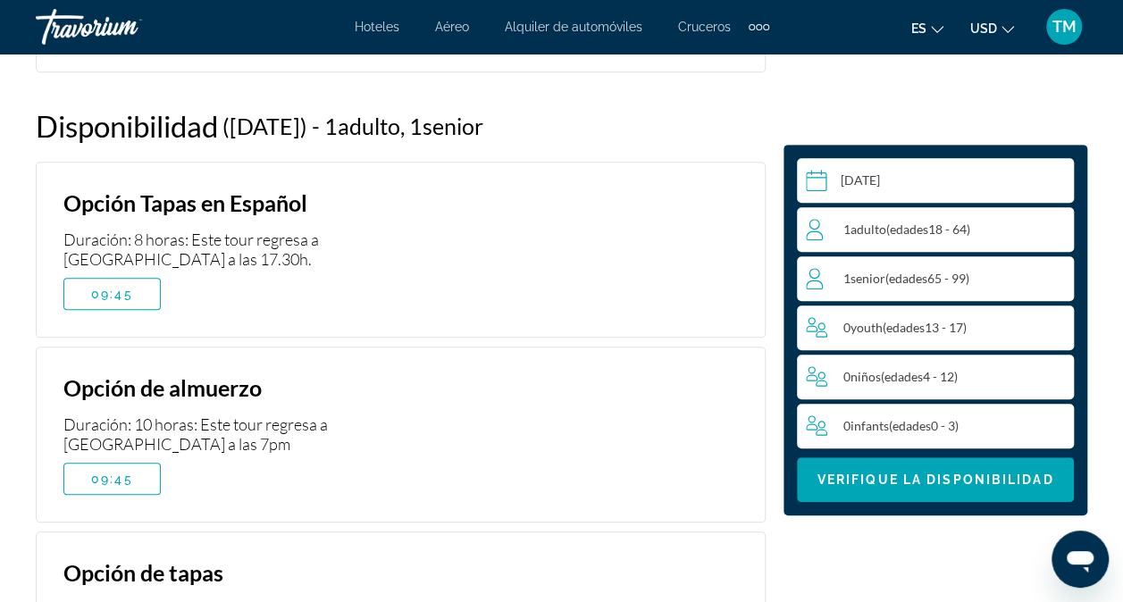
click at [107, 288] on span "09:45" at bounding box center [112, 294] width 42 height 14
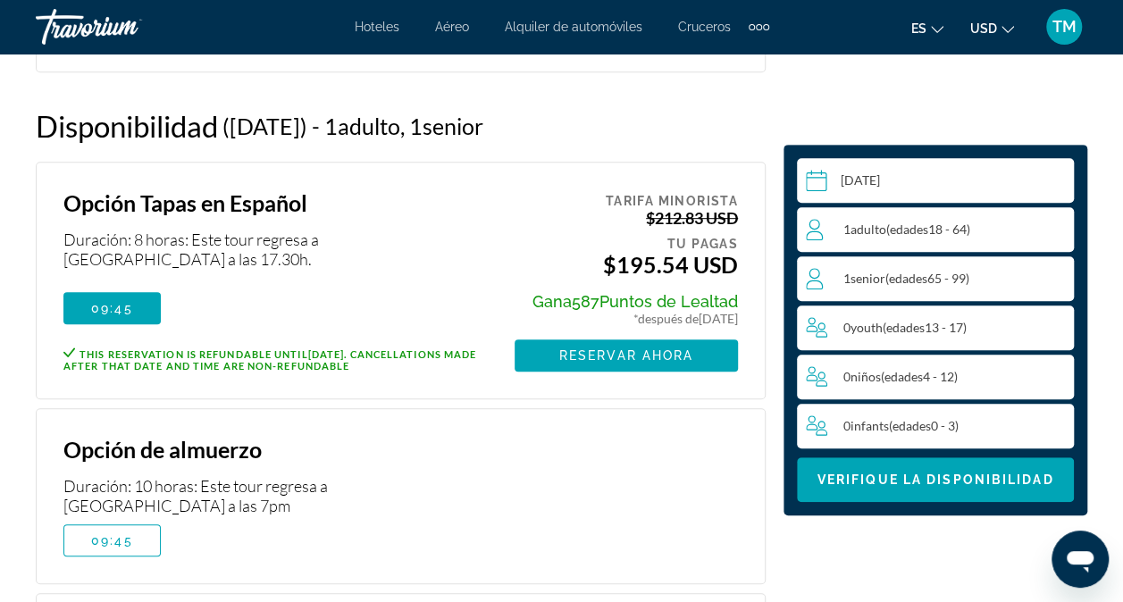
click at [817, 179] on input "**********" at bounding box center [939, 183] width 284 height 50
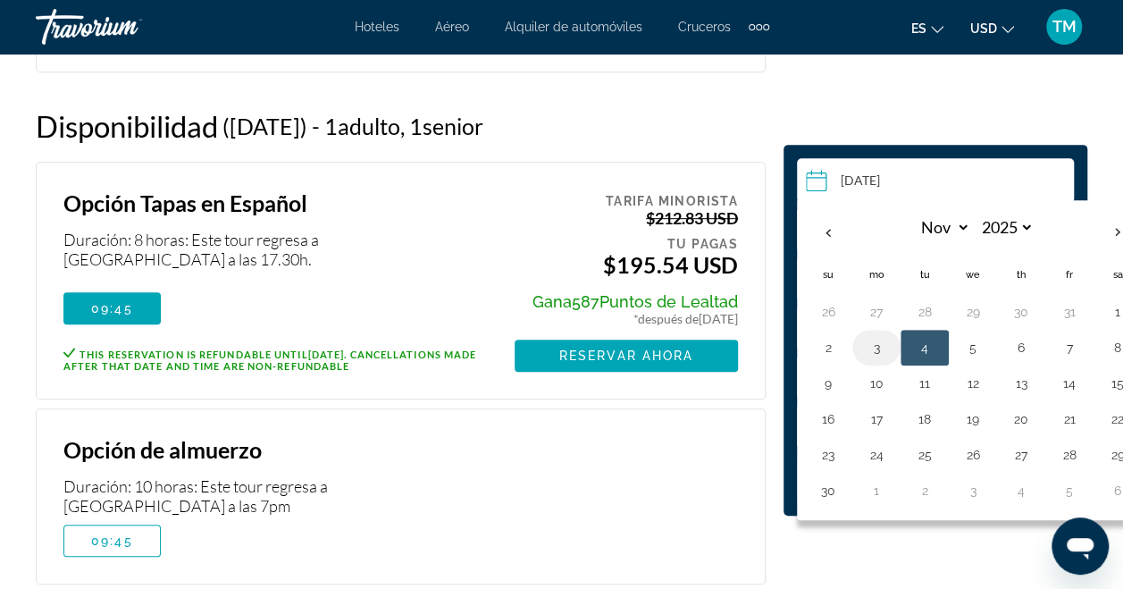
click at [869, 345] on button "3" at bounding box center [876, 347] width 29 height 25
type input "**********"
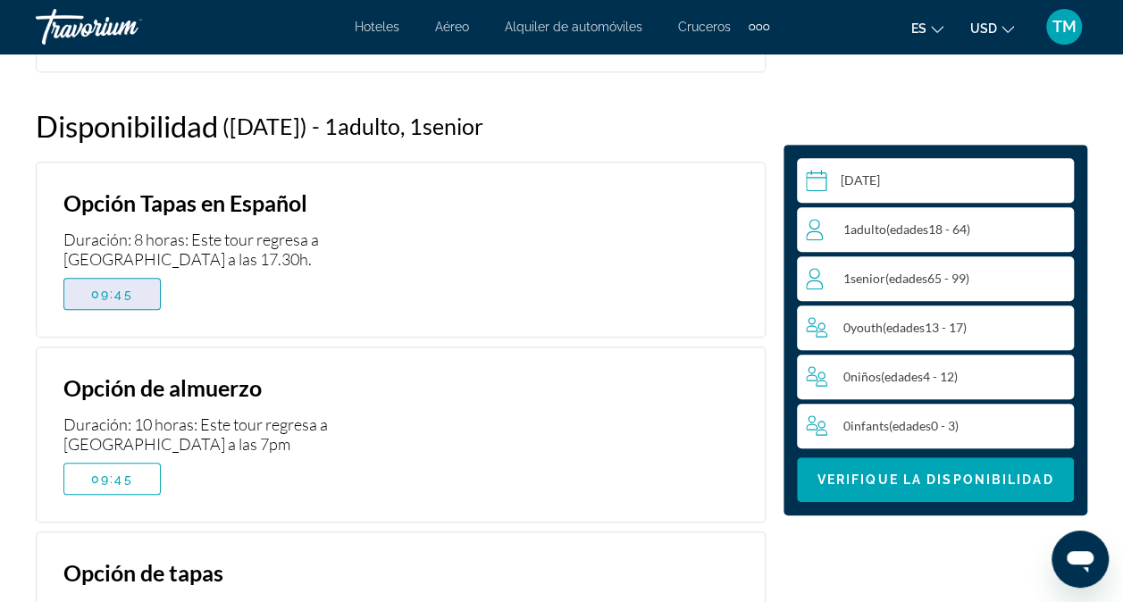
click at [117, 291] on span "09:45" at bounding box center [112, 294] width 42 height 14
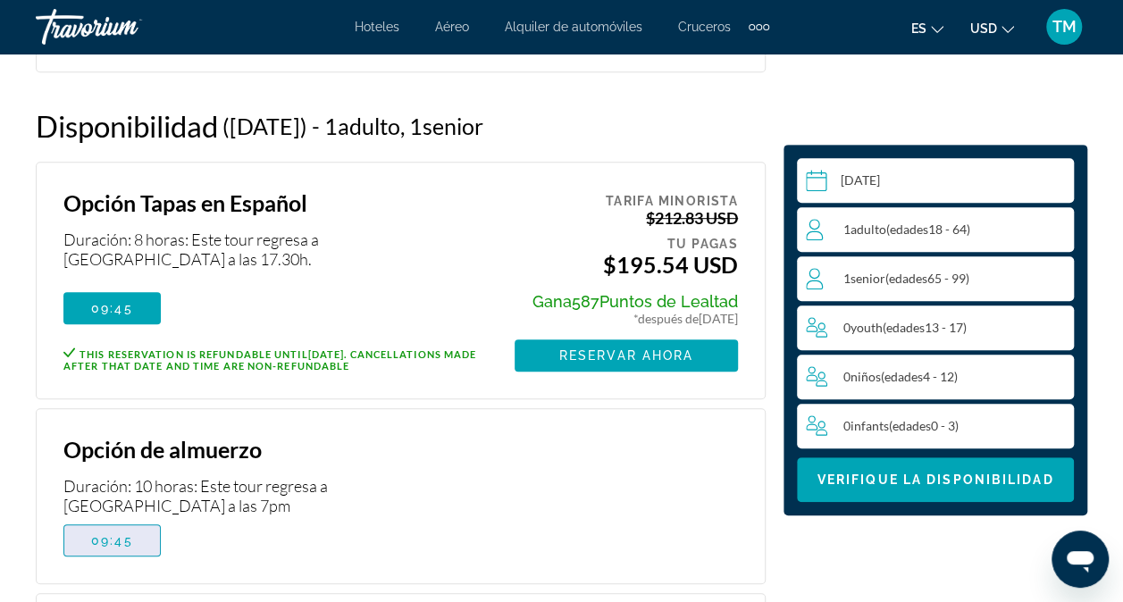
click at [103, 519] on span "Main content" at bounding box center [112, 540] width 96 height 43
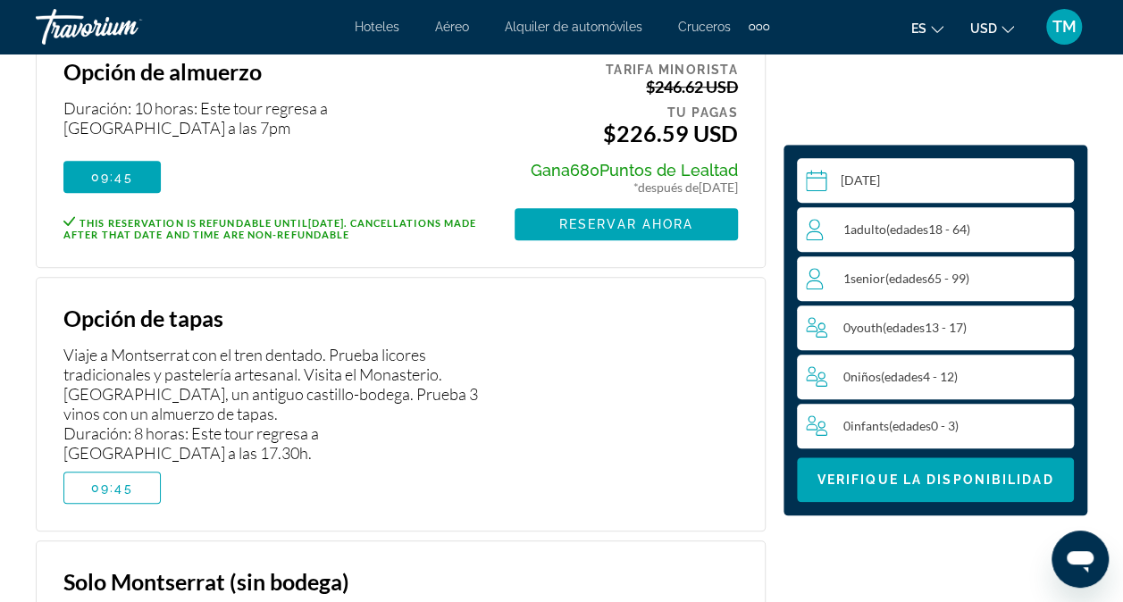
scroll to position [4076, 0]
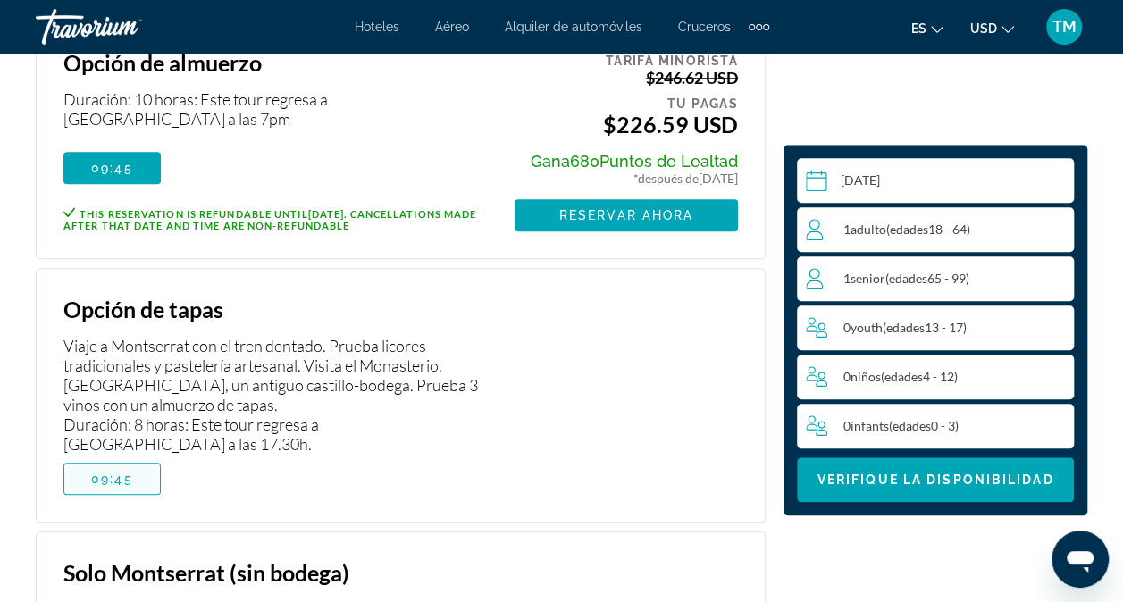
click at [105, 459] on span "Main content" at bounding box center [112, 478] width 96 height 43
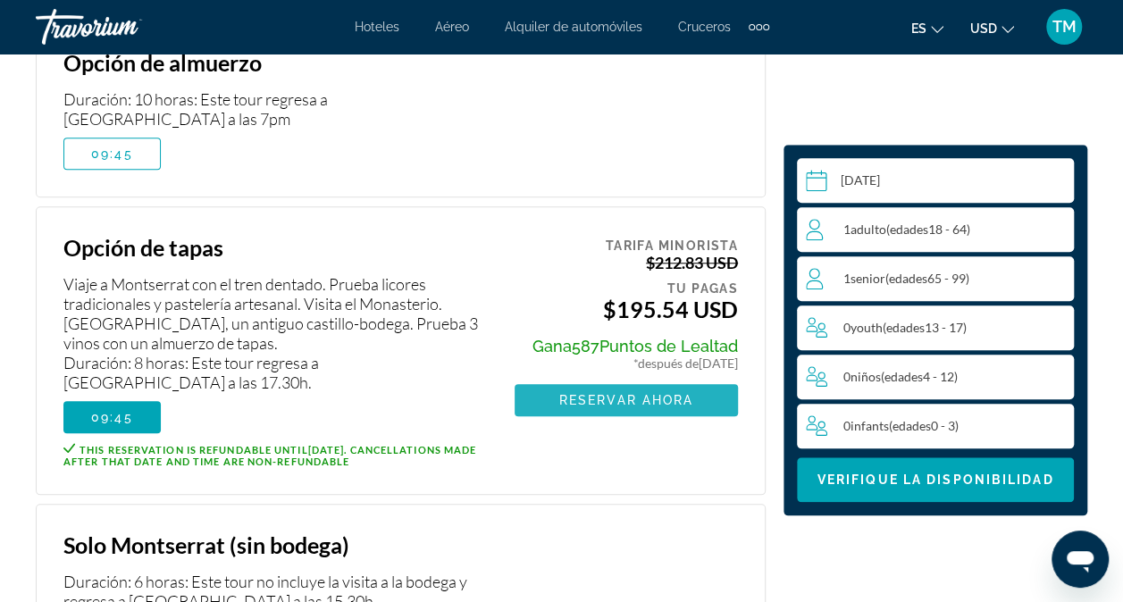
click at [598, 393] on span "Reservar ahora" at bounding box center [626, 400] width 134 height 14
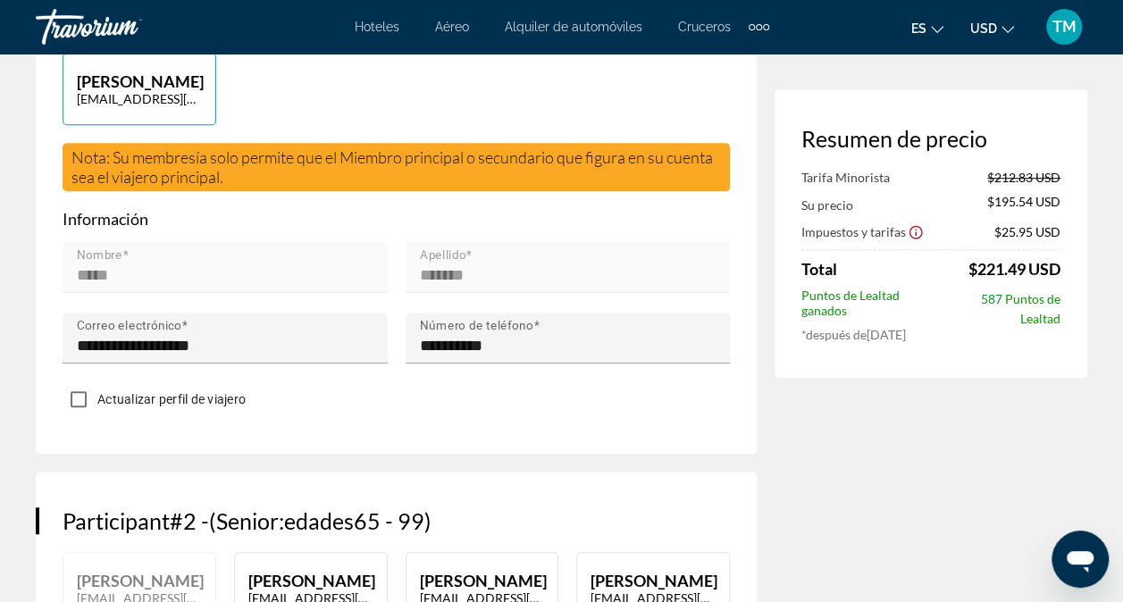
scroll to position [533, 0]
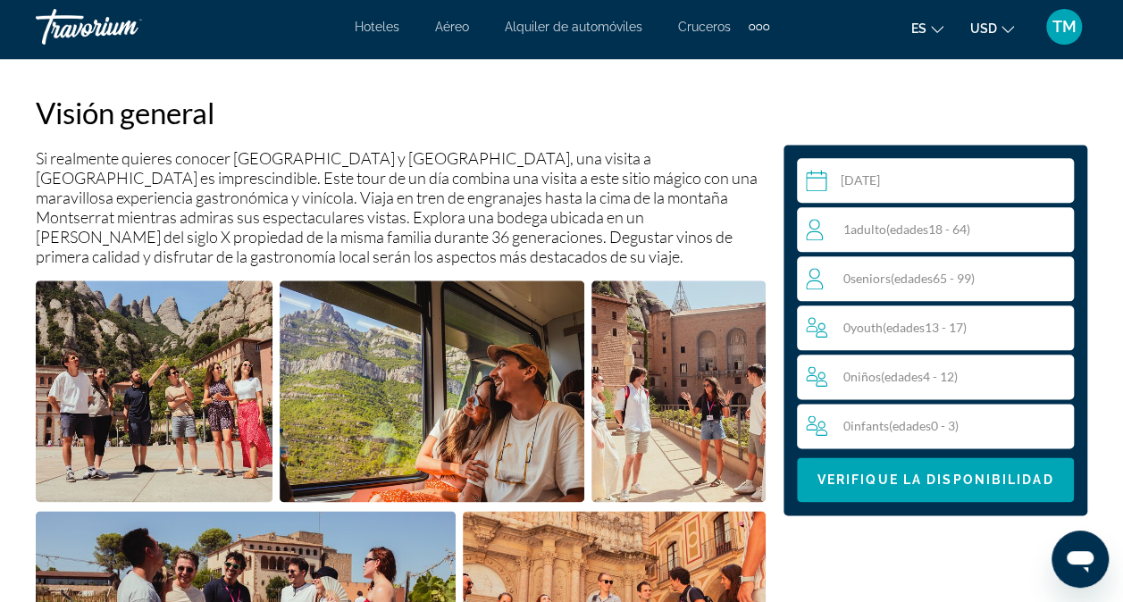
scroll to position [898, 0]
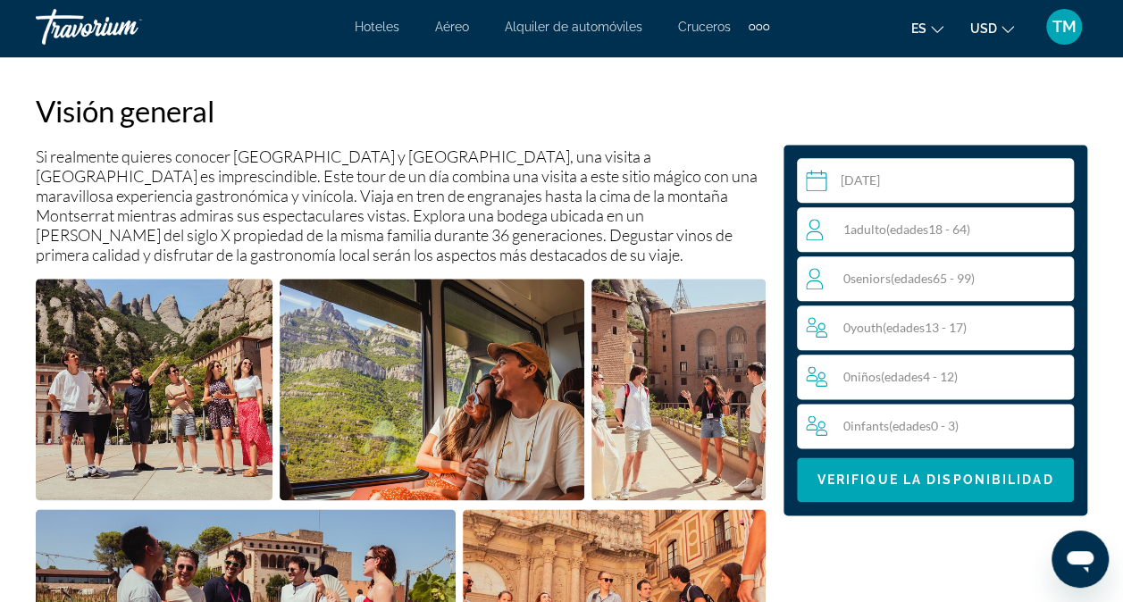
click at [874, 180] on input "Main content" at bounding box center [939, 183] width 284 height 50
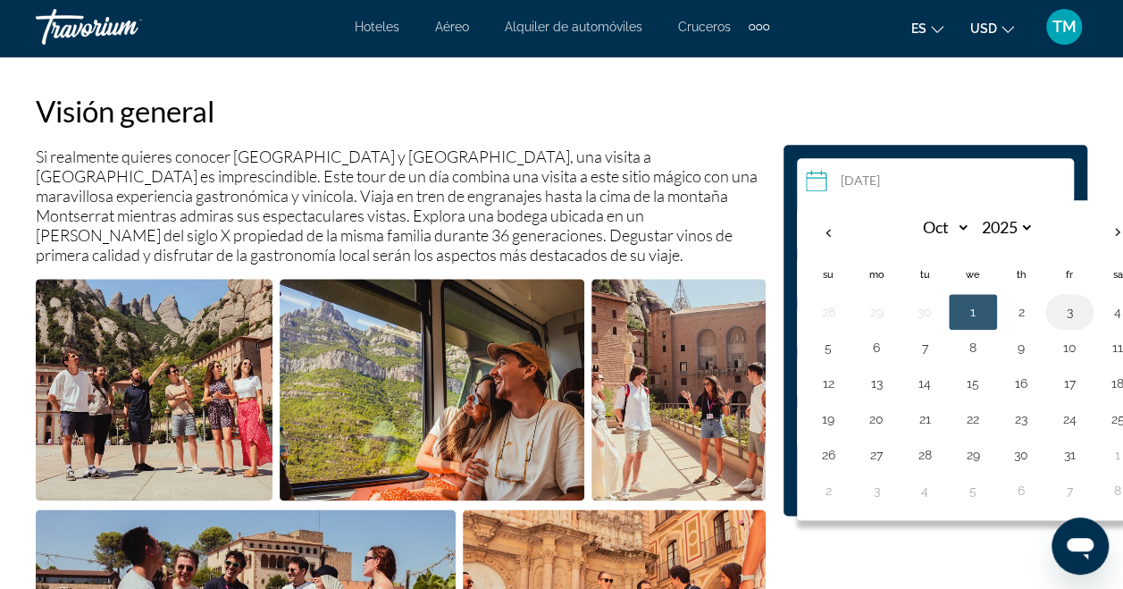
click at [1066, 313] on button "3" at bounding box center [1069, 311] width 29 height 25
type input "**********"
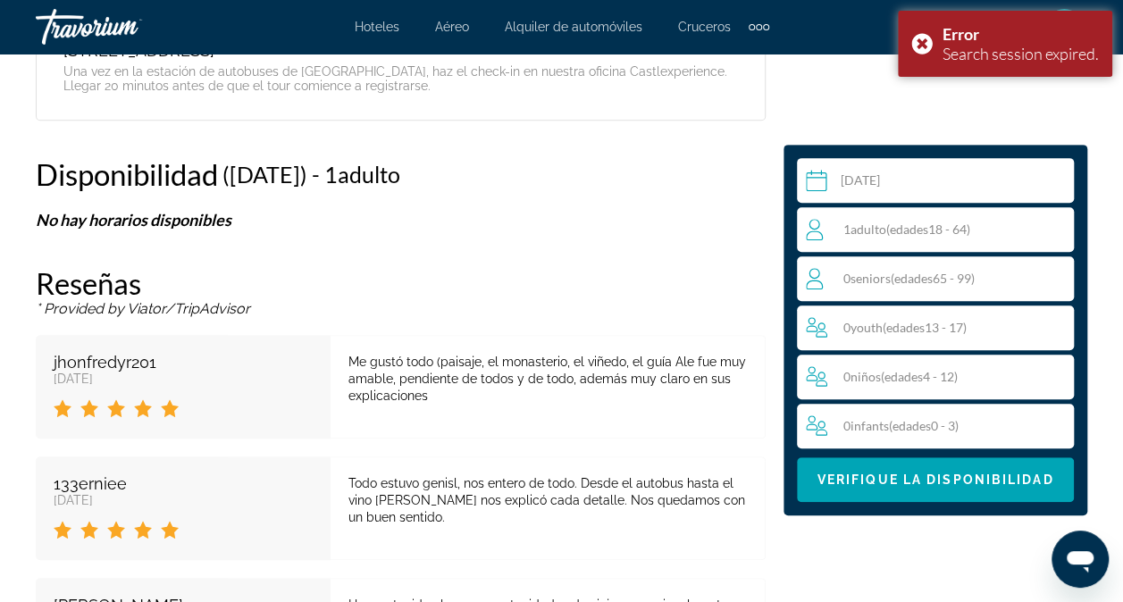
scroll to position [3751, 0]
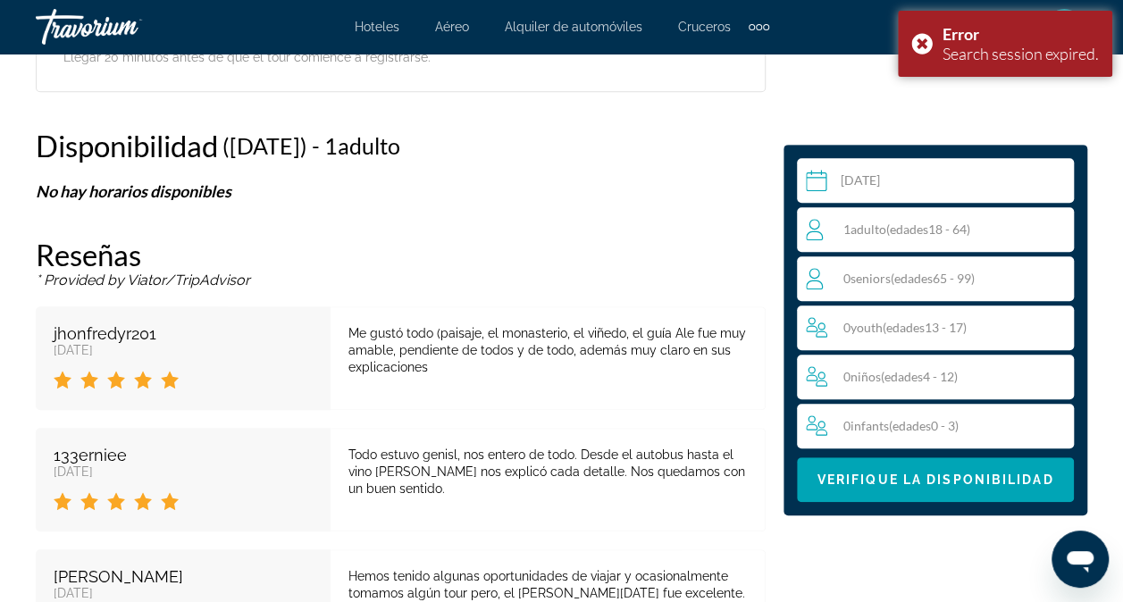
click at [865, 177] on input "**********" at bounding box center [939, 183] width 284 height 50
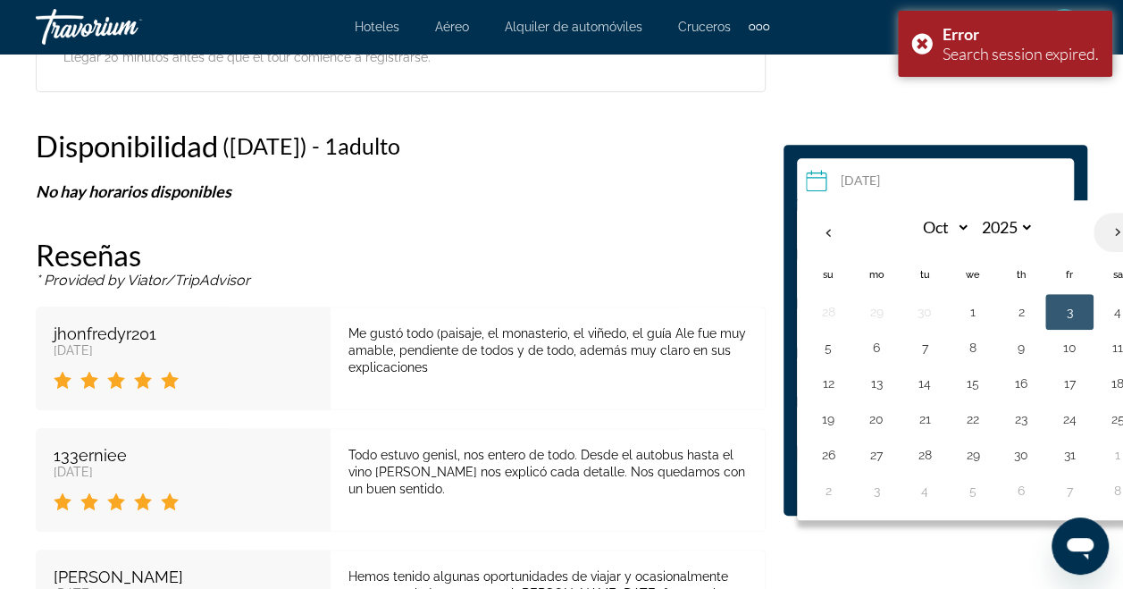
click at [1109, 227] on th "Next month" at bounding box center [1117, 232] width 48 height 39
select select "**"
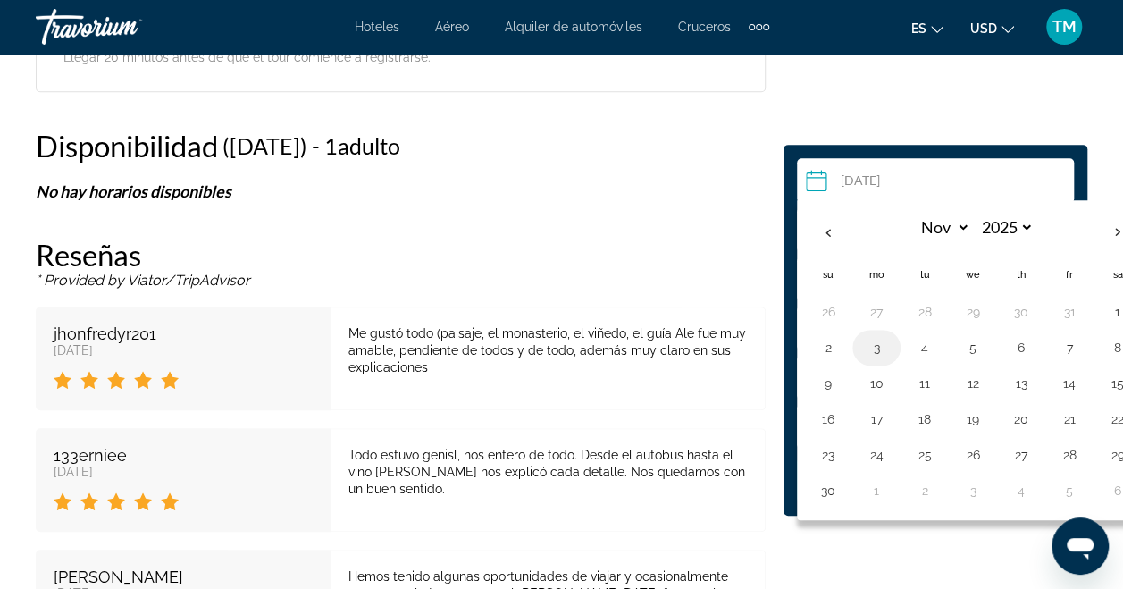
click at [876, 347] on button "3" at bounding box center [876, 347] width 29 height 25
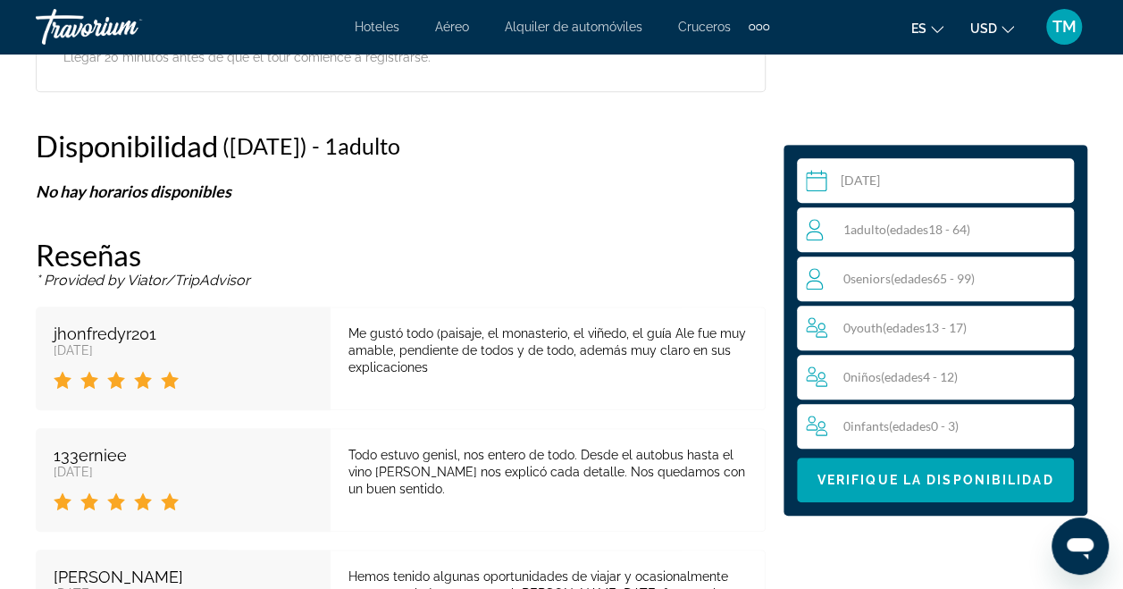
type input "**********"
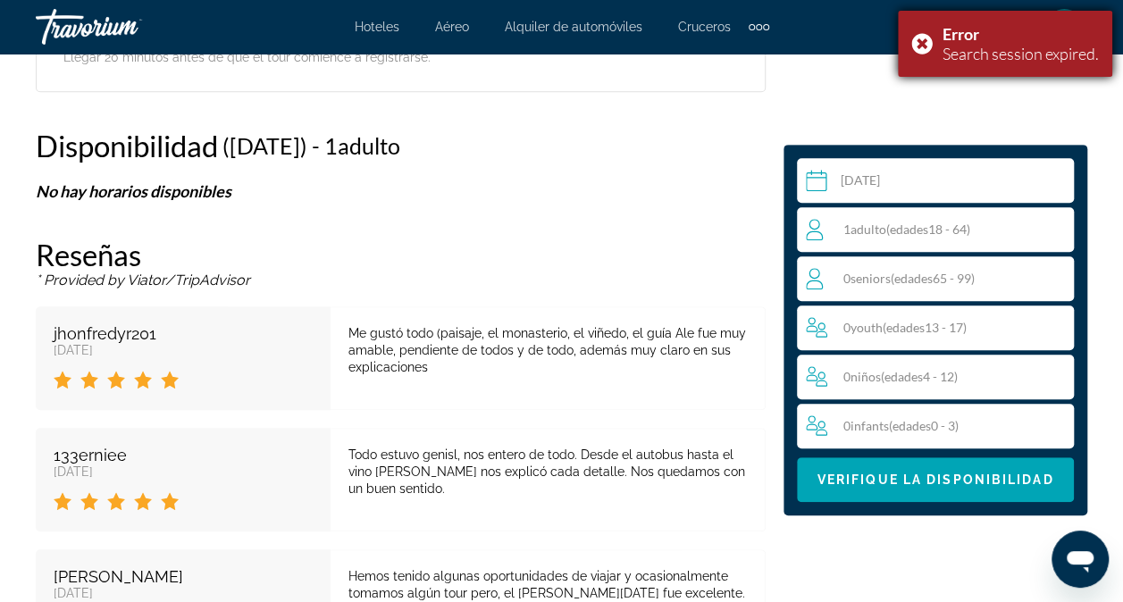
click at [918, 41] on div "Error Search session expired." at bounding box center [1005, 44] width 214 height 66
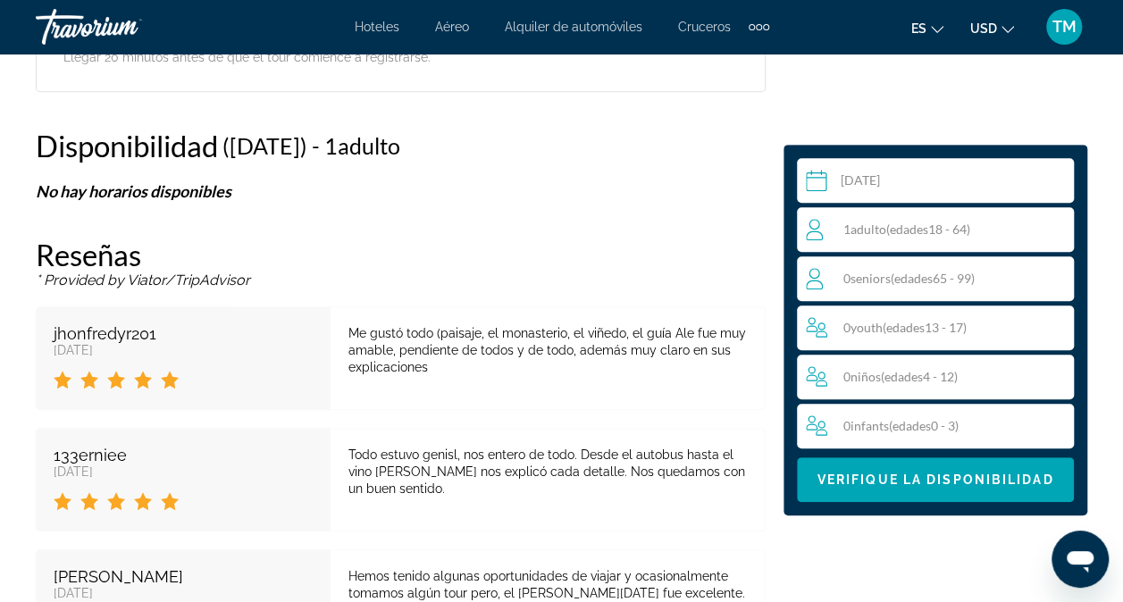
click at [868, 223] on span "Adulto" at bounding box center [868, 228] width 36 height 15
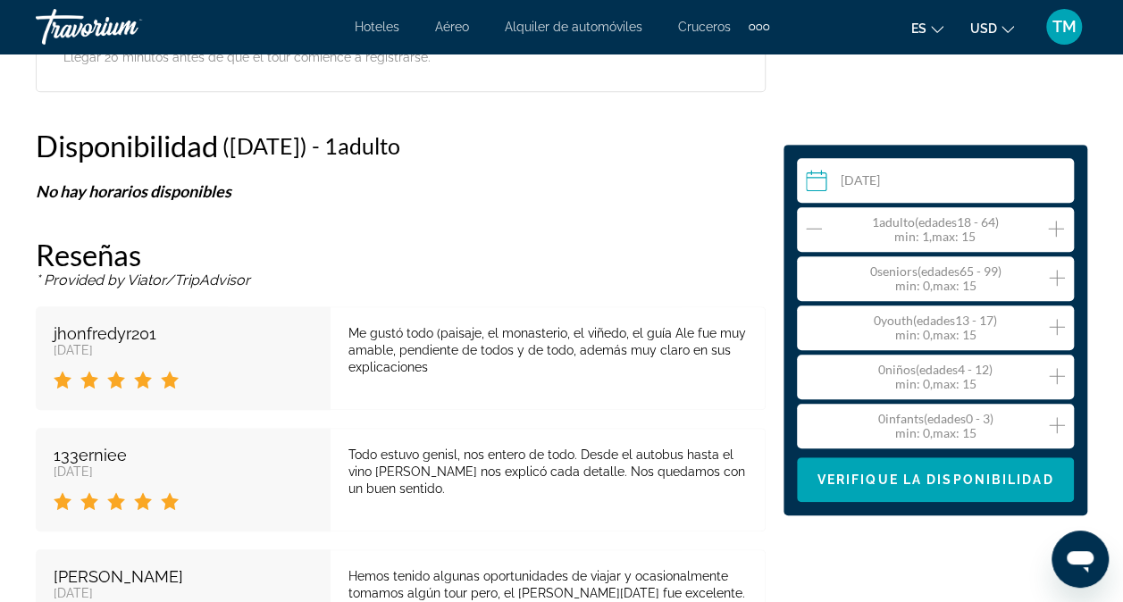
click at [918, 267] on span "( edades 65 - 99)" at bounding box center [959, 270] width 84 height 15
drag, startPoint x: 1056, startPoint y: 272, endPoint x: 659, endPoint y: 182, distance: 406.7
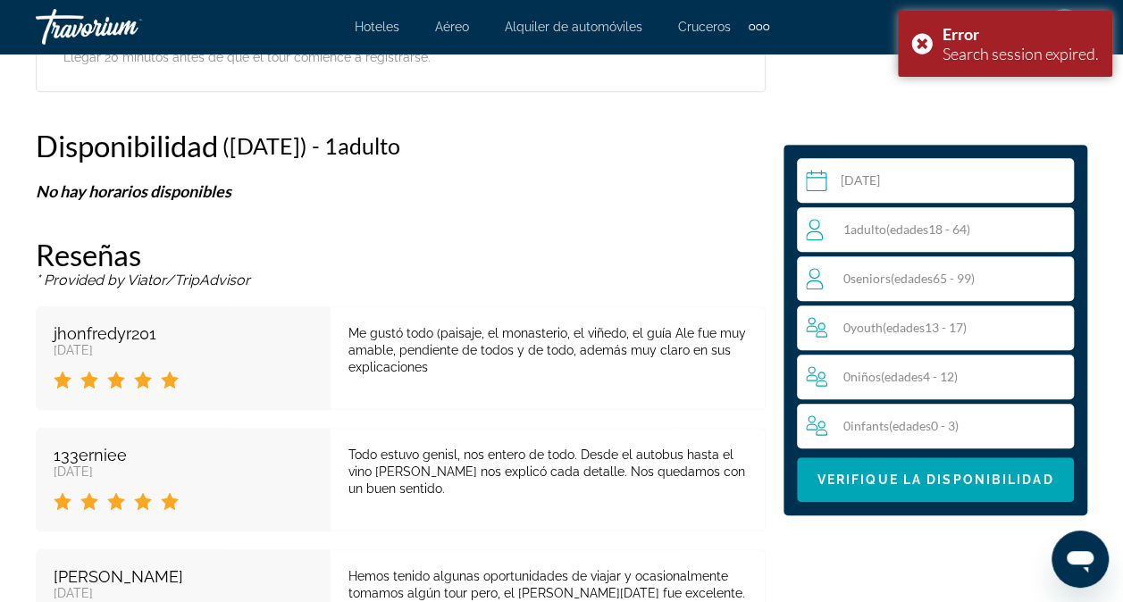
click at [1031, 282] on div "0 Senior Seniors ( edades 65 - 99)" at bounding box center [940, 278] width 268 height 21
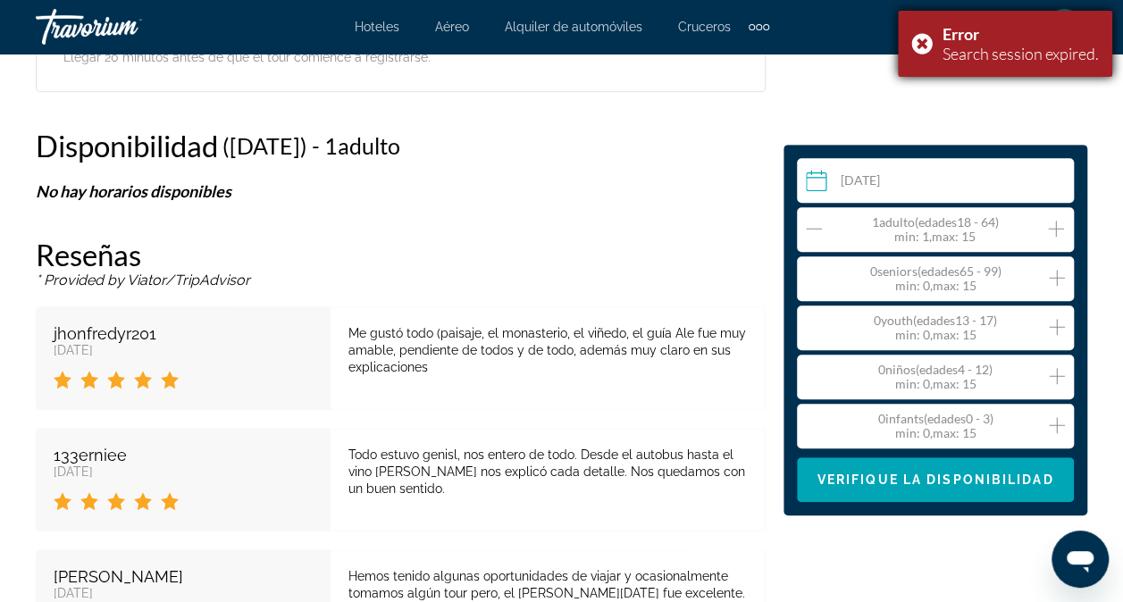
click at [912, 42] on div "Error Search session expired." at bounding box center [1005, 44] width 214 height 66
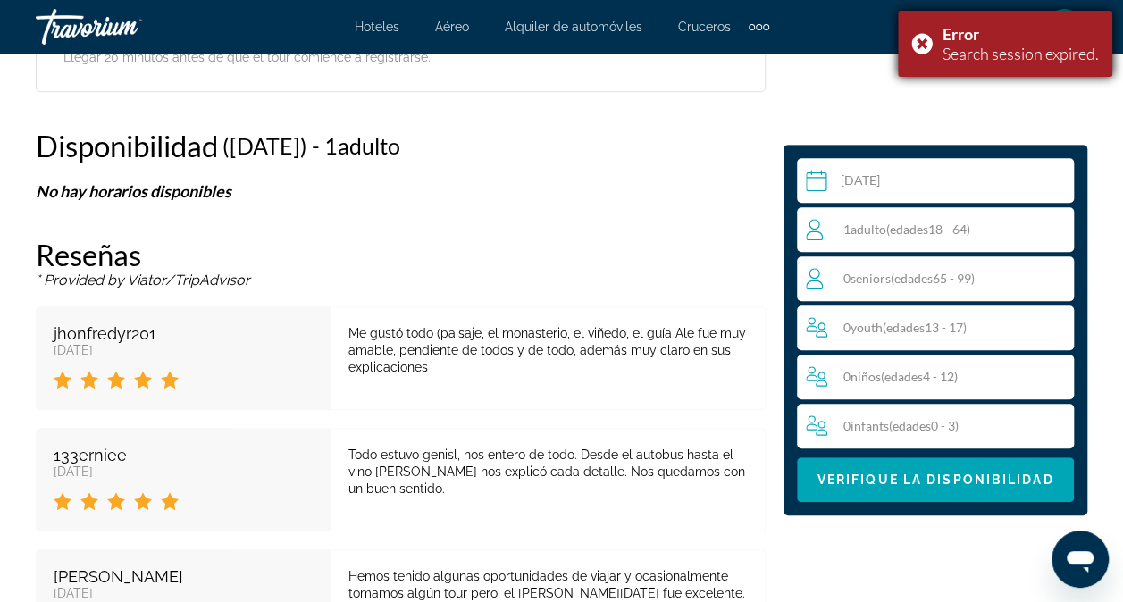
click at [922, 34] on div "Error Search session expired." at bounding box center [1005, 44] width 214 height 66
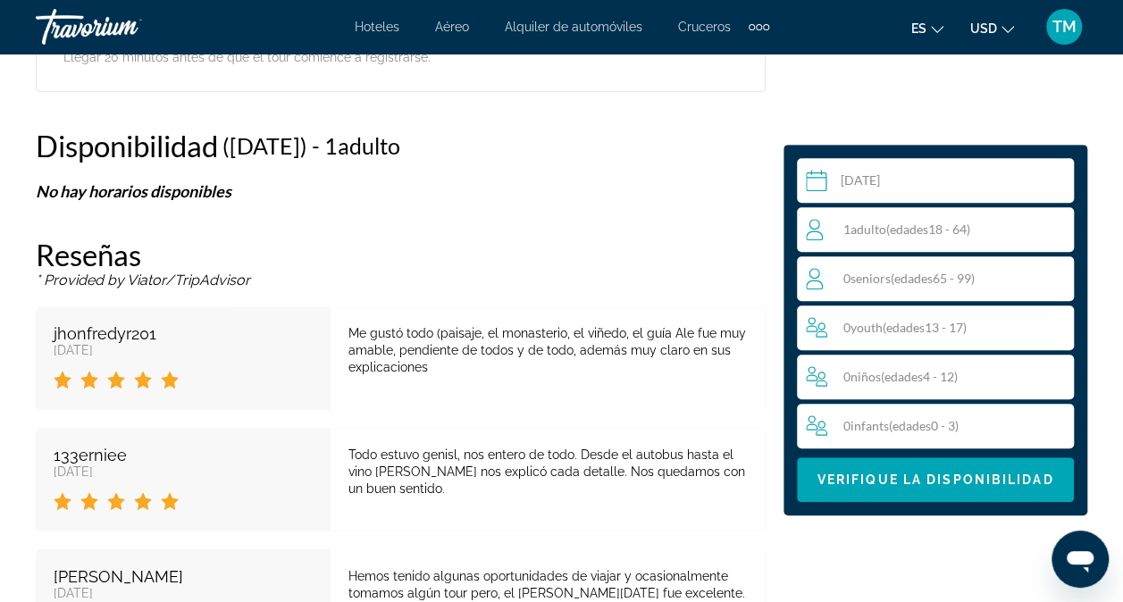
click at [946, 273] on span "( edades 65 - 99)" at bounding box center [932, 278] width 84 height 15
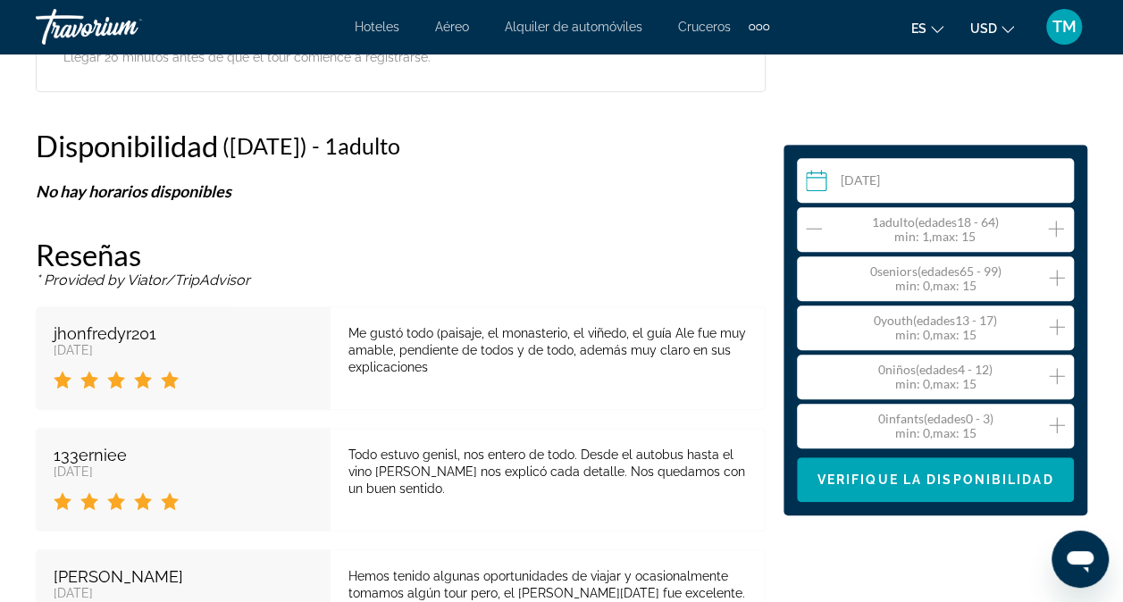
click at [1057, 277] on icon "Increment seniors" at bounding box center [1057, 278] width 16 height 16
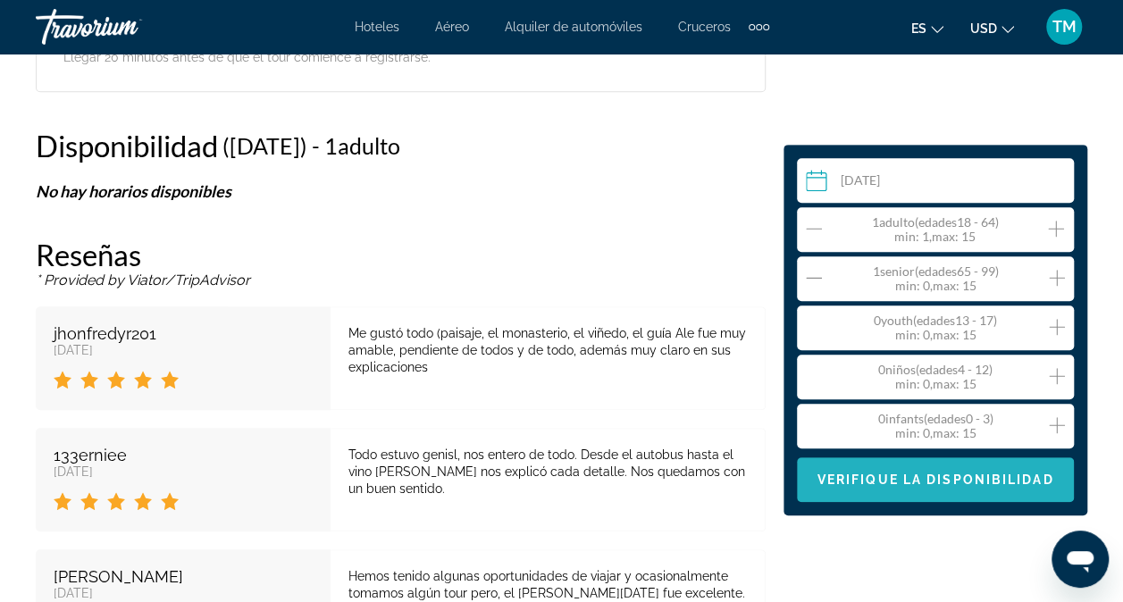
click at [920, 481] on span "Verifique la disponibilidad" at bounding box center [935, 479] width 237 height 14
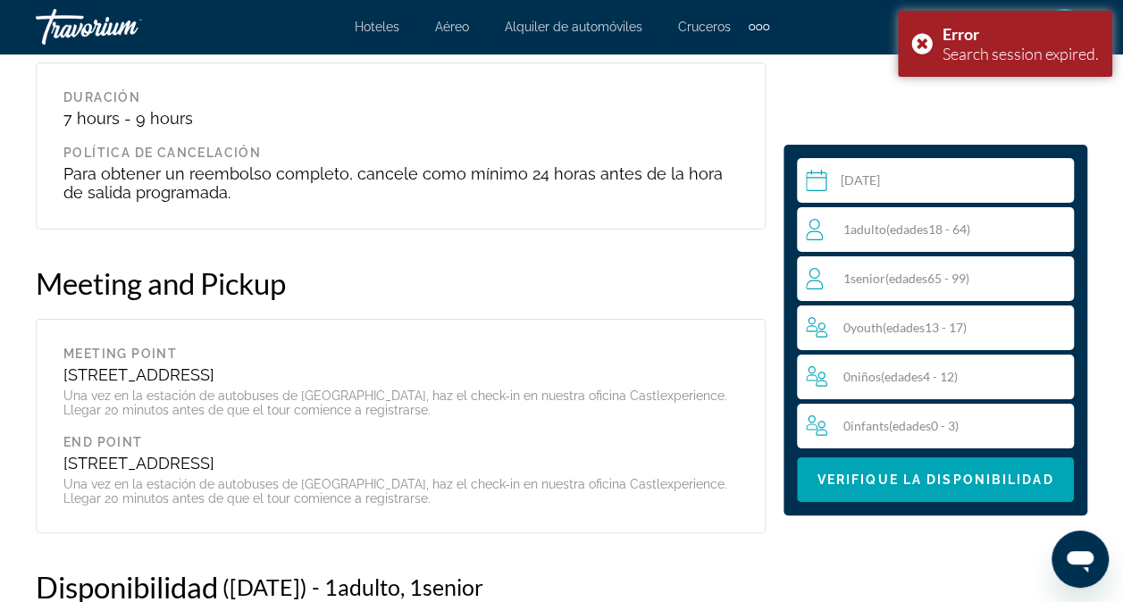
scroll to position [3296, 0]
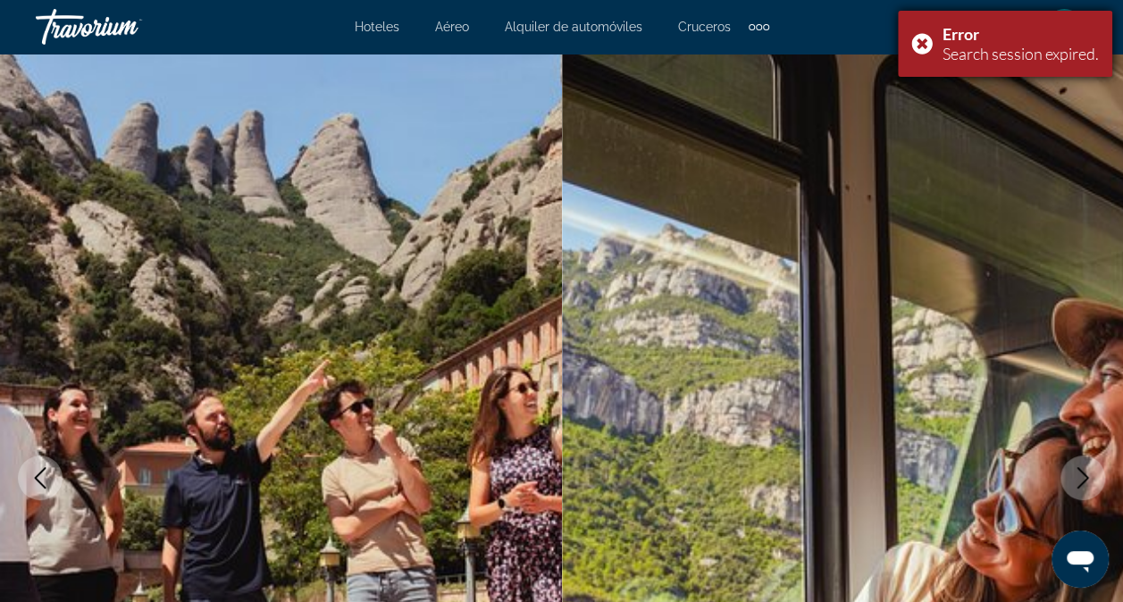
click at [923, 39] on div "Error Search session expired." at bounding box center [1005, 44] width 214 height 66
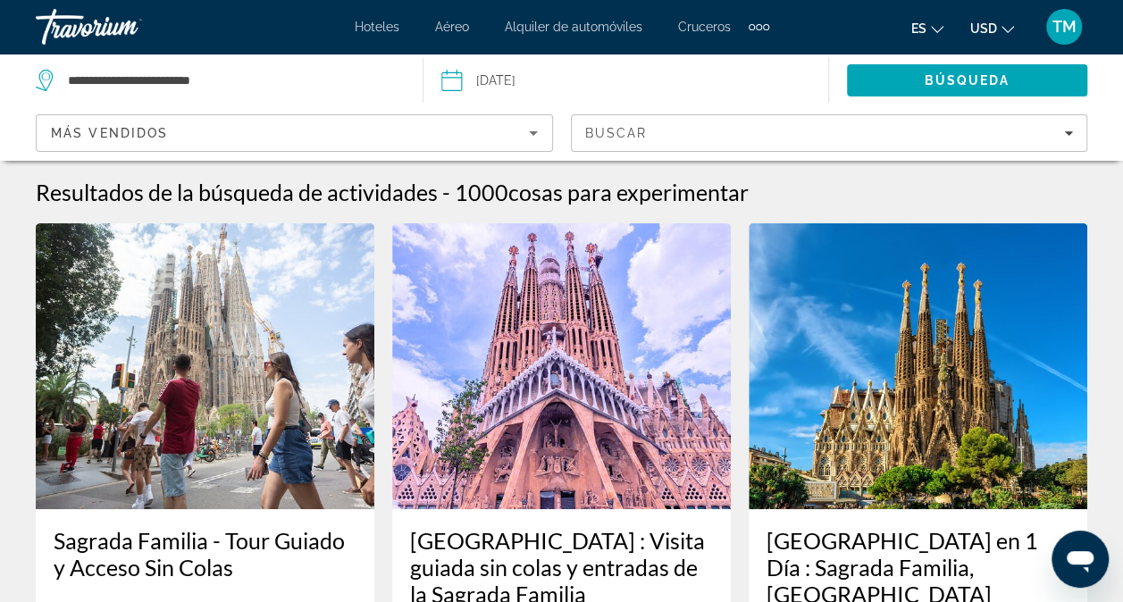
click at [753, 29] on div "Extra navigation items" at bounding box center [751, 27] width 6 height 6
click at [729, 64] on span "Actividades" at bounding box center [719, 60] width 71 height 14
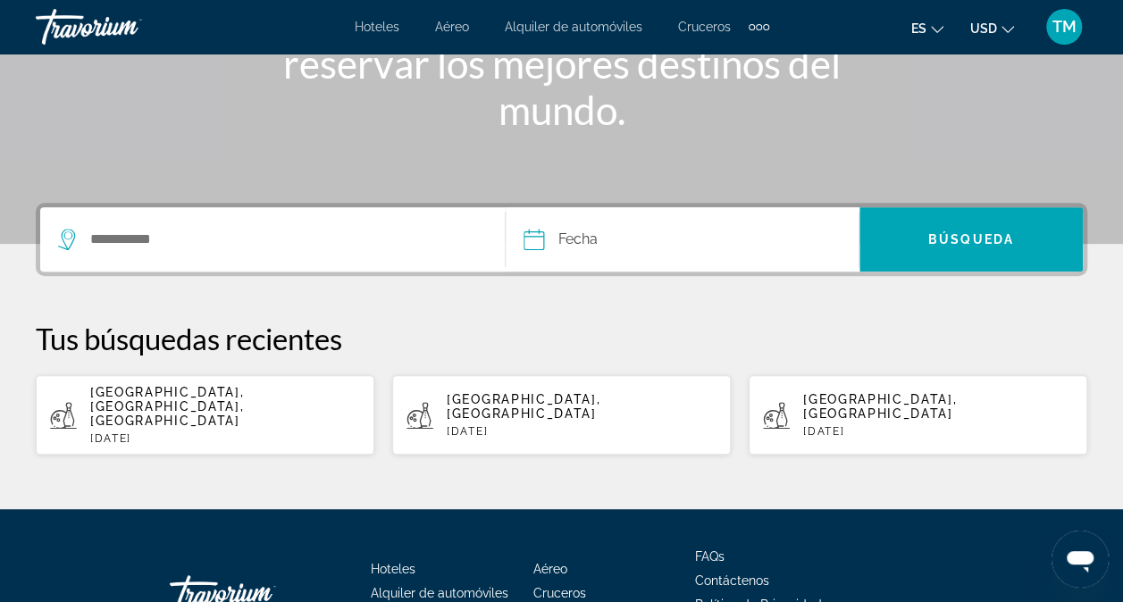
scroll to position [293, 0]
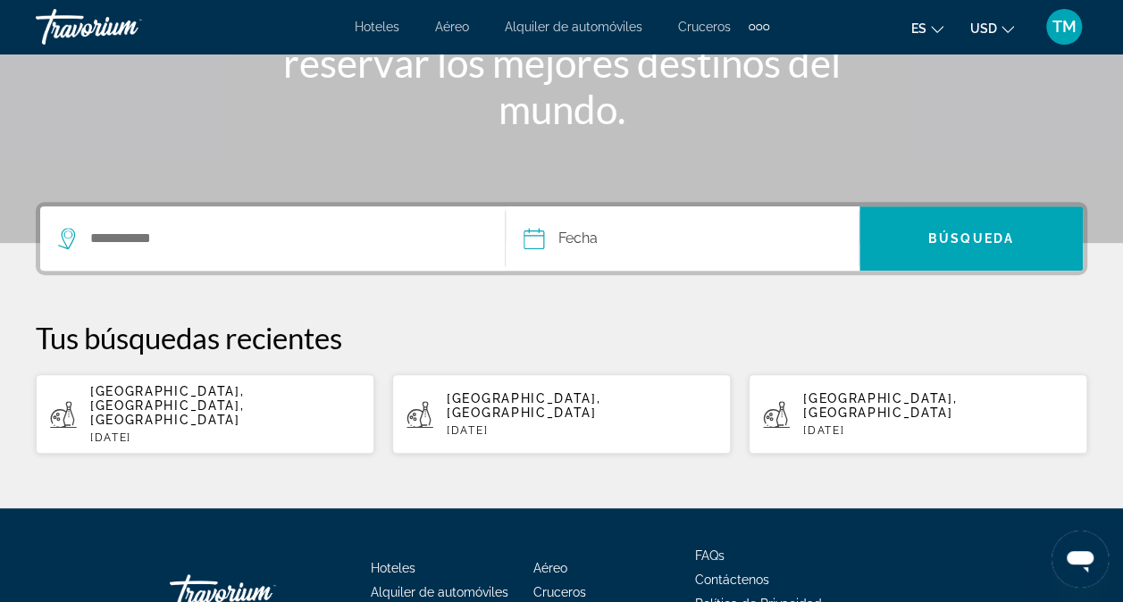
click at [763, 24] on div "Extra navigation items" at bounding box center [766, 27] width 6 height 6
drag, startPoint x: 757, startPoint y: 21, endPoint x: 723, endPoint y: 136, distance: 119.5
drag, startPoint x: 756, startPoint y: 29, endPoint x: 700, endPoint y: 130, distance: 115.1
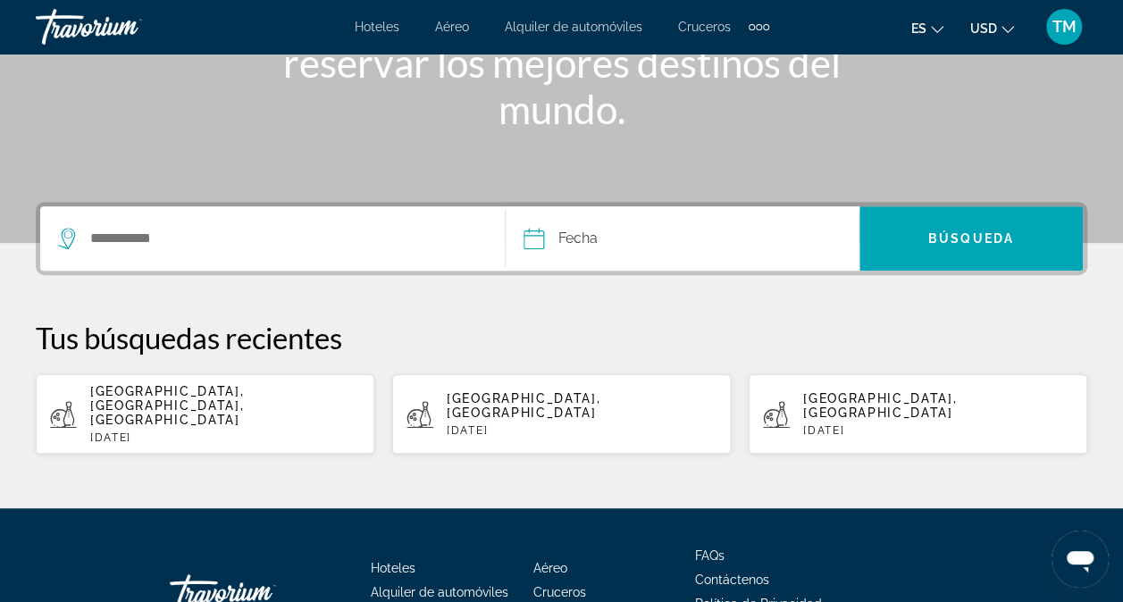
click at [757, 23] on div "Extra navigation items" at bounding box center [758, 26] width 21 height 27
